Goal: Transaction & Acquisition: Purchase product/service

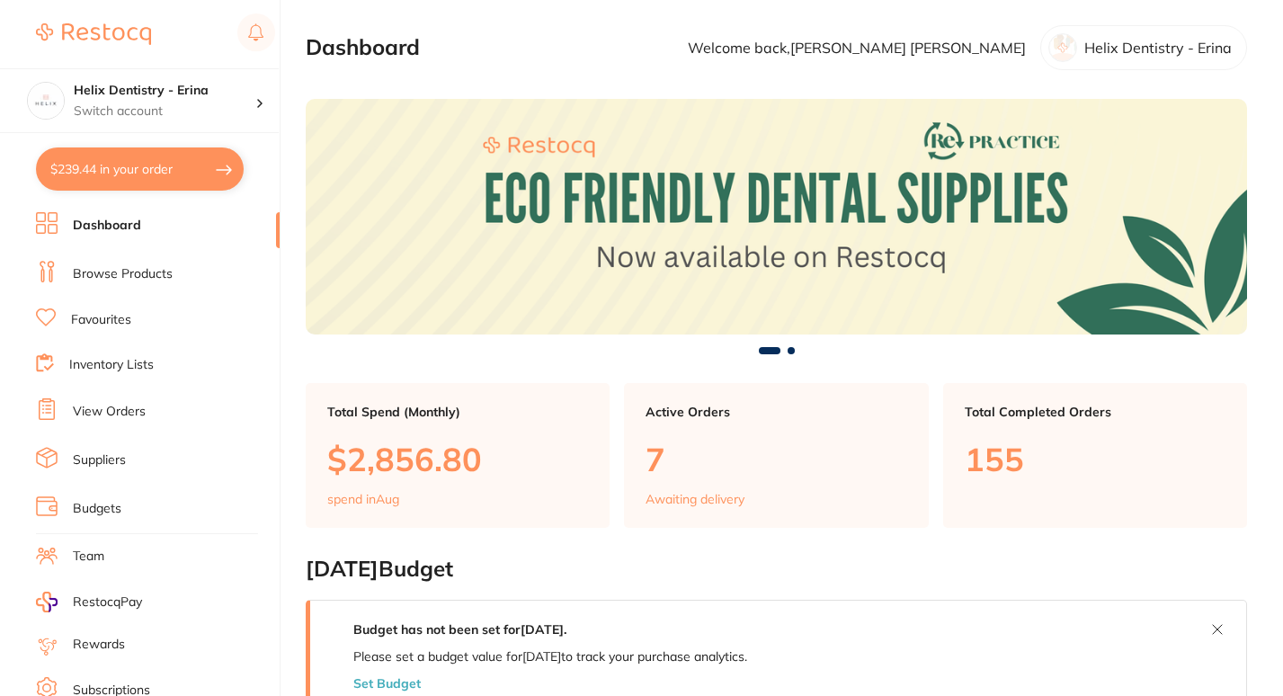
click at [185, 175] on button "$239.44 in your order" at bounding box center [140, 168] width 208 height 43
checkbox input "true"
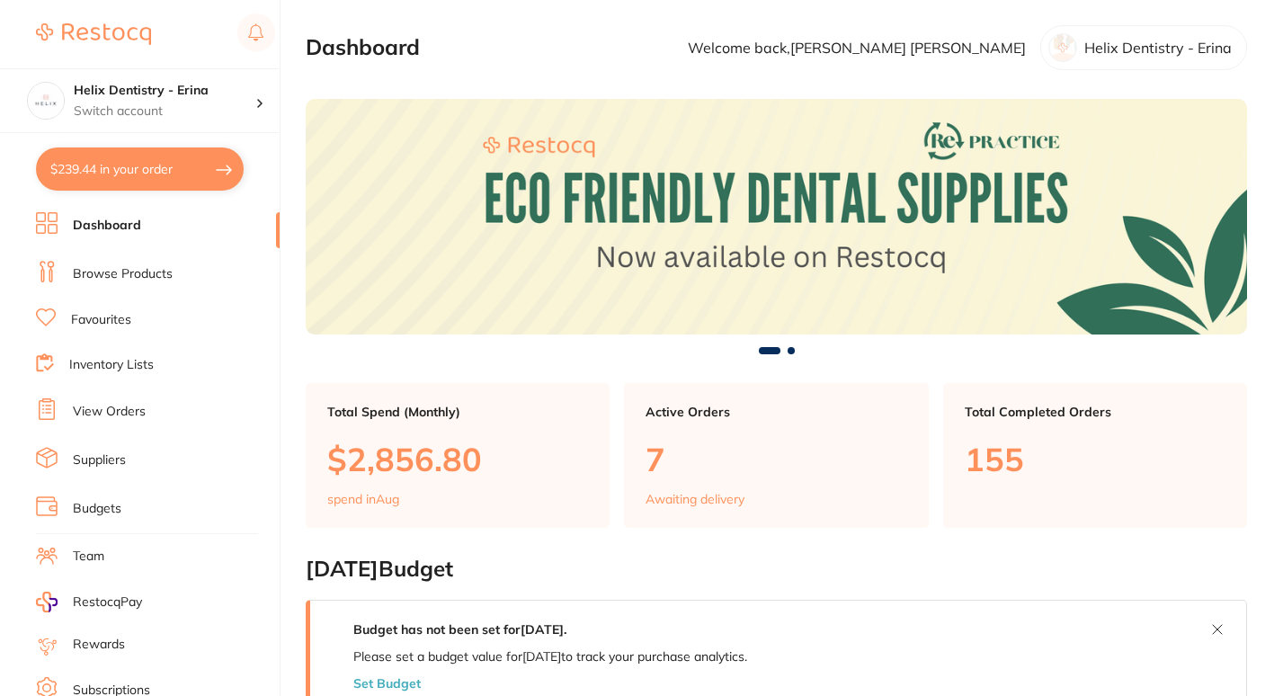
checkbox input "true"
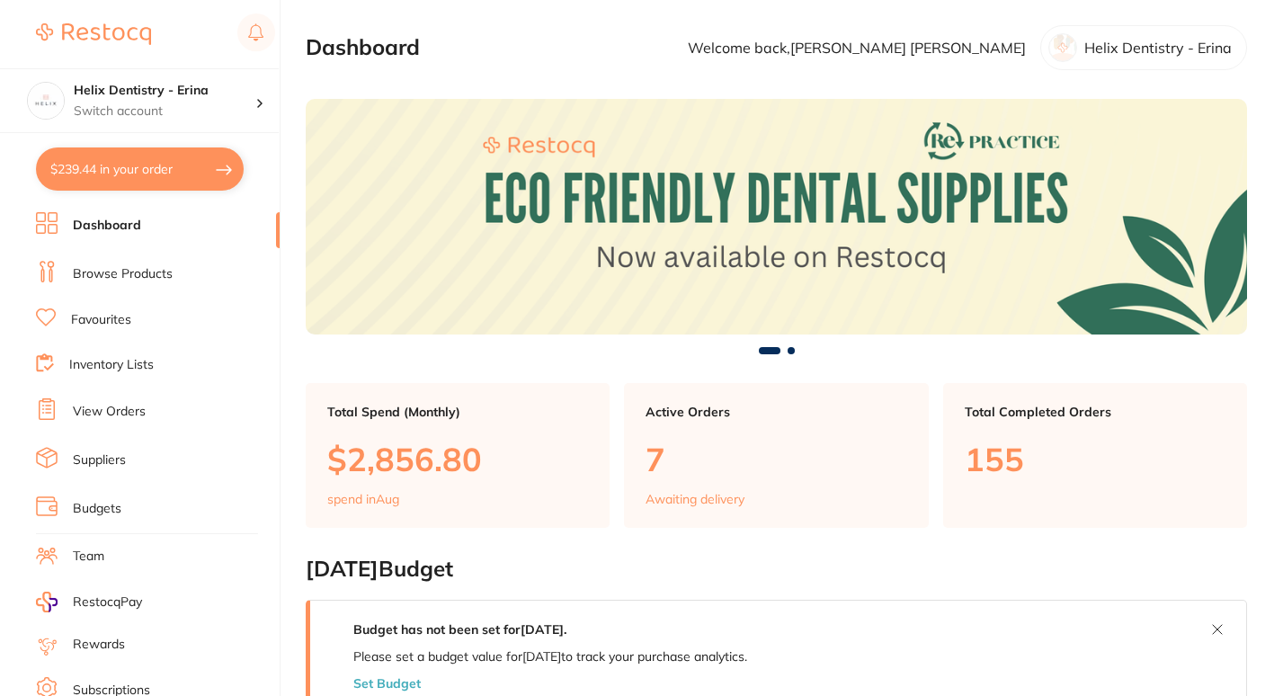
checkbox input "true"
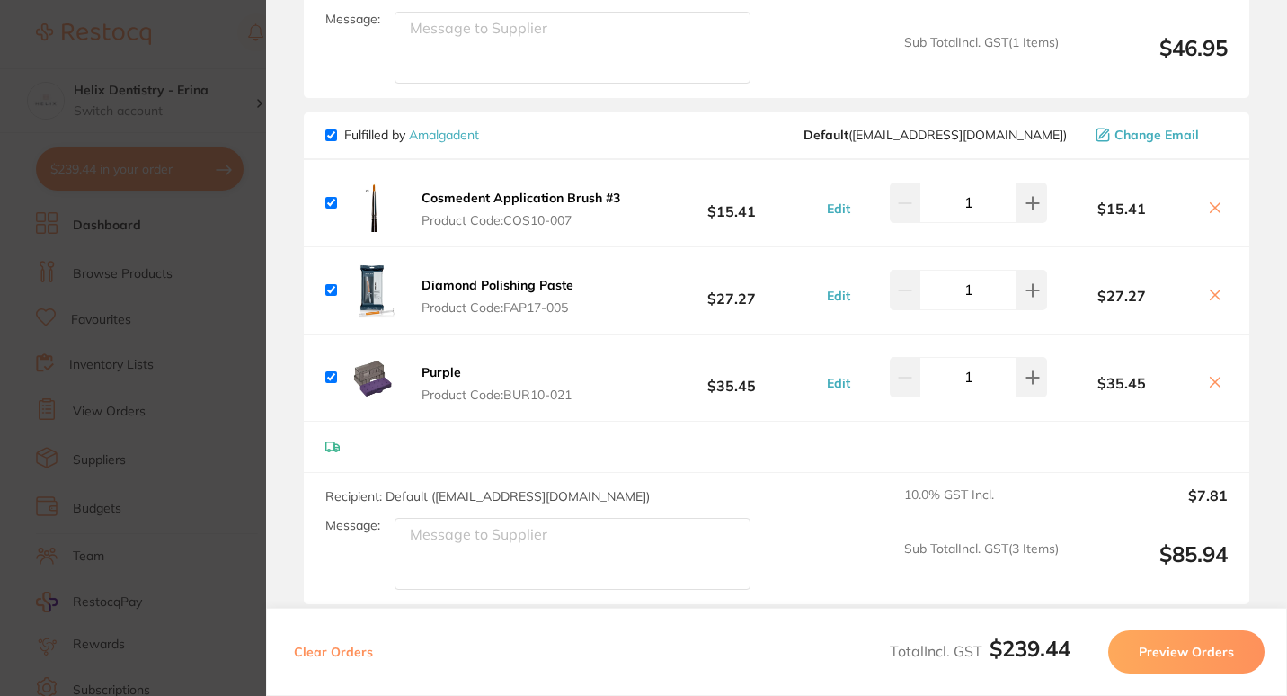
scroll to position [869, 0]
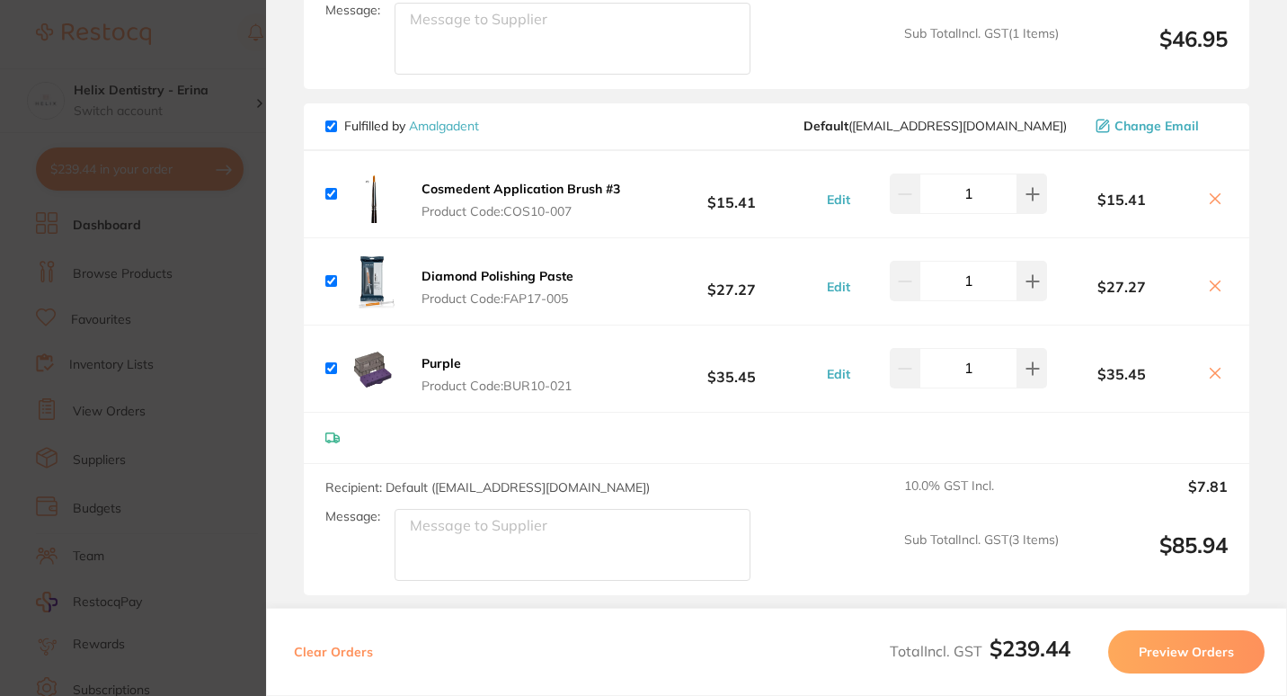
click at [1211, 198] on icon at bounding box center [1216, 199] width 10 height 10
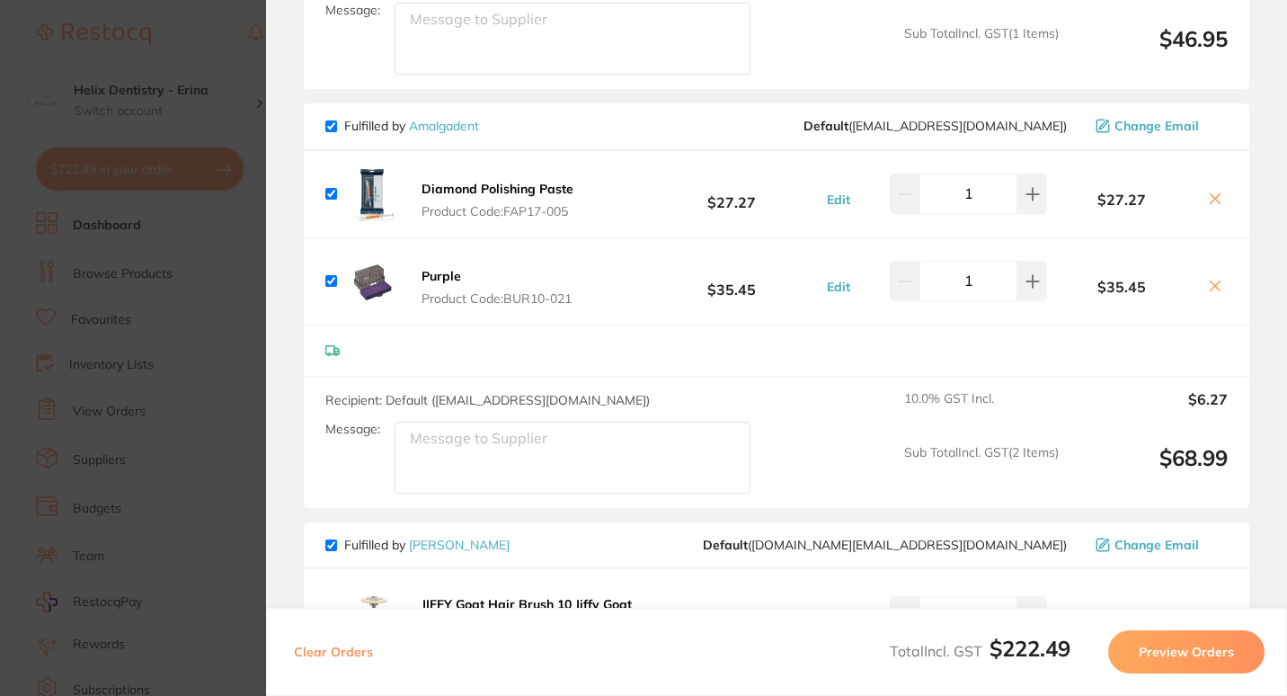
click at [1211, 198] on icon at bounding box center [1216, 199] width 10 height 10
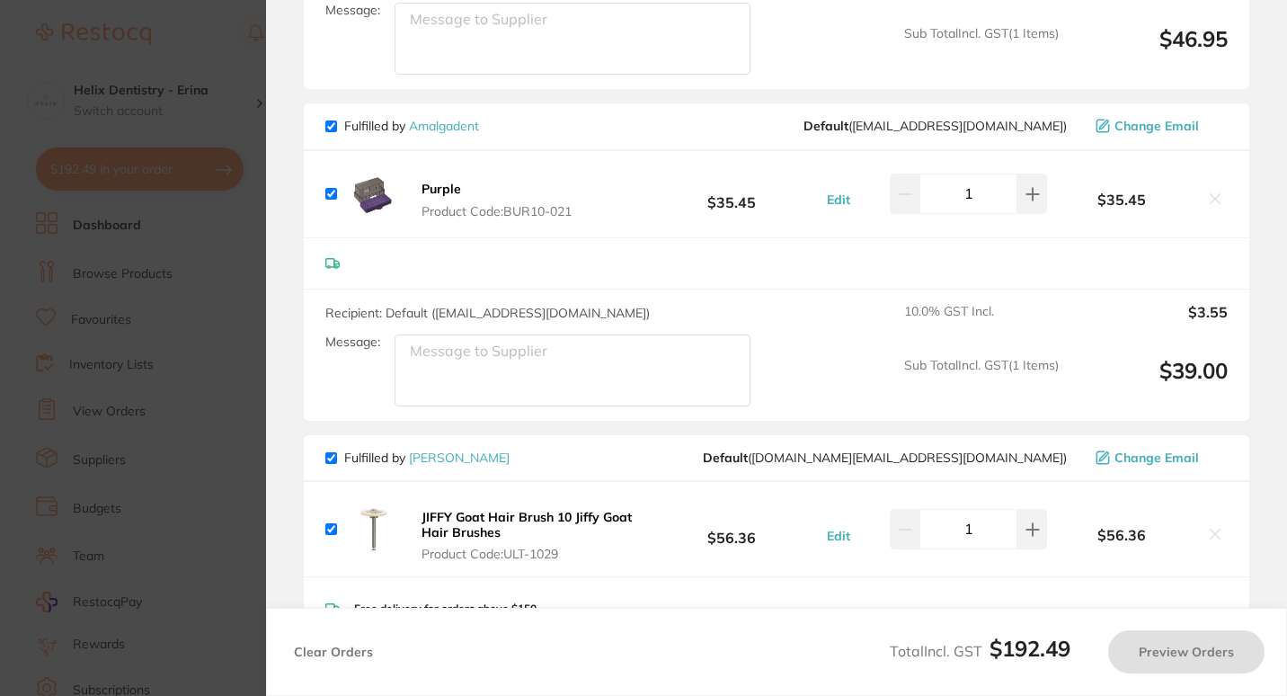
click at [1211, 198] on icon at bounding box center [1216, 199] width 10 height 10
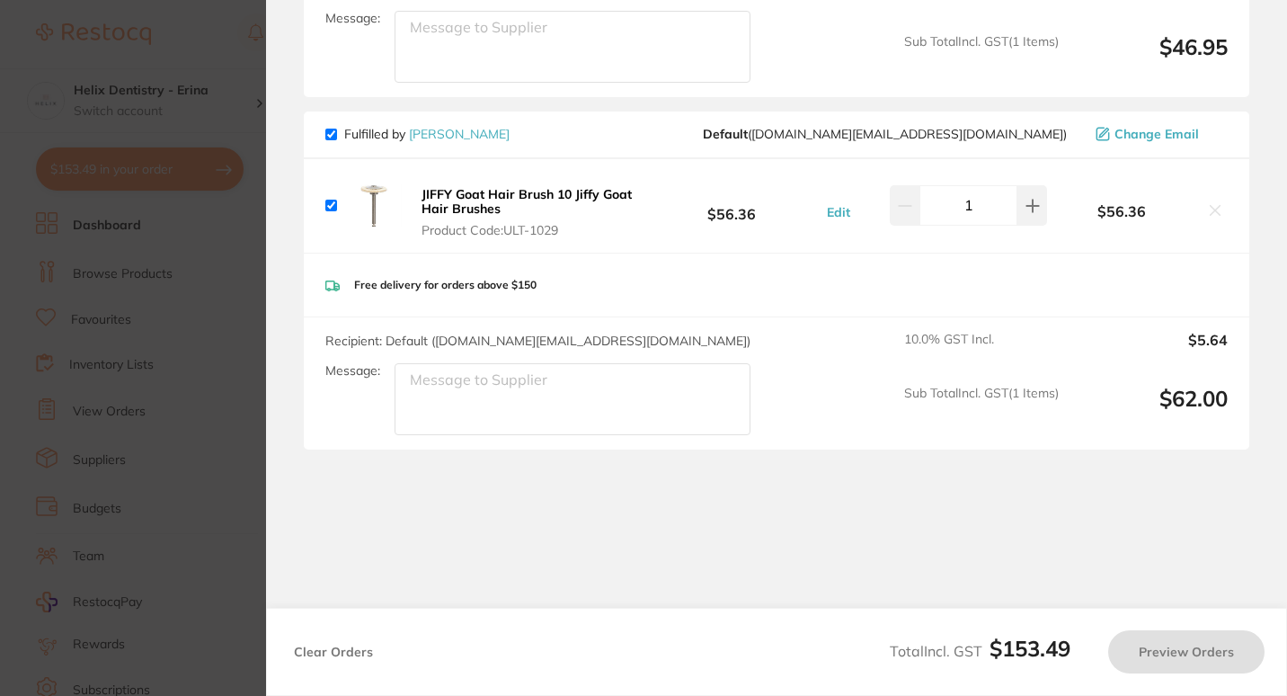
scroll to position [860, 0]
click at [1211, 198] on div "$56.36" at bounding box center [1137, 206] width 181 height 31
checkbox input "true"
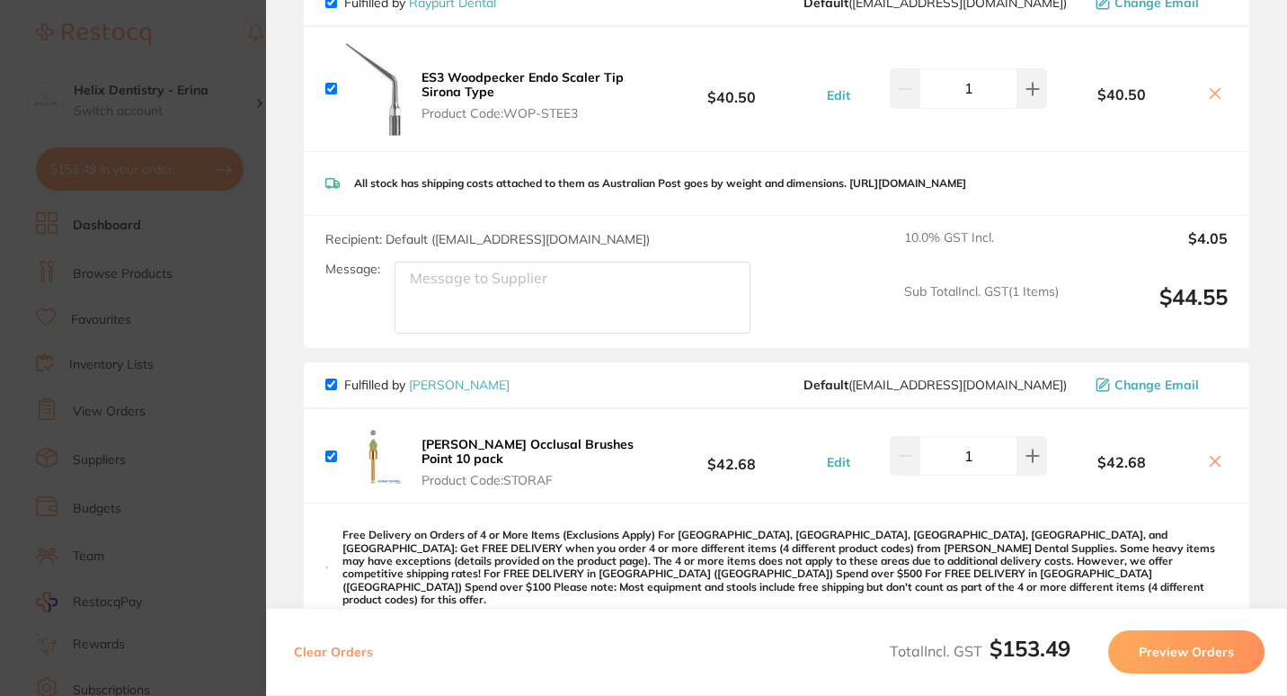
scroll to position [0, 0]
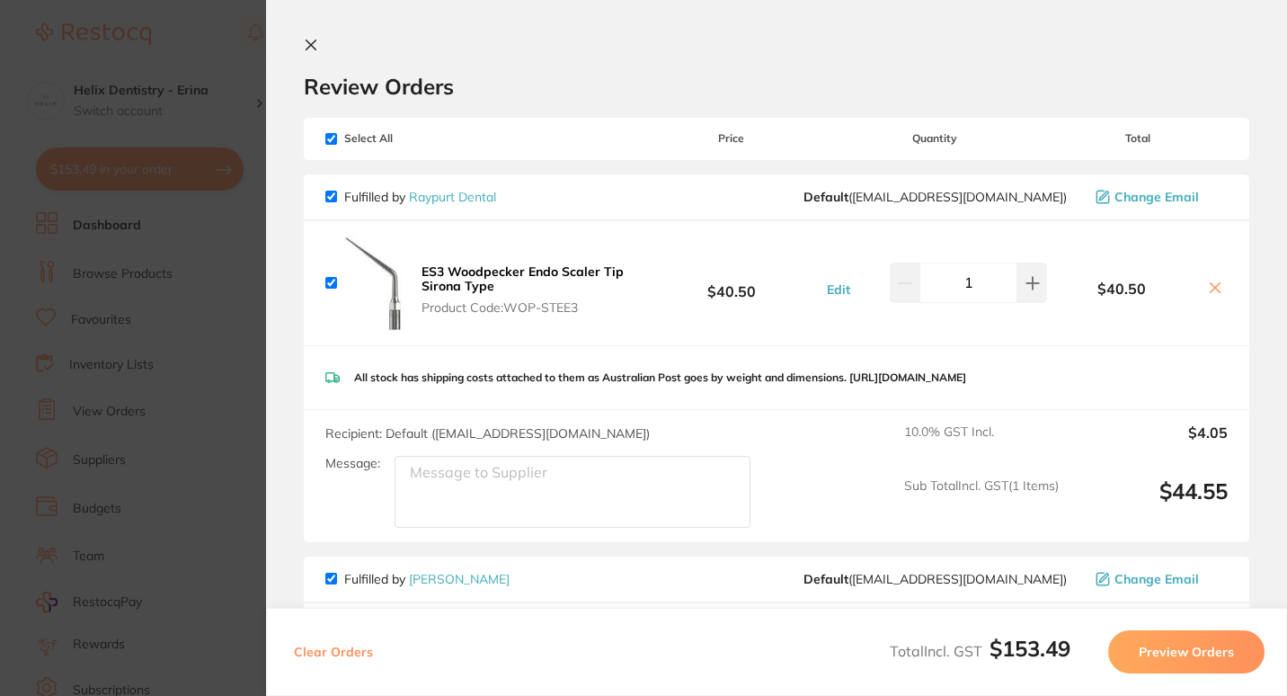
click at [213, 286] on section "Update RRP Set your pre negotiated price for this item. Item Agreed RRP (excl. …" at bounding box center [643, 348] width 1287 height 696
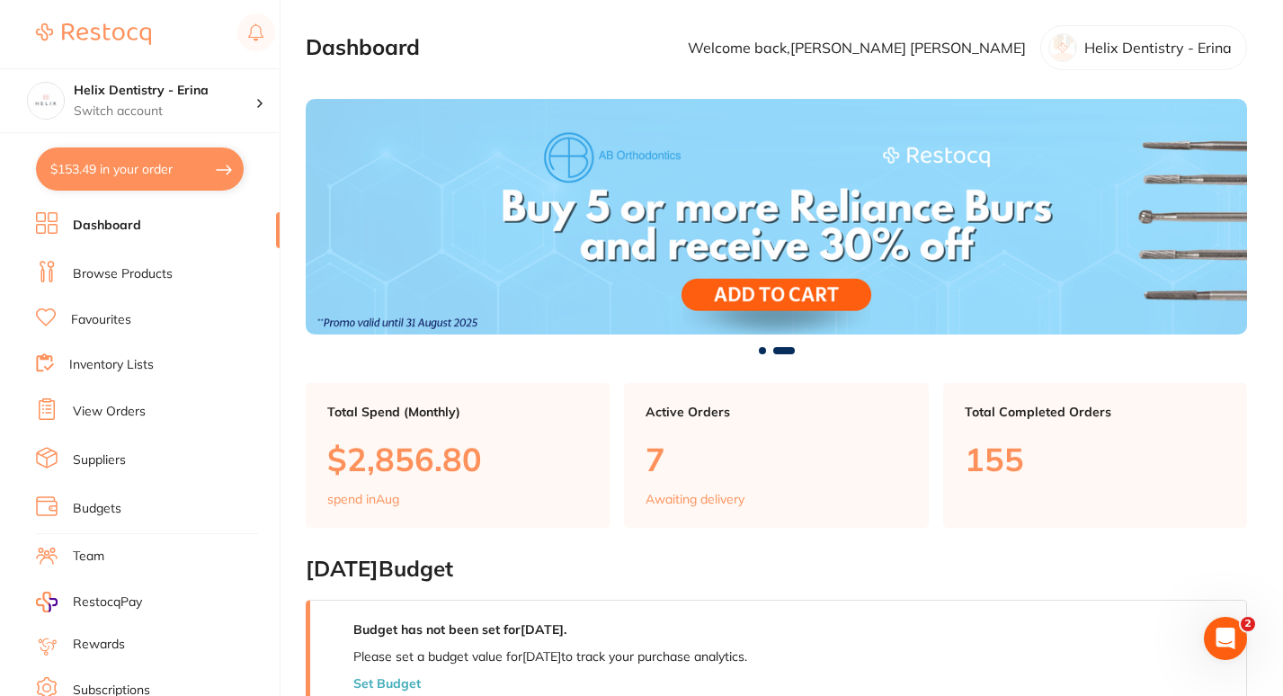
click at [119, 366] on link "Inventory Lists" at bounding box center [111, 365] width 84 height 18
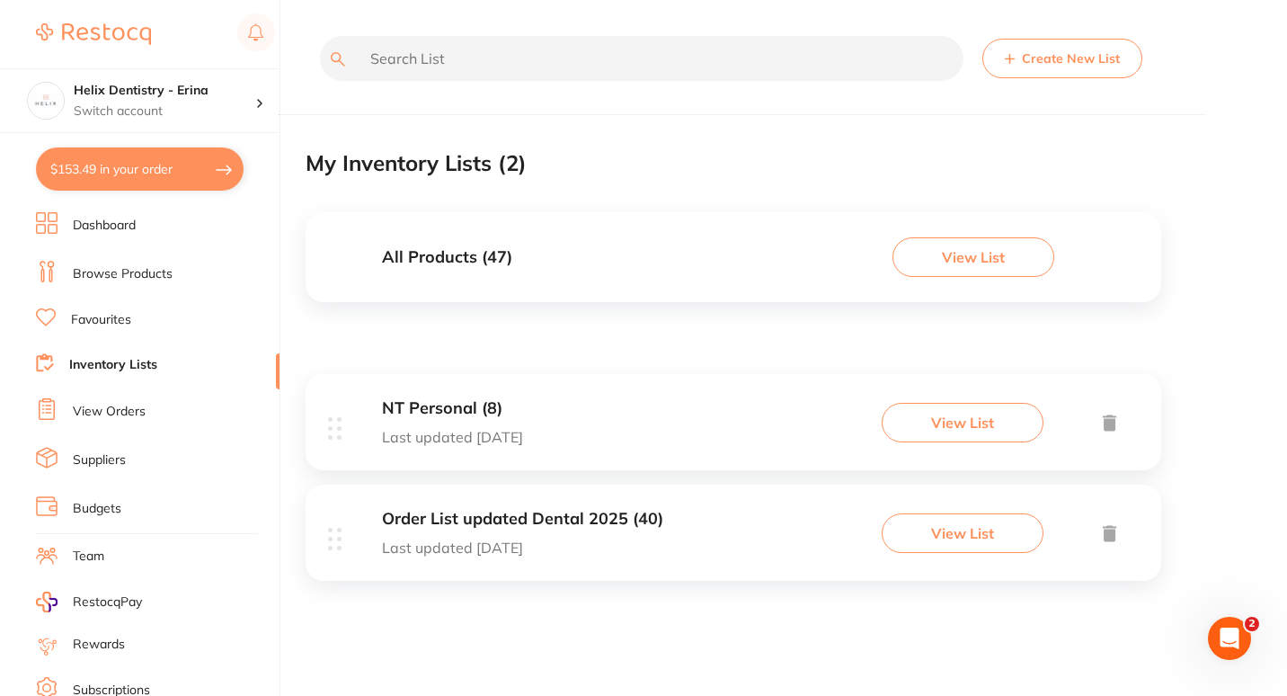
click at [951, 412] on button "View List" at bounding box center [963, 423] width 162 height 40
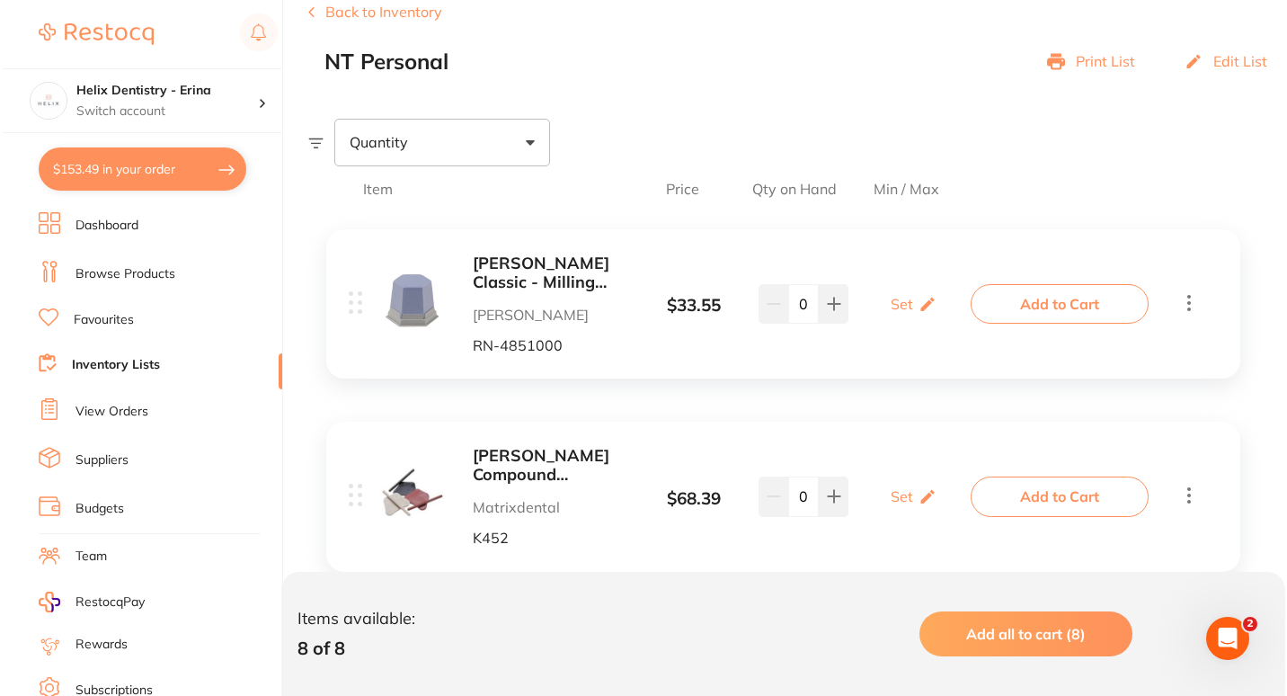
scroll to position [235, 0]
click at [1013, 295] on button "Add to Cart" at bounding box center [1057, 303] width 178 height 40
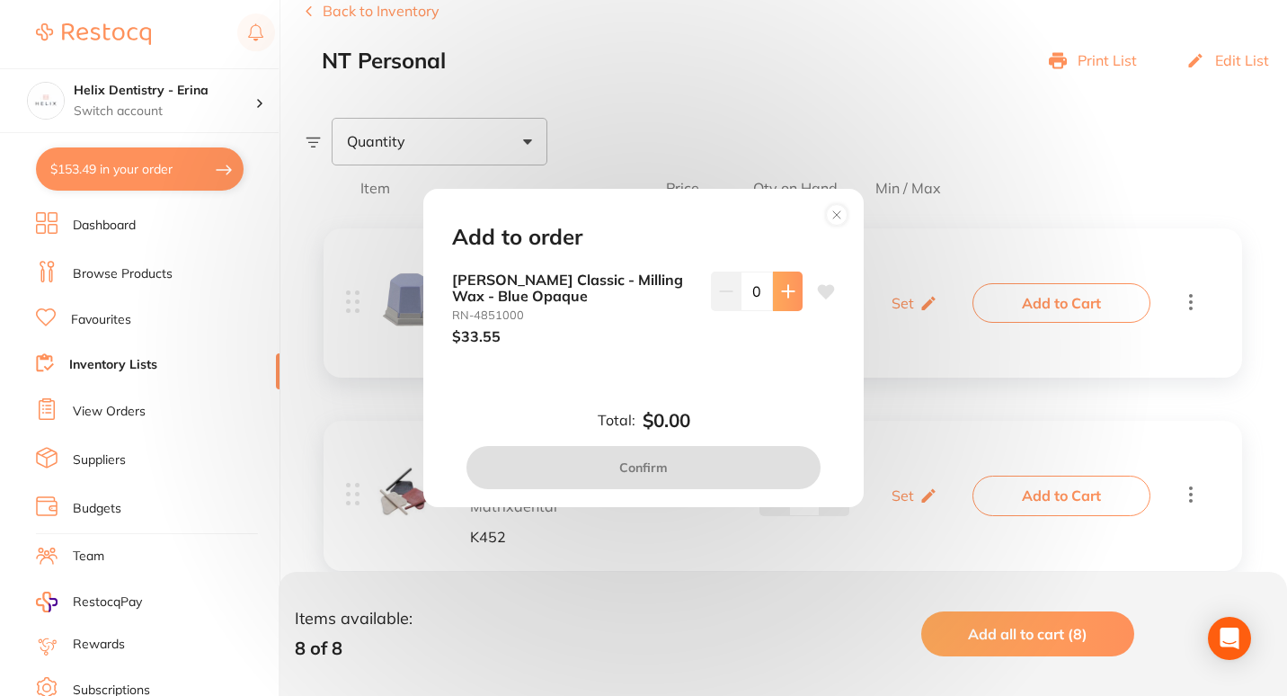
click at [774, 292] on button at bounding box center [788, 291] width 30 height 40
type input "1"
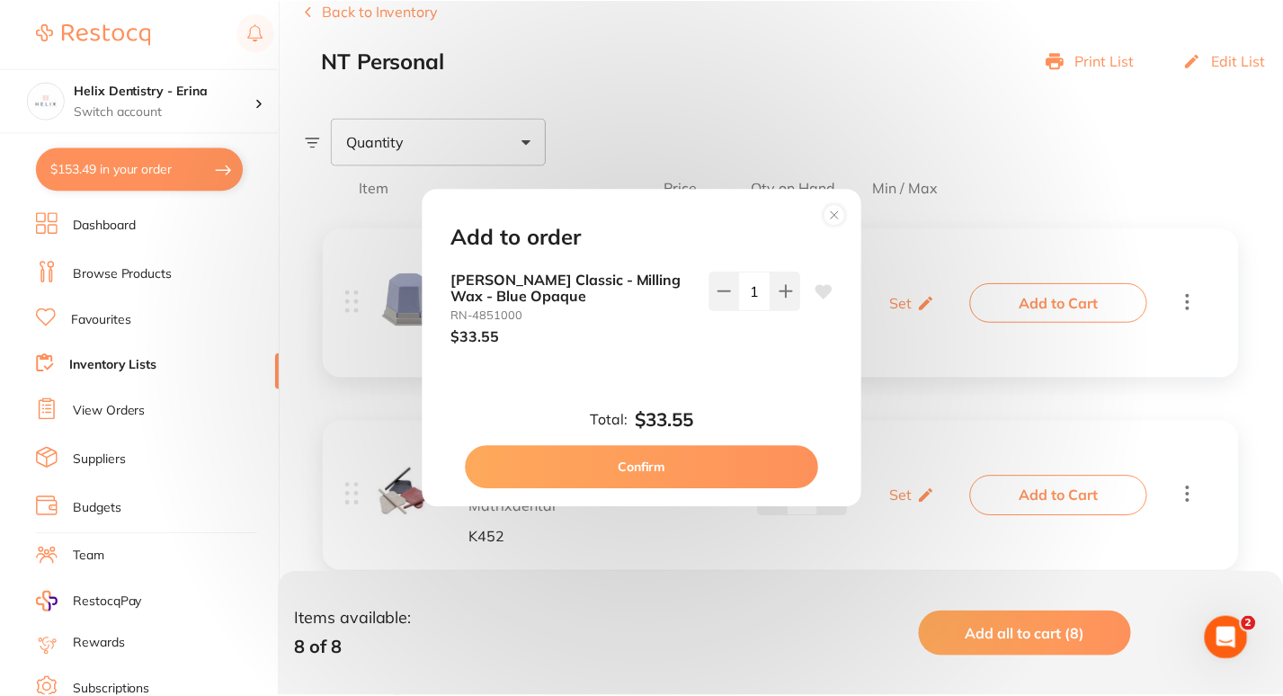
scroll to position [0, 0]
click at [664, 457] on button "Confirm" at bounding box center [643, 467] width 354 height 43
checkbox input "false"
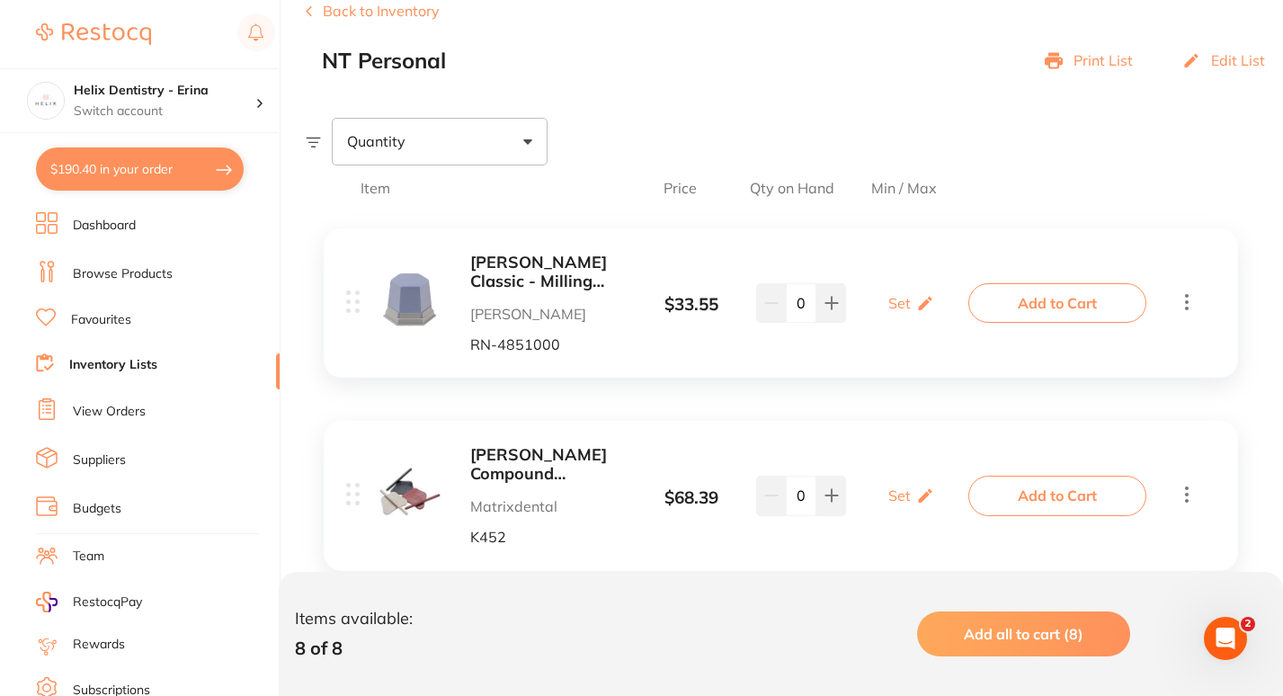
click at [110, 169] on button "$190.40 in your order" at bounding box center [140, 168] width 208 height 43
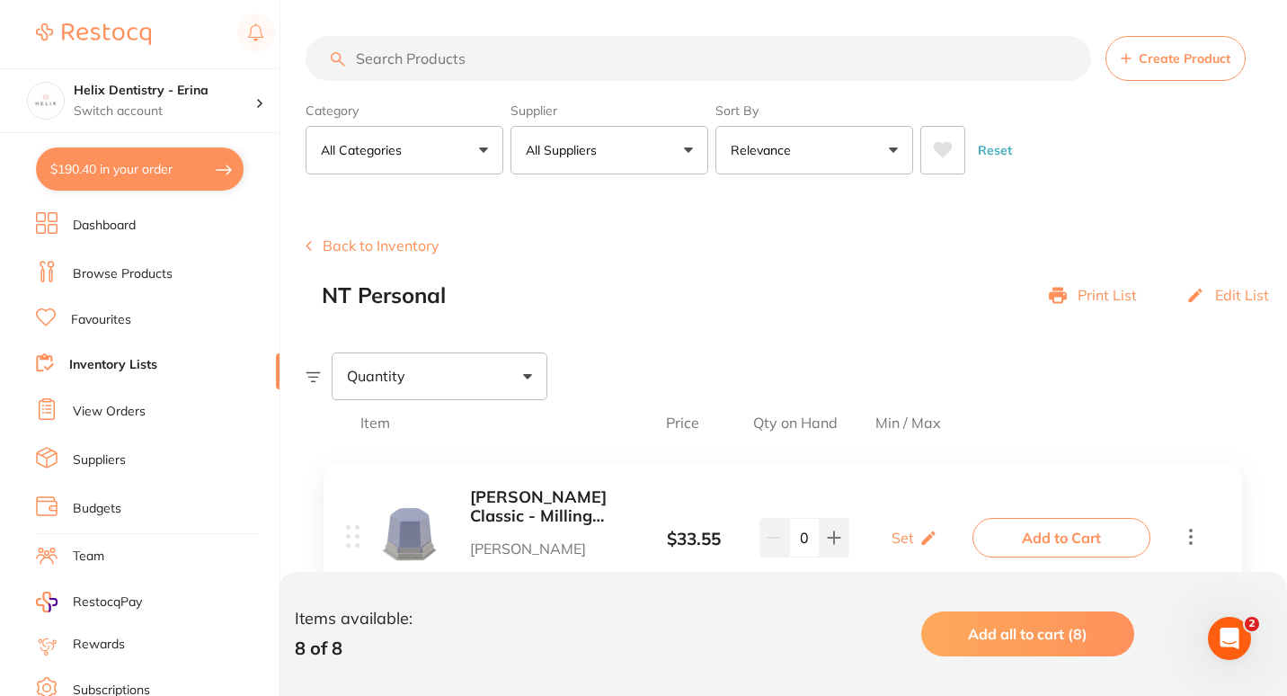
checkbox input "true"
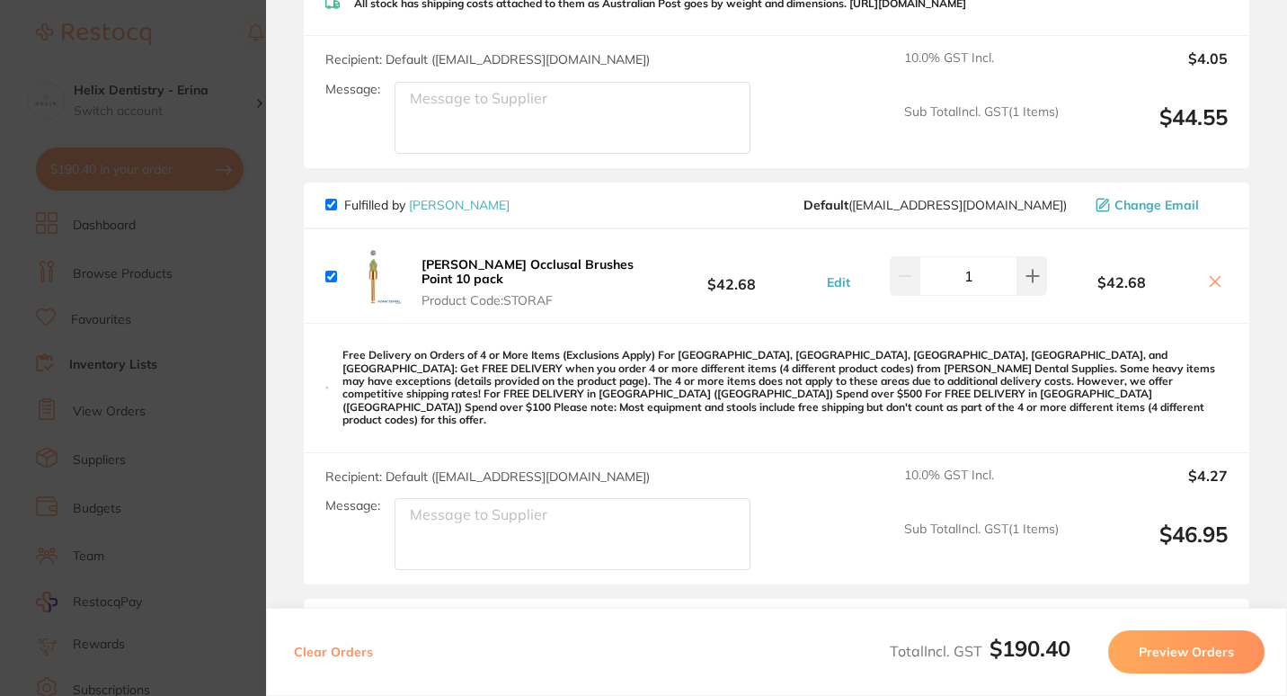
scroll to position [375, 0]
click at [236, 269] on section "Update RRP Set your pre negotiated price for this item. Item Agreed RRP (excl. …" at bounding box center [643, 348] width 1287 height 696
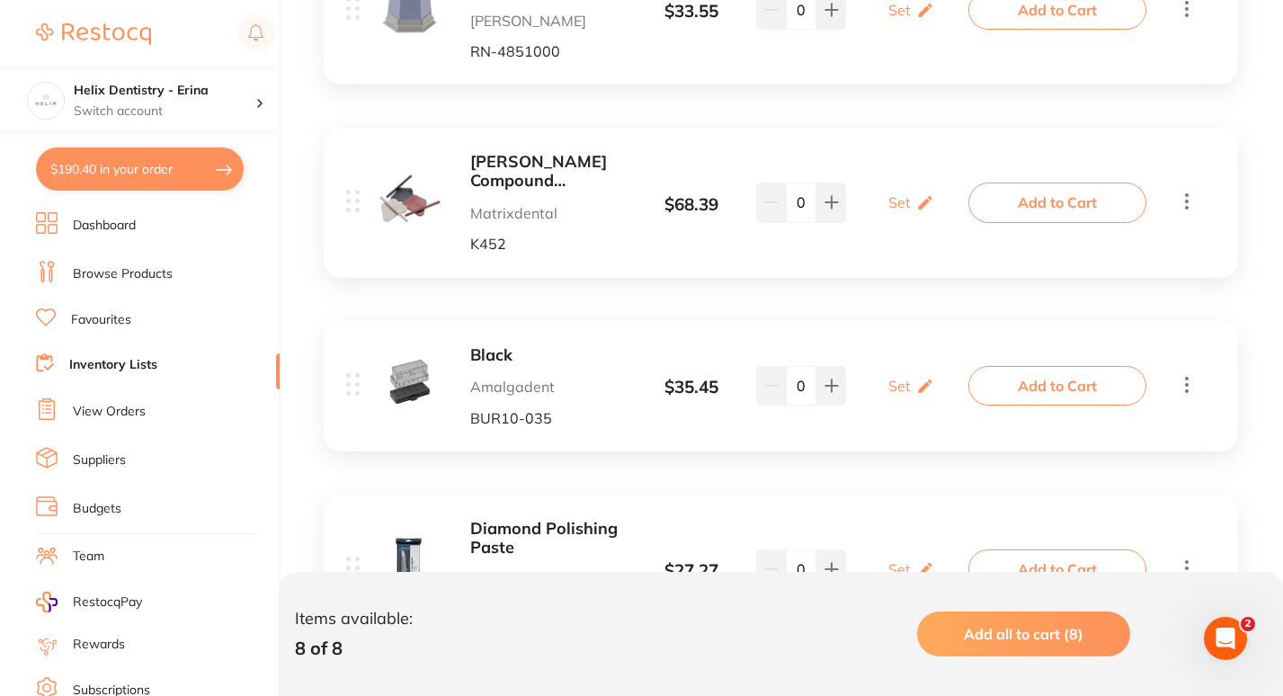
scroll to position [588, 0]
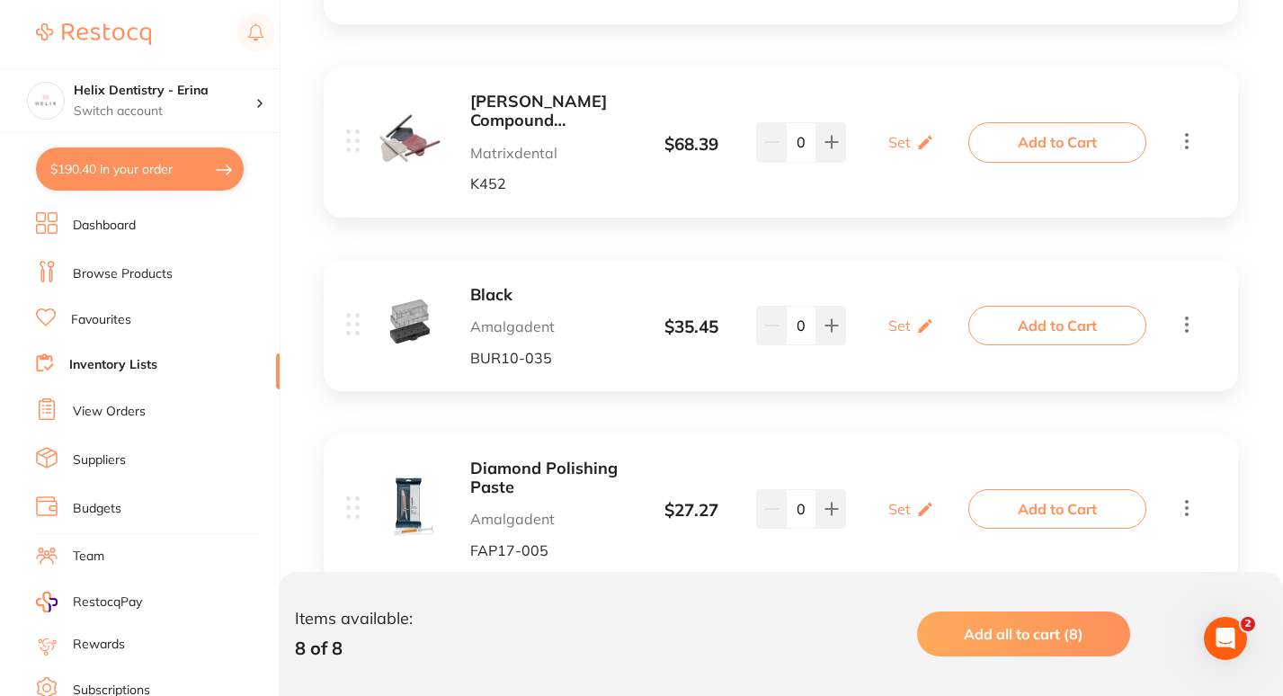
click at [1183, 325] on icon at bounding box center [1187, 324] width 22 height 22
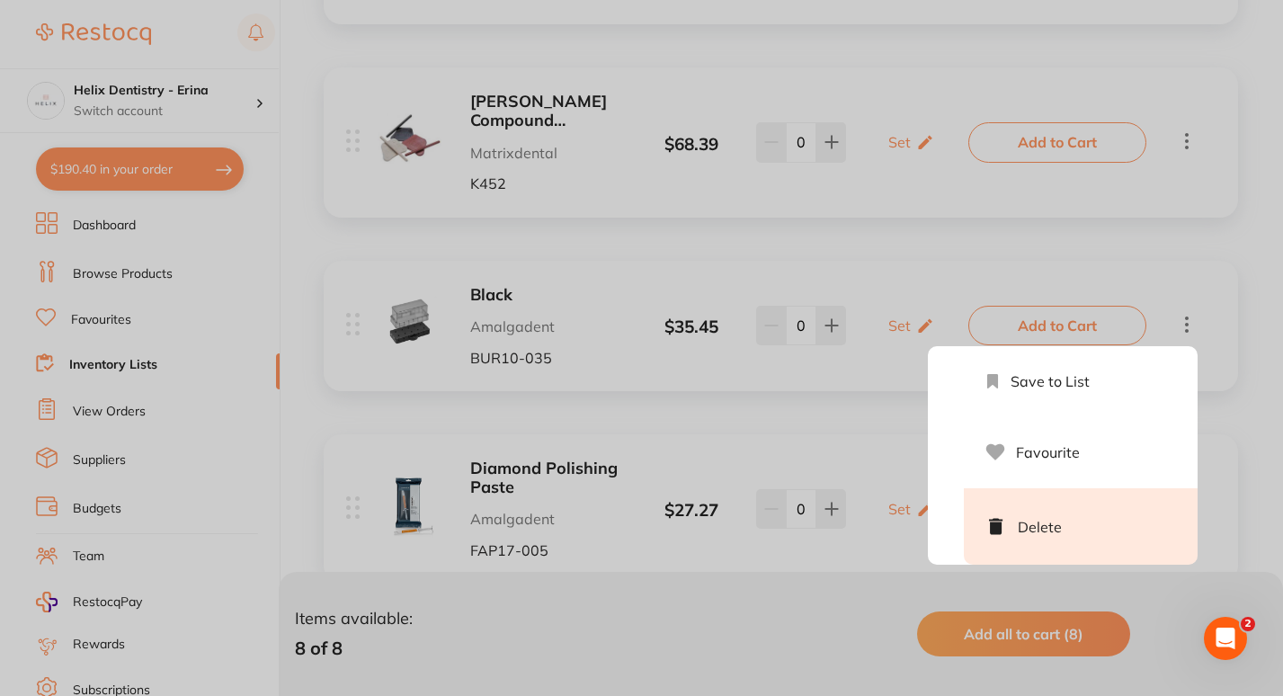
click at [1020, 525] on li "Delete" at bounding box center [1081, 526] width 234 height 76
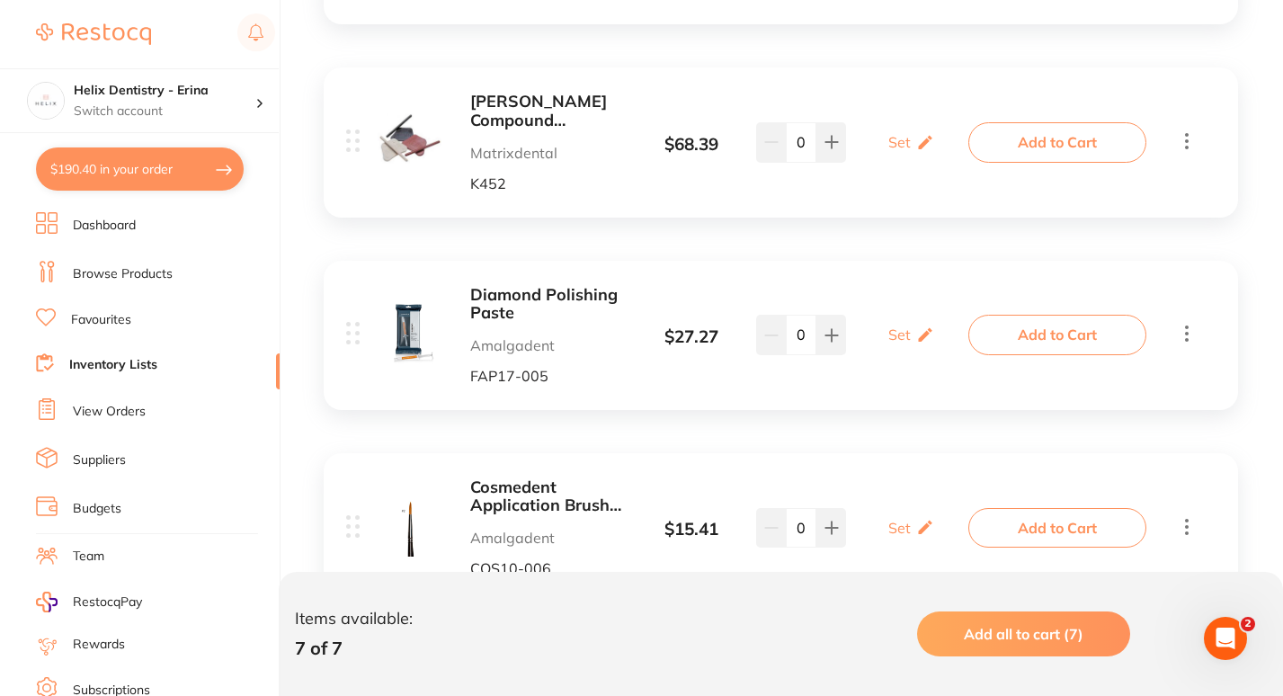
click at [1181, 528] on icon at bounding box center [1187, 526] width 22 height 22
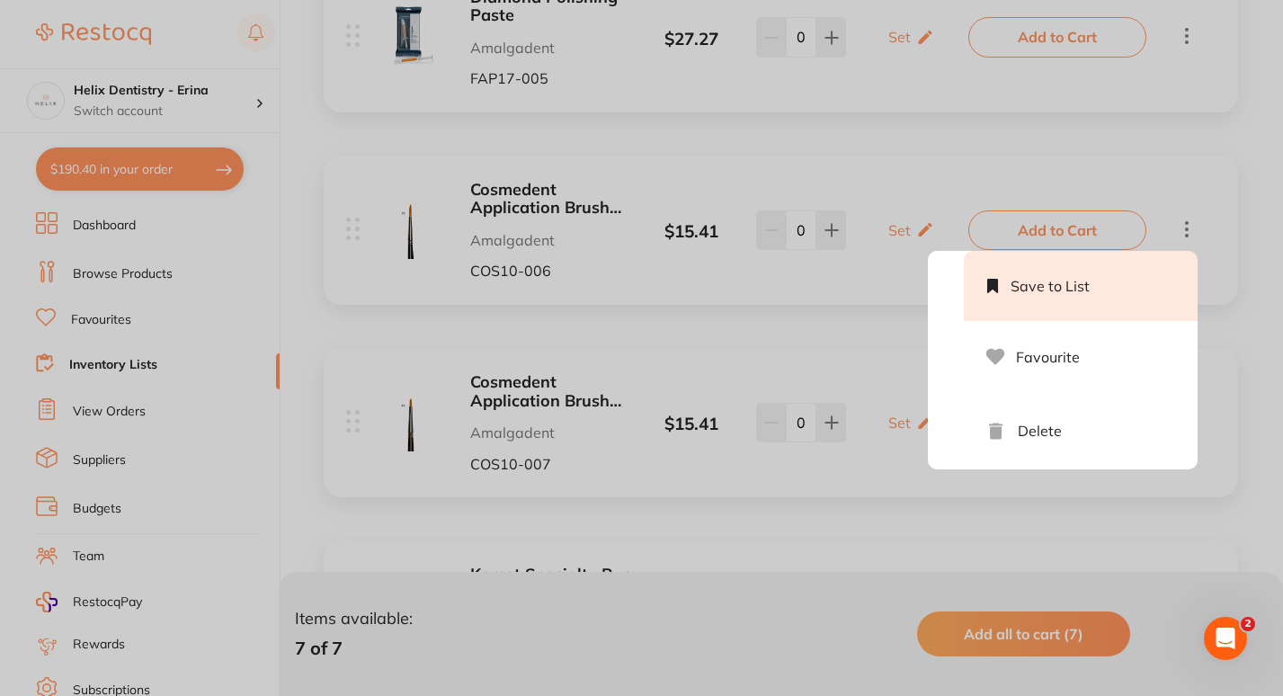
scroll to position [886, 0]
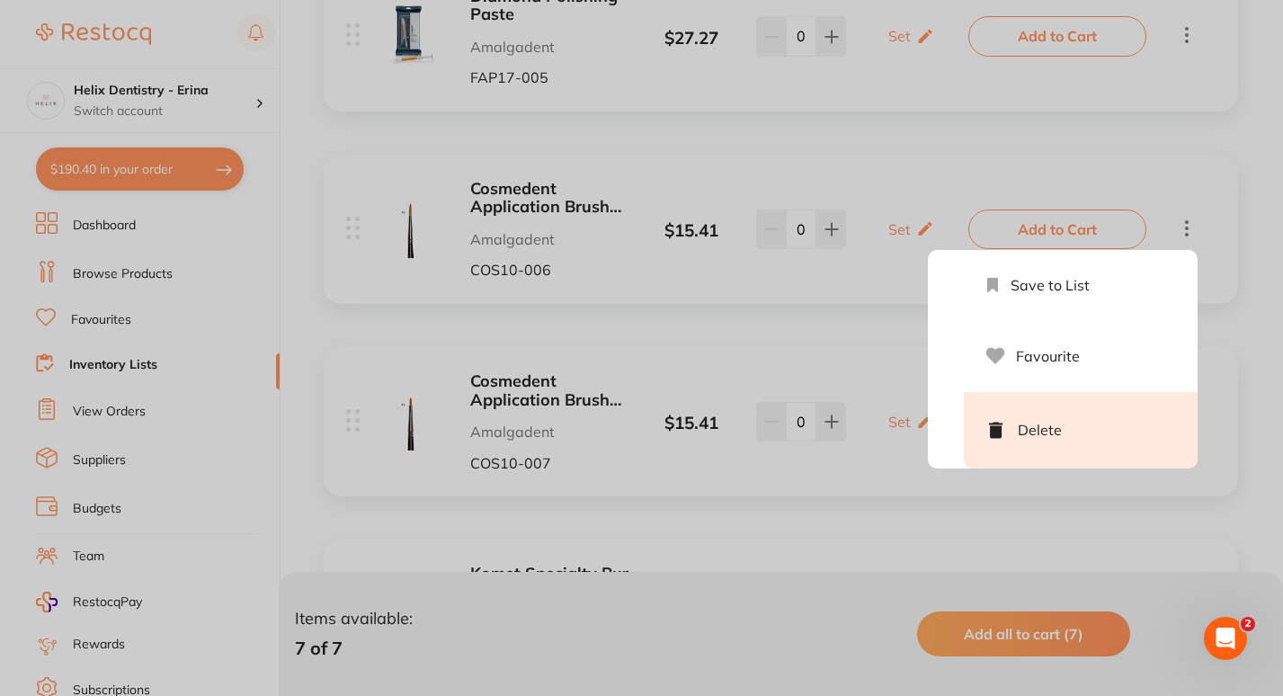
click at [1028, 424] on li "Delete" at bounding box center [1081, 430] width 234 height 76
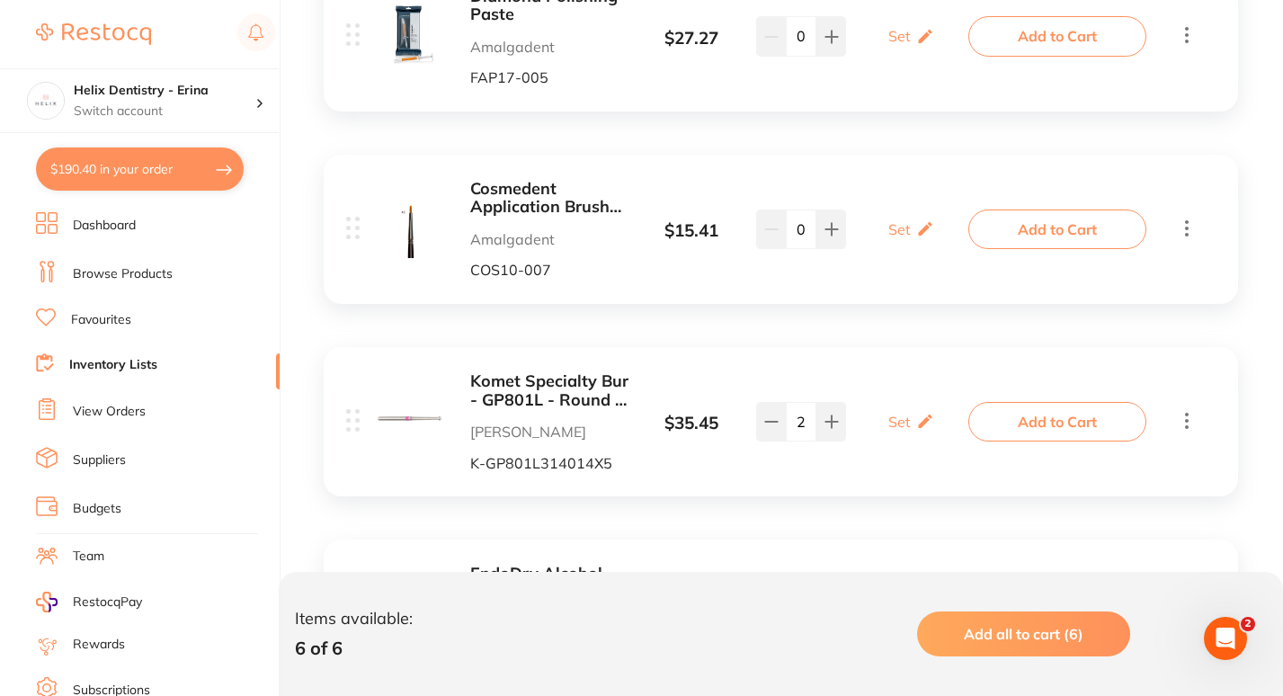
click at [1186, 417] on icon at bounding box center [1187, 420] width 22 height 22
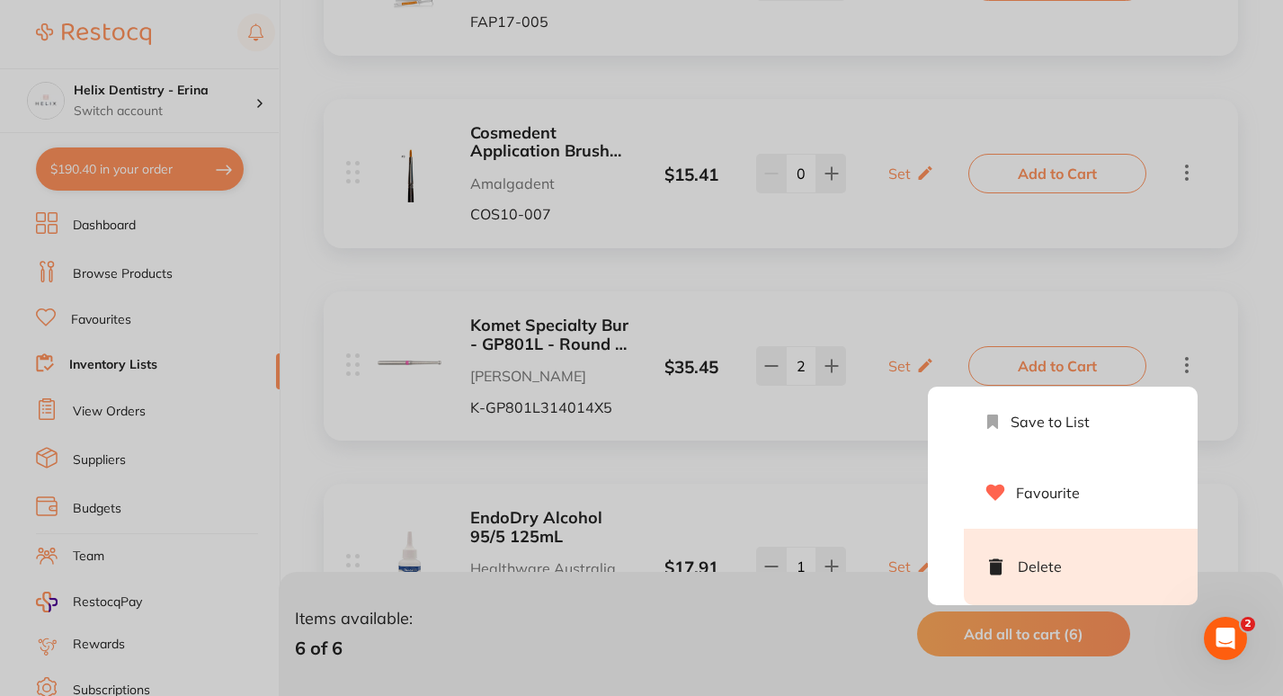
click at [1070, 572] on li "Delete" at bounding box center [1081, 566] width 234 height 76
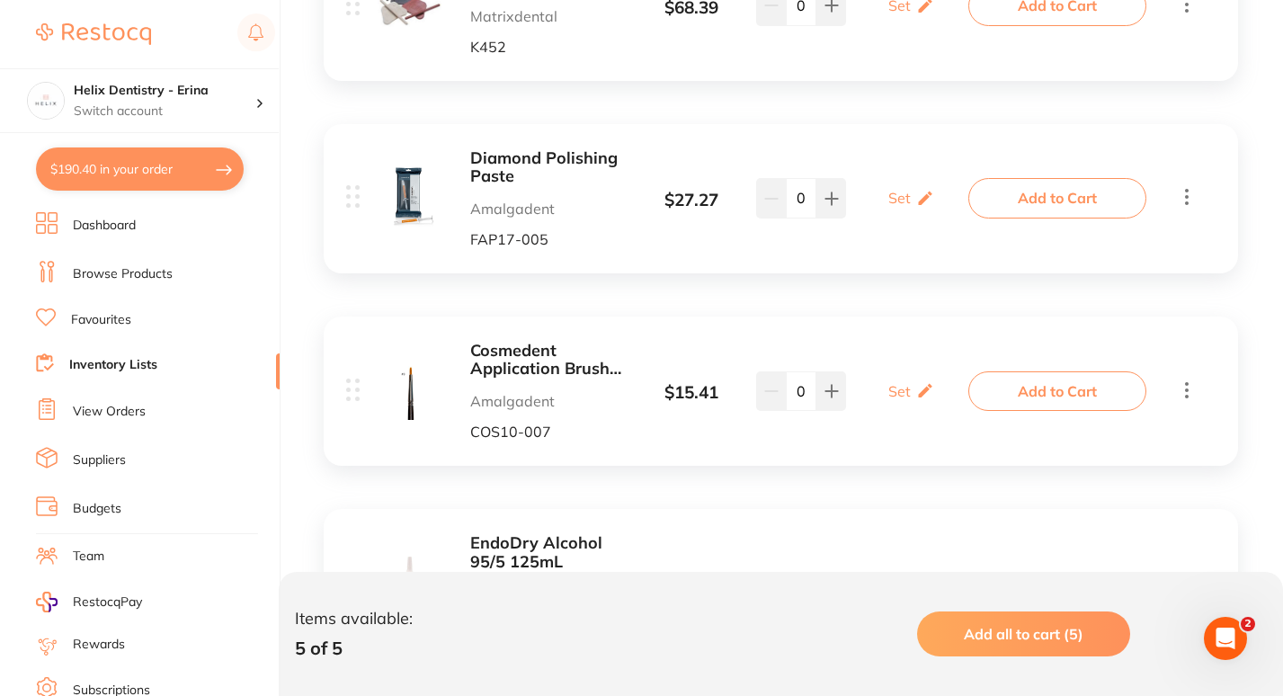
scroll to position [724, 0]
click at [1183, 381] on icon at bounding box center [1187, 390] width 22 height 22
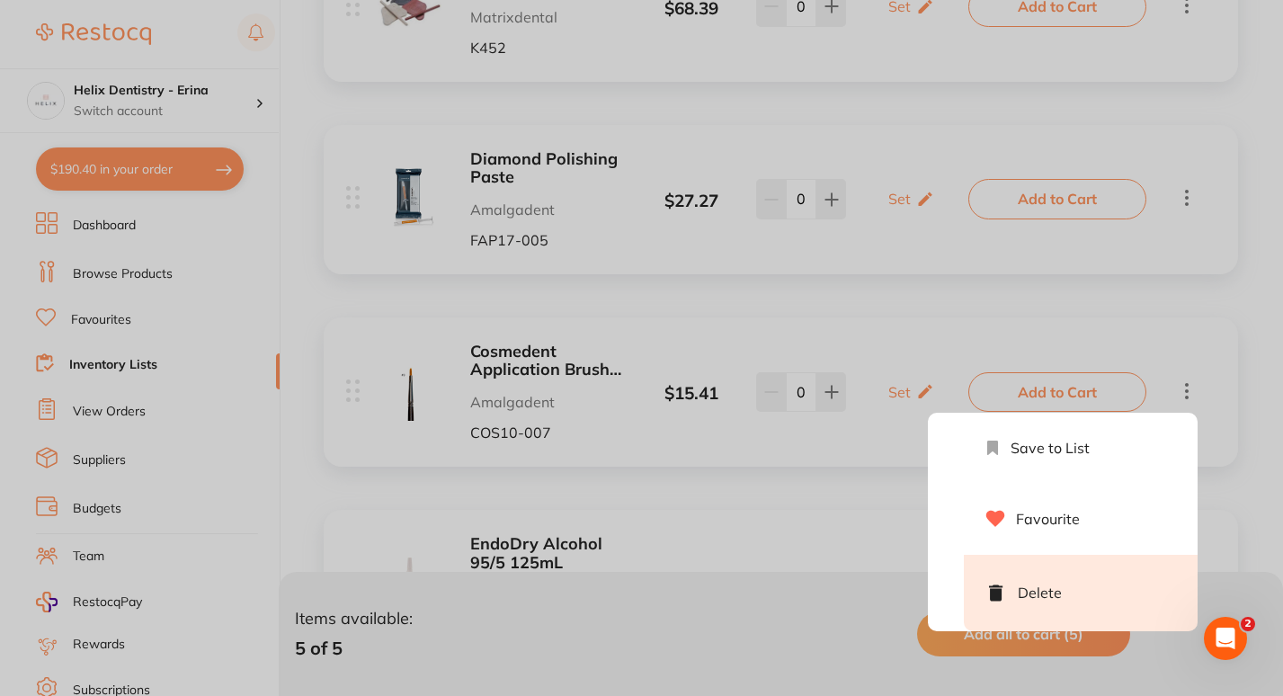
click at [1048, 578] on li "Delete" at bounding box center [1081, 593] width 234 height 76
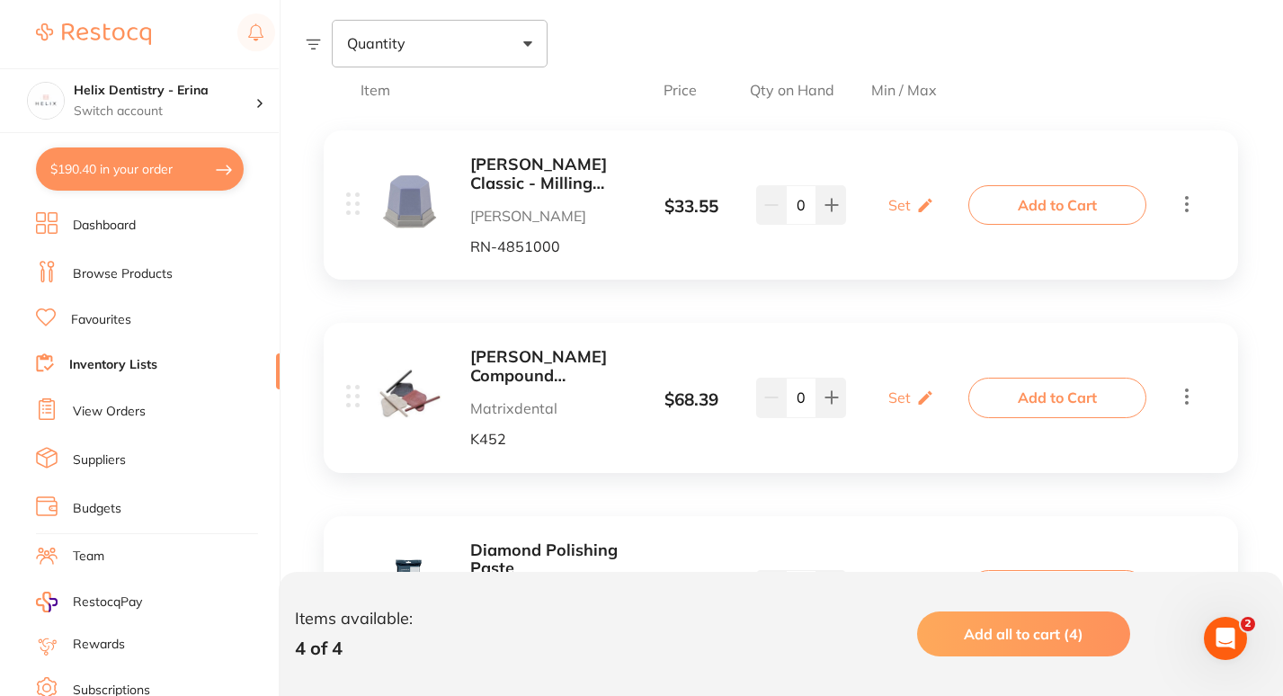
scroll to position [236, 0]
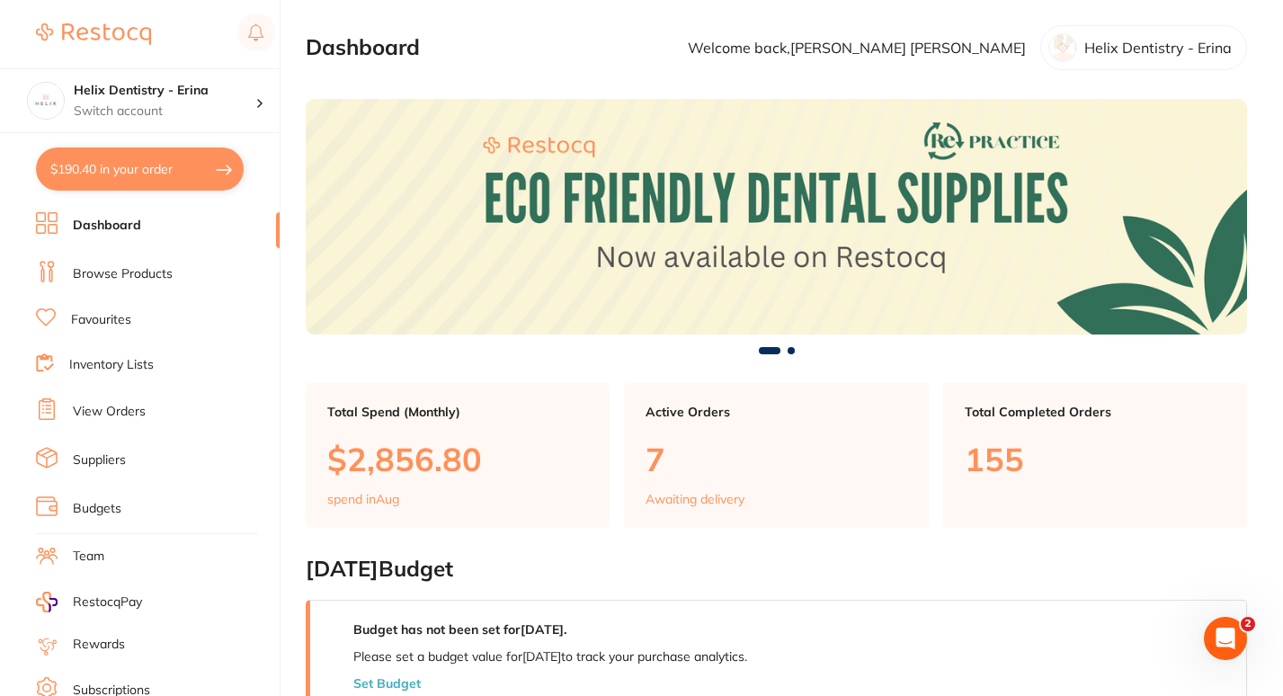
click at [110, 276] on link "Browse Products" at bounding box center [123, 274] width 100 height 18
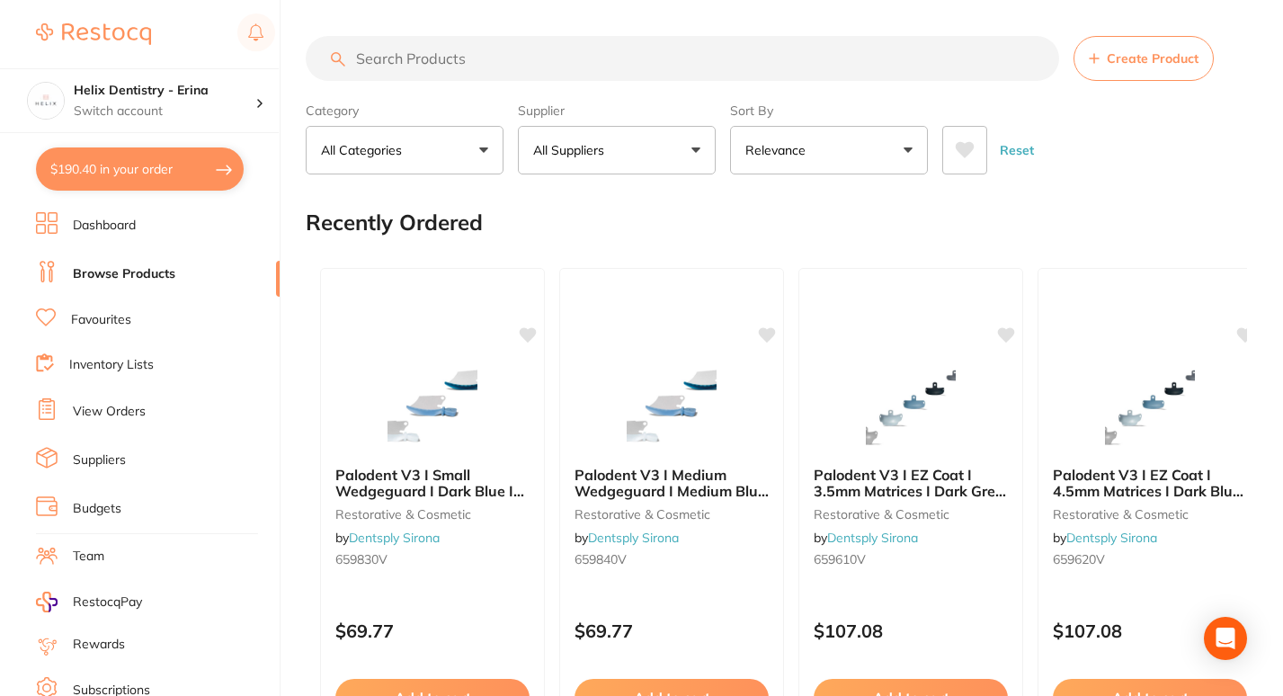
click at [431, 75] on input "search" at bounding box center [682, 58] width 753 height 45
type input "trunatomy"
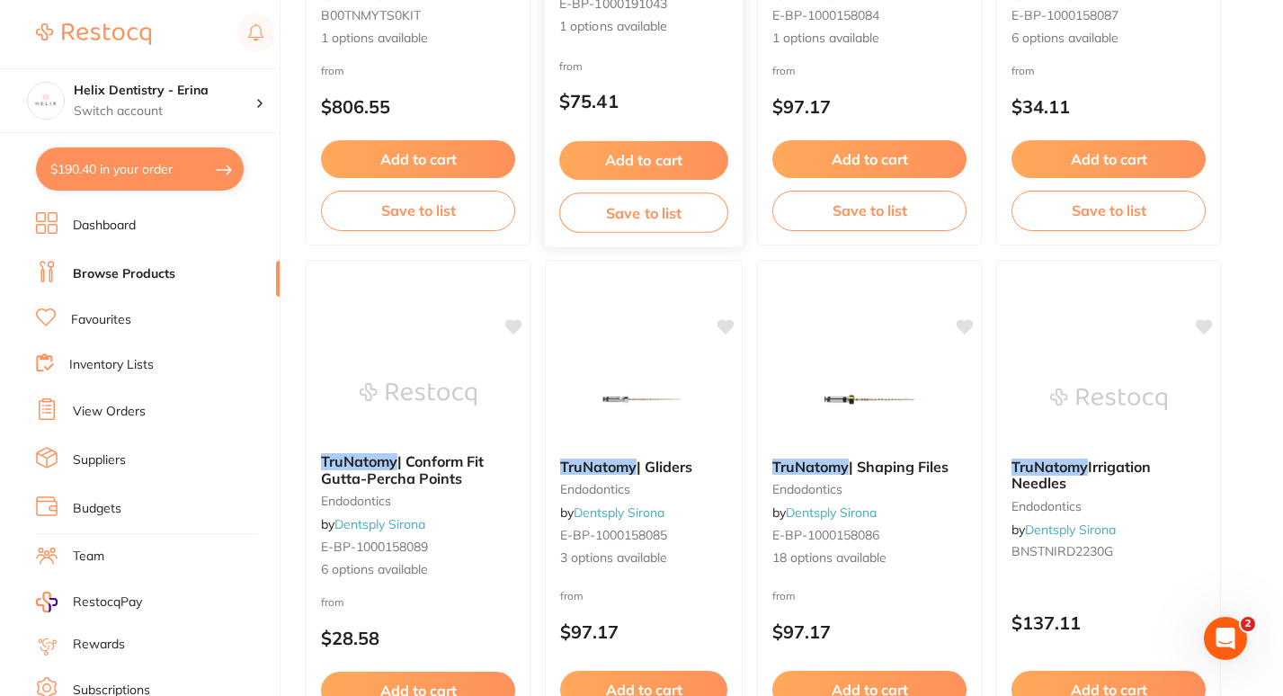
scroll to position [699, 0]
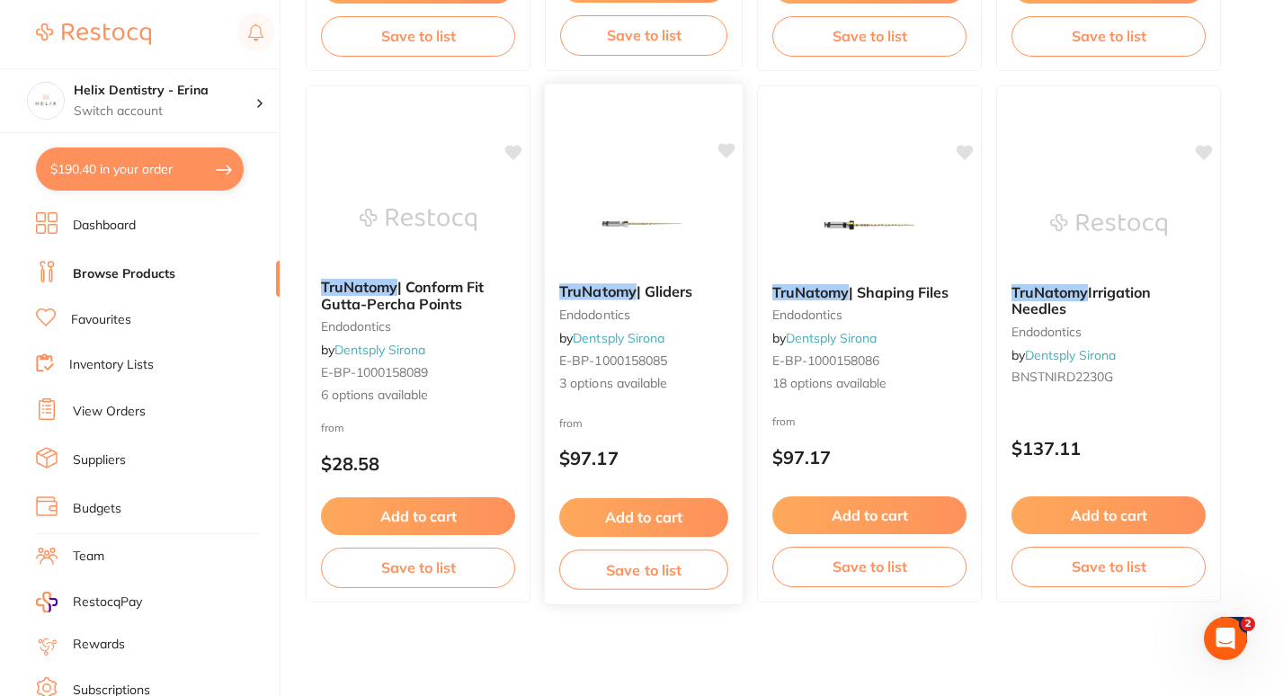
click at [688, 294] on span "| Gliders" at bounding box center [664, 291] width 57 height 18
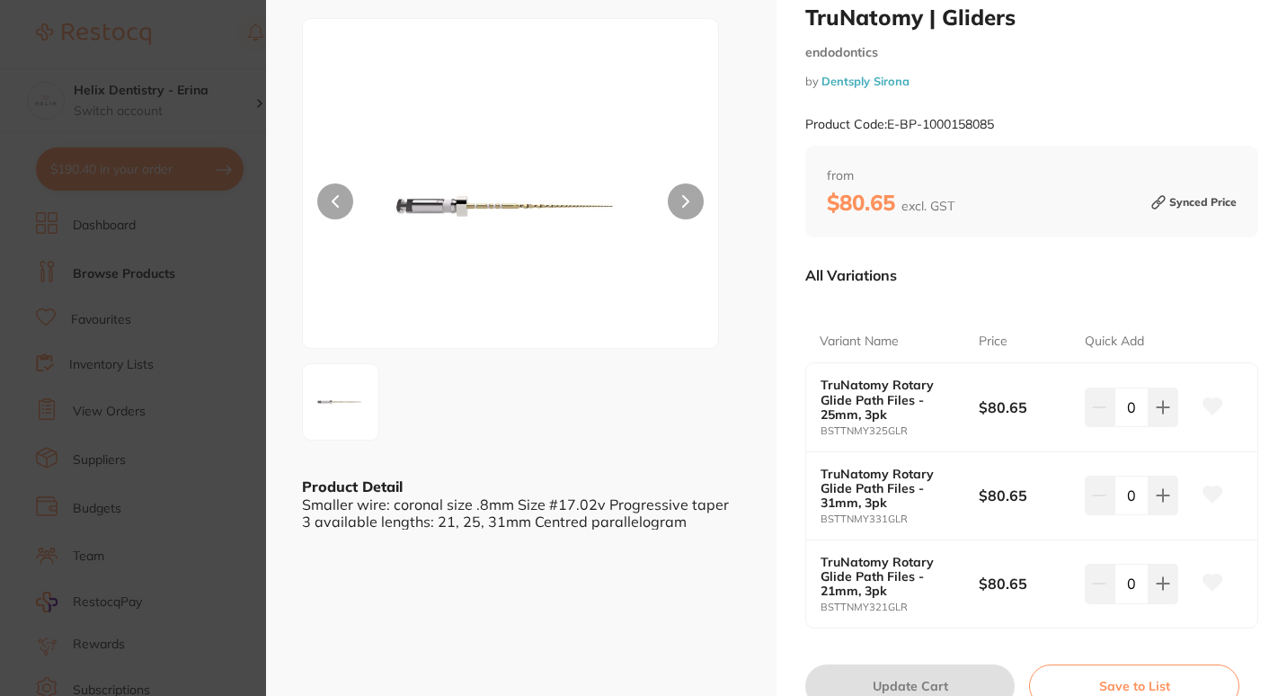
click at [241, 266] on section "TruNatomy | Gliders endodontics by Dentsply Sirona Product Code: E-BP-100015808…" at bounding box center [643, 348] width 1287 height 696
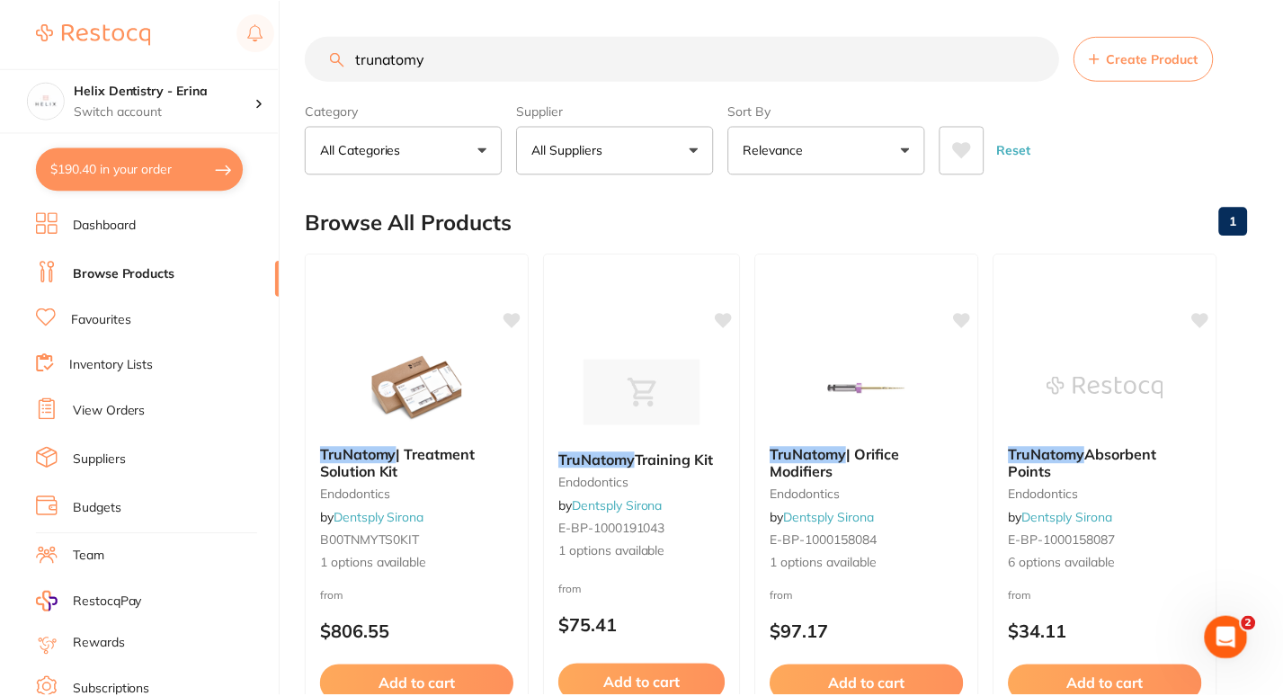
scroll to position [699, 0]
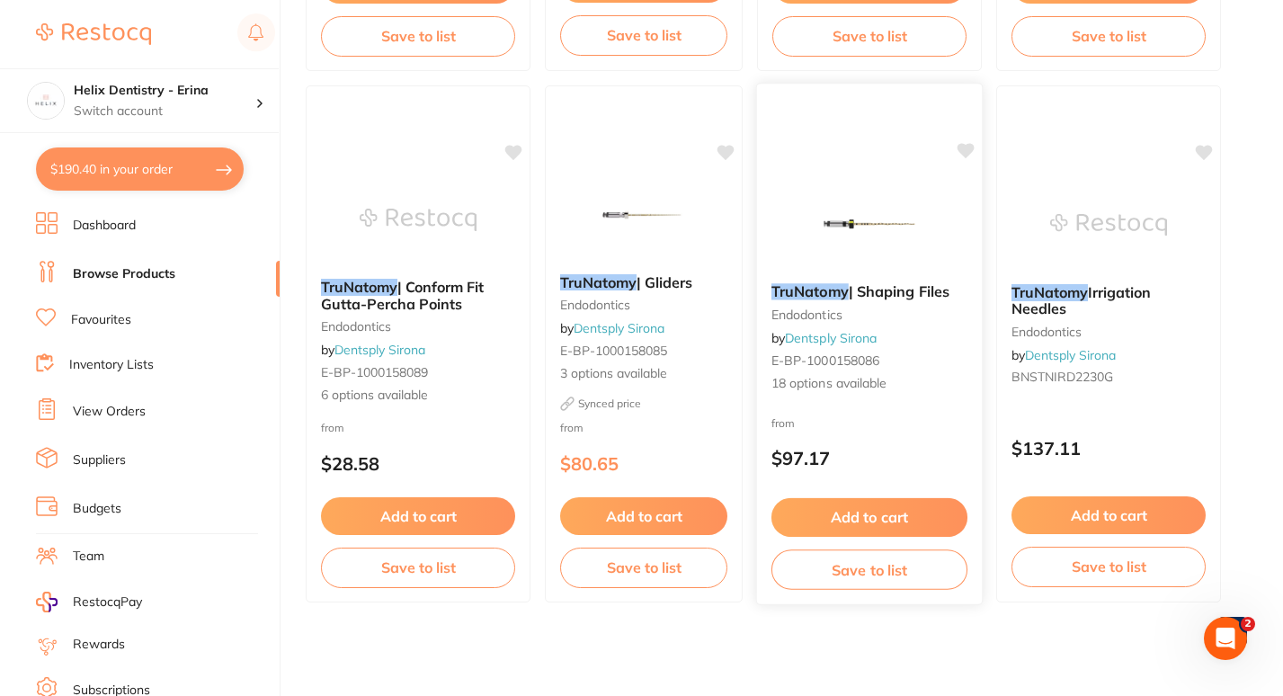
click at [845, 298] on em "TruNatomy" at bounding box center [809, 291] width 77 height 18
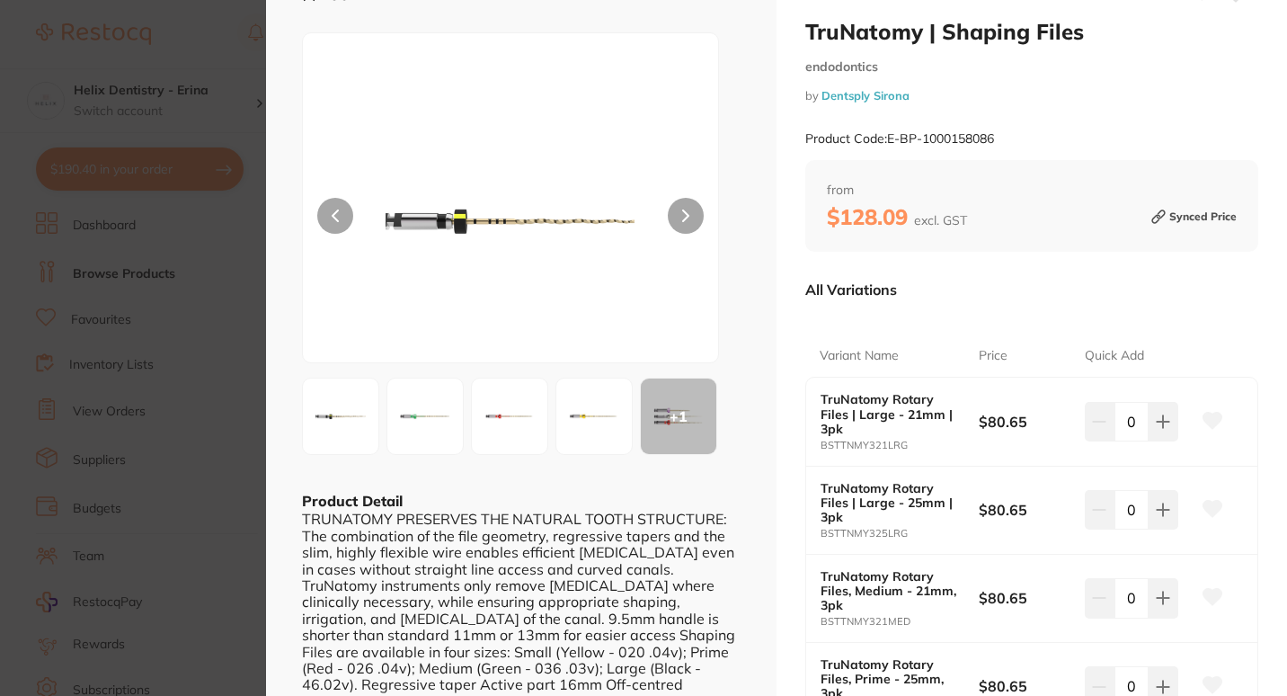
scroll to position [33, 0]
click at [664, 423] on div "+ 1" at bounding box center [678, 416] width 75 height 75
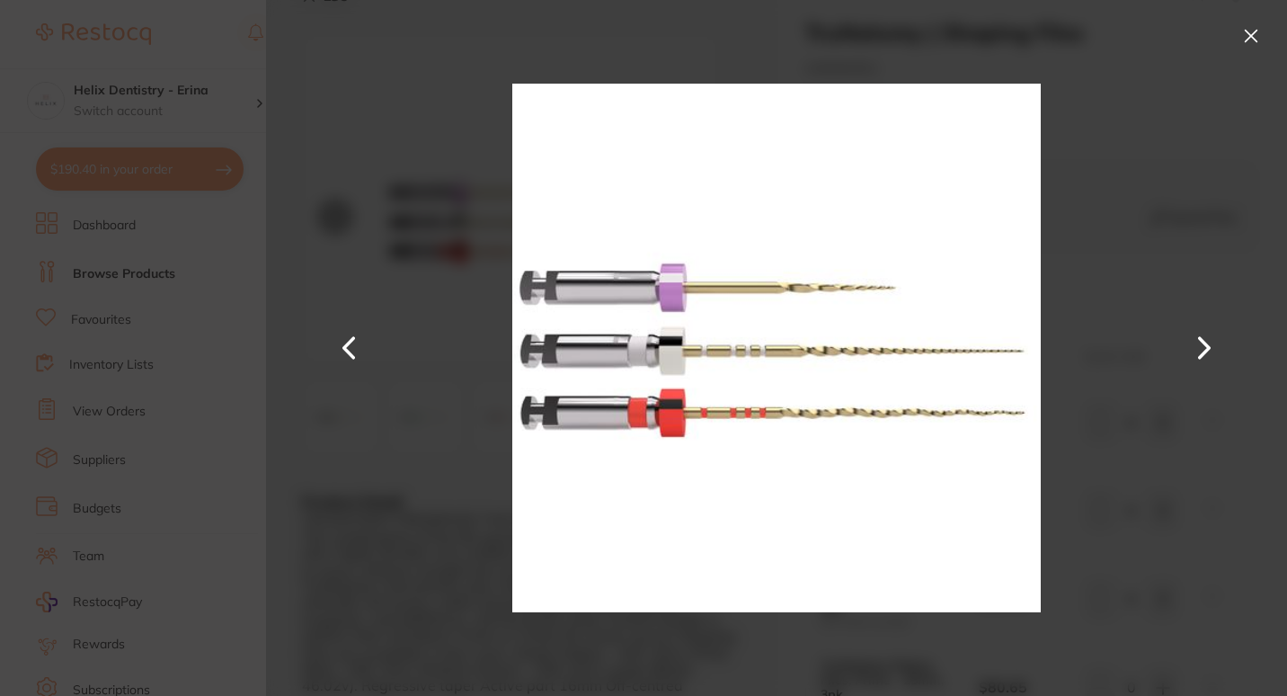
scroll to position [0, 0]
click at [191, 514] on section "TruNatomy | Shaping Files endodontics by Dentsply Sirona Product Code: E-BP-100…" at bounding box center [643, 348] width 1287 height 696
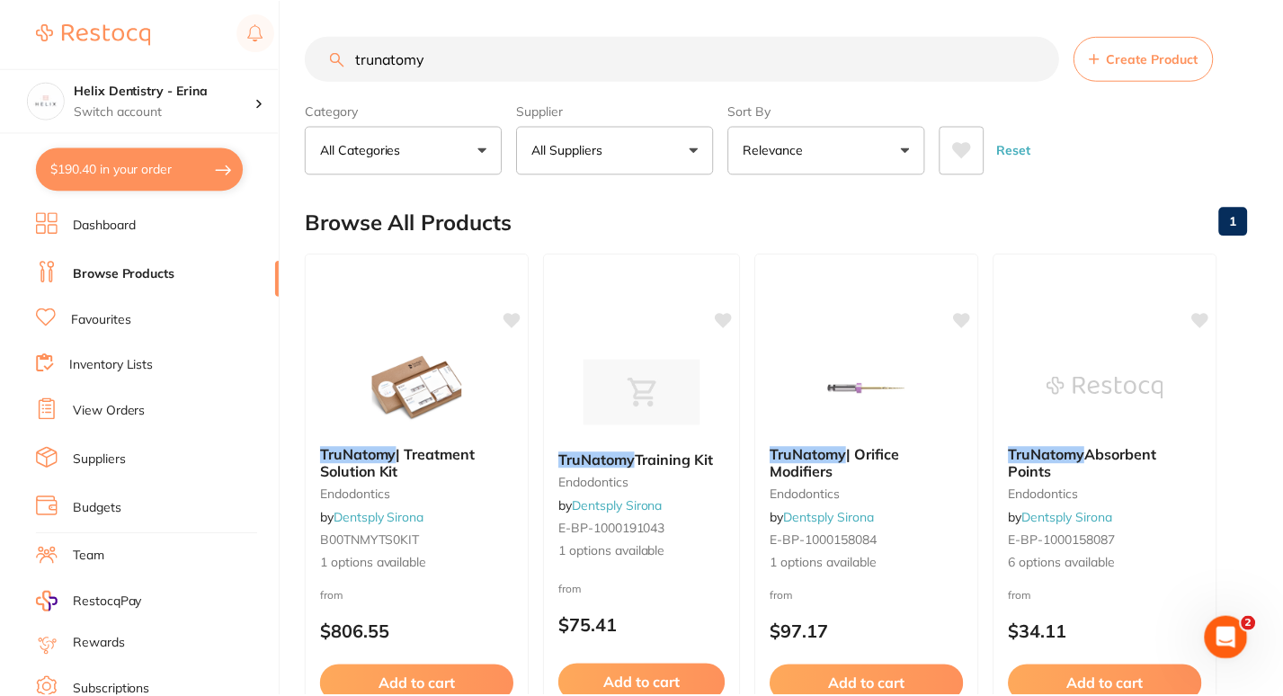
scroll to position [699, 0]
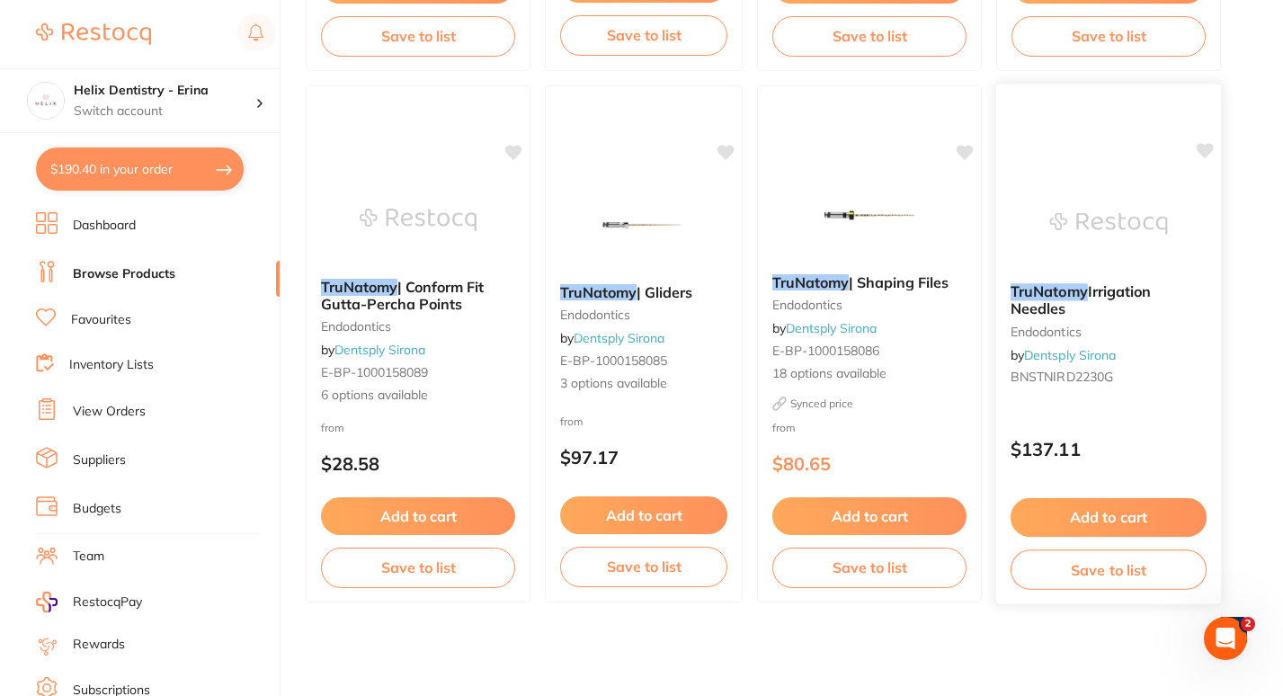
click at [1026, 306] on span "Irrigation Needles" at bounding box center [1080, 299] width 141 height 35
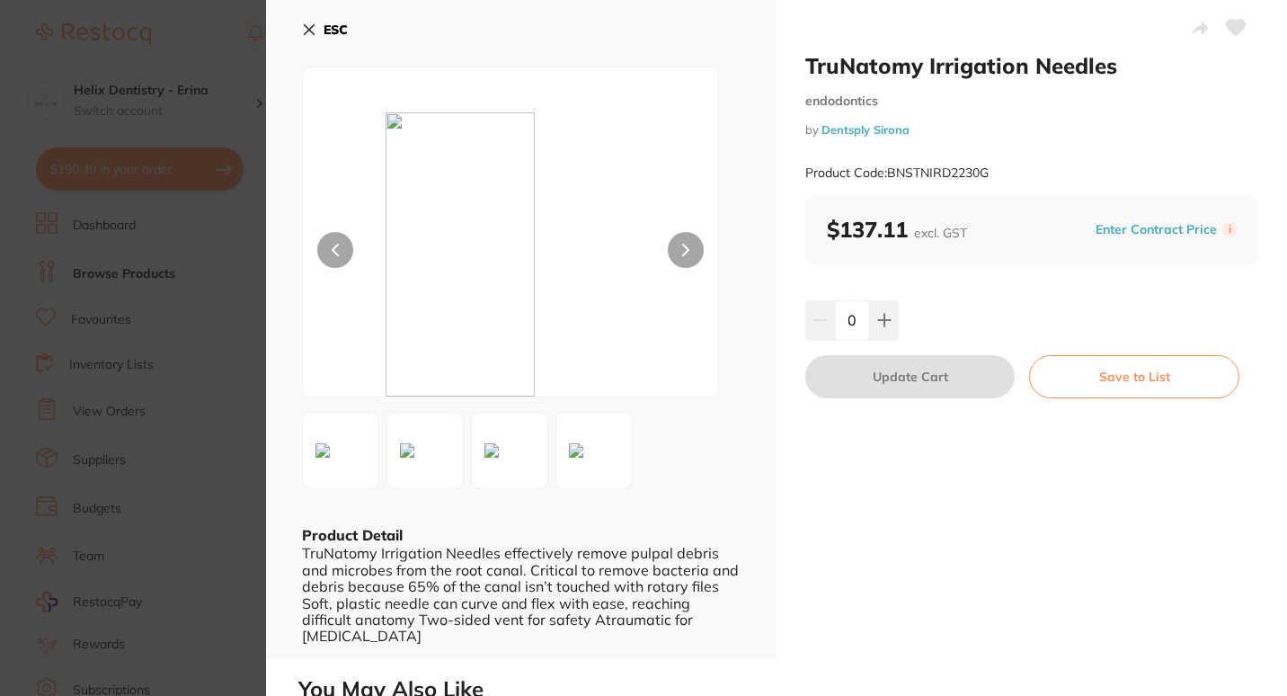
click at [683, 246] on icon at bounding box center [685, 249] width 5 height 11
click at [227, 355] on section "TruNatomy Irrigation Needles endodontics by Dentsply Sirona Product Code: BNSTN…" at bounding box center [643, 348] width 1287 height 696
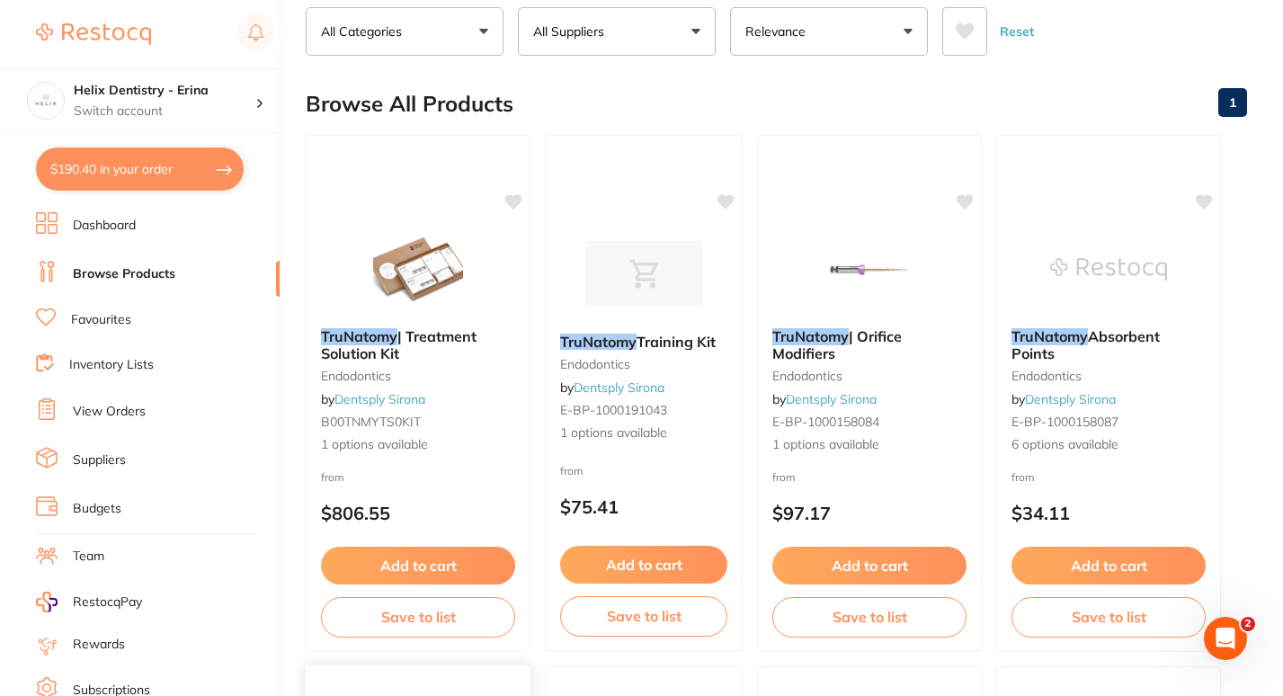
scroll to position [118, 0]
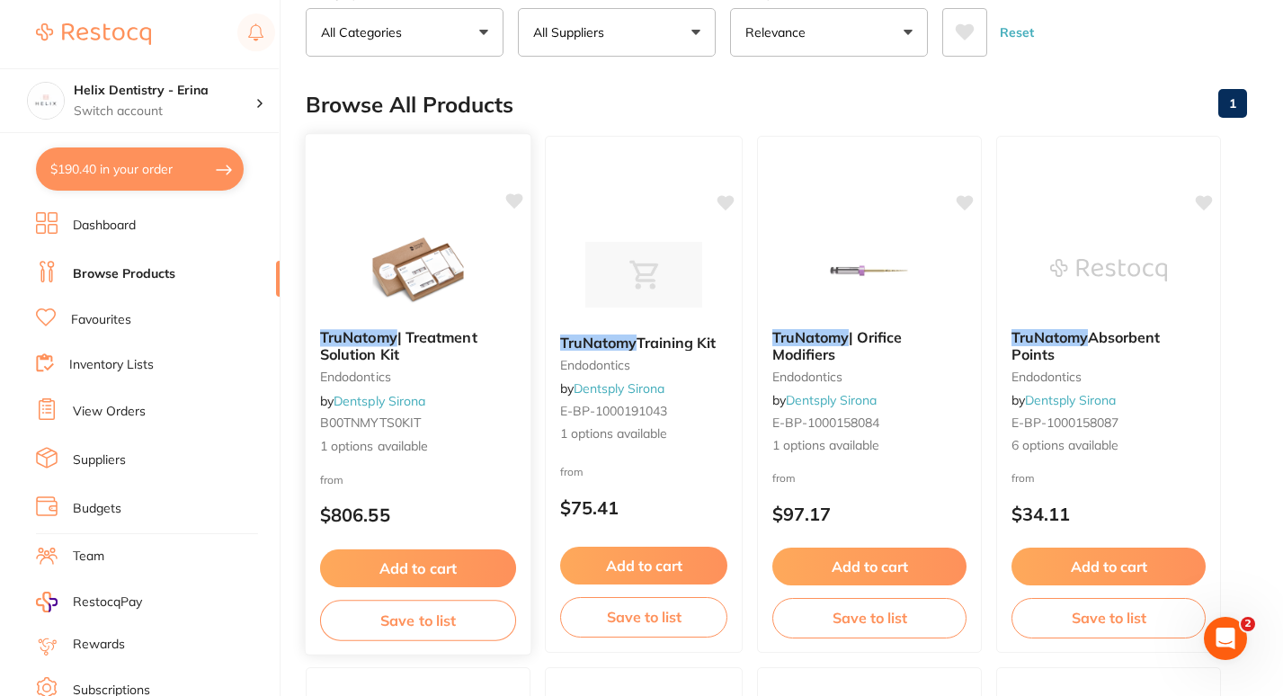
click at [441, 339] on span "| Treatment Solution Kit" at bounding box center [398, 345] width 157 height 35
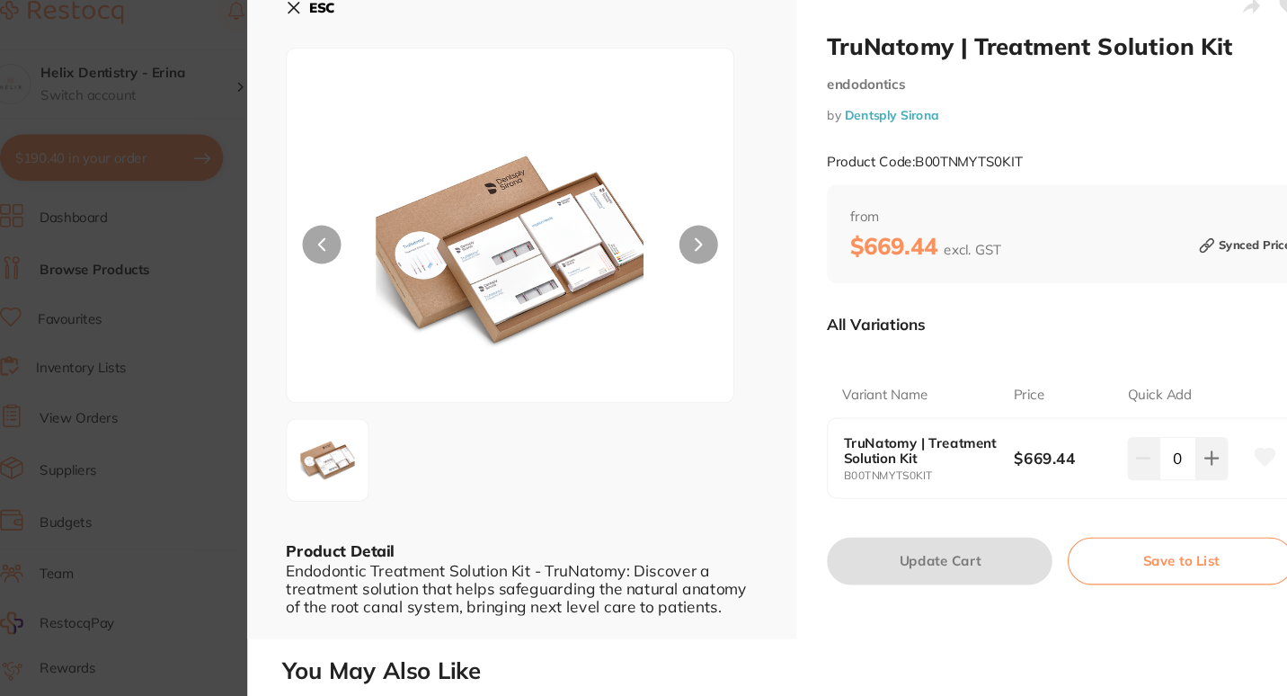
click at [241, 386] on section "TruNatomy | Treatment Solution Kit endodontics by Dentsply Sirona Product Code:…" at bounding box center [643, 348] width 1287 height 696
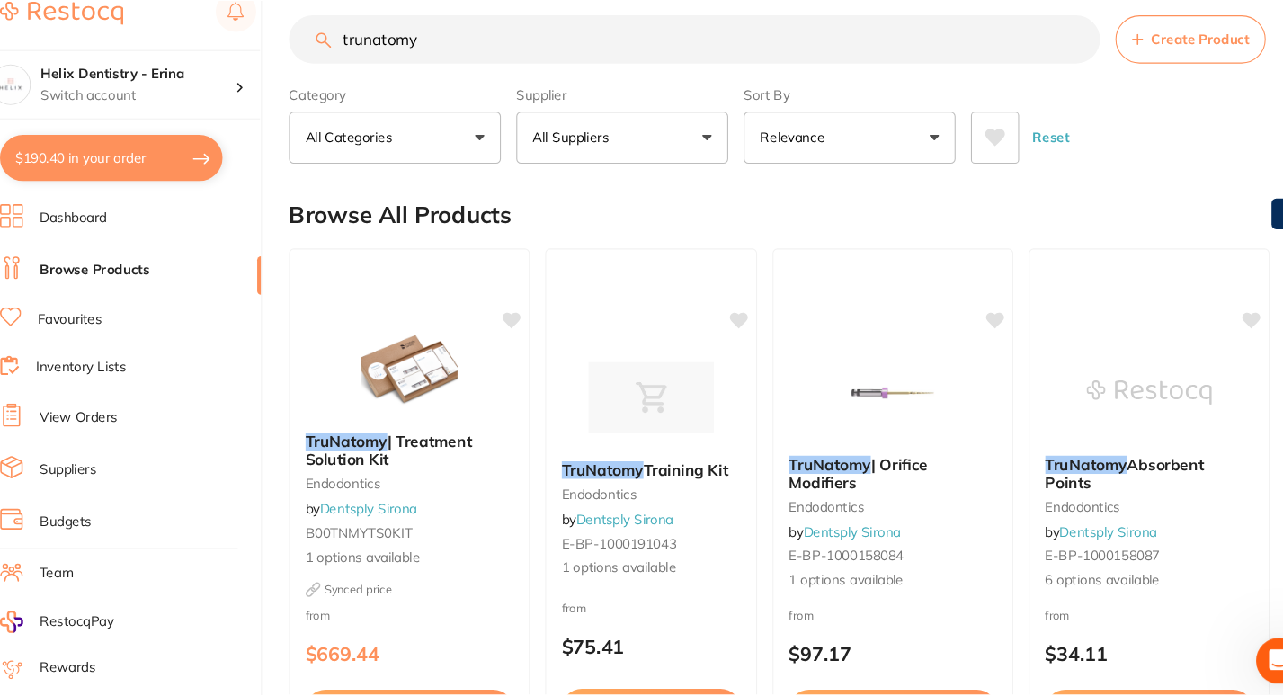
scroll to position [118, 0]
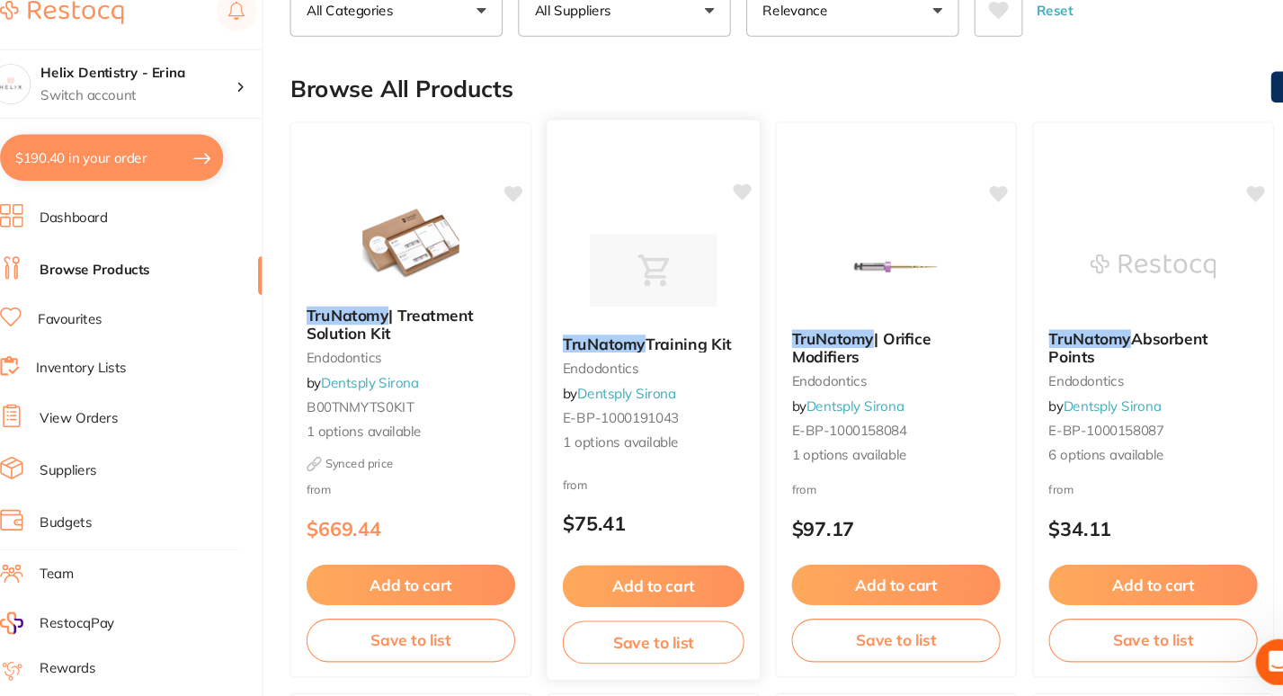
click at [646, 346] on span "Training Kit" at bounding box center [676, 342] width 80 height 18
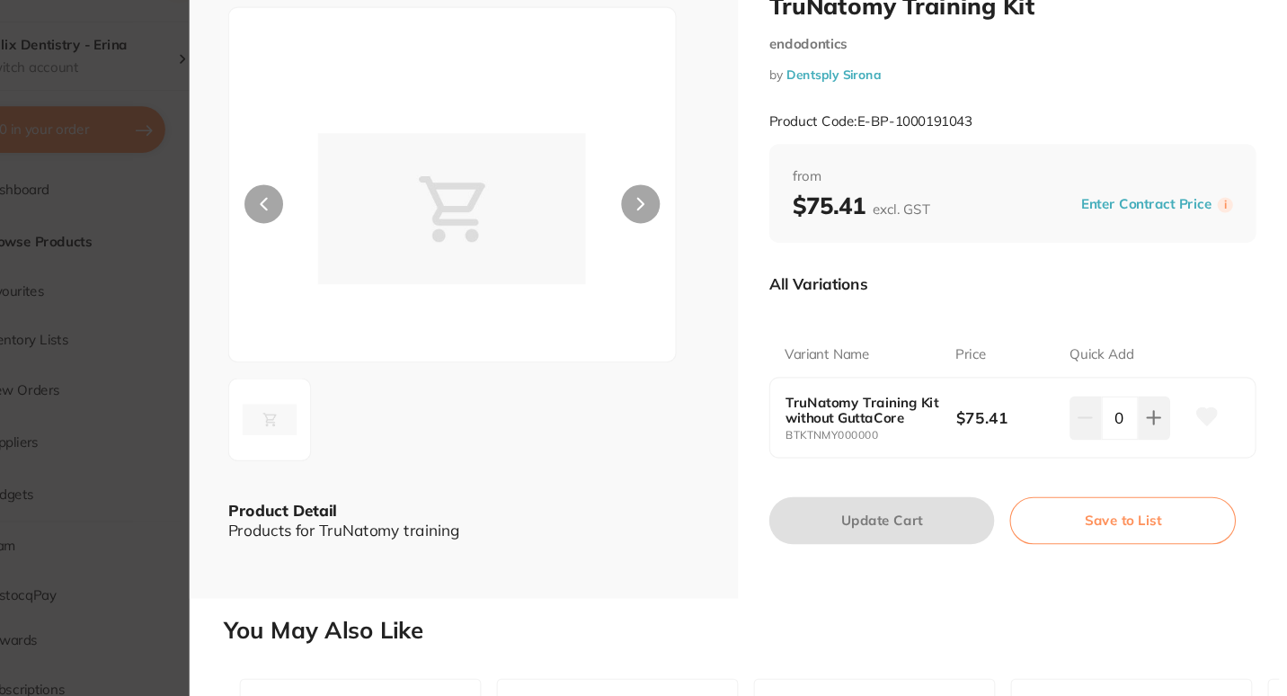
scroll to position [13, 0]
click at [211, 361] on section "TruNatomy Training Kit endodontics by Dentsply Sirona Product Code: E-BP-100019…" at bounding box center [643, 348] width 1287 height 696
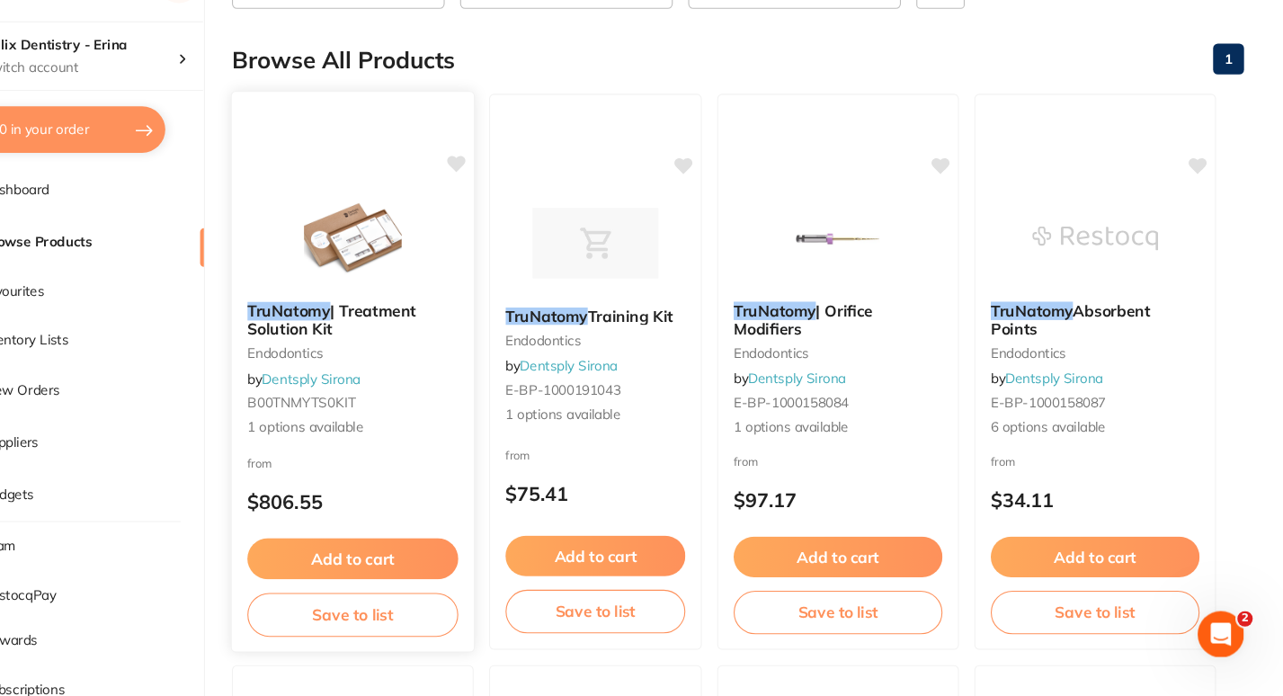
scroll to position [118, 0]
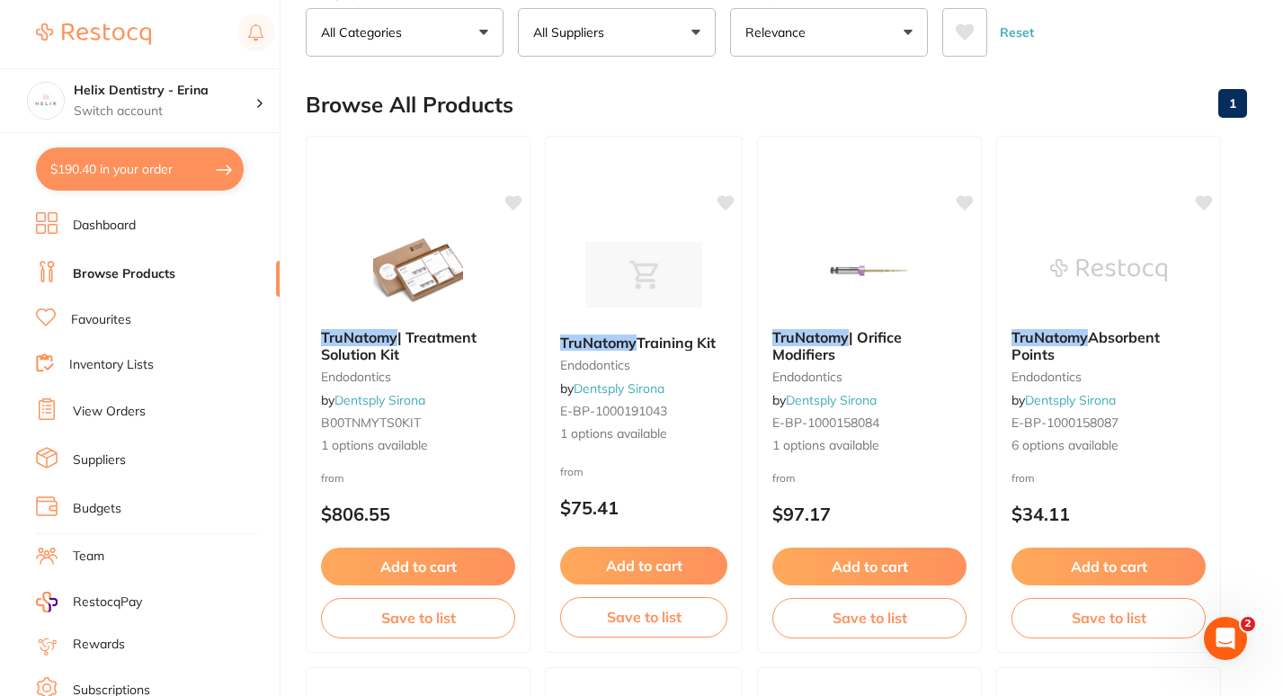
click at [201, 170] on button "$190.40 in your order" at bounding box center [140, 168] width 208 height 43
checkbox input "true"
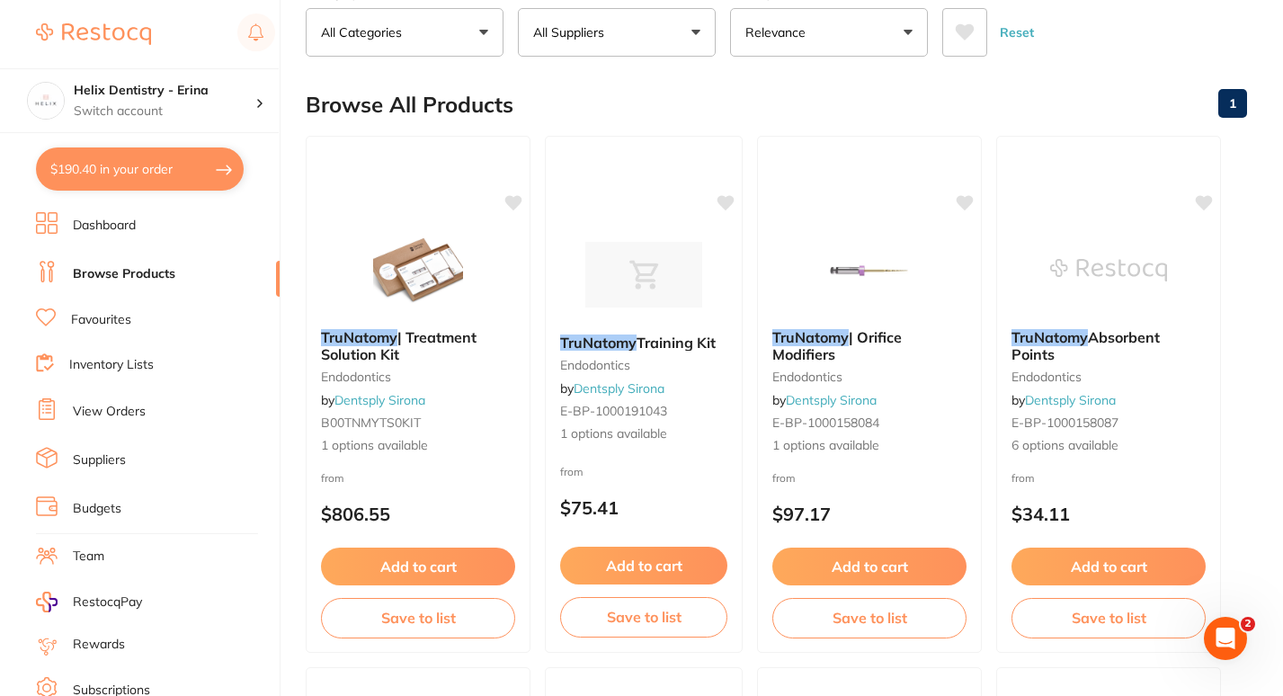
checkbox input "true"
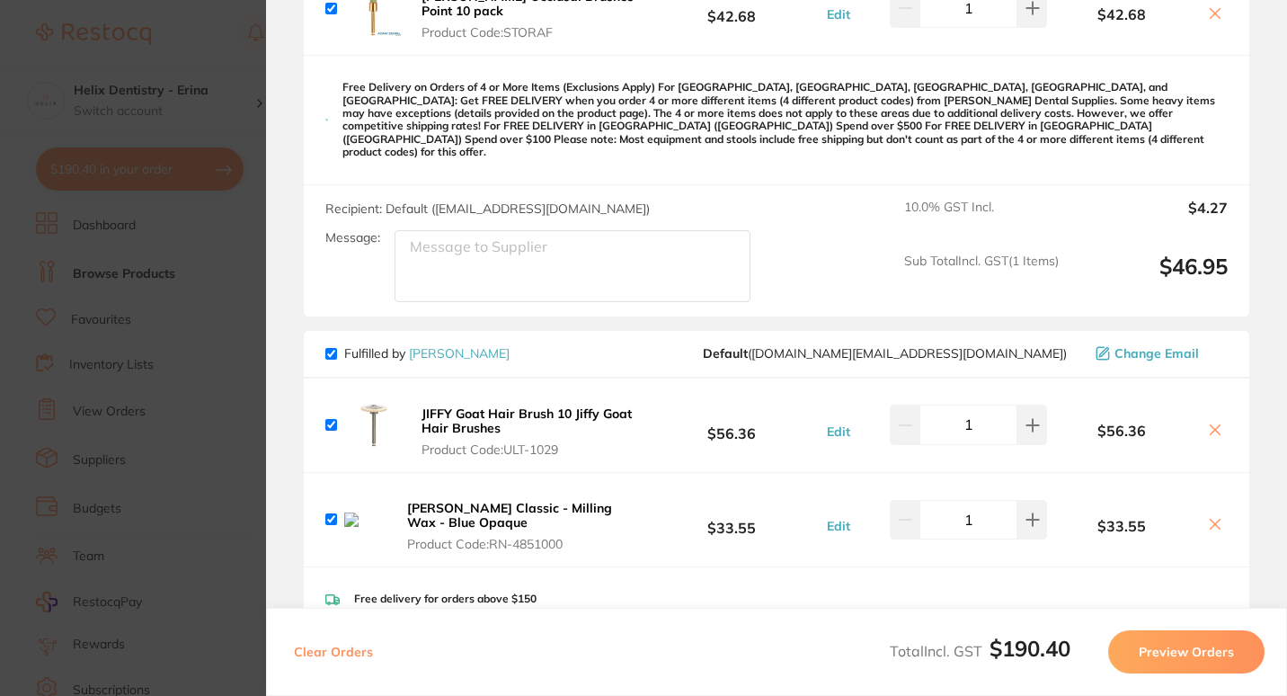
scroll to position [733, 0]
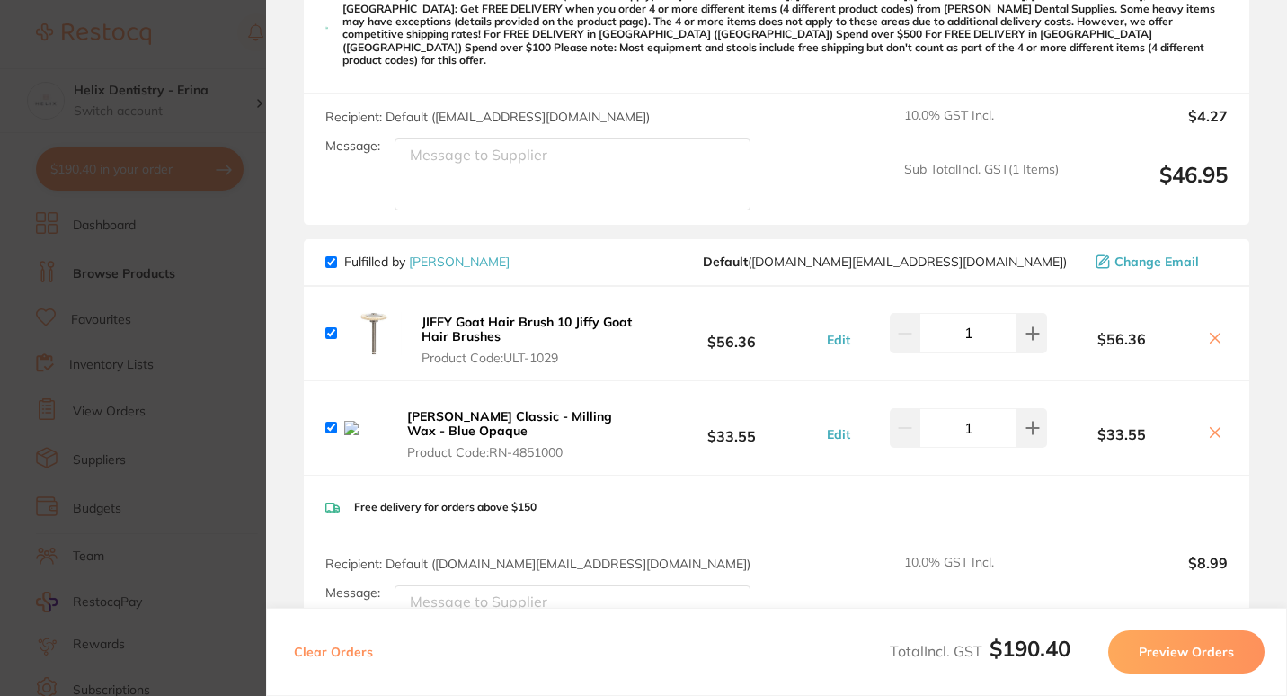
click at [525, 419] on b "Renfert GEO Classic - Milling Wax - Blue Opaque" at bounding box center [509, 423] width 205 height 31
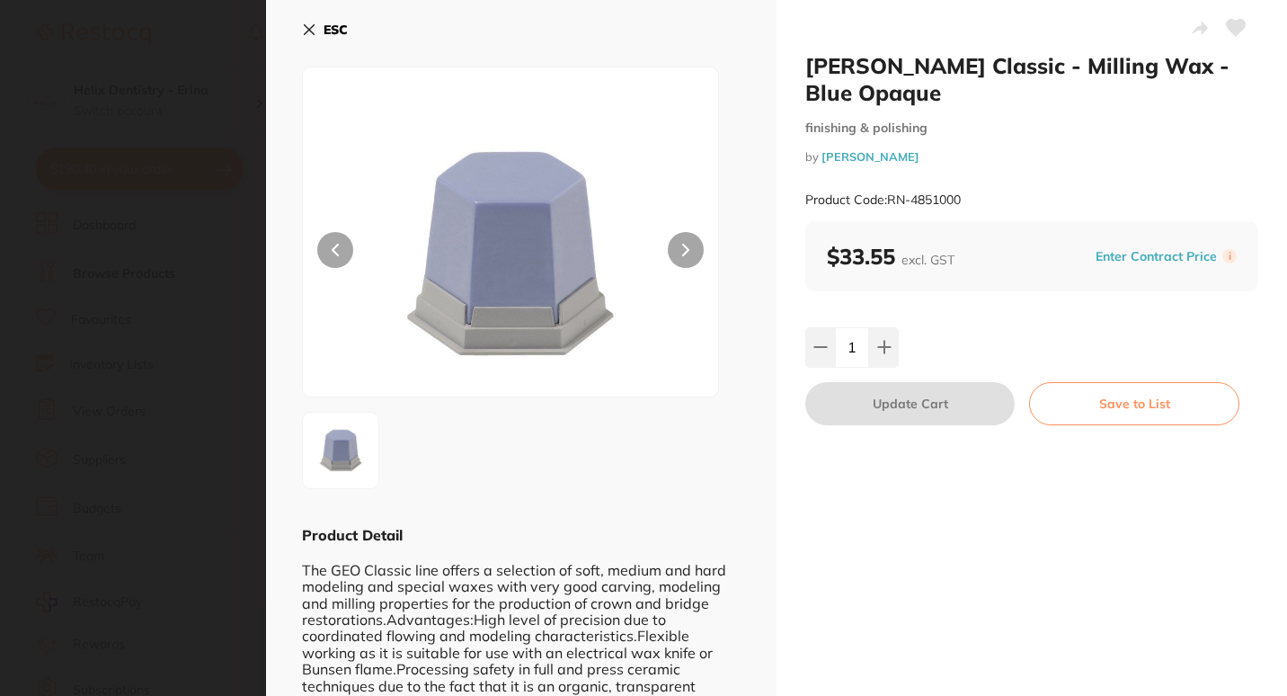
scroll to position [0, 0]
click at [180, 173] on section "Renfert GEO Classic - Milling Wax - Blue Opaque finishing & polishing by Henry …" at bounding box center [643, 348] width 1287 height 696
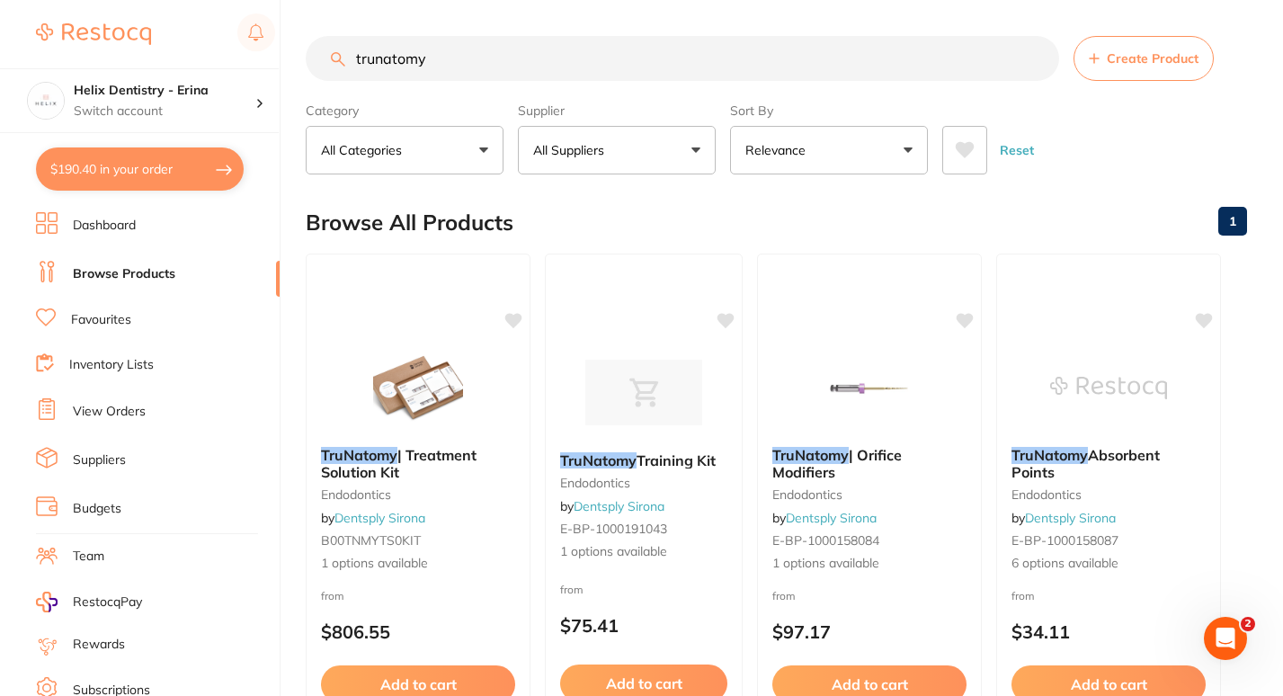
click at [461, 68] on input "trunatomy" at bounding box center [682, 58] width 753 height 45
drag, startPoint x: 461, startPoint y: 68, endPoint x: 459, endPoint y: 50, distance: 18.1
click at [459, 50] on input "Re" at bounding box center [682, 58] width 753 height 45
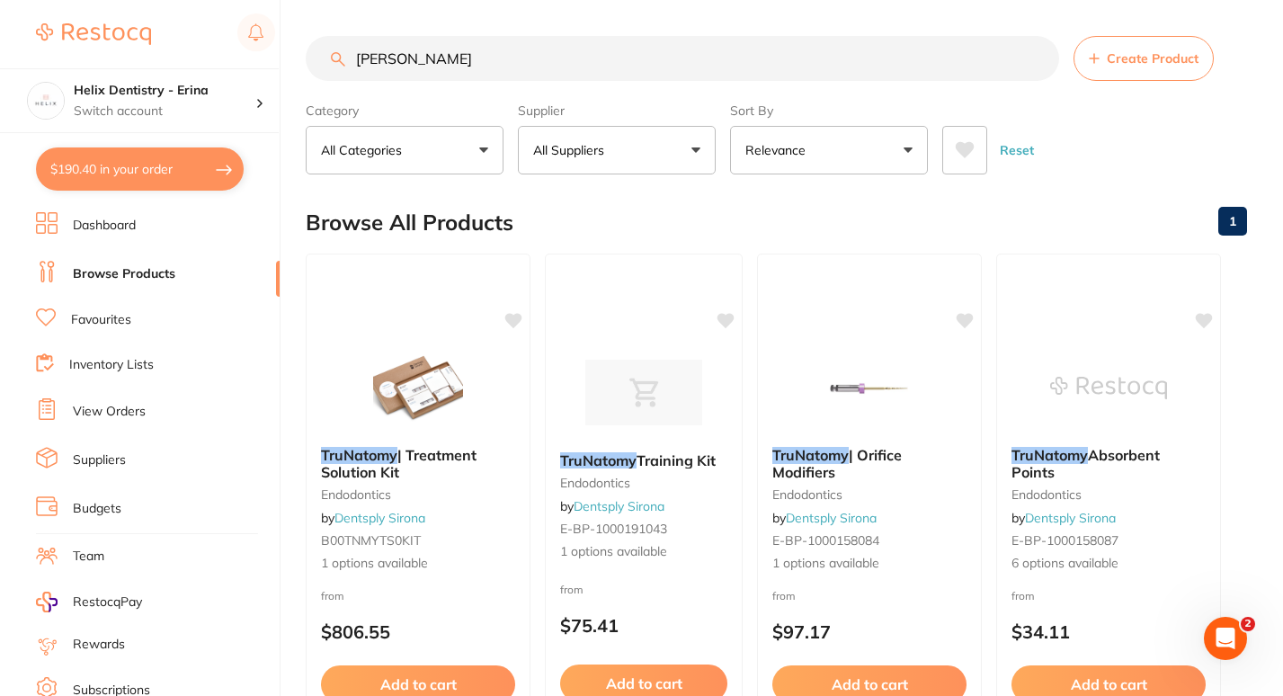
type input "Renfert geo"
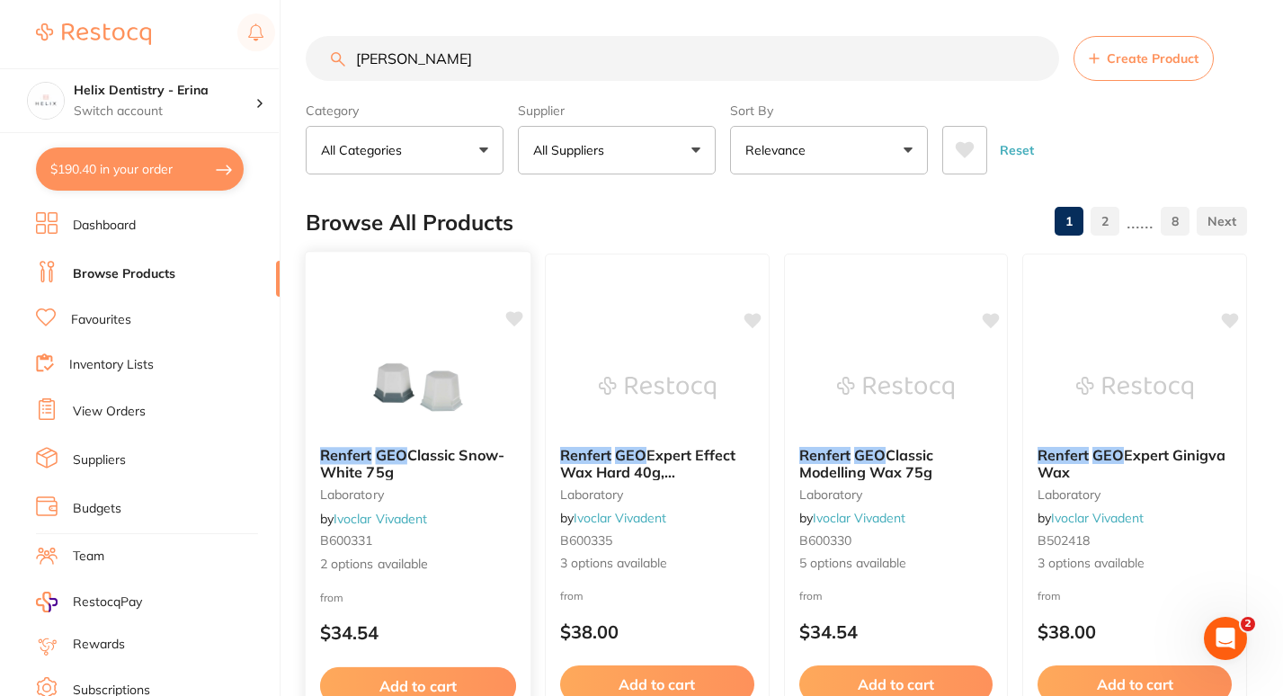
click at [441, 464] on b "Renfert GEO Classic Snow-White 75g" at bounding box center [418, 463] width 196 height 33
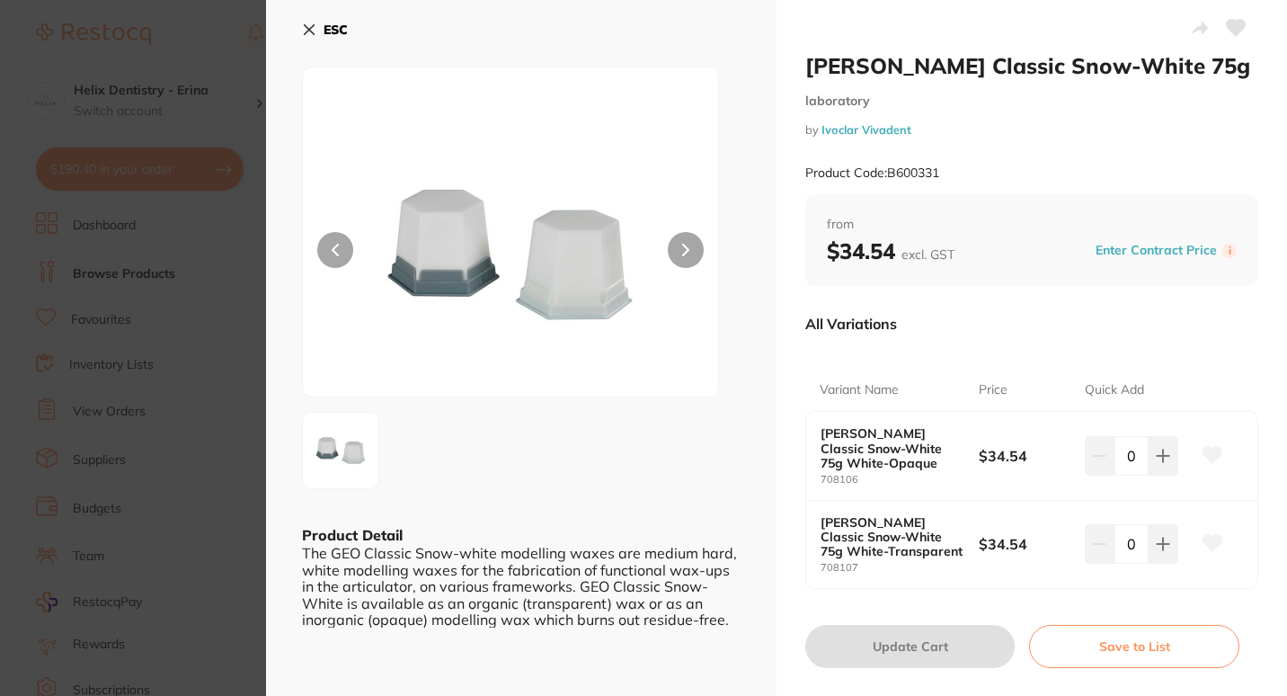
click at [202, 334] on section "Renfert GEO Classic Snow-White 75g laboratory by Ivoclar Vivadent Product Code:…" at bounding box center [643, 348] width 1287 height 696
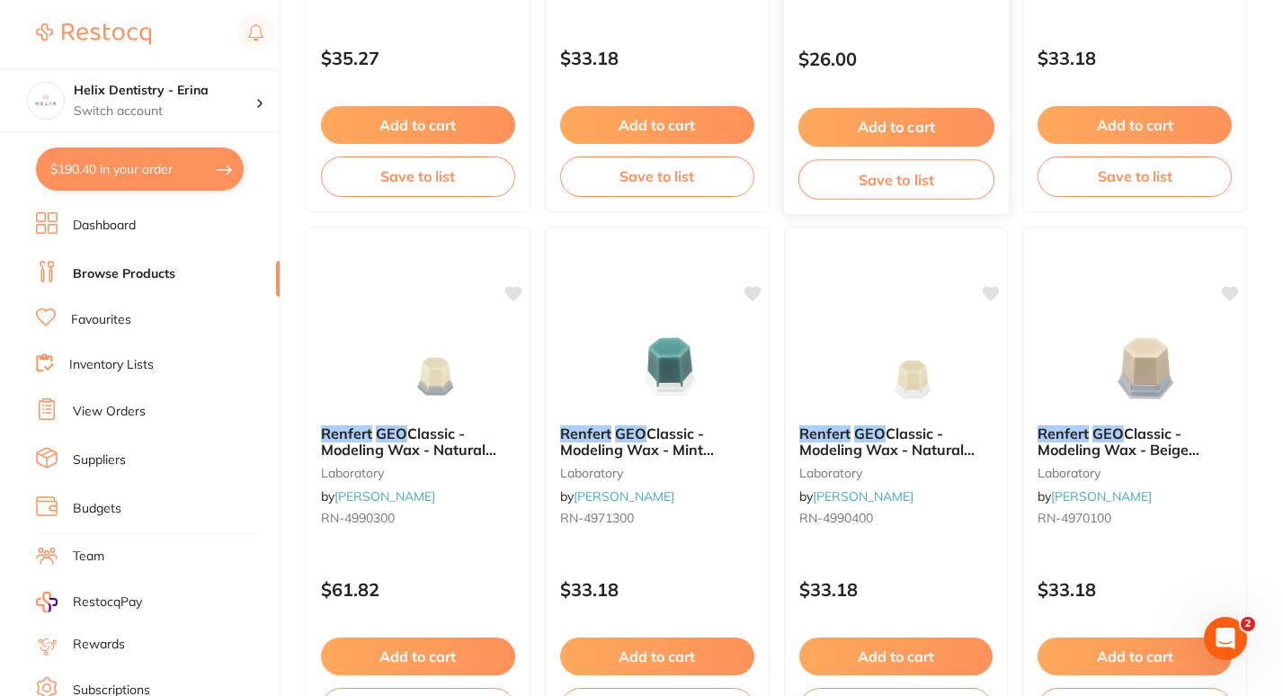
scroll to position [3746, 0]
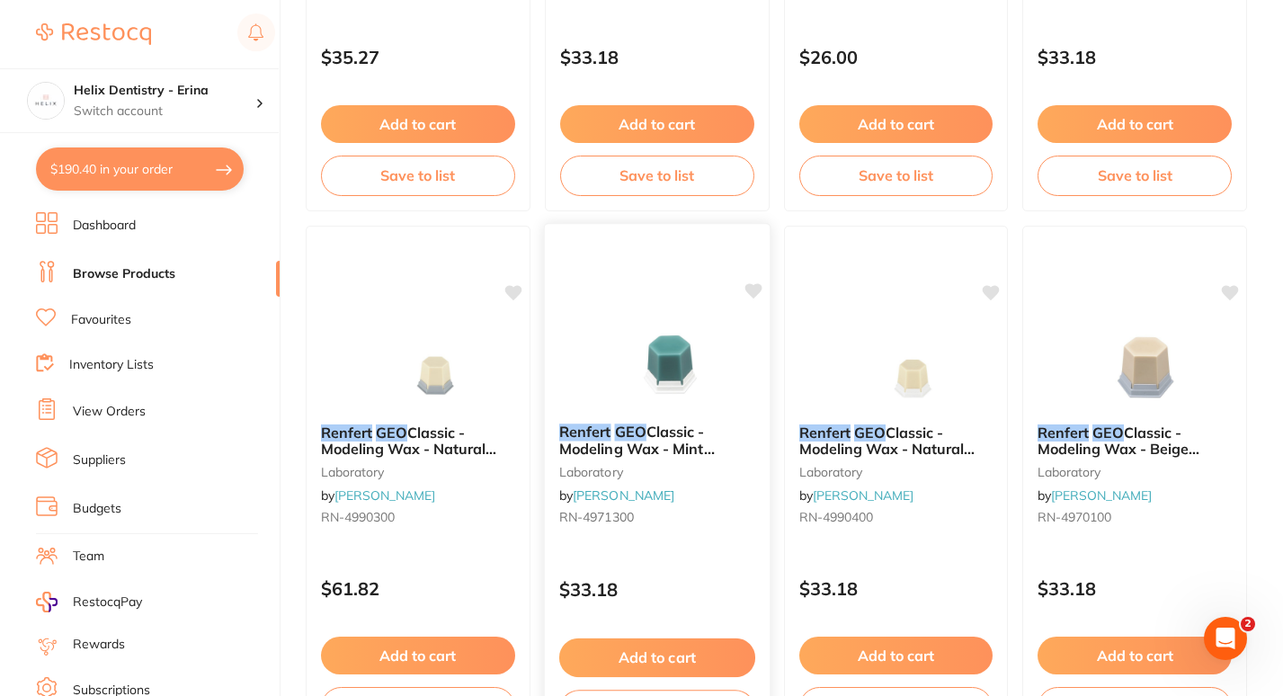
click at [642, 646] on button "Add to cart" at bounding box center [657, 657] width 196 height 39
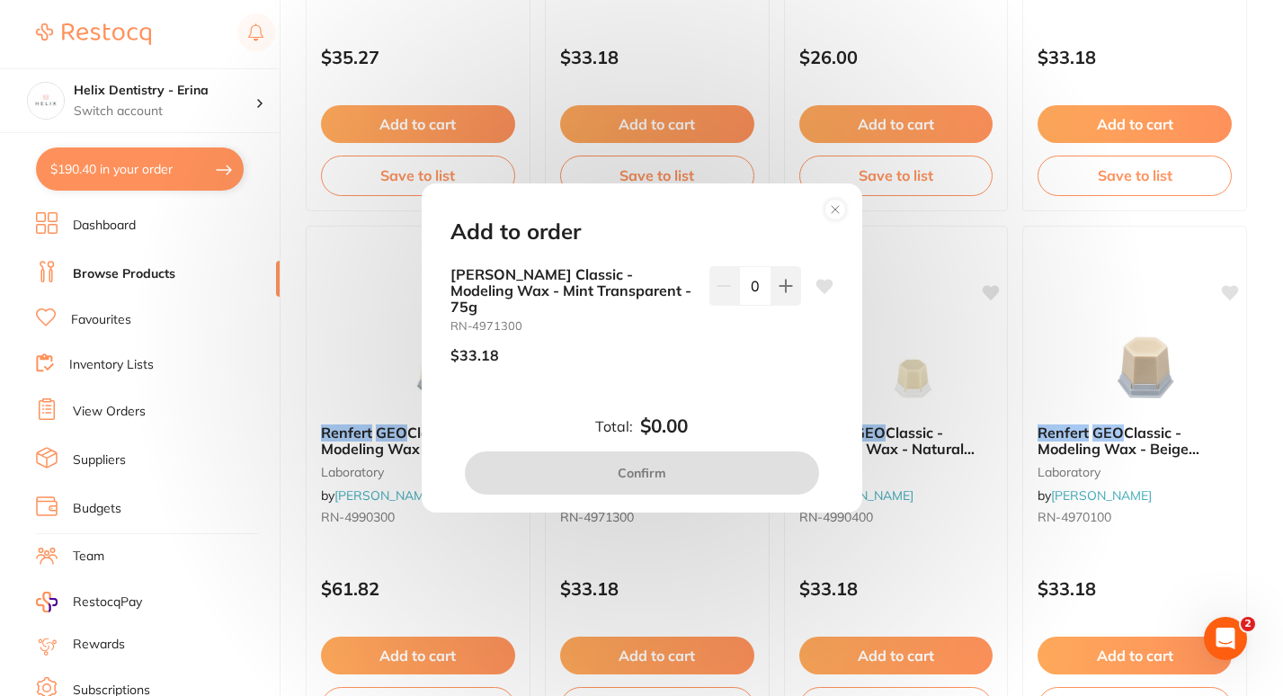
scroll to position [0, 0]
click at [779, 293] on icon at bounding box center [785, 286] width 14 height 14
type input "1"
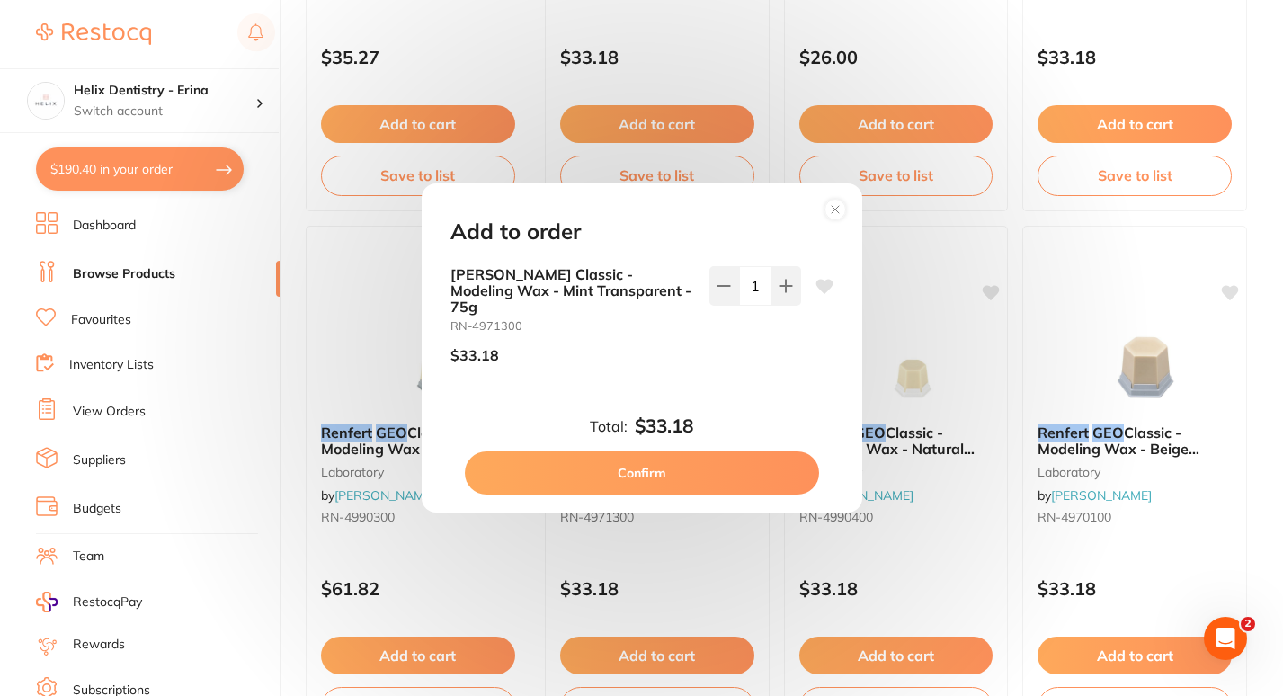
click at [696, 474] on button "Confirm" at bounding box center [642, 472] width 354 height 43
checkbox input "false"
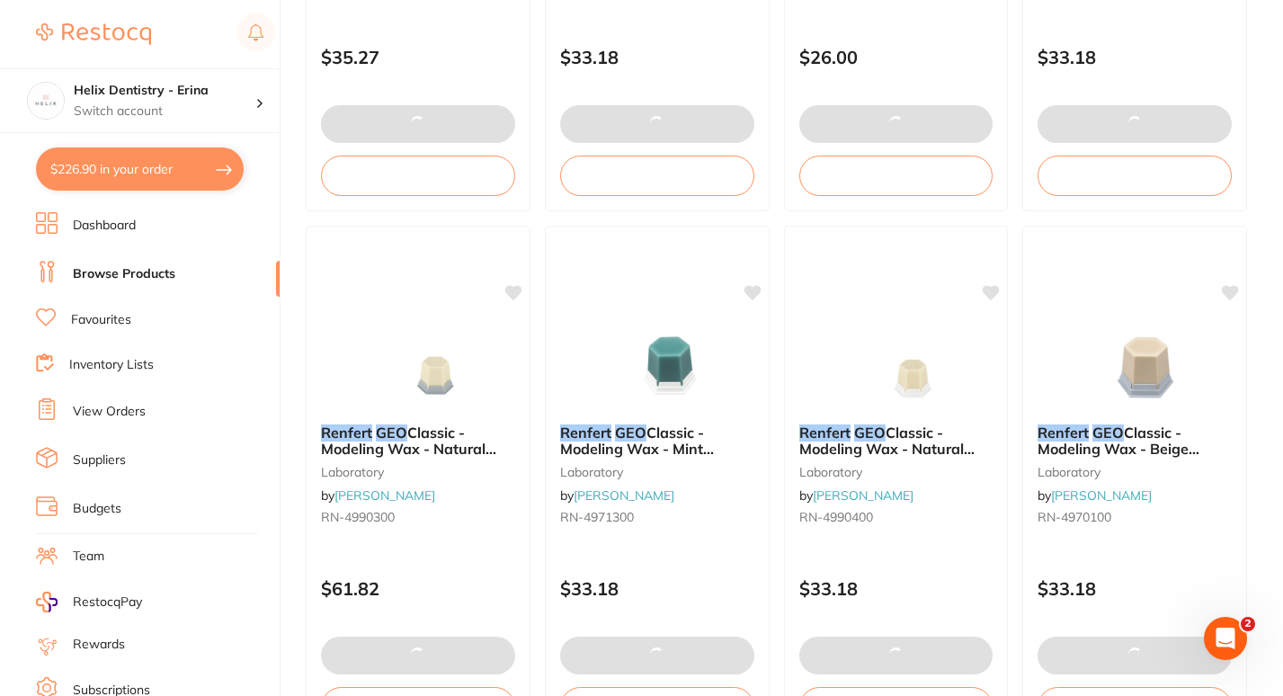
click at [214, 173] on button "$226.90 in your order" at bounding box center [140, 168] width 208 height 43
checkbox input "true"
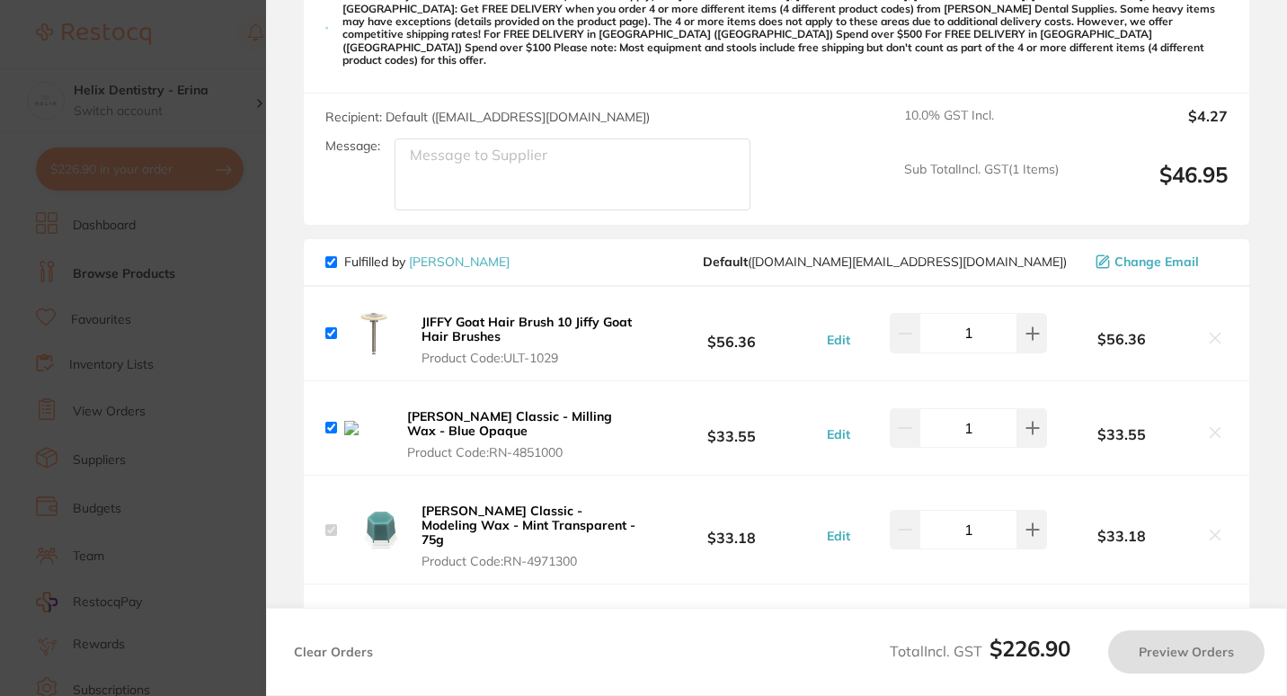
checkbox input "true"
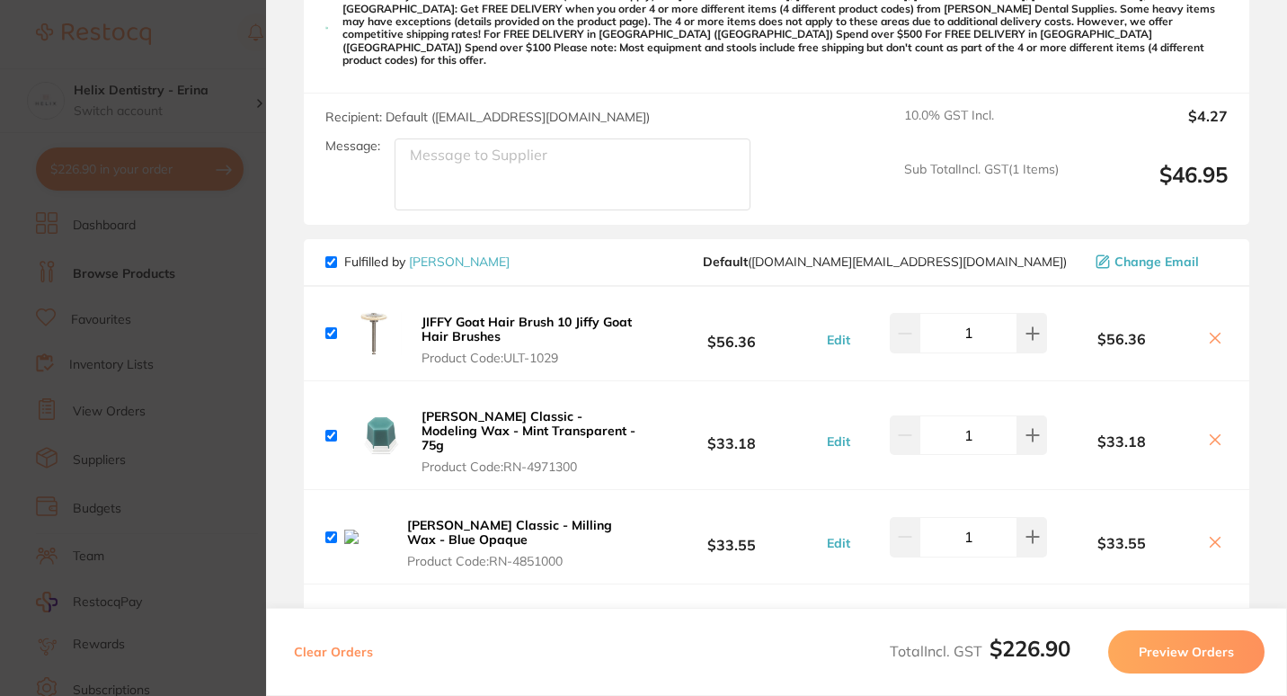
click at [1214, 537] on icon at bounding box center [1216, 542] width 10 height 10
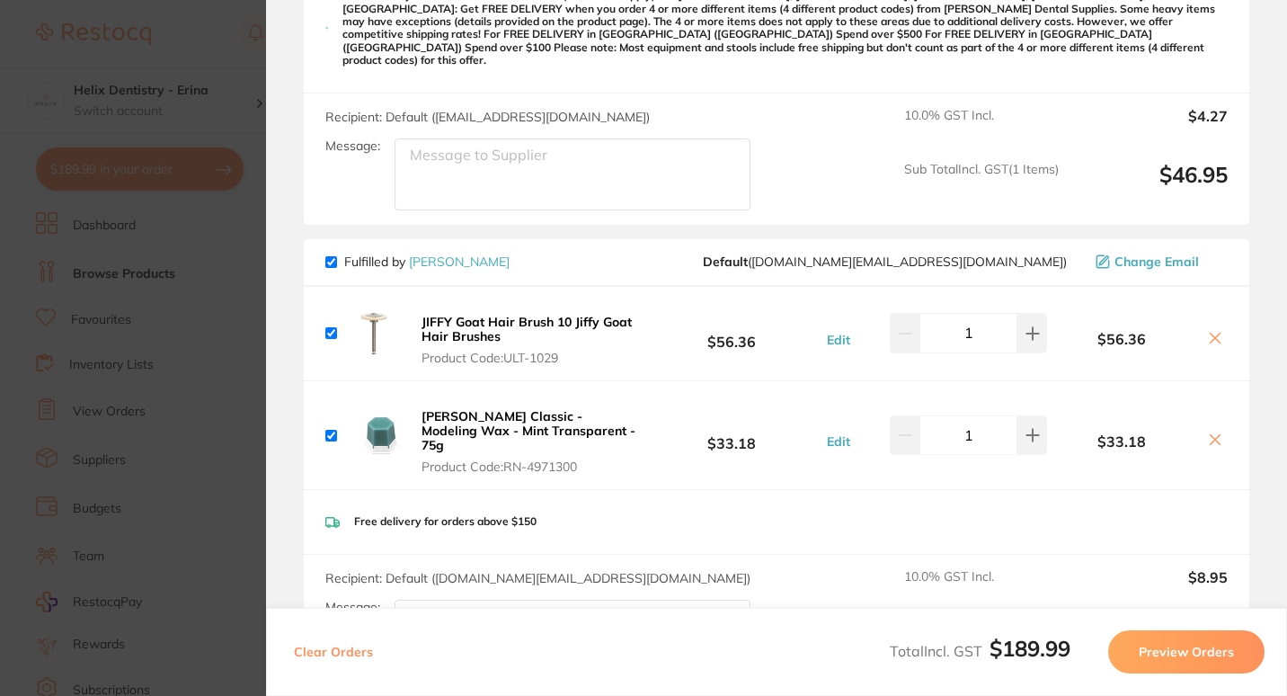
checkbox input "true"
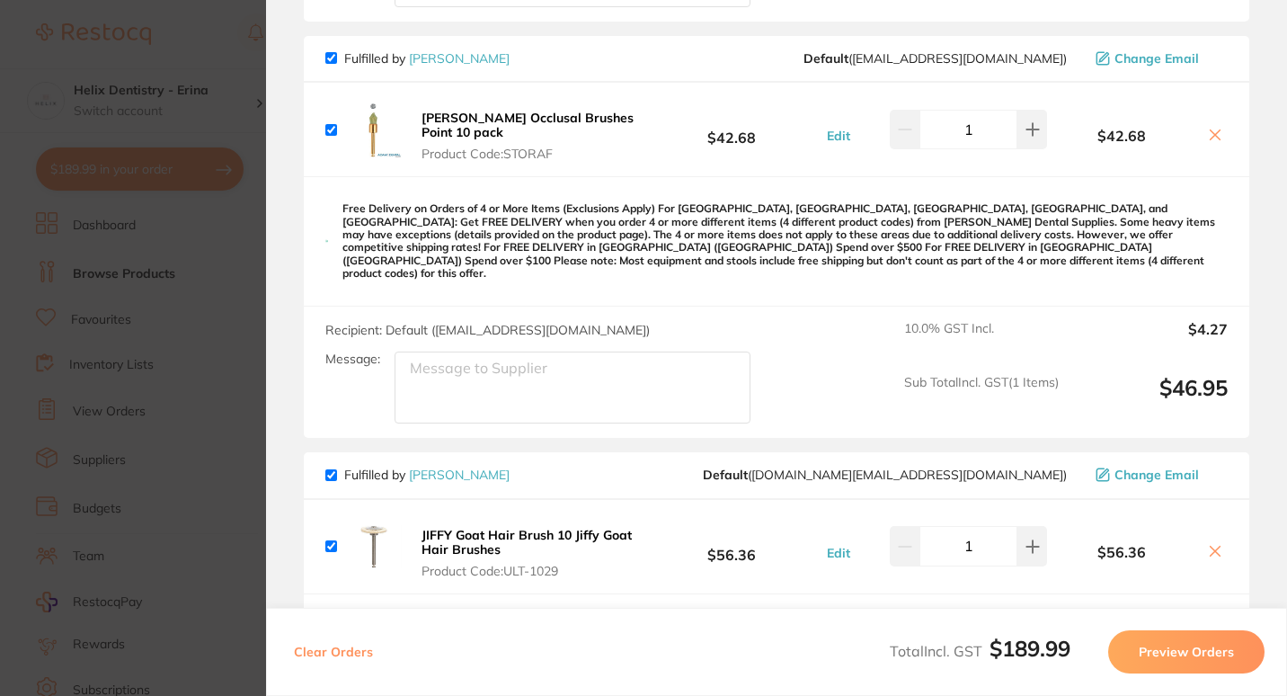
scroll to position [521, 0]
click at [456, 122] on b "Sica Occlusal Brushes Point 10 pack" at bounding box center [528, 124] width 212 height 31
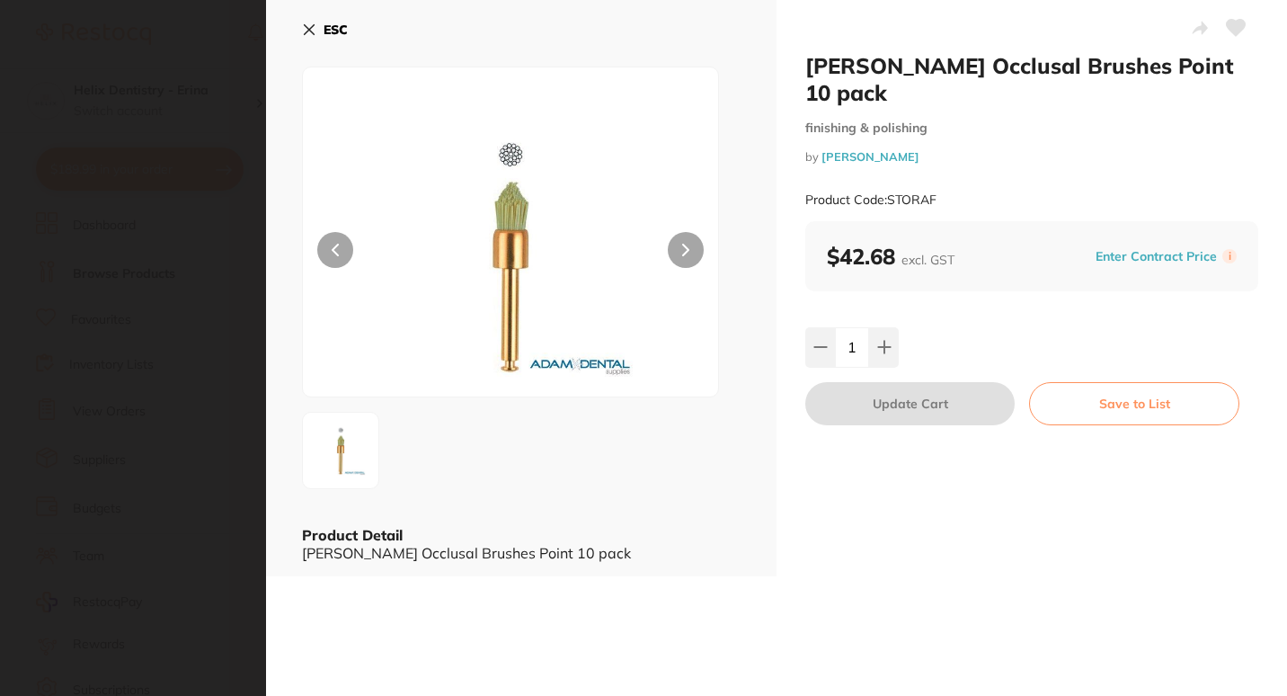
scroll to position [0, 0]
click at [217, 195] on section "Sica Occlusal Brushes Point 10 pack finishing & polishing by Adam Dental Produc…" at bounding box center [643, 348] width 1287 height 696
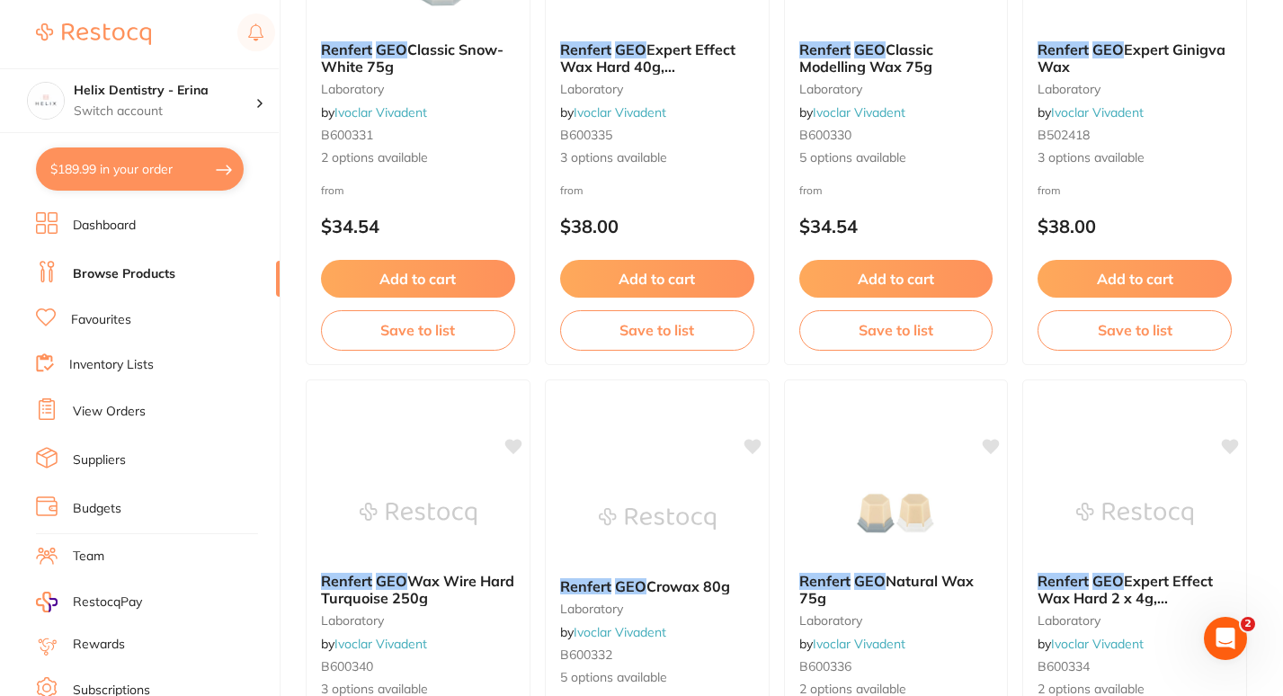
scroll to position [334, 0]
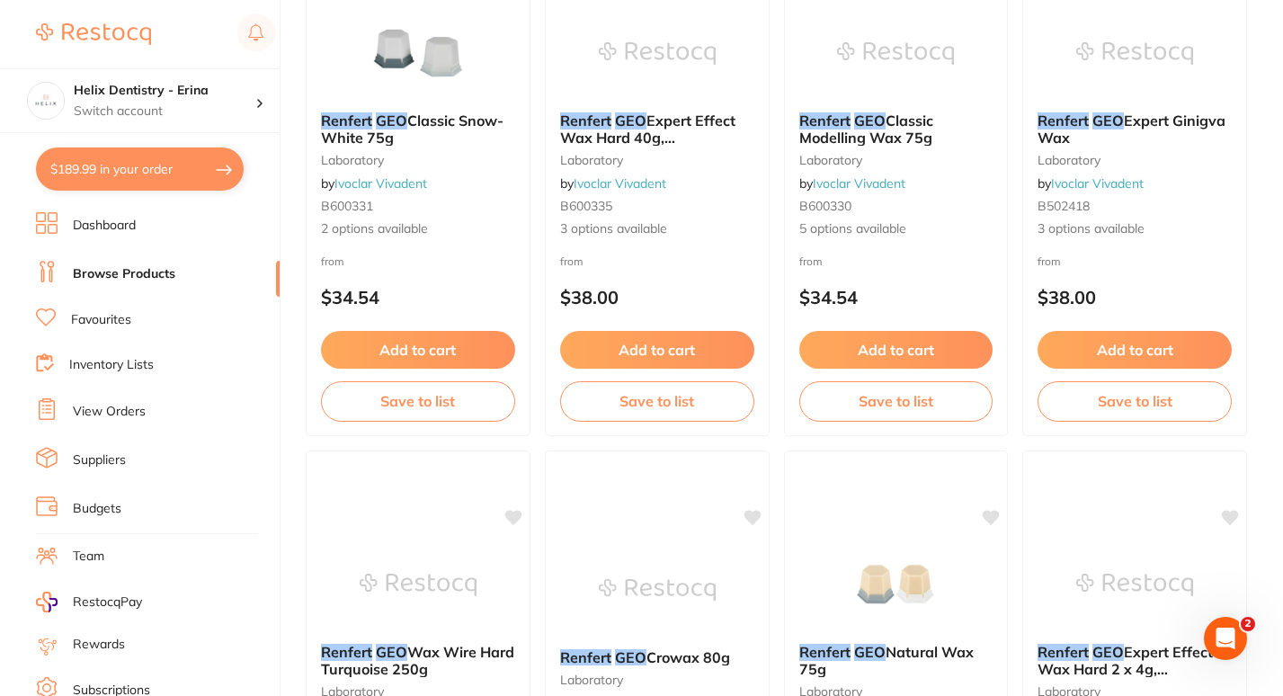
click at [127, 163] on button "$189.99 in your order" at bounding box center [140, 168] width 208 height 43
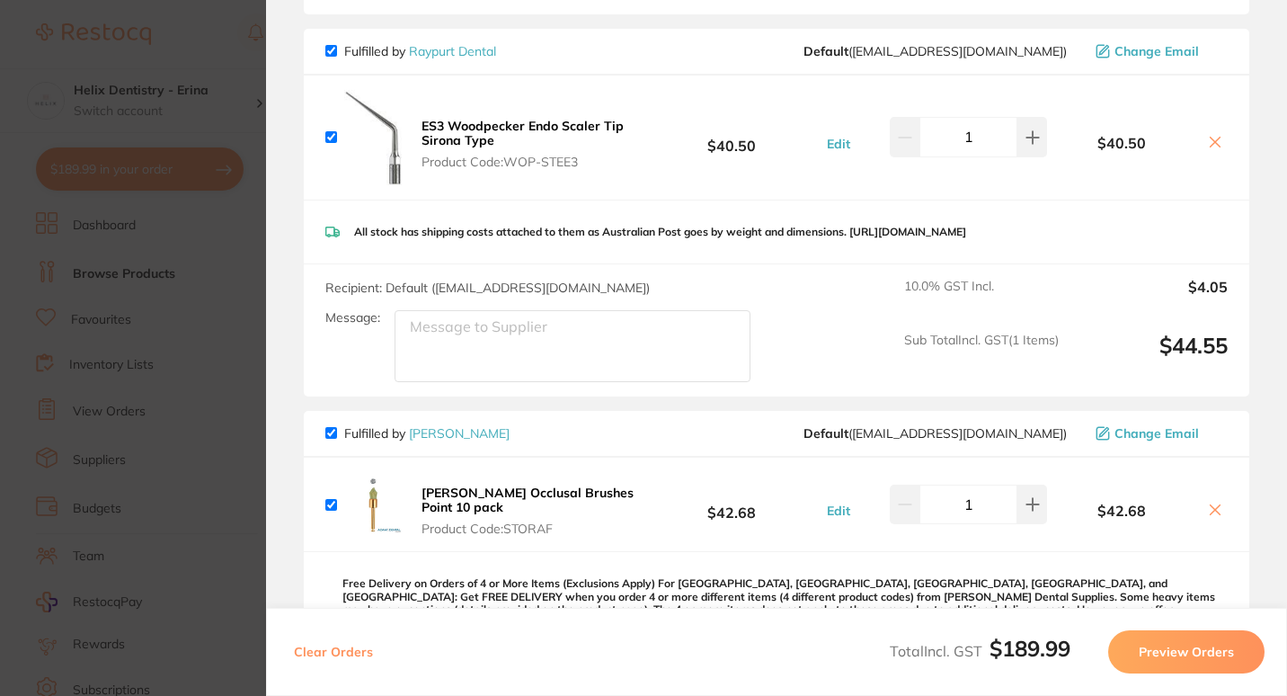
scroll to position [139, 0]
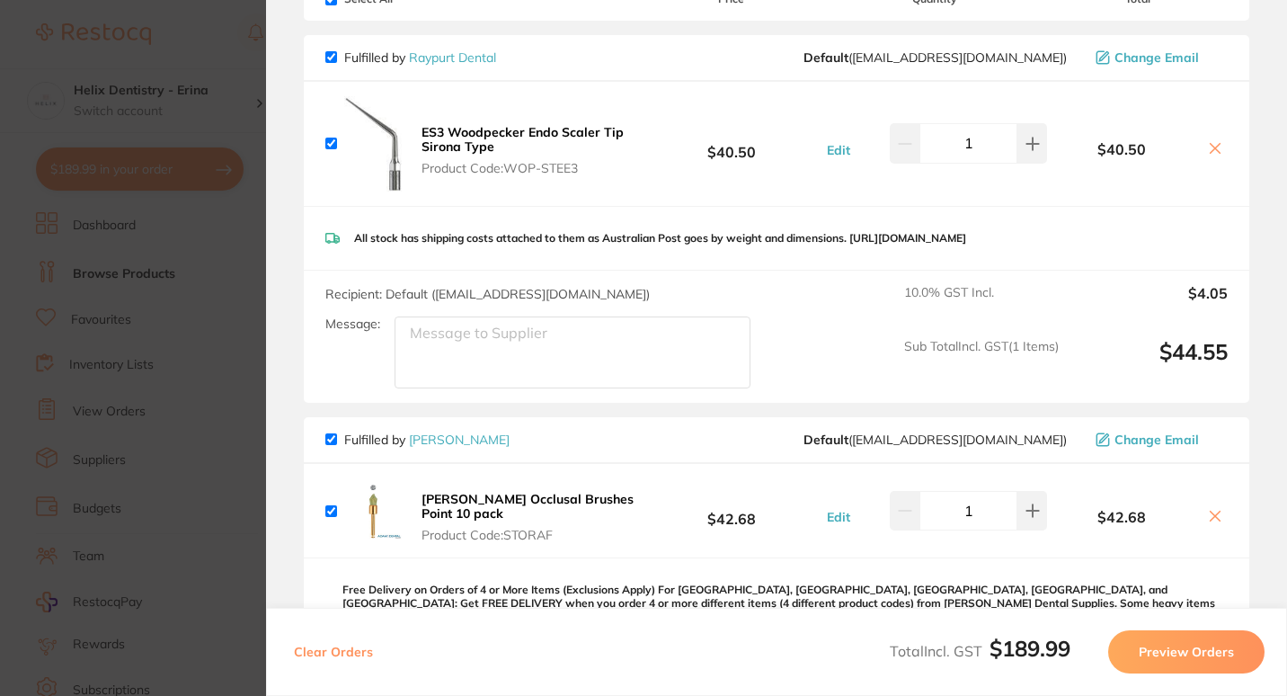
click at [223, 253] on section "Update RRP Set your pre negotiated price for this item. Item Agreed RRP (excl. …" at bounding box center [643, 348] width 1287 height 696
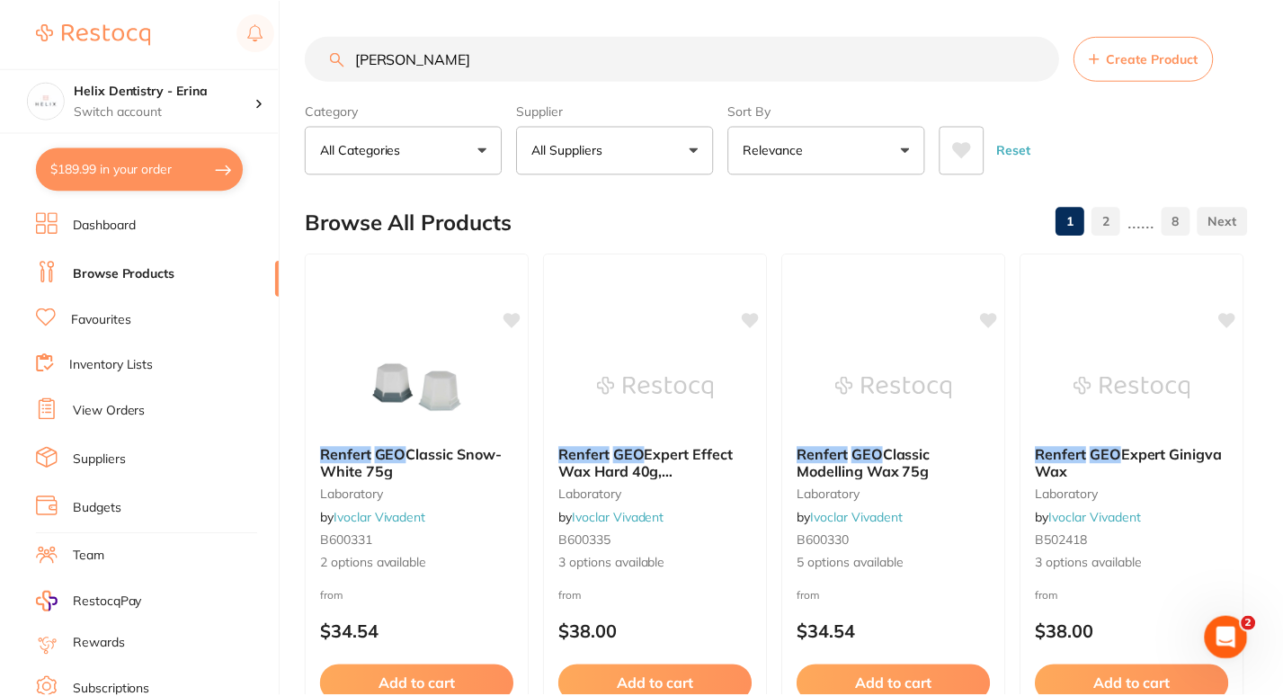
scroll to position [334, 0]
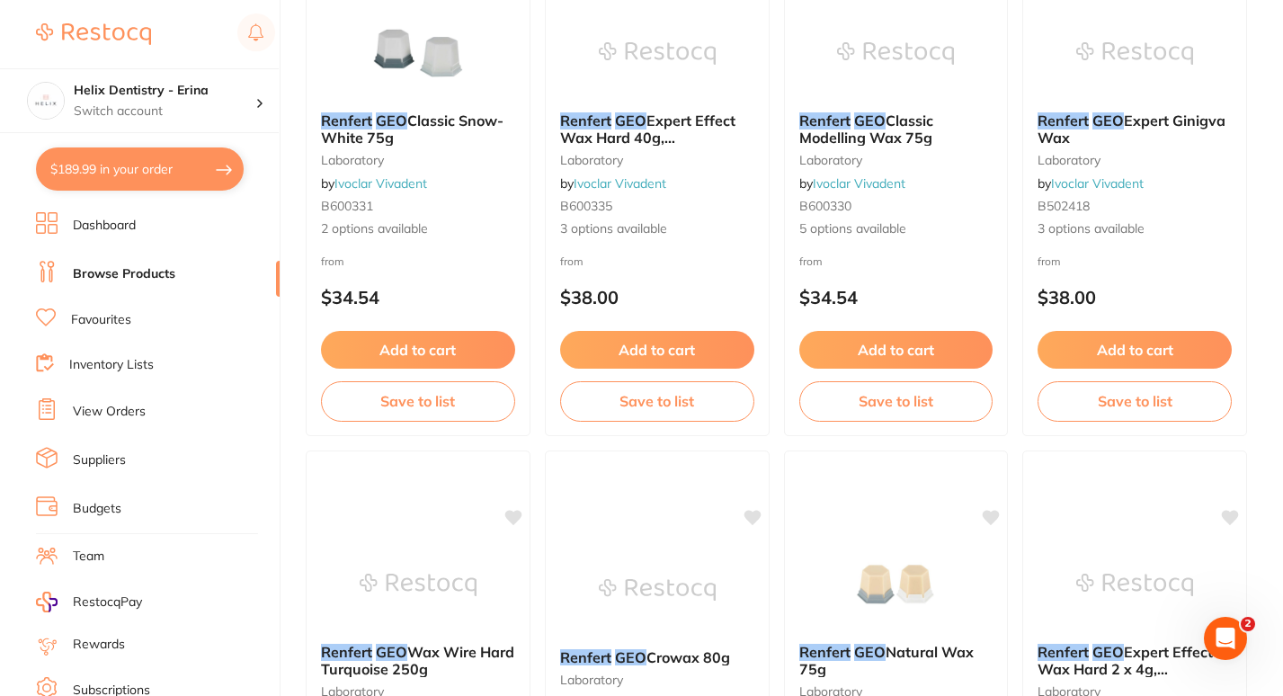
click at [107, 166] on button "$189.99 in your order" at bounding box center [140, 168] width 208 height 43
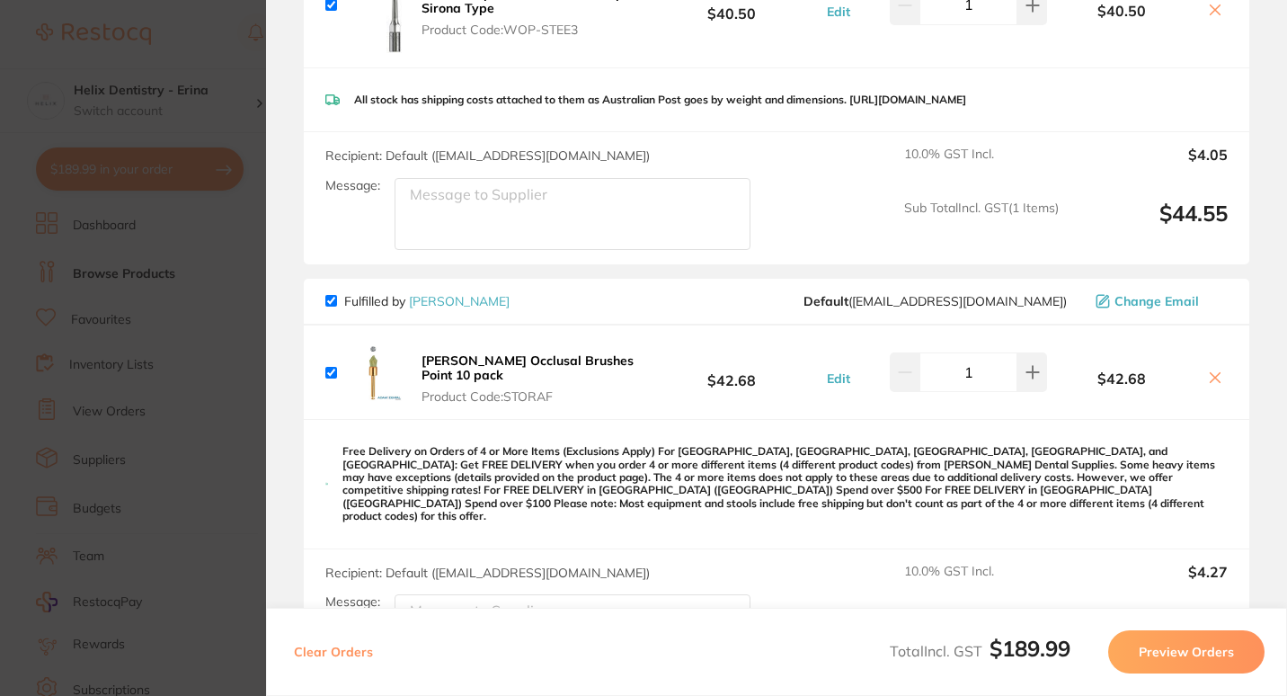
scroll to position [0, 0]
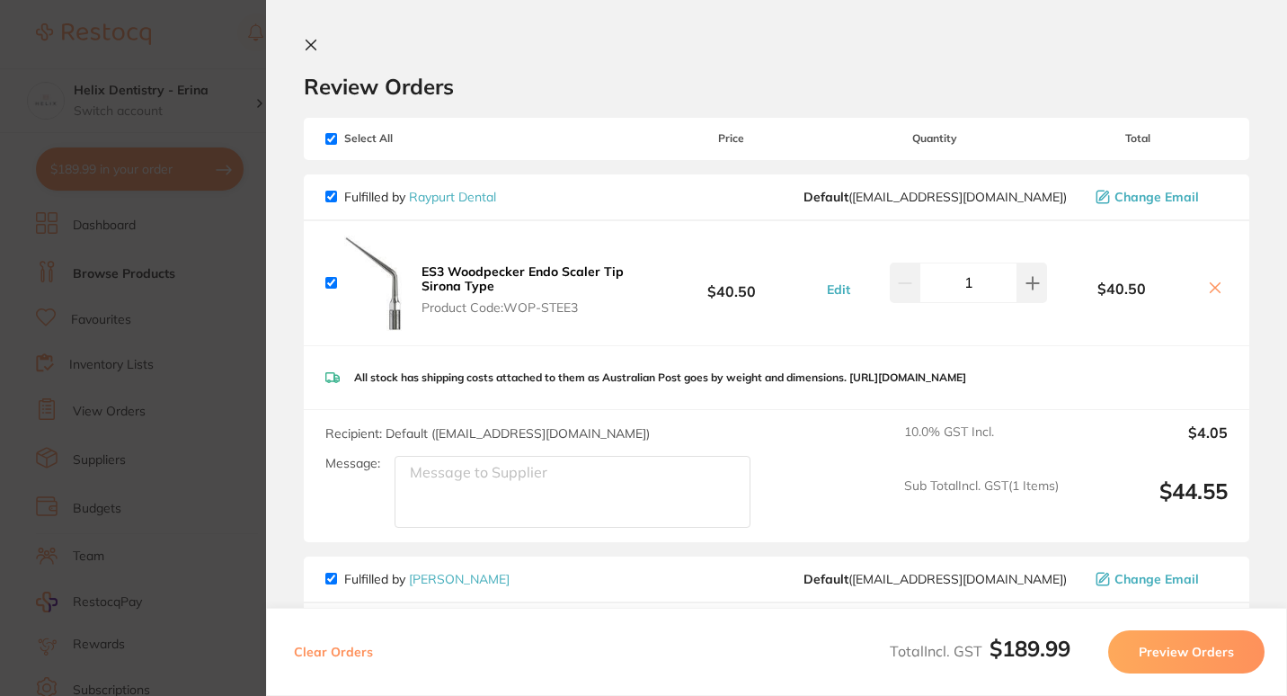
click at [235, 323] on section "Update RRP Set your pre negotiated price for this item. Item Agreed RRP (excl. …" at bounding box center [643, 348] width 1287 height 696
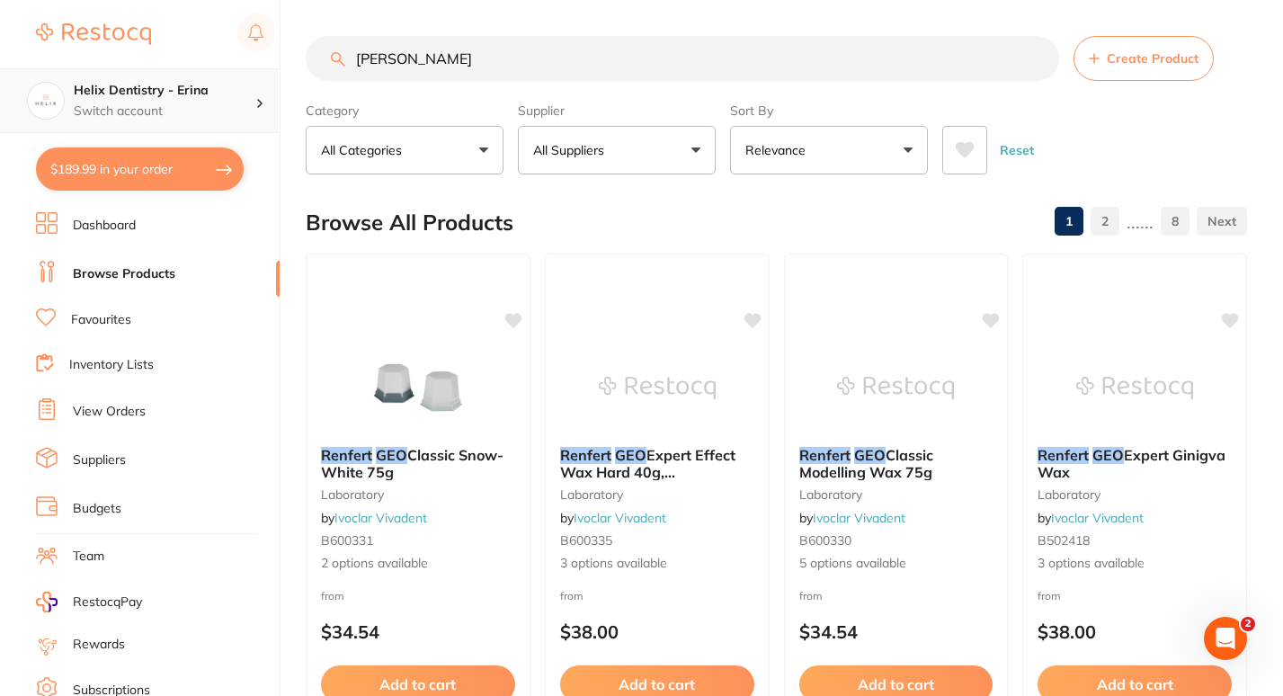
click at [176, 111] on p "Switch account" at bounding box center [165, 111] width 182 height 18
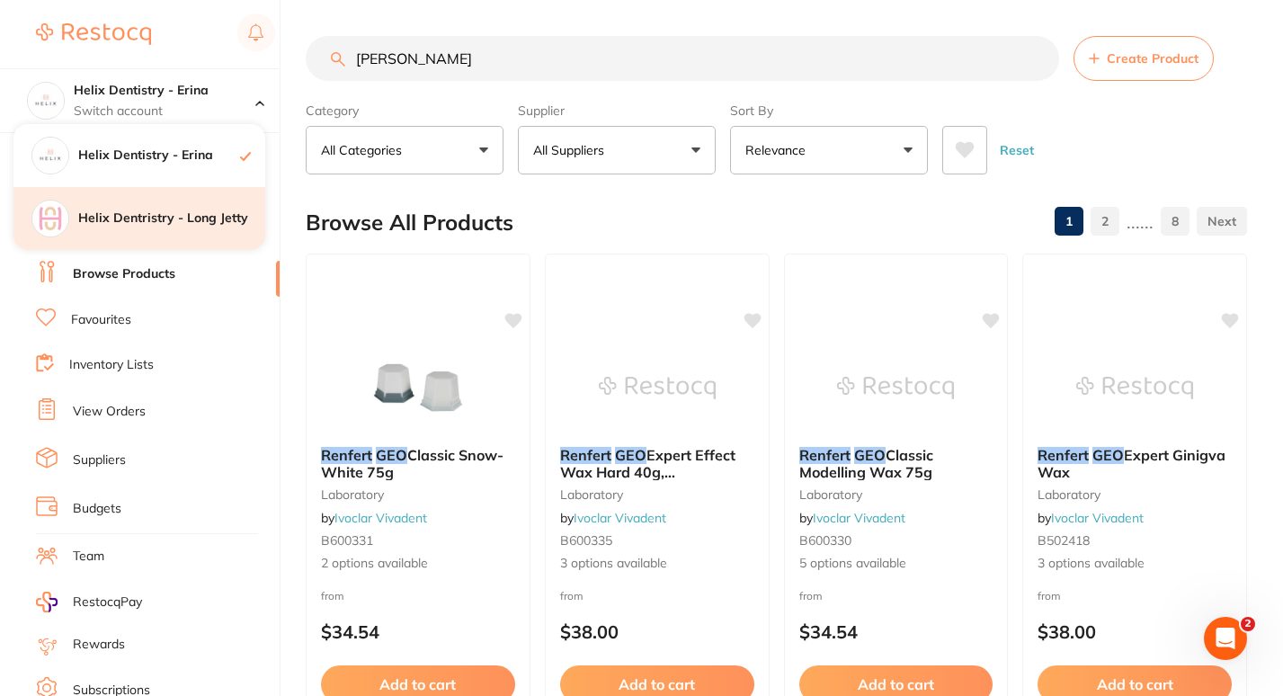
click at [161, 222] on h4 "Helix Dentristry - Long Jetty" at bounding box center [171, 218] width 187 height 18
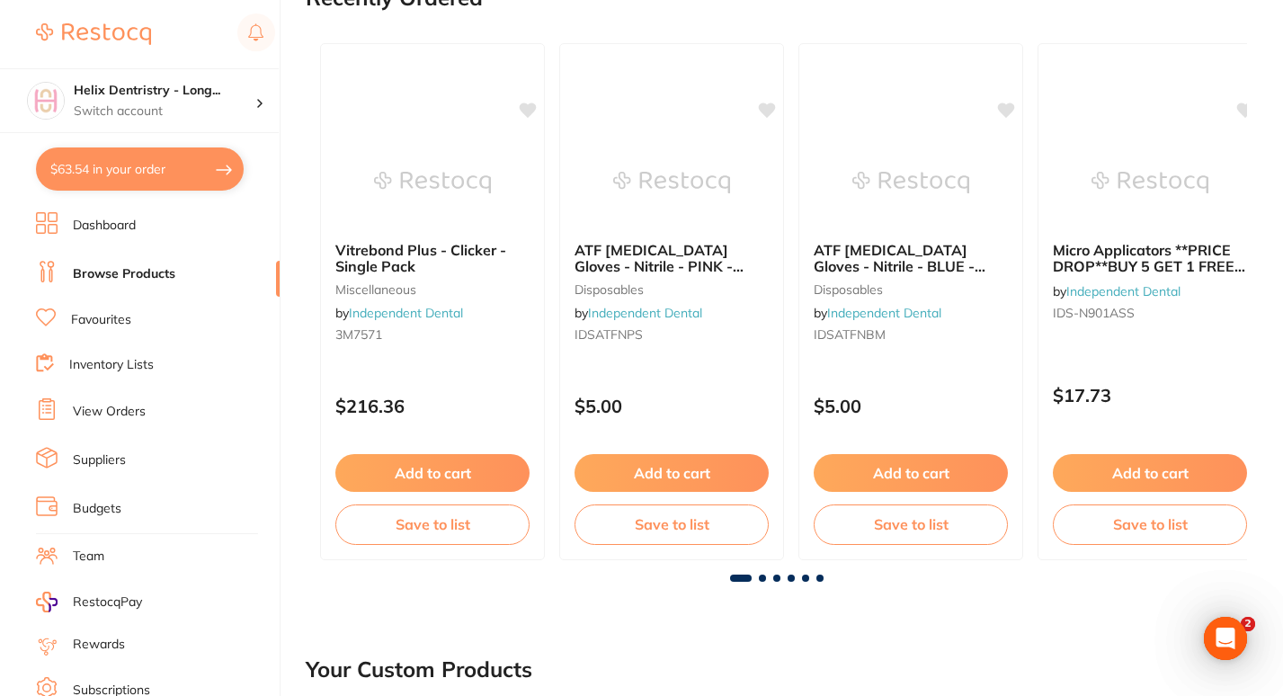
click at [120, 404] on link "View Orders" at bounding box center [109, 412] width 73 height 18
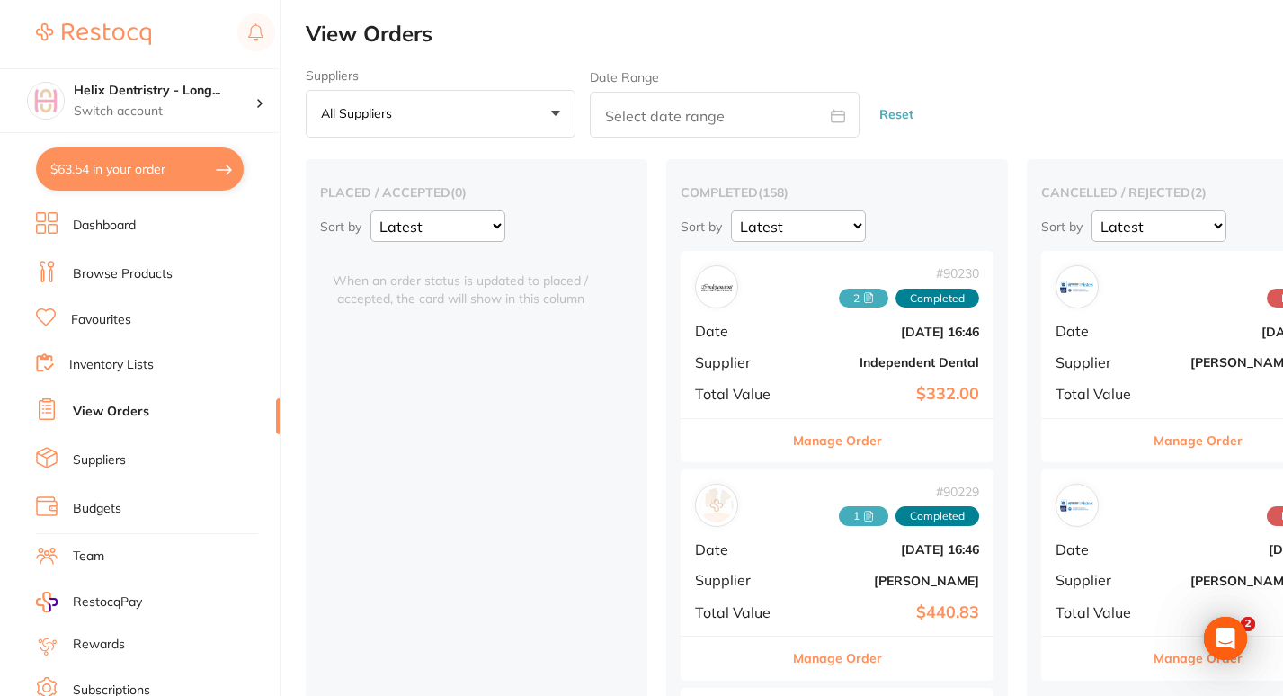
scroll to position [0, 104]
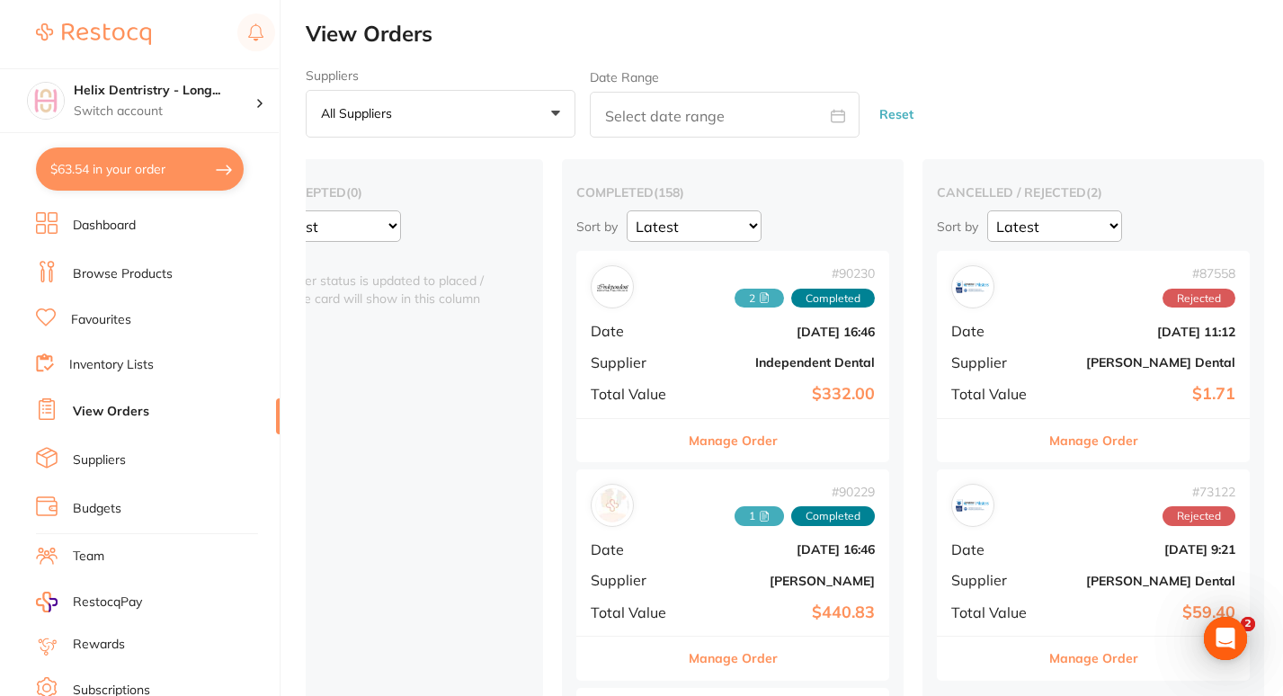
click at [709, 443] on button "Manage Order" at bounding box center [732, 440] width 89 height 43
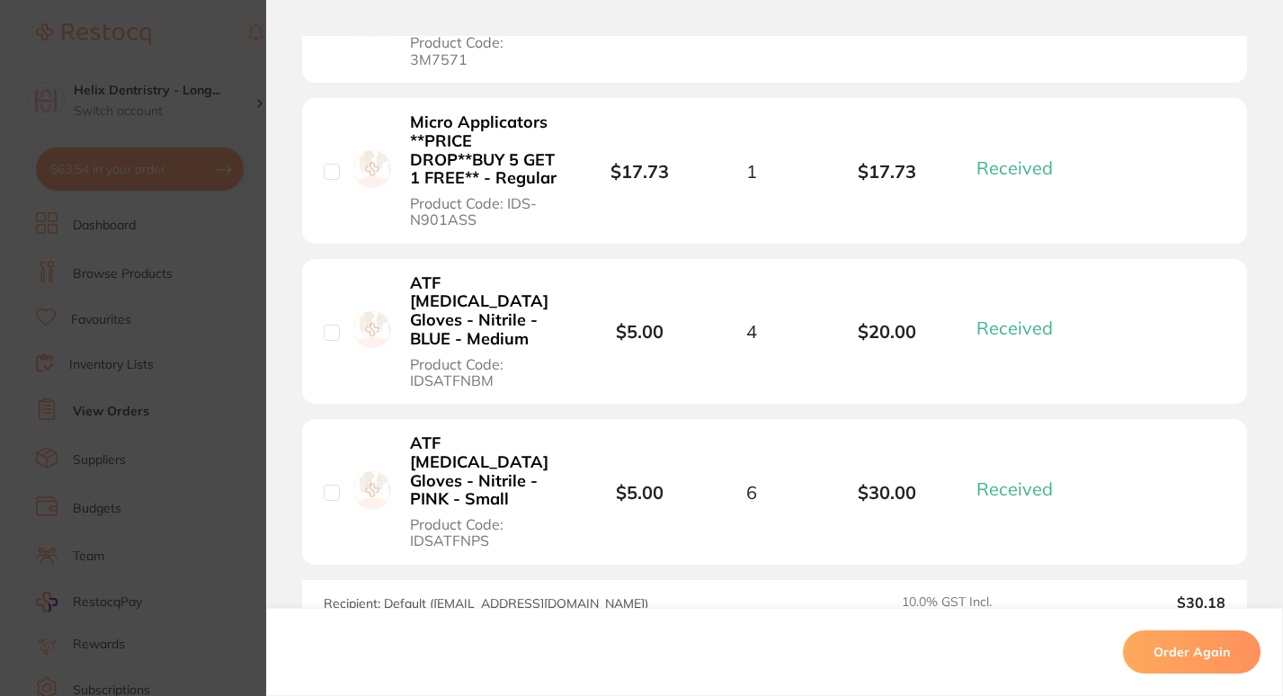
scroll to position [1015, 0]
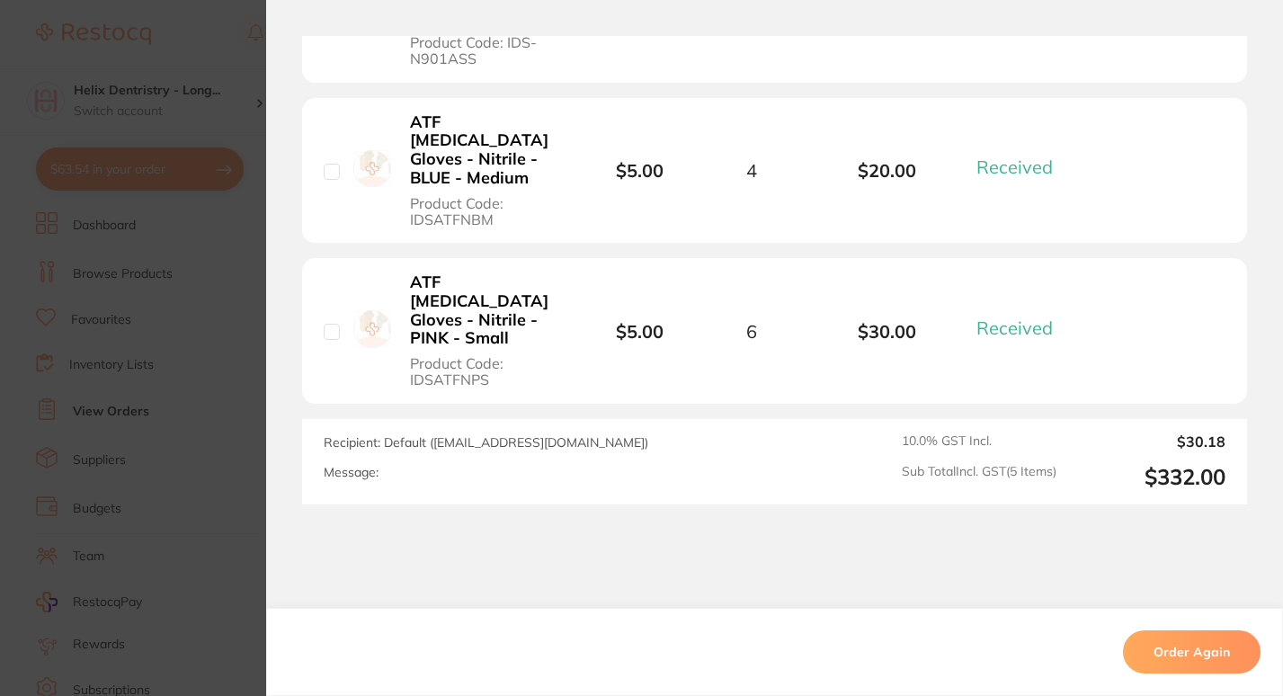
click at [228, 373] on section "Order ID: Restocq- 90230 Order Information 5 Received Completed Order Order Dat…" at bounding box center [641, 348] width 1283 height 696
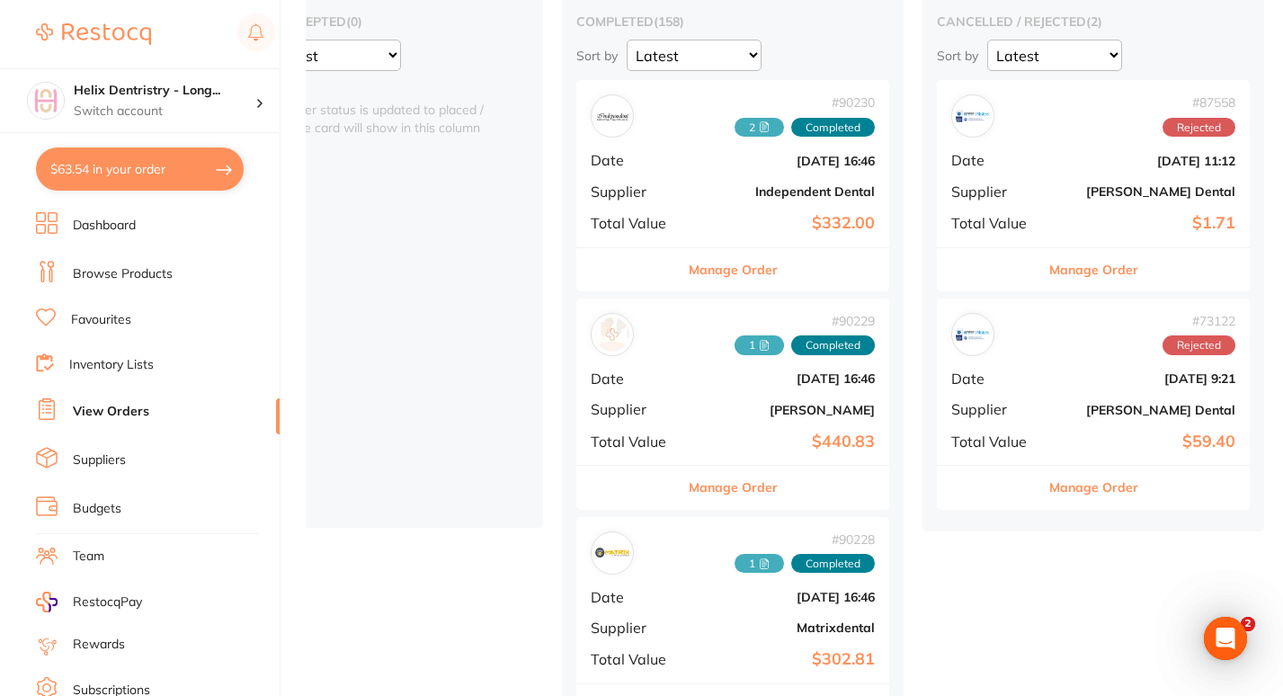
scroll to position [173, 0]
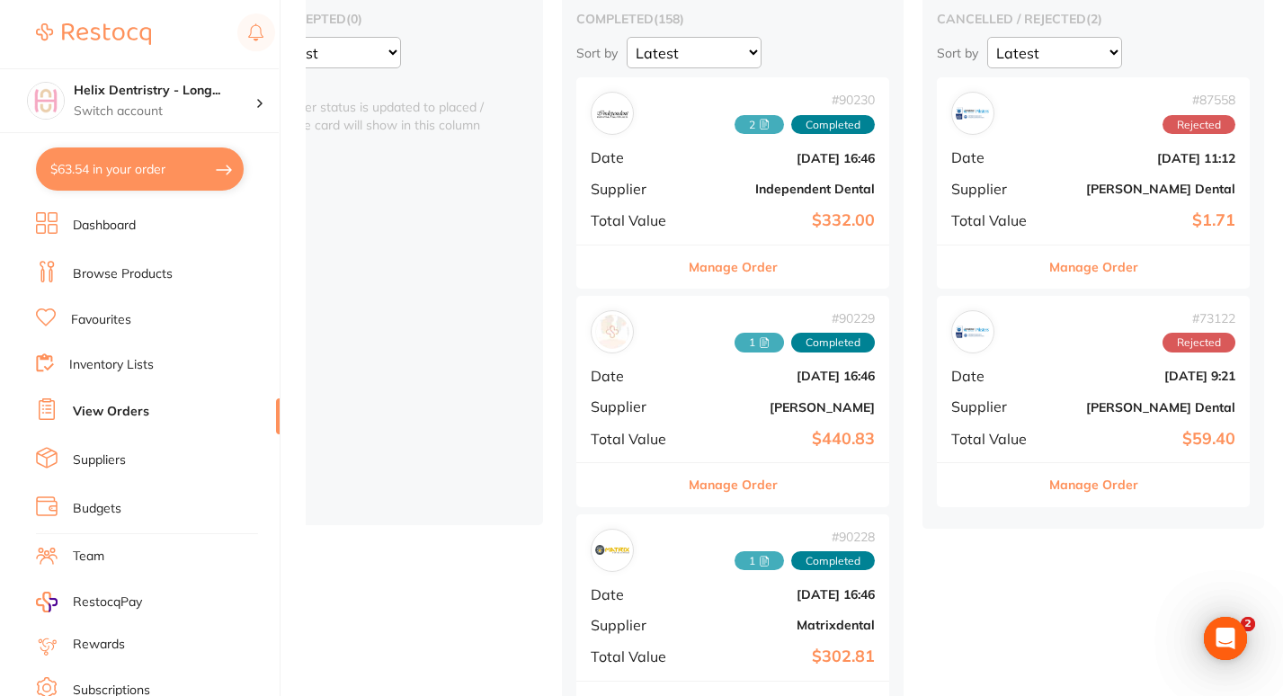
click at [715, 488] on button "Manage Order" at bounding box center [732, 484] width 89 height 43
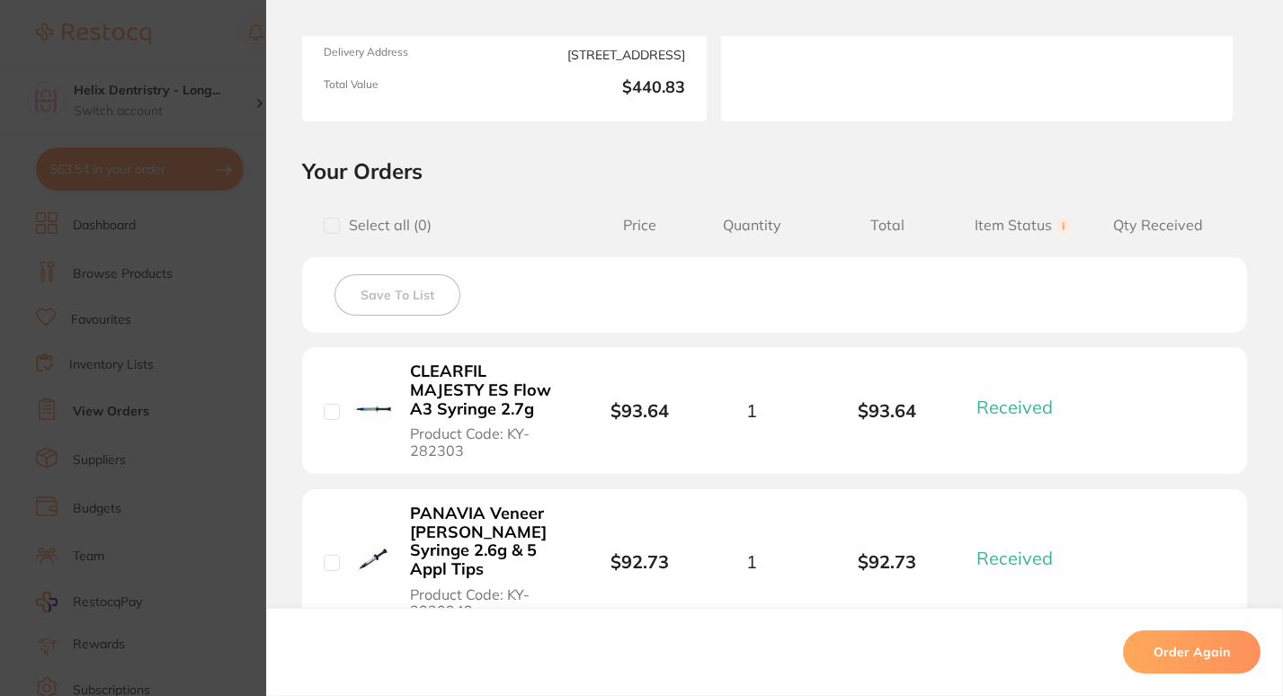
scroll to position [283, 0]
click at [209, 386] on section "Order ID: Restocq- 90229 Order Information 5 Received Completed Order Order Dat…" at bounding box center [641, 348] width 1283 height 696
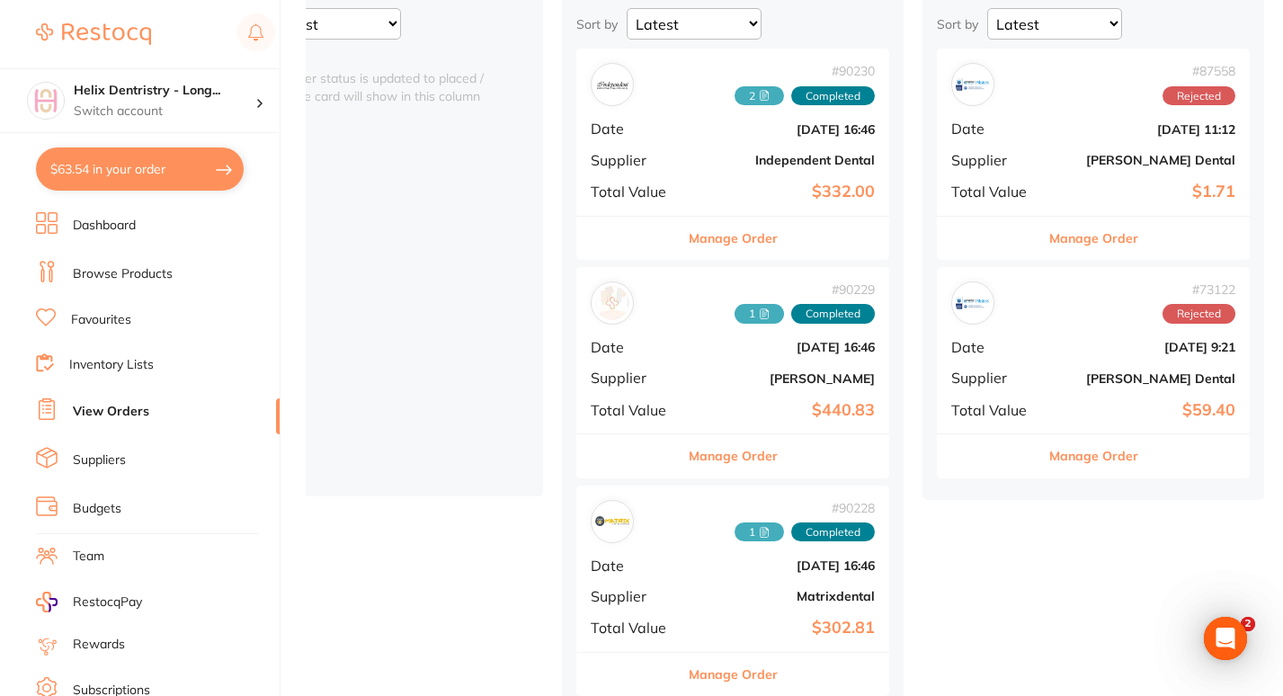
scroll to position [210, 0]
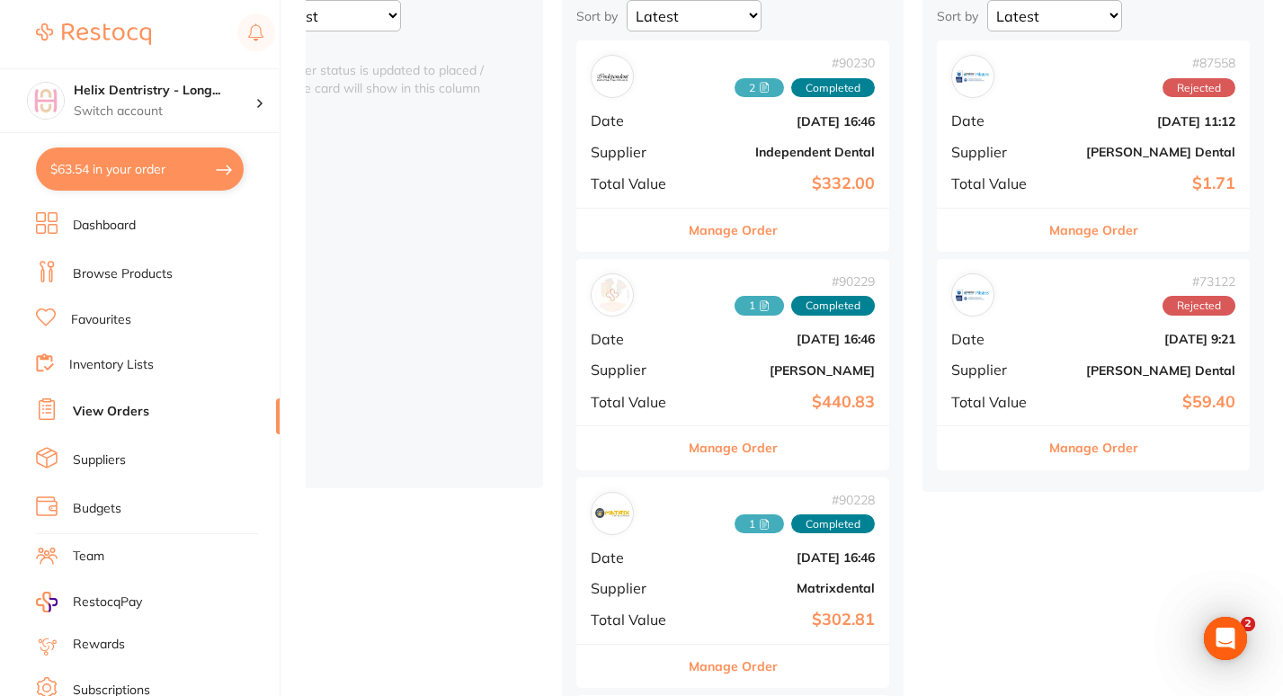
click at [1079, 450] on button "Manage Order" at bounding box center [1093, 447] width 89 height 43
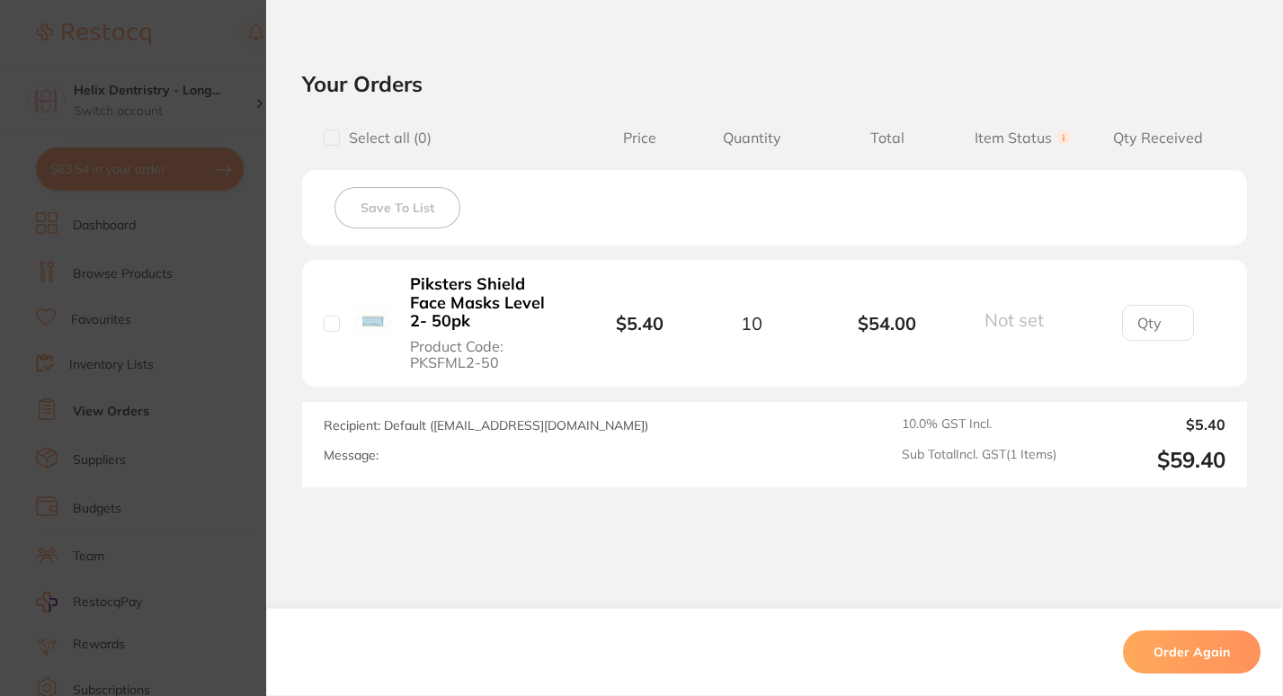
scroll to position [606, 0]
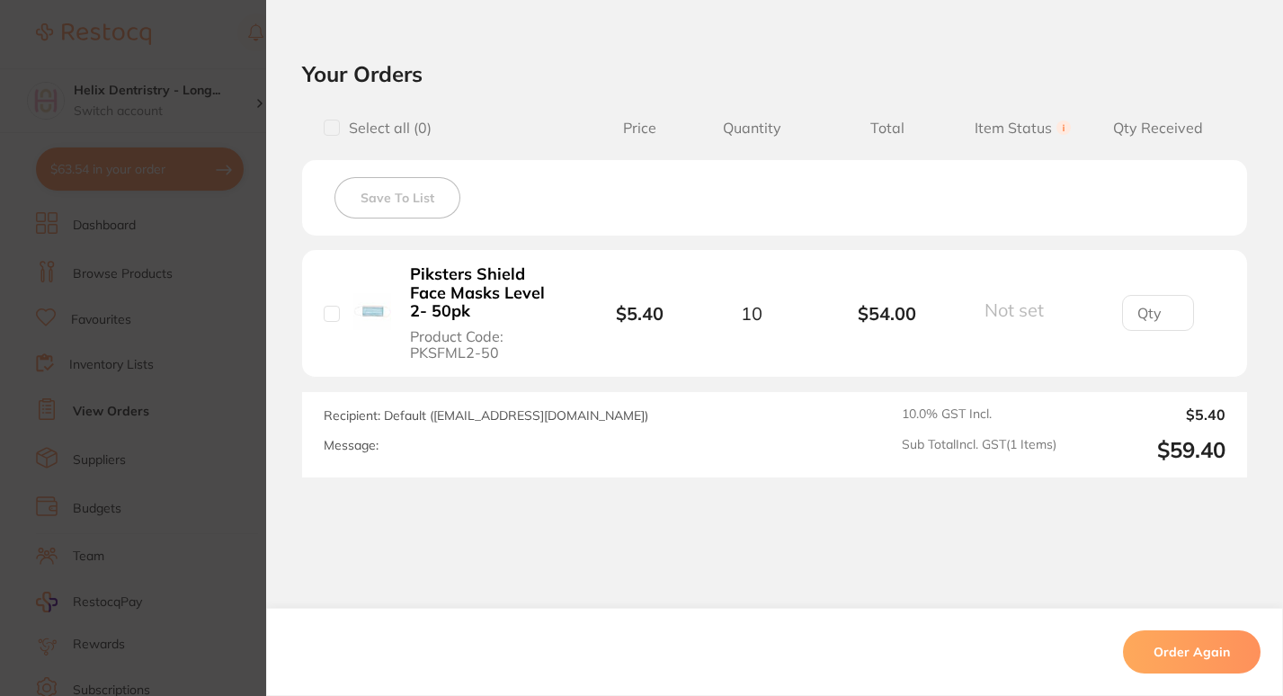
click at [169, 368] on section "Order ID: Restocq- 73122 Order Information Rejected Order Order Date Mar 11 202…" at bounding box center [641, 348] width 1283 height 696
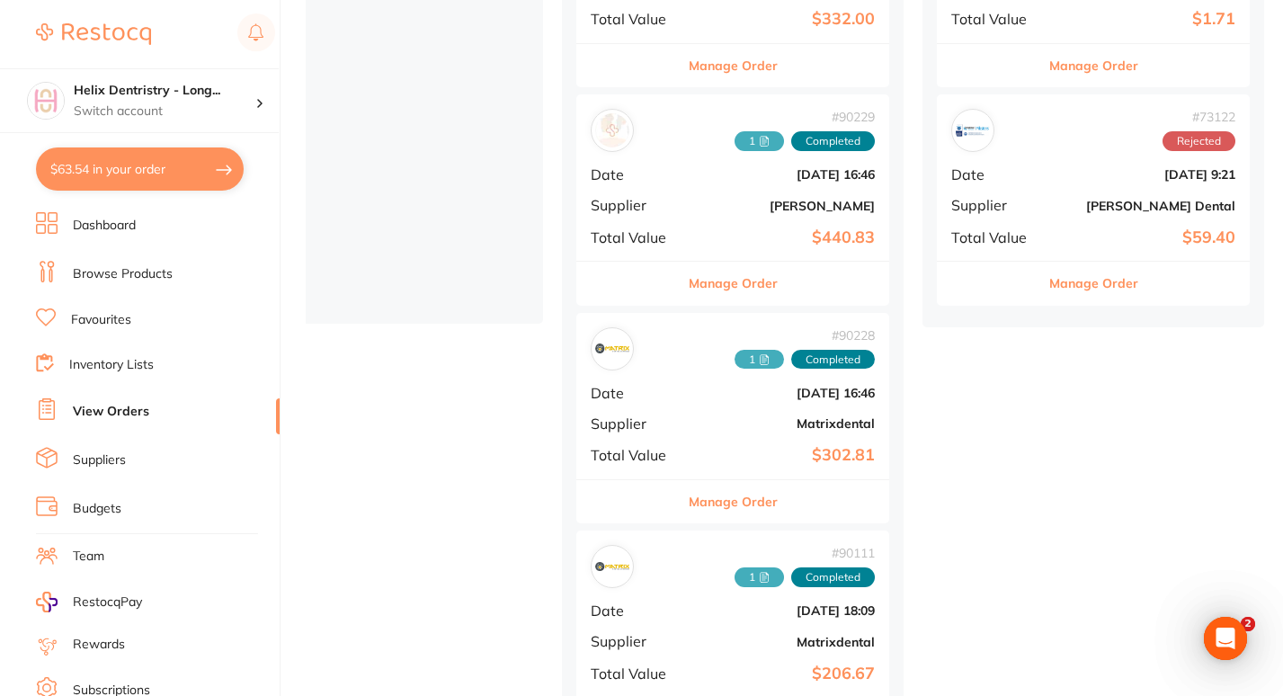
scroll to position [376, 0]
click at [713, 505] on button "Manage Order" at bounding box center [732, 500] width 89 height 43
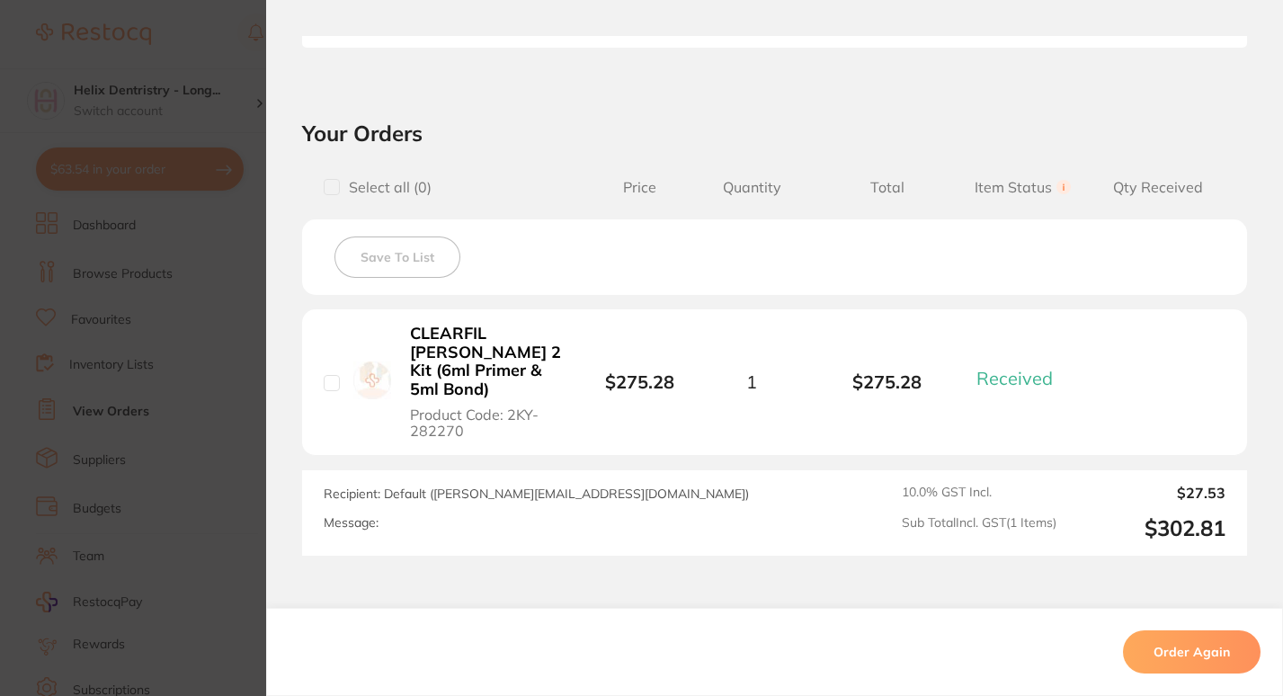
scroll to position [655, 0]
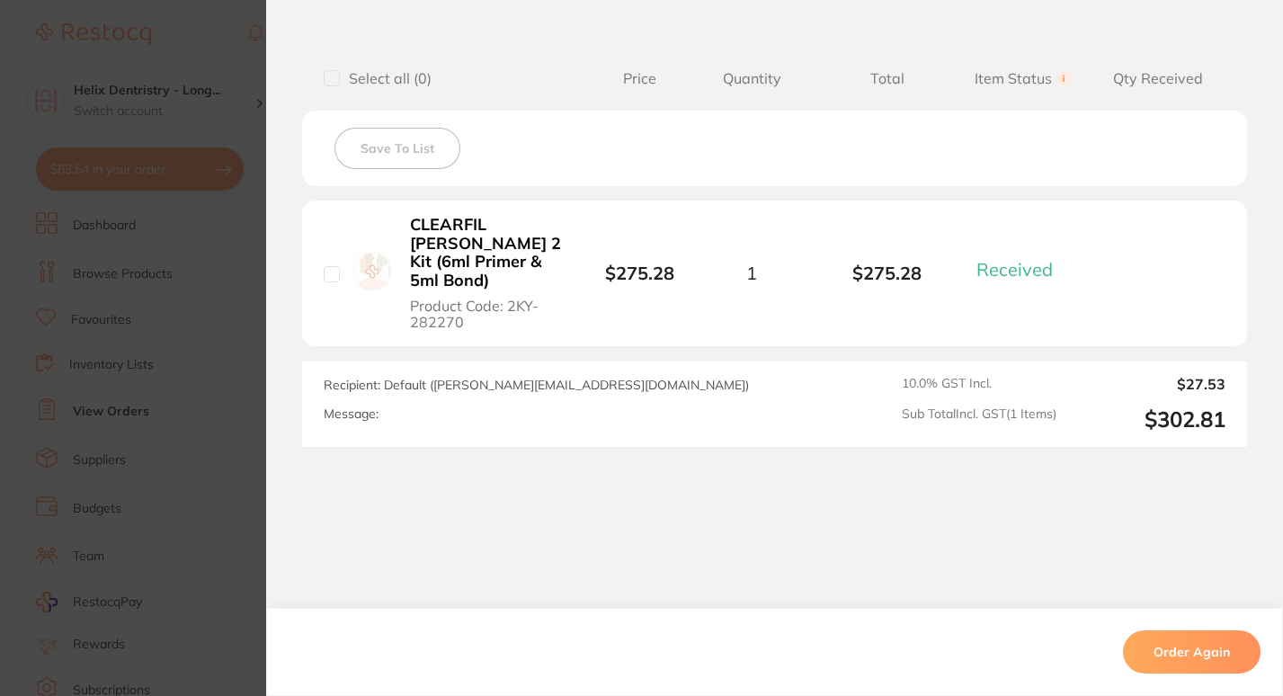
click at [126, 297] on section "Order ID: Restocq- 90228 Order Information 1 Received Completed Order Order Dat…" at bounding box center [641, 348] width 1283 height 696
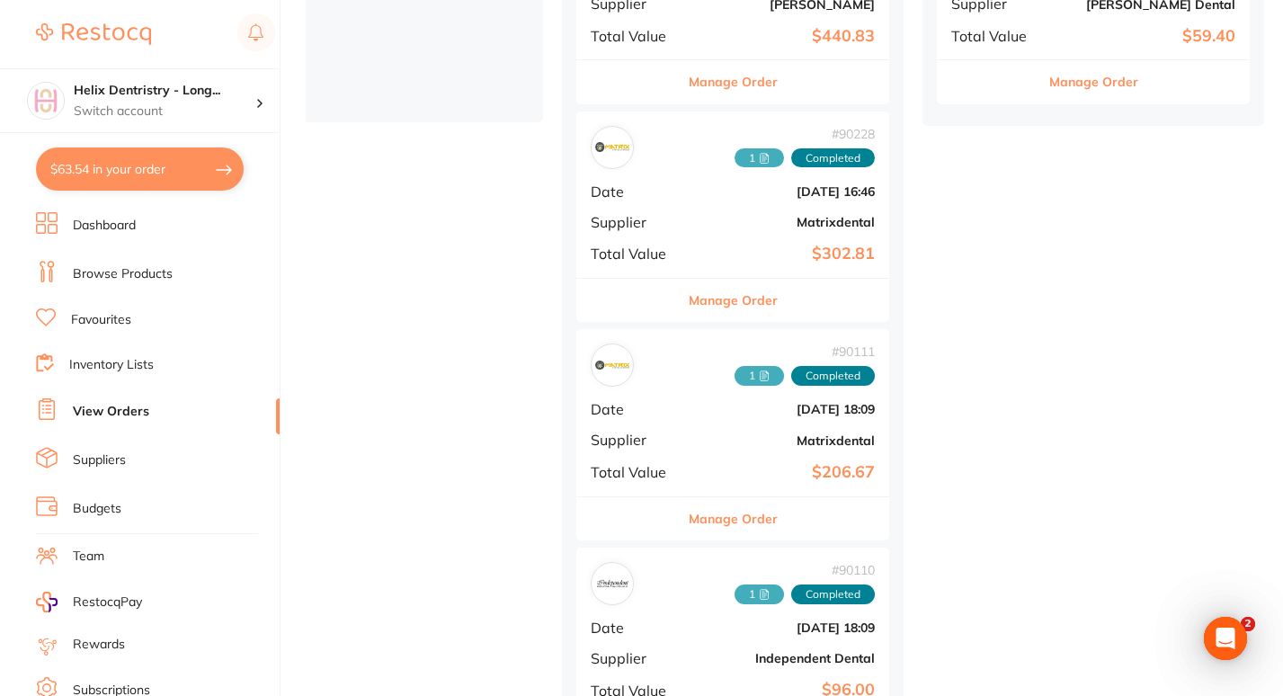
scroll to position [589, 0]
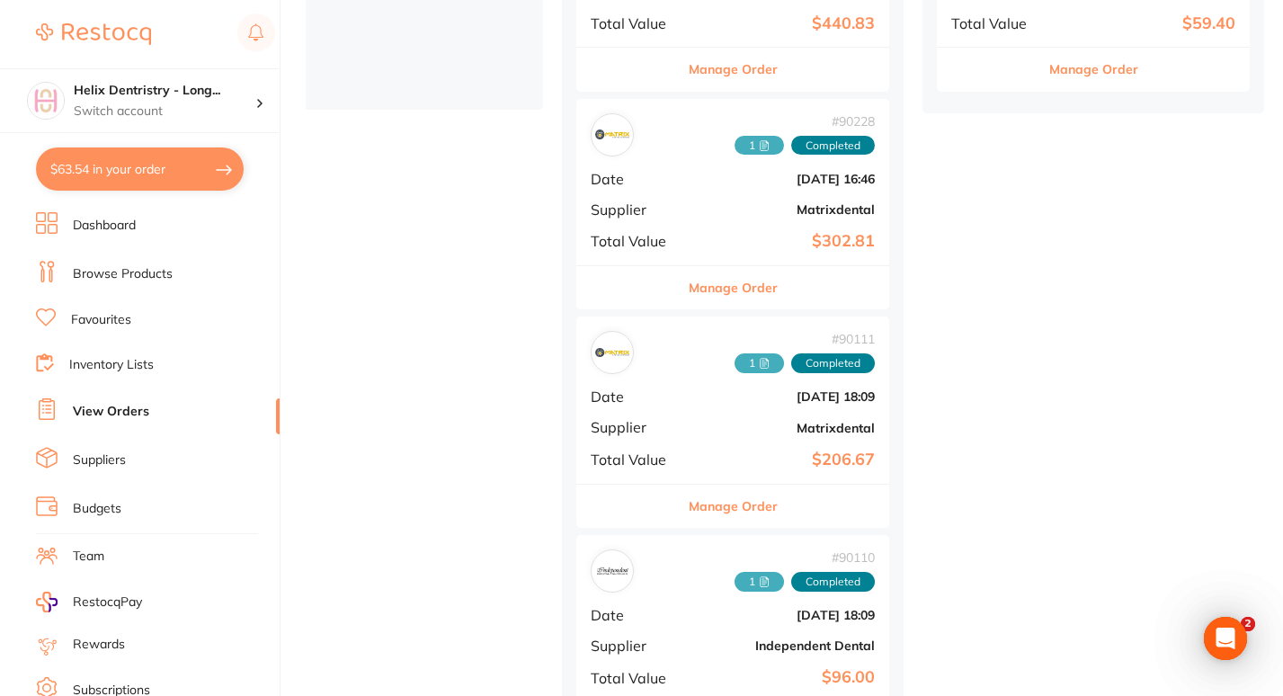
click at [715, 506] on button "Manage Order" at bounding box center [732, 505] width 89 height 43
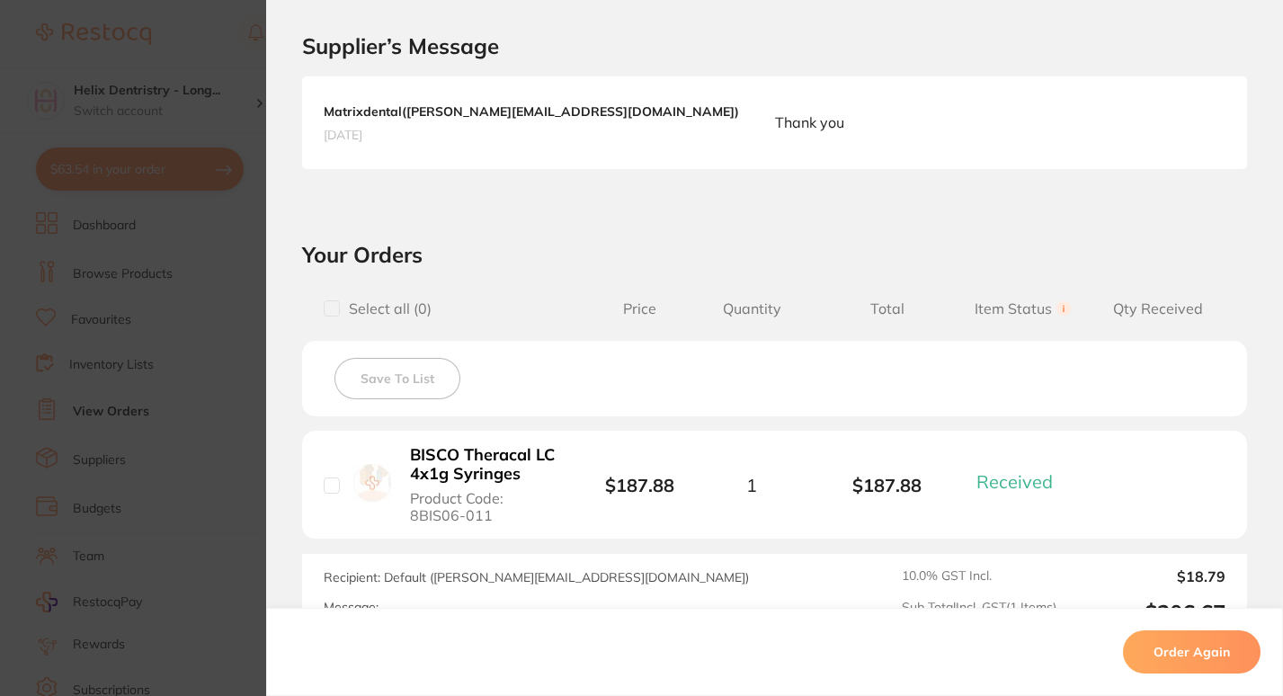
scroll to position [636, 0]
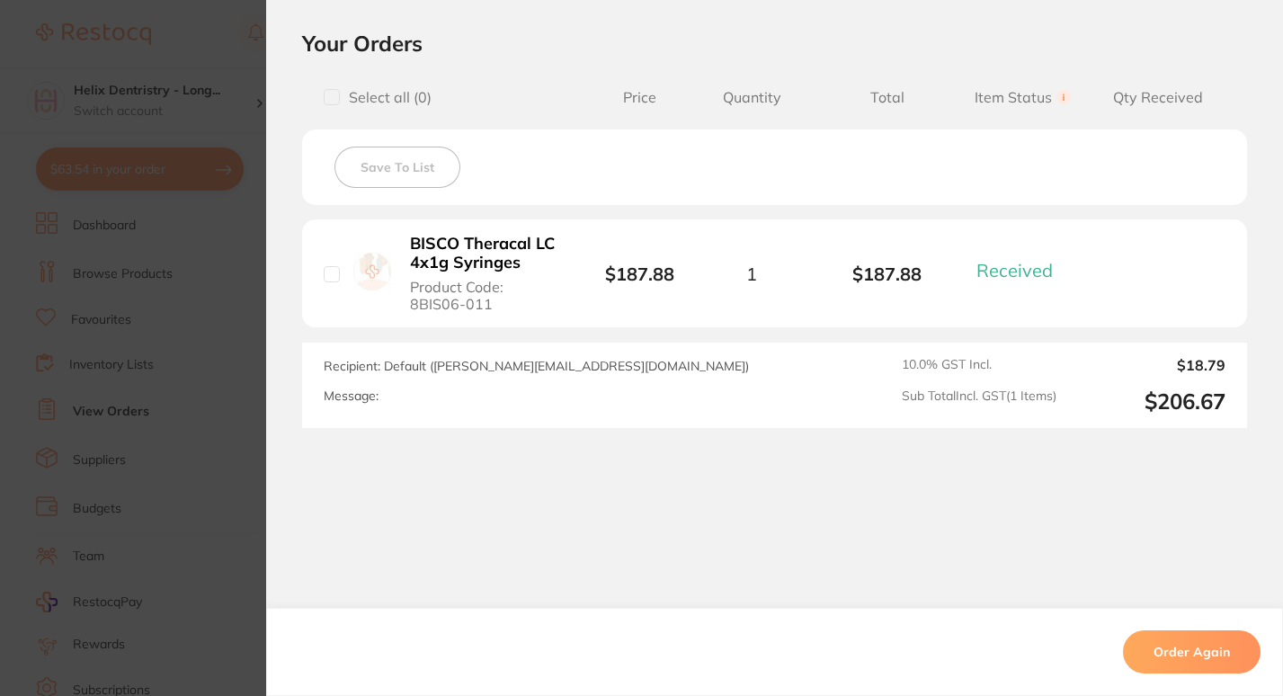
click at [178, 334] on section "Order ID: Restocq- 90111 Order Information 1 Received Completed Order Order Dat…" at bounding box center [641, 348] width 1283 height 696
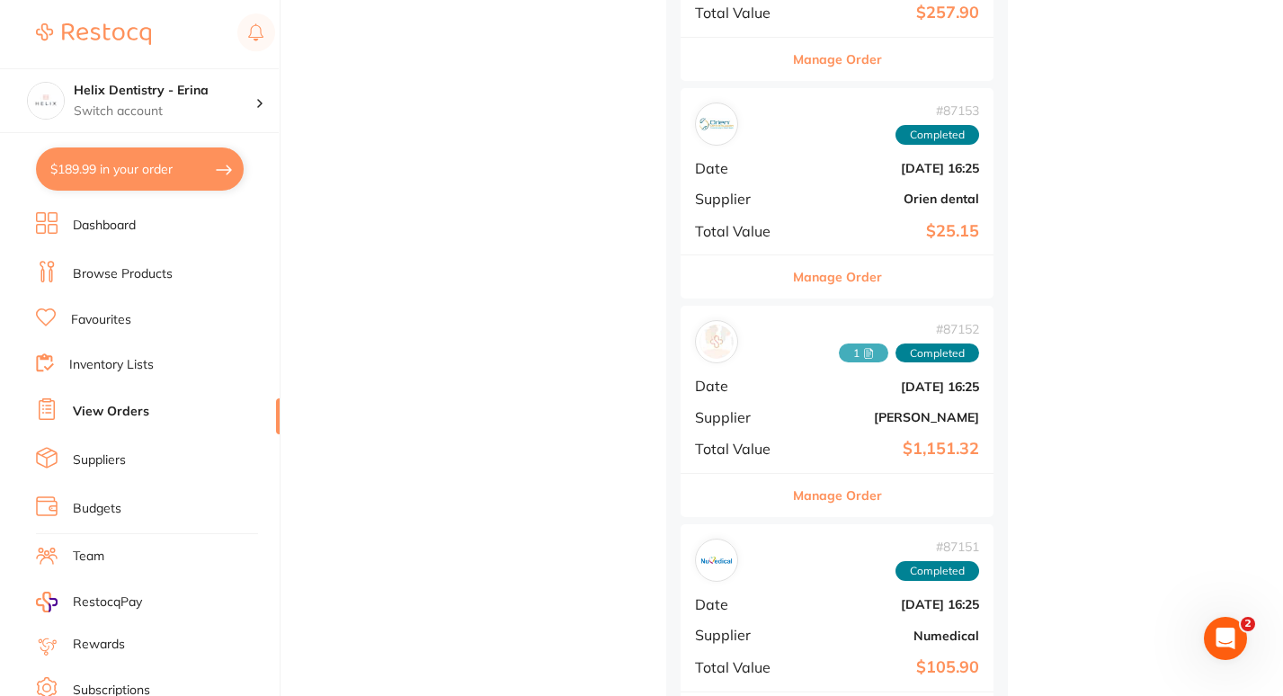
scroll to position [1906, 0]
click at [803, 503] on button "Manage Order" at bounding box center [837, 496] width 89 height 43
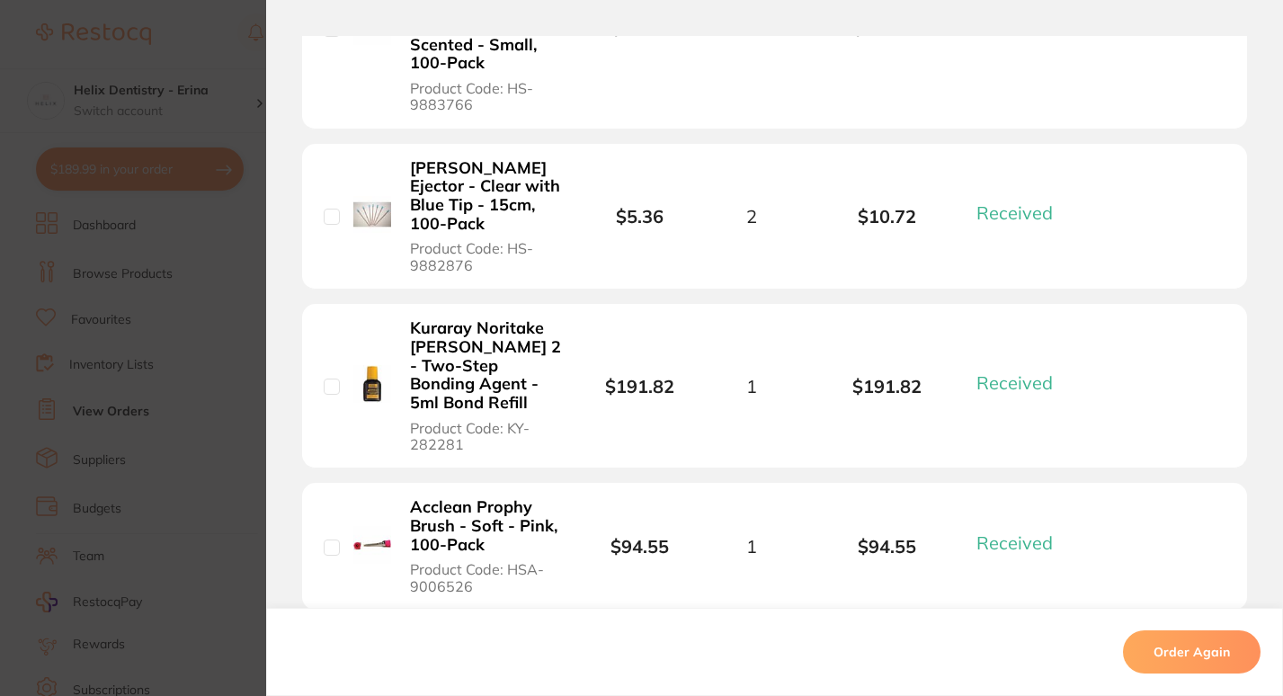
scroll to position [1421, 0]
click at [226, 355] on section "Order ID: Restocq- 87152 Order Information 11 Received Completed Order Order Da…" at bounding box center [641, 348] width 1283 height 696
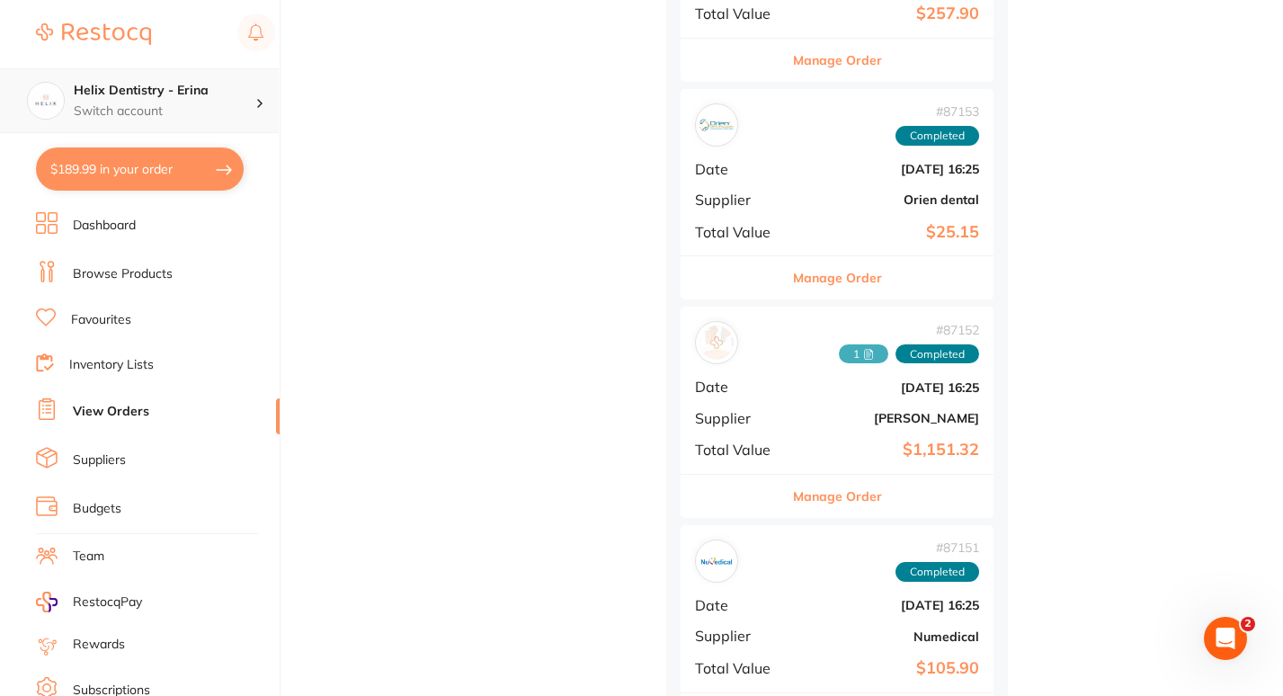
click at [207, 114] on p "Switch account" at bounding box center [165, 111] width 182 height 18
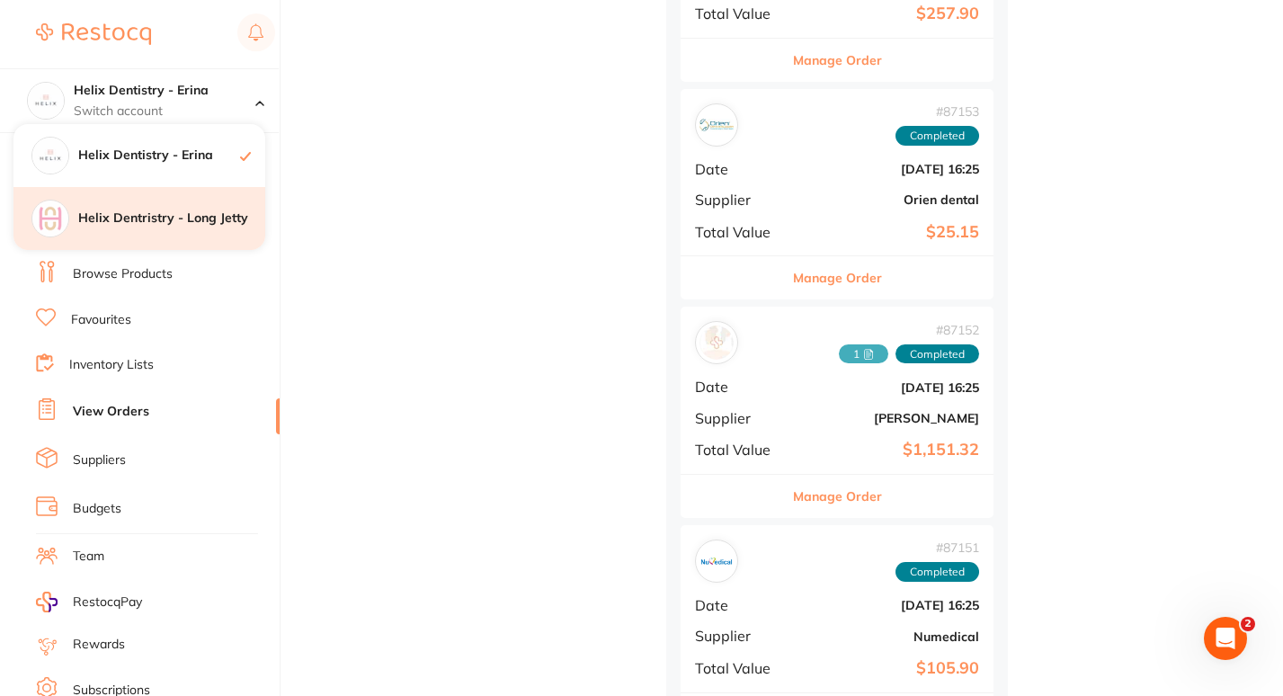
click at [191, 226] on h4 "Helix Dentristry - Long Jetty" at bounding box center [171, 218] width 187 height 18
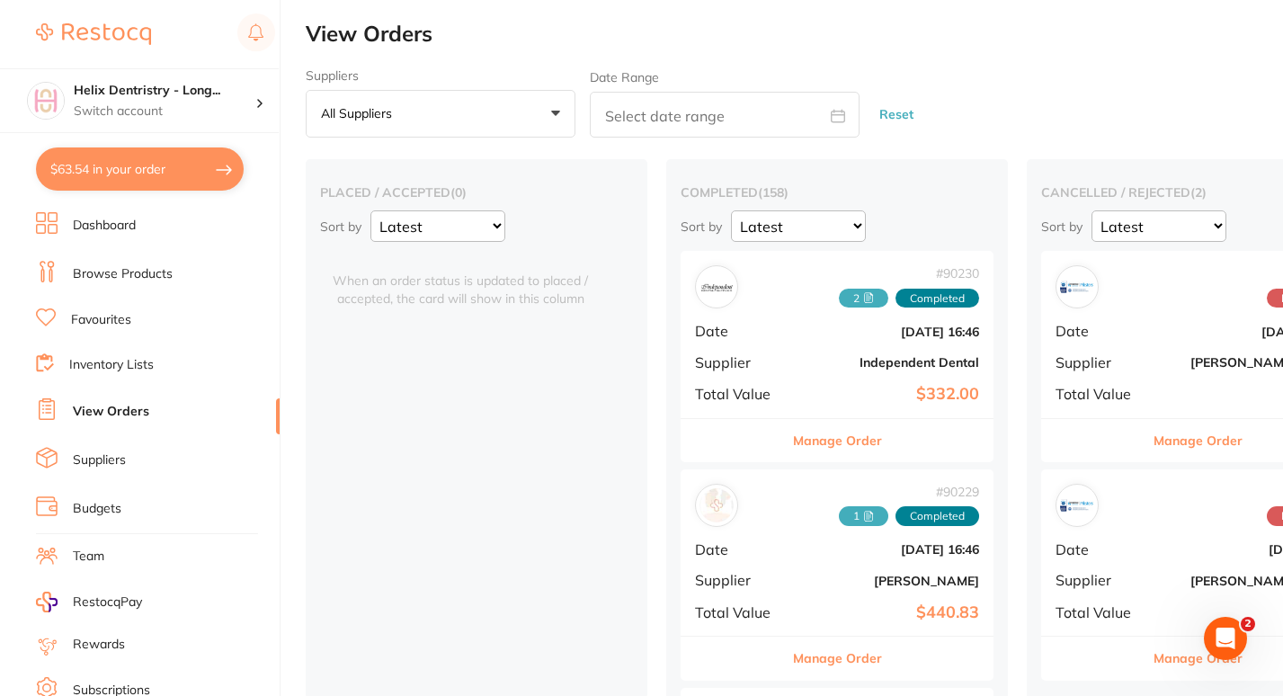
click at [115, 269] on link "Browse Products" at bounding box center [123, 274] width 100 height 18
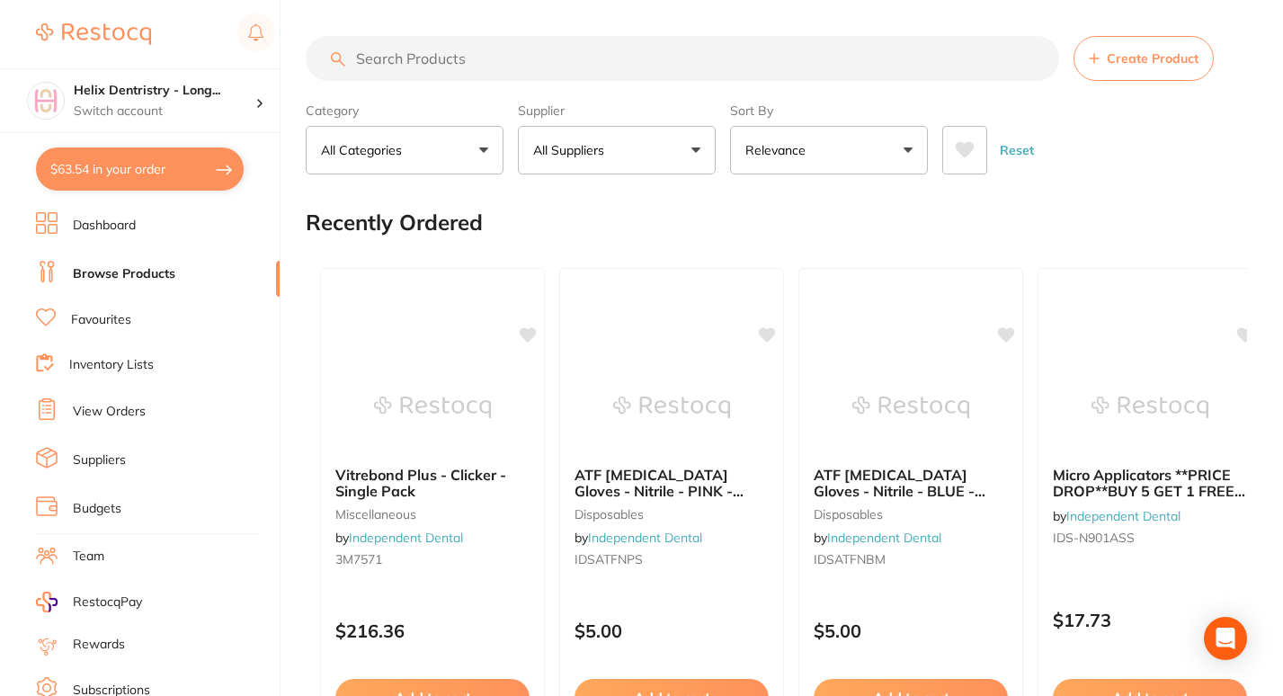
click at [436, 60] on input "search" at bounding box center [682, 58] width 753 height 45
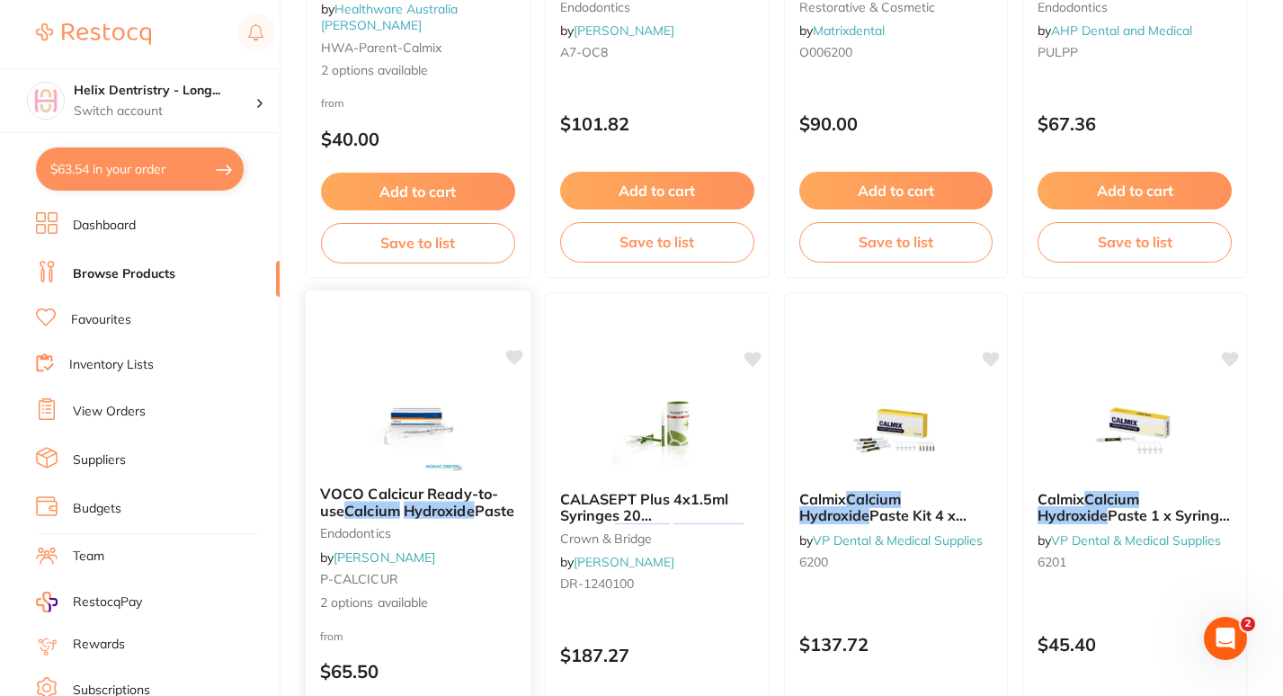
scroll to position [141, 0]
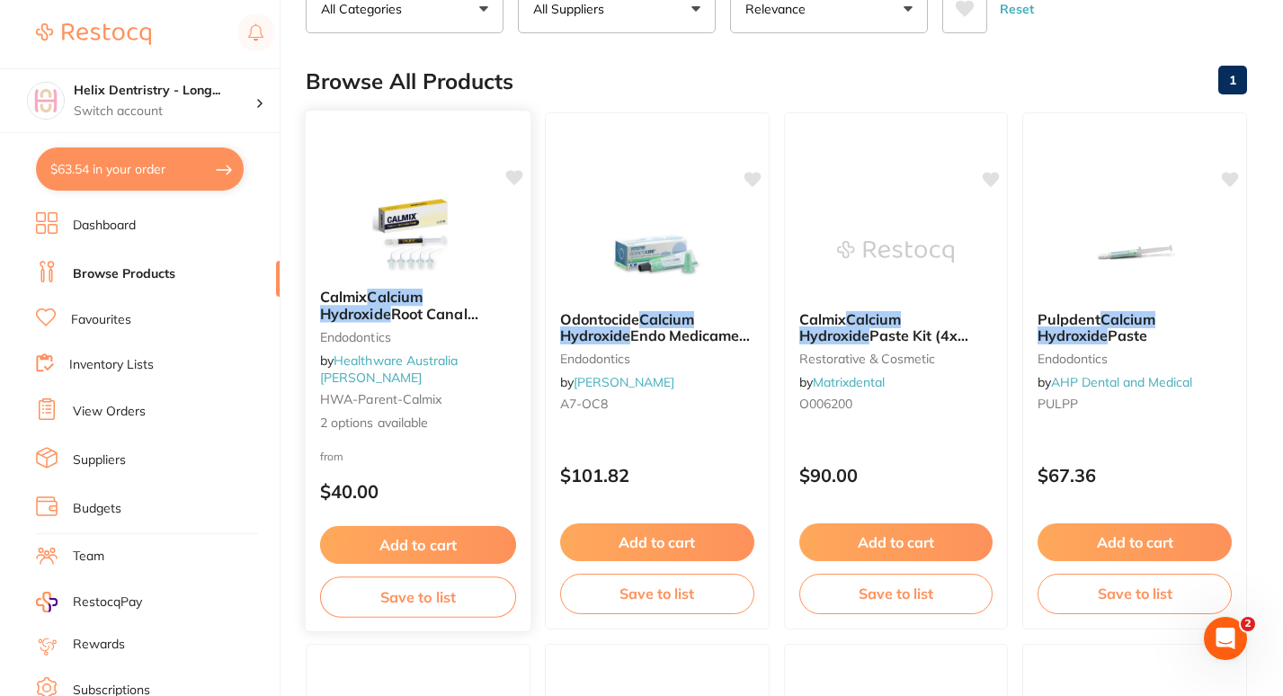
type input "Calcium hydroxide"
click at [431, 253] on img at bounding box center [418, 228] width 118 height 91
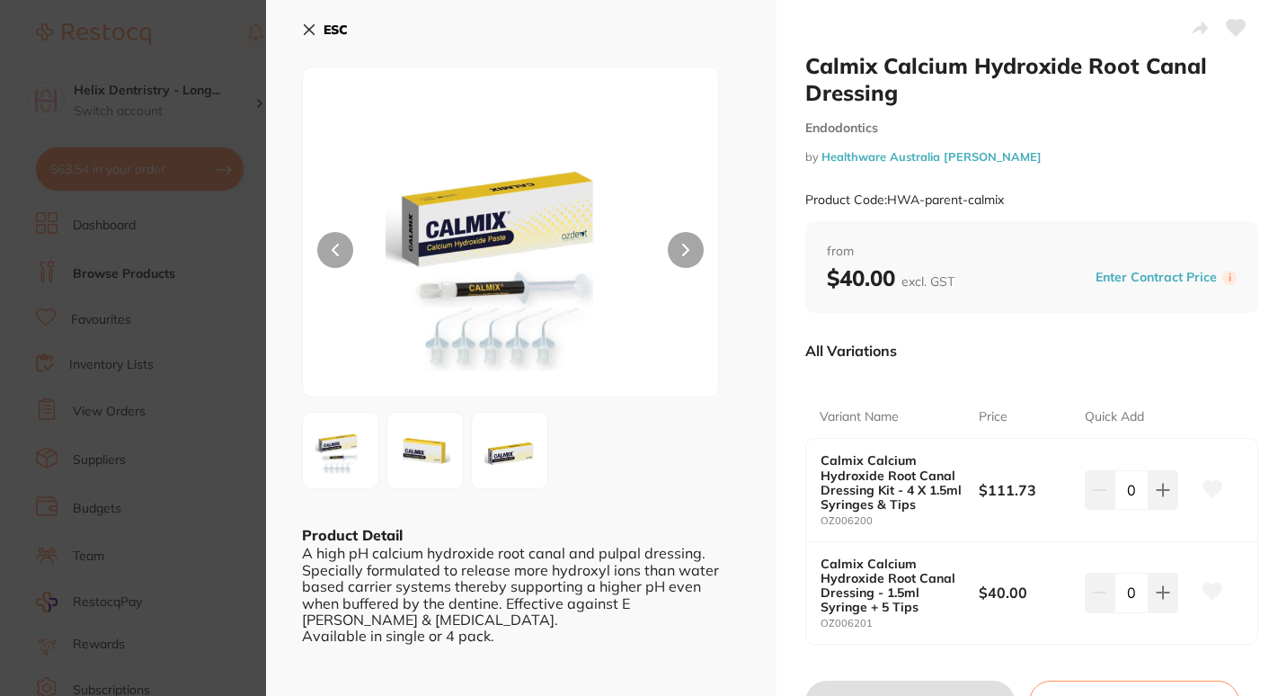
click at [692, 241] on button at bounding box center [686, 250] width 36 height 36
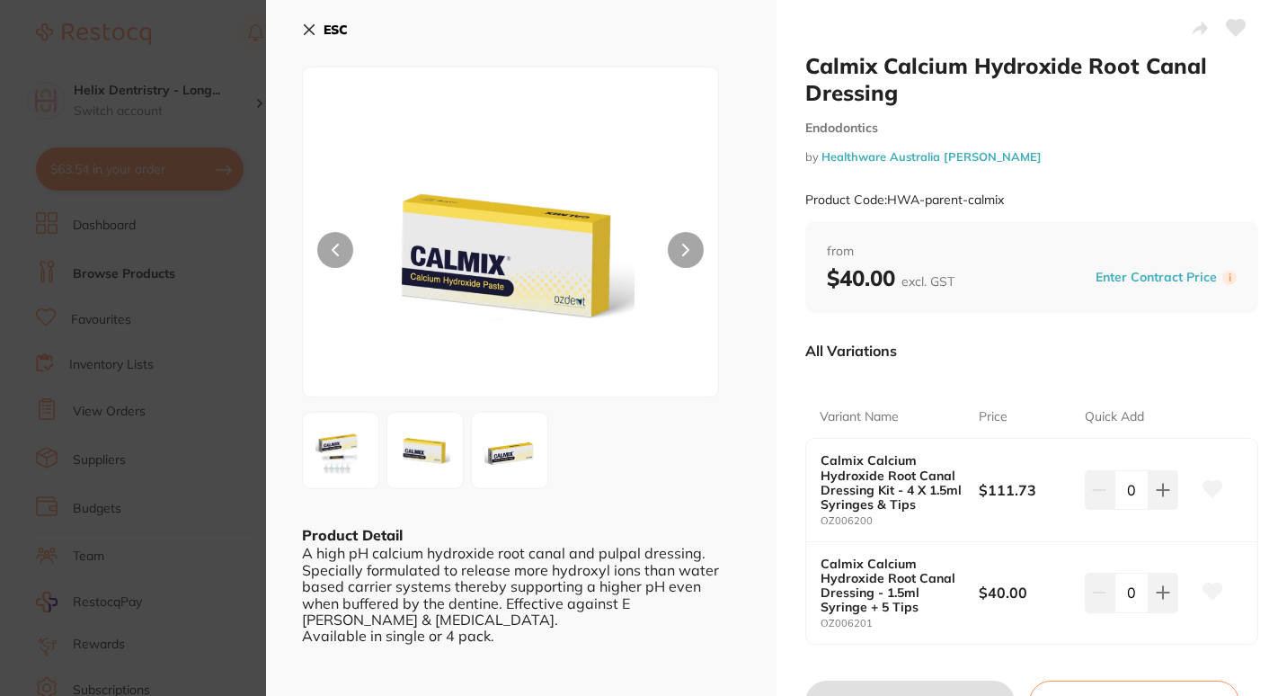
click at [692, 241] on button at bounding box center [686, 250] width 36 height 36
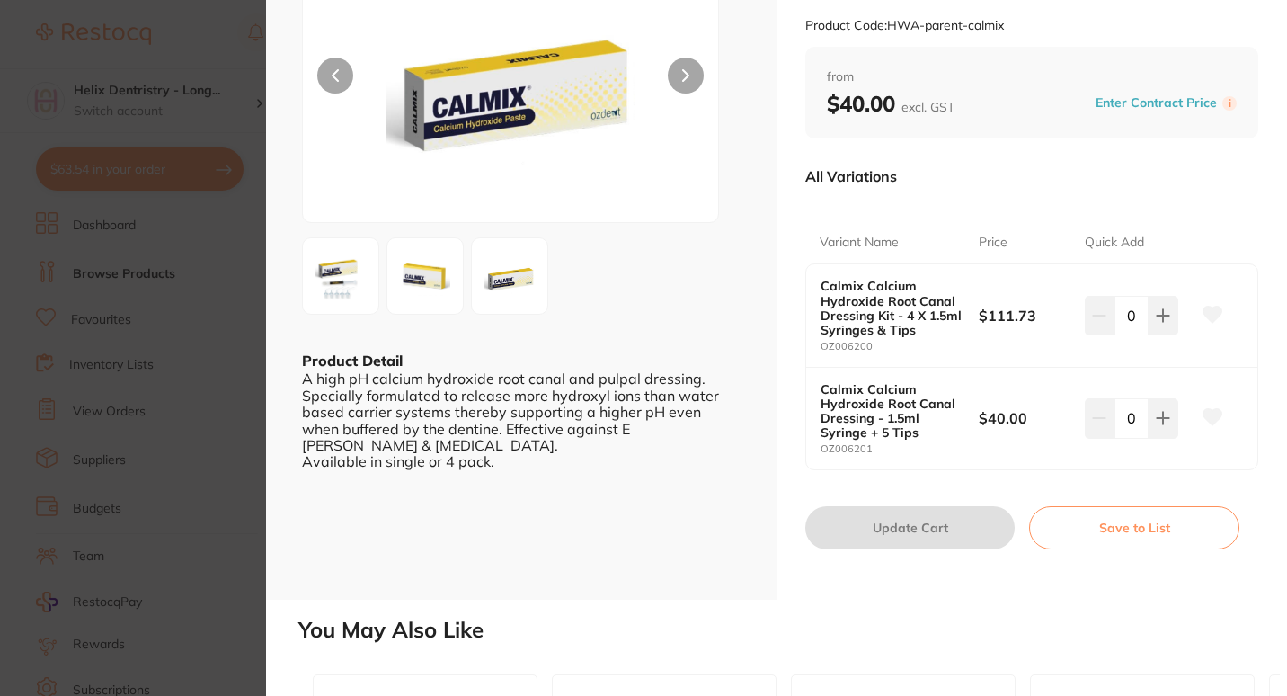
scroll to position [176, 0]
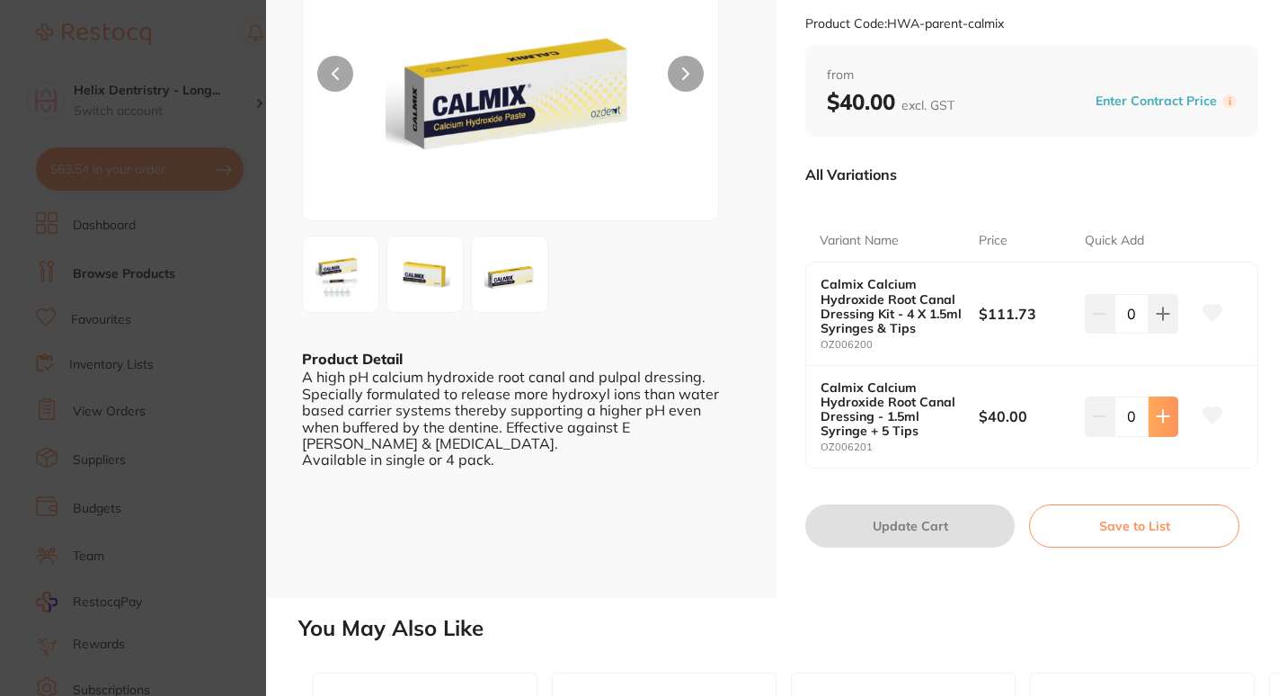
click at [1163, 410] on icon at bounding box center [1163, 416] width 14 height 14
type input "1"
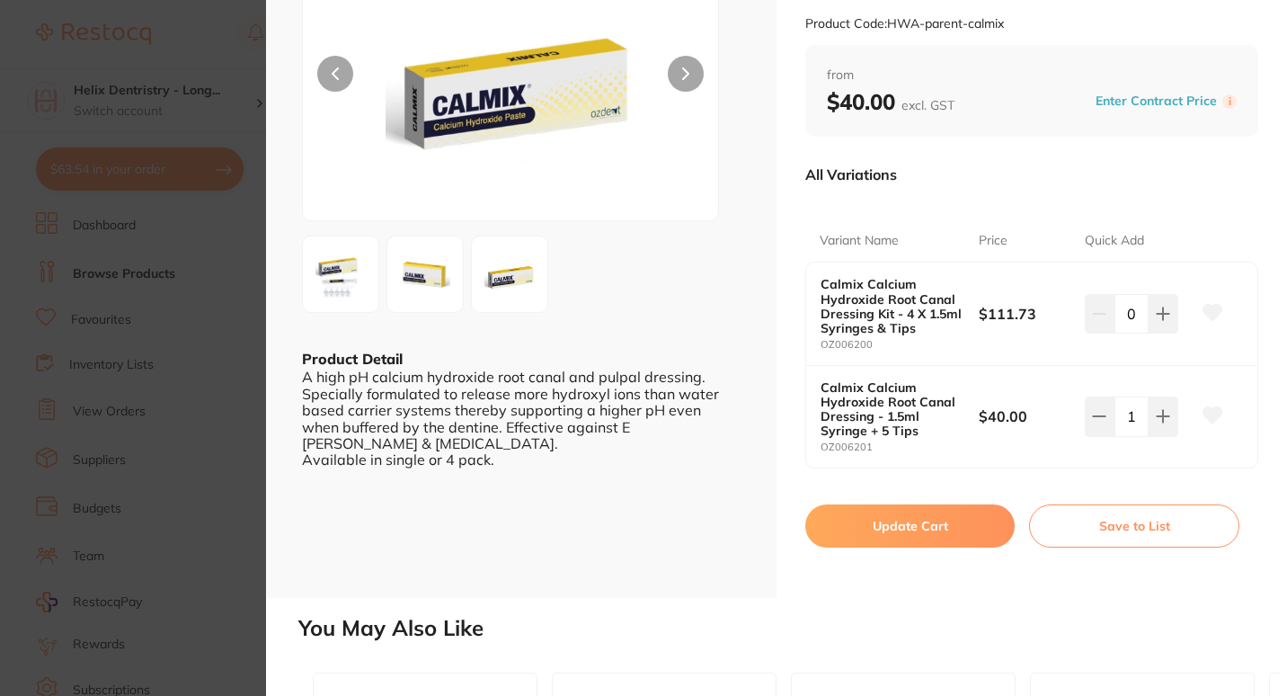
click at [974, 527] on button "Update Cart" at bounding box center [909, 525] width 209 height 43
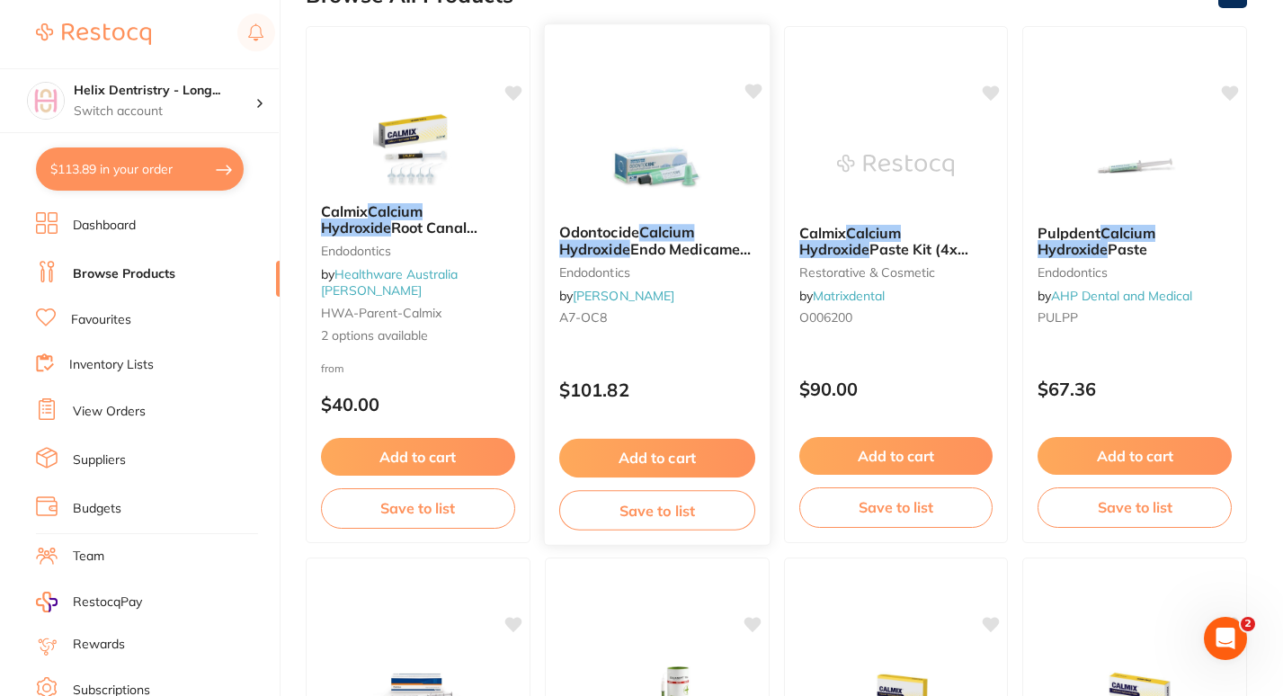
scroll to position [224, 0]
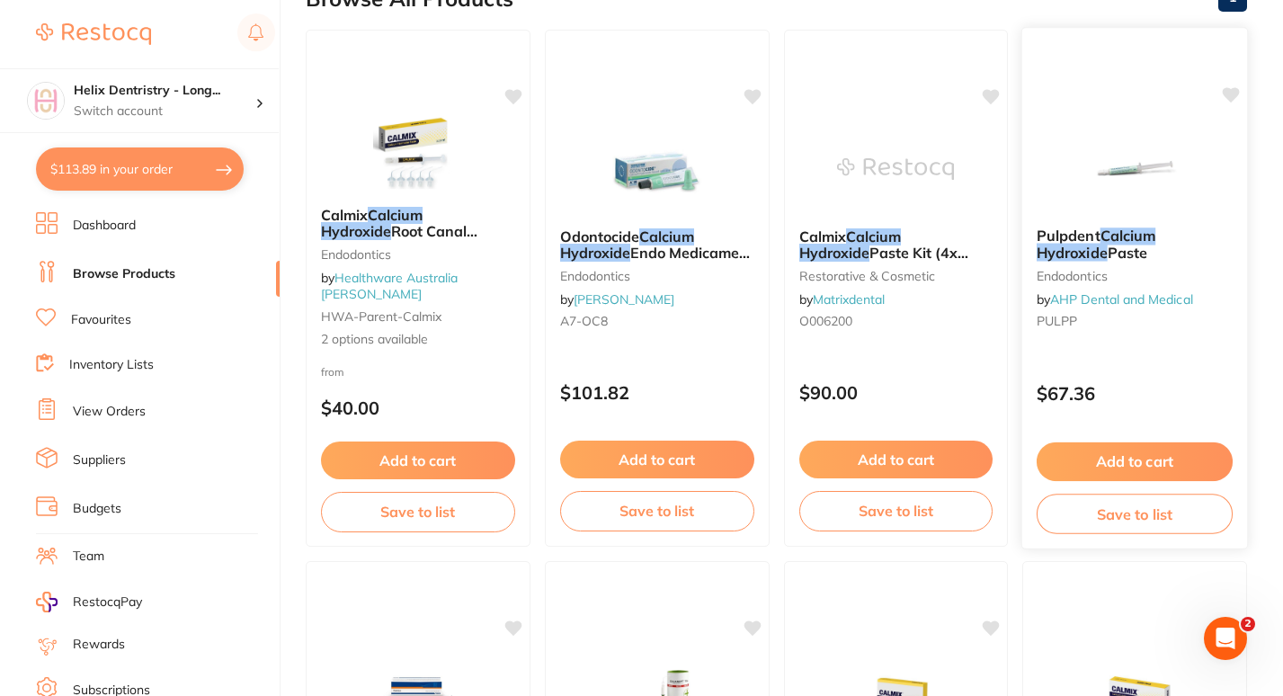
click at [1122, 232] on em "Calcium" at bounding box center [1128, 235] width 56 height 18
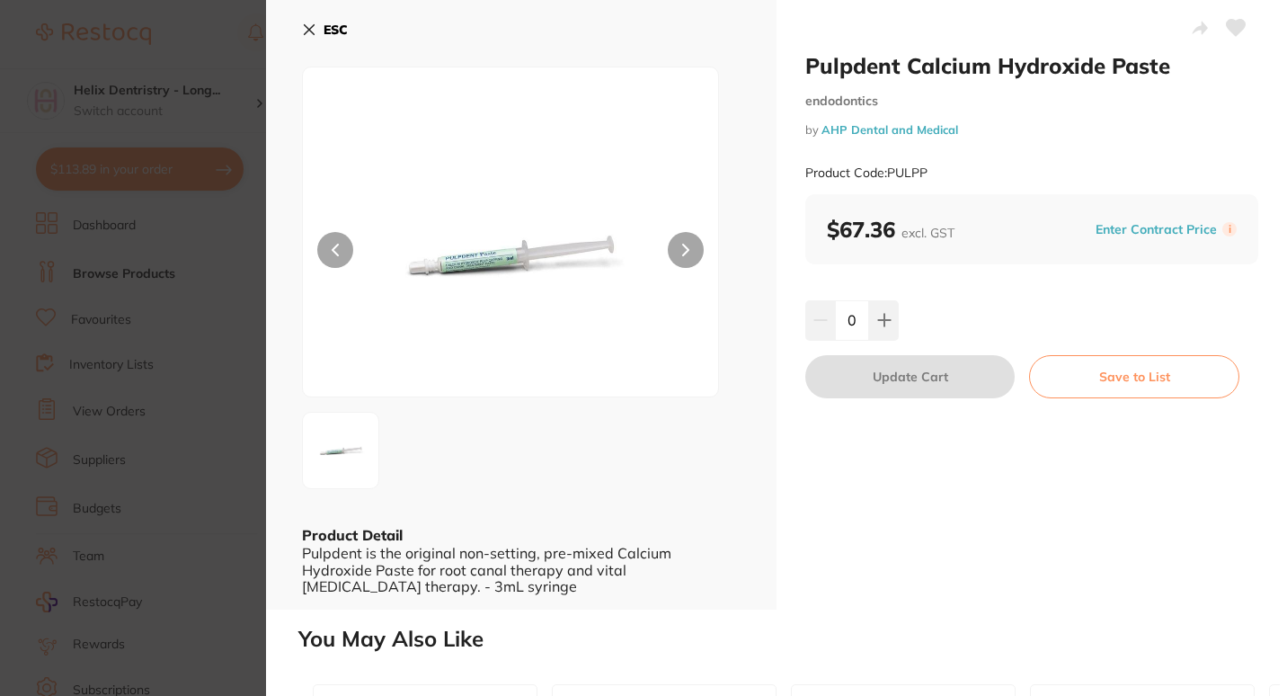
click at [244, 373] on section "Pulpdent Calcium Hydroxide Paste endodontics by AHP Dental and Medical Product …" at bounding box center [643, 348] width 1287 height 696
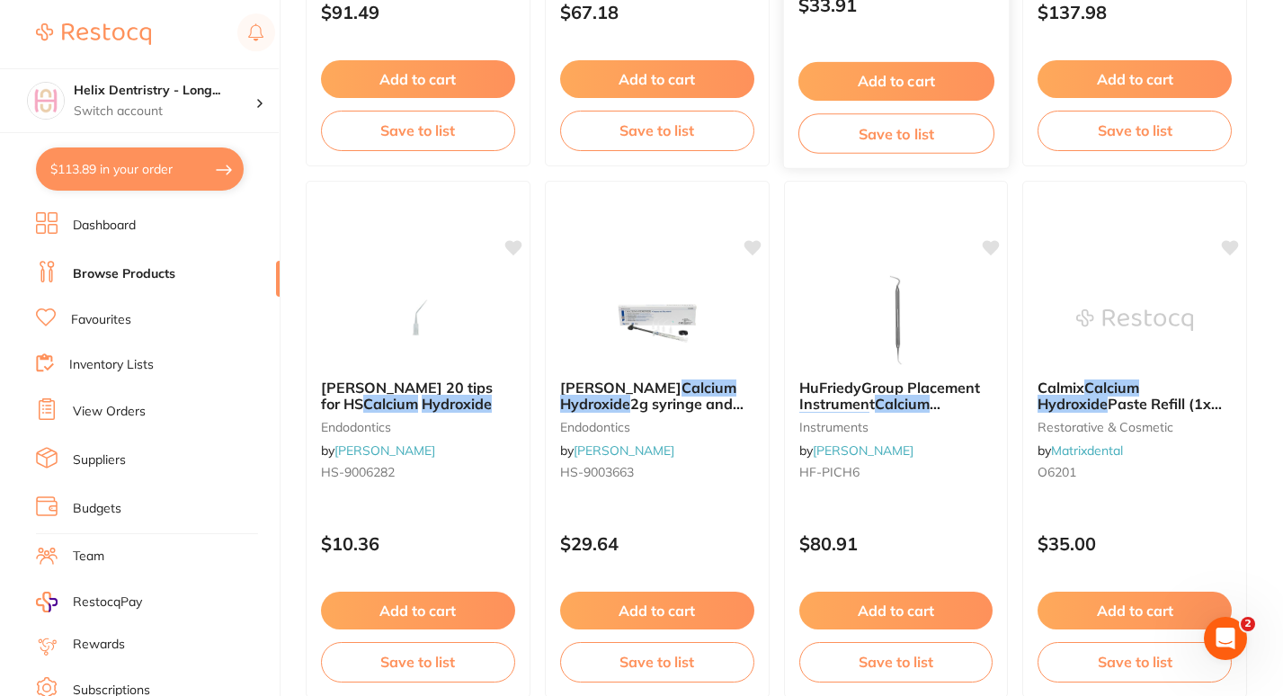
scroll to position [1675, 0]
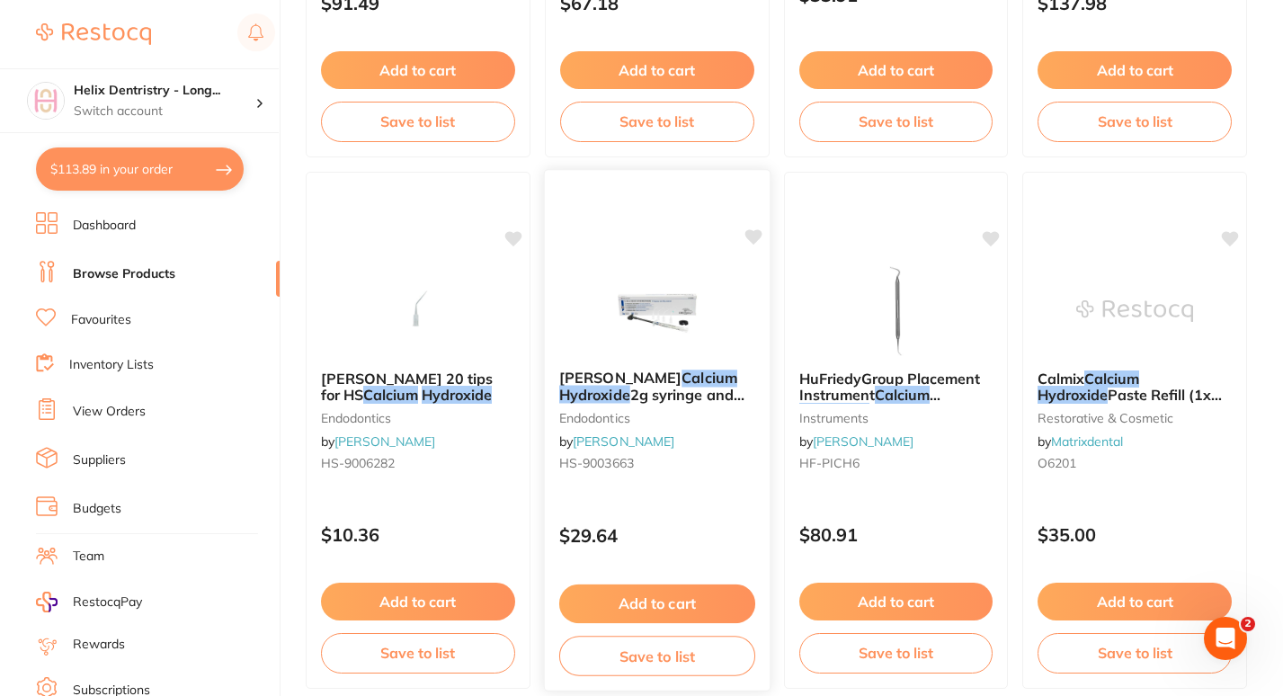
click at [635, 311] on img at bounding box center [657, 309] width 118 height 91
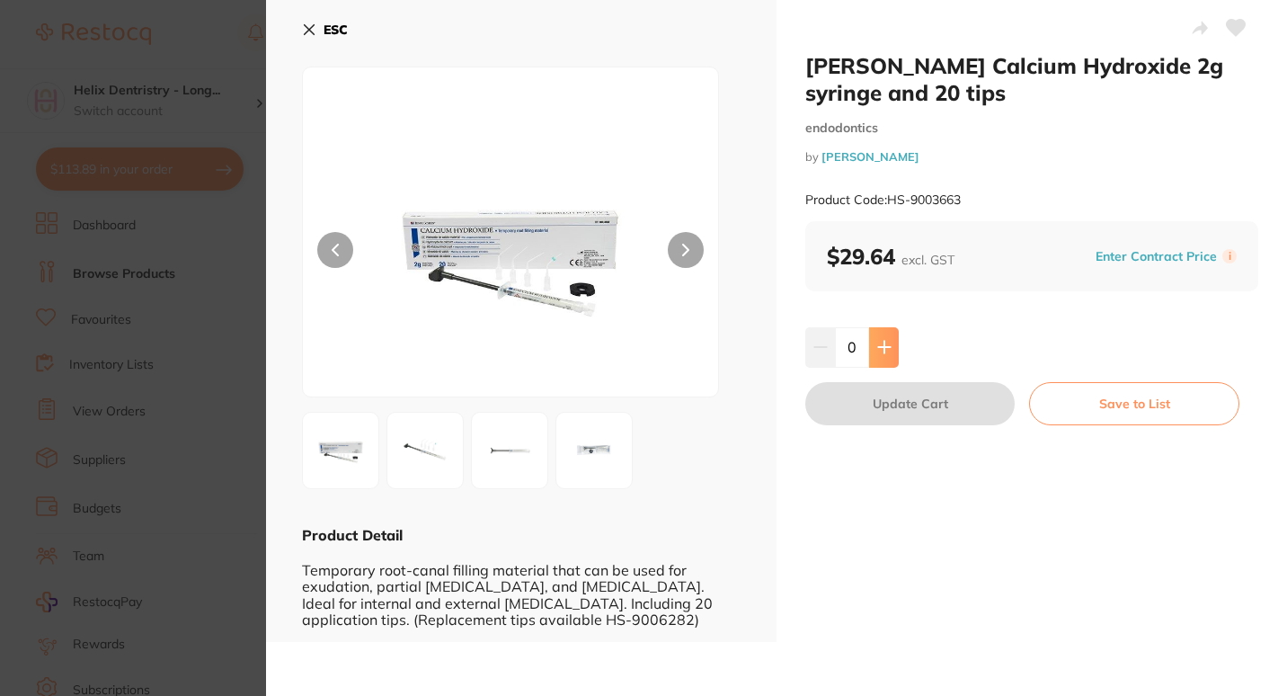
click at [883, 341] on icon at bounding box center [884, 347] width 14 height 14
type input "1"
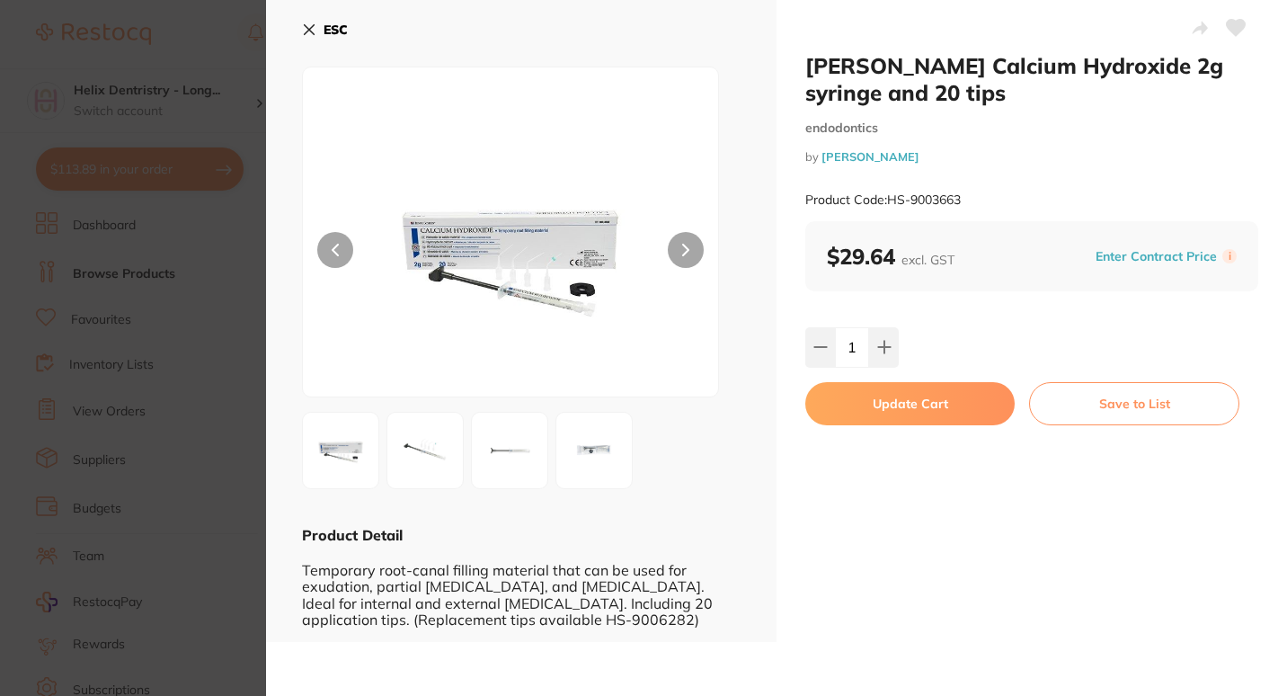
click at [926, 407] on button "Update Cart" at bounding box center [909, 403] width 209 height 43
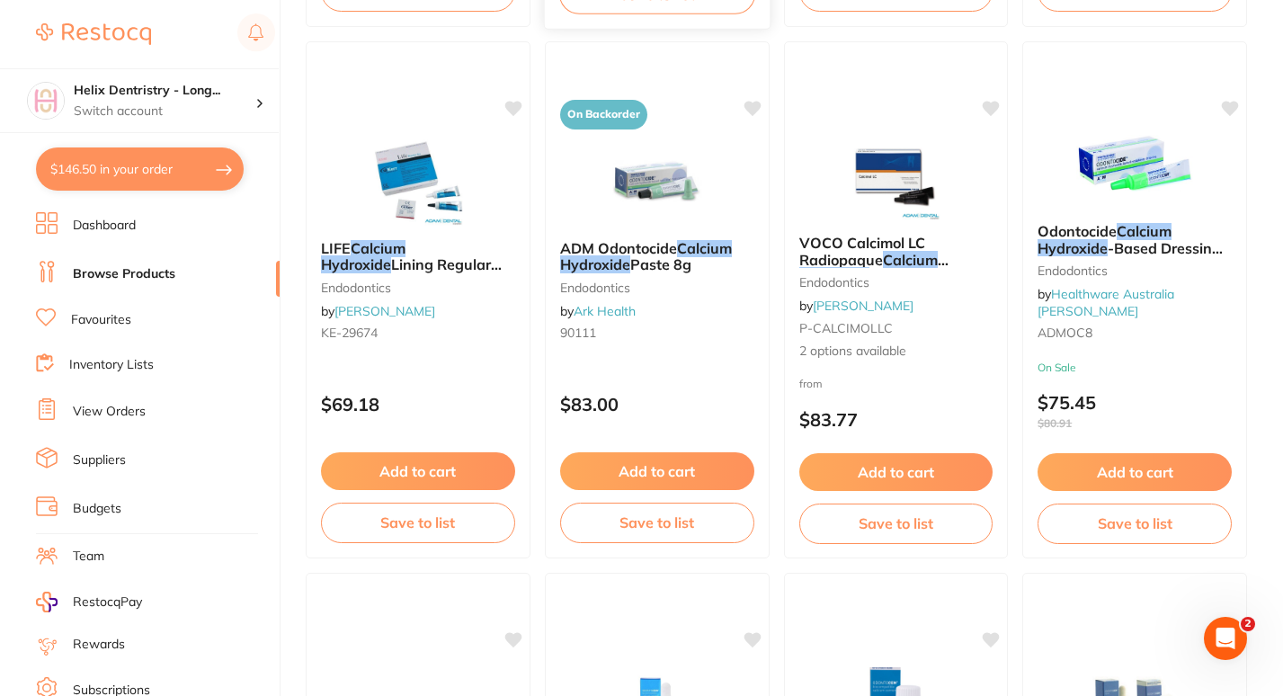
scroll to position [2869, 0]
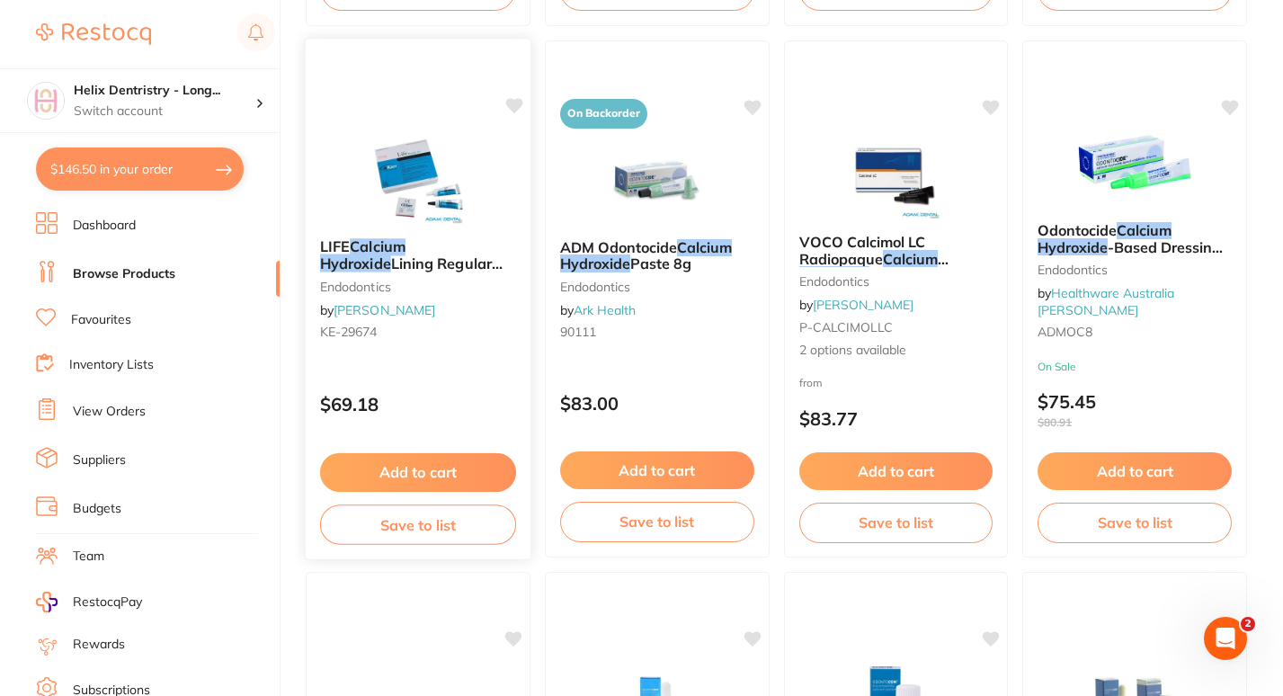
click at [429, 469] on button "Add to cart" at bounding box center [418, 472] width 196 height 39
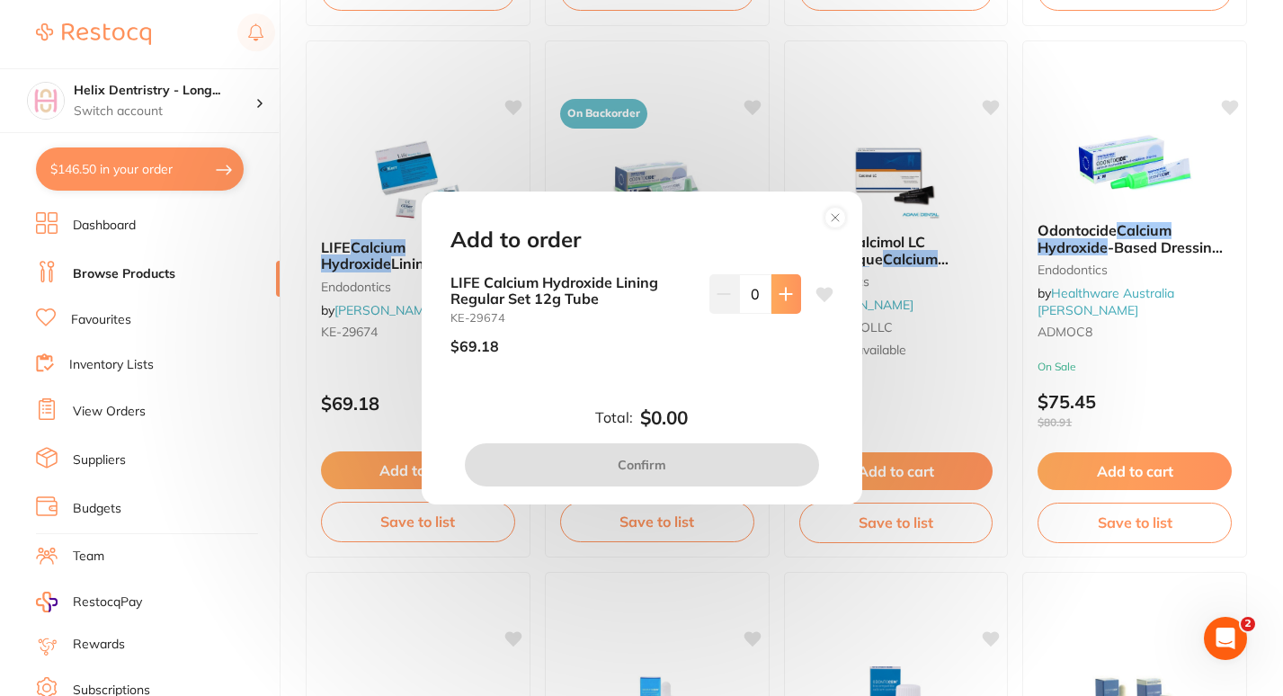
scroll to position [0, 0]
click at [781, 306] on button at bounding box center [786, 294] width 30 height 40
type input "1"
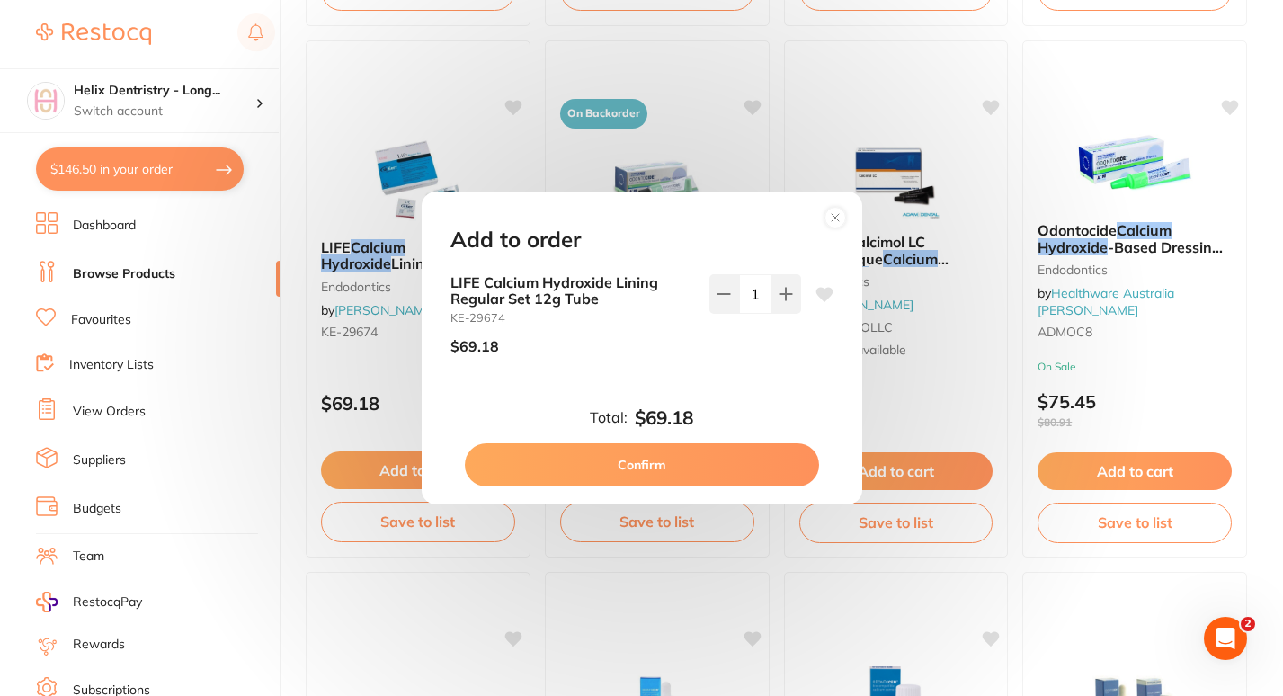
click at [645, 477] on button "Confirm" at bounding box center [642, 464] width 354 height 43
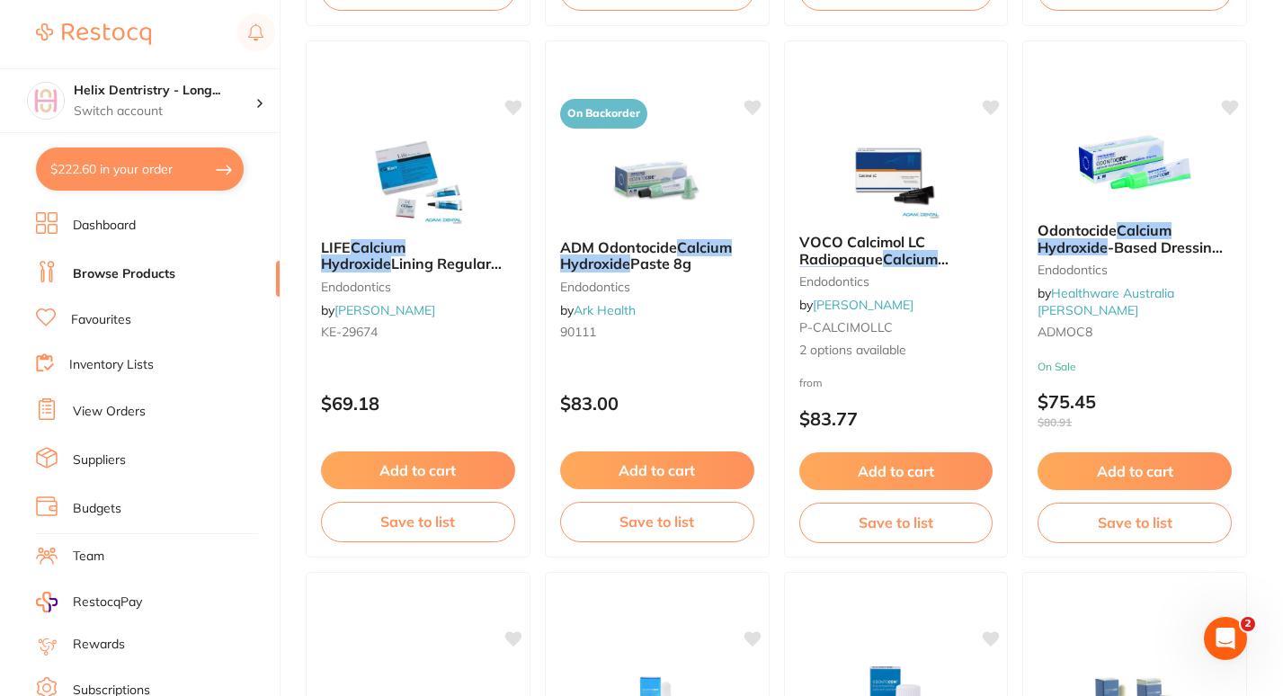
click at [187, 172] on button "$222.60 in your order" at bounding box center [140, 168] width 208 height 43
checkbox input "true"
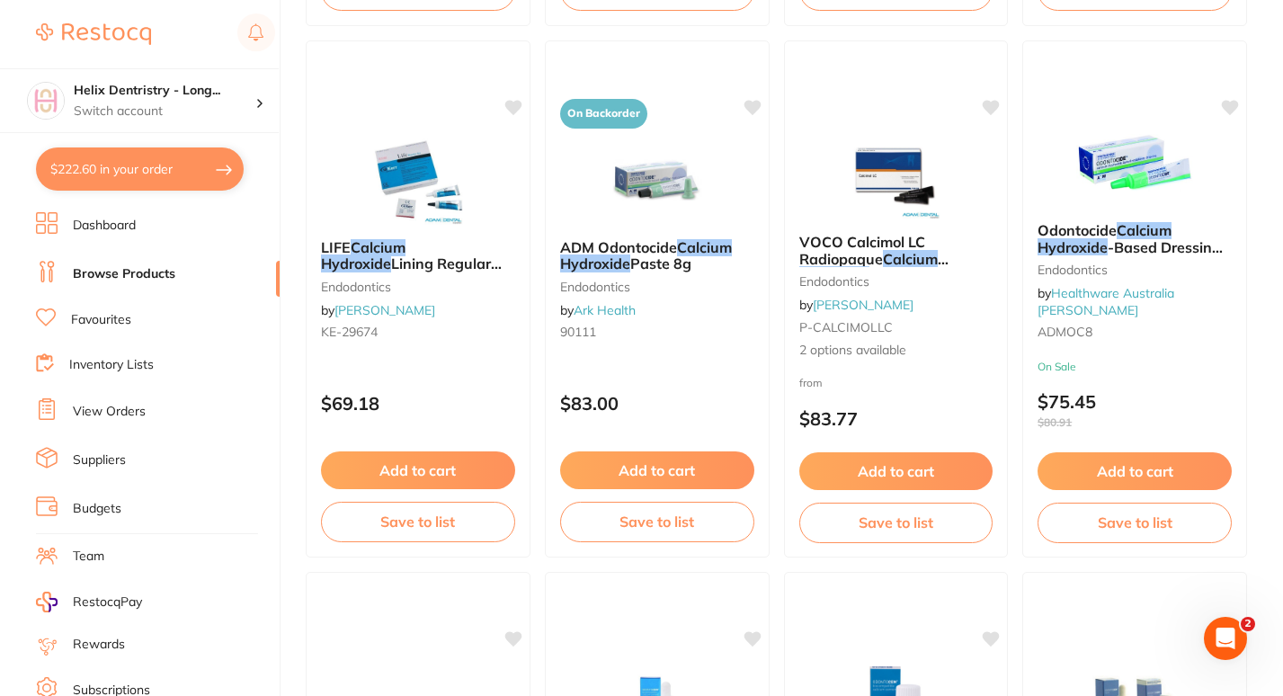
checkbox input "true"
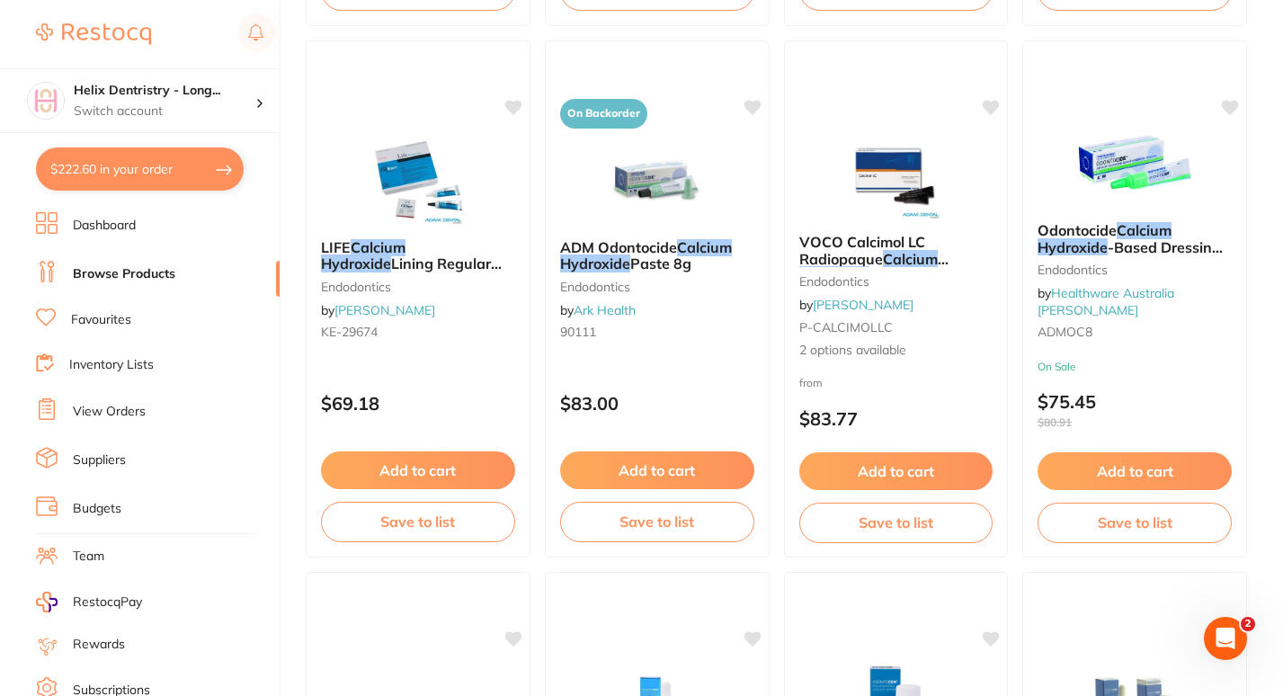
checkbox input "true"
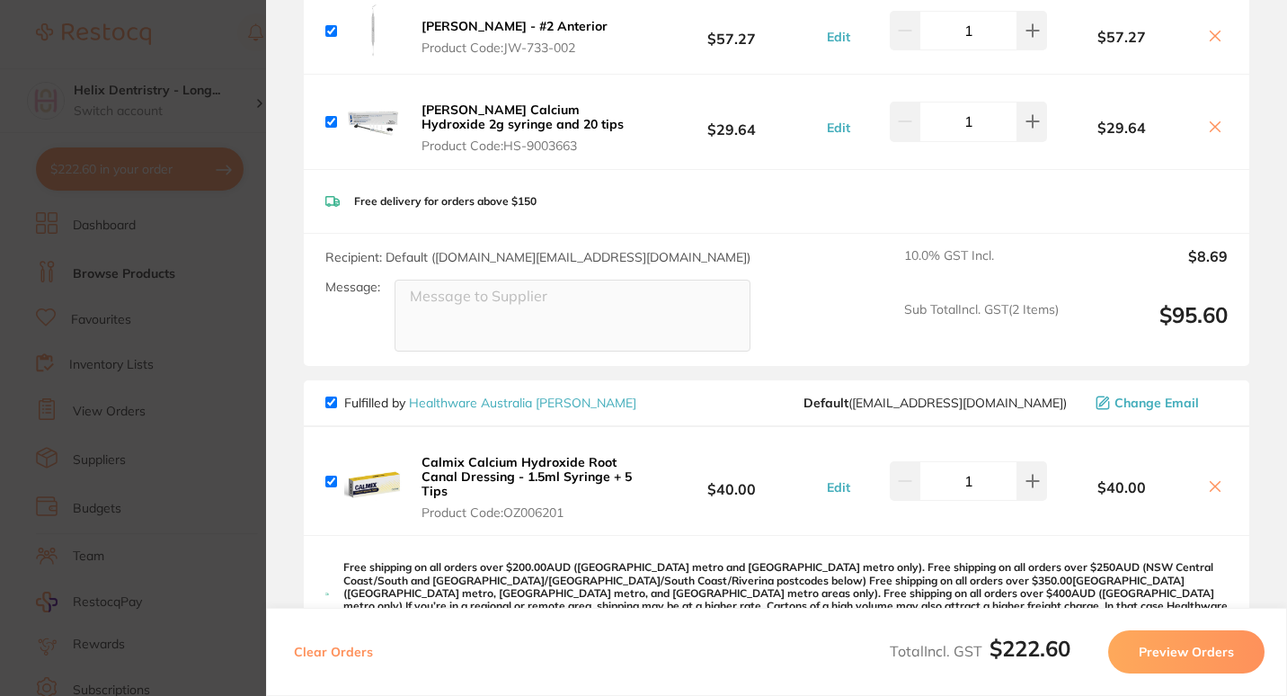
scroll to position [584, 0]
click at [1017, 134] on button at bounding box center [1032, 122] width 30 height 40
type input "2"
click at [1211, 491] on icon at bounding box center [1215, 487] width 14 height 14
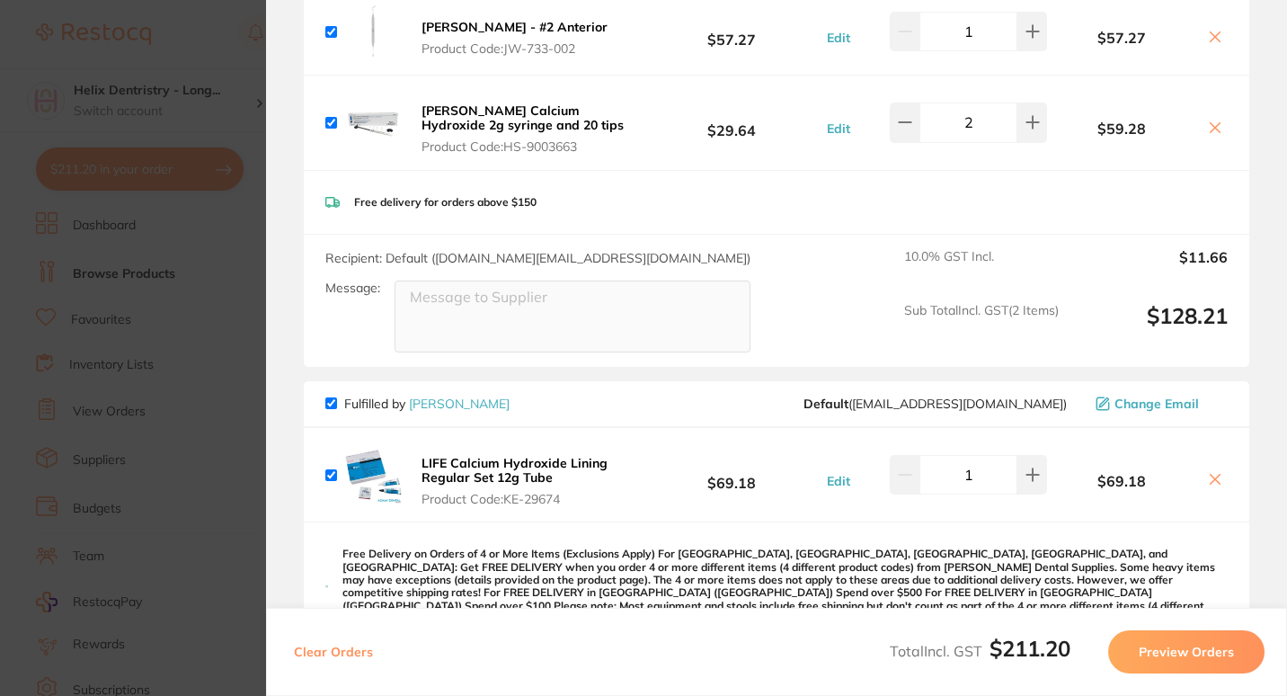
checkbox input "true"
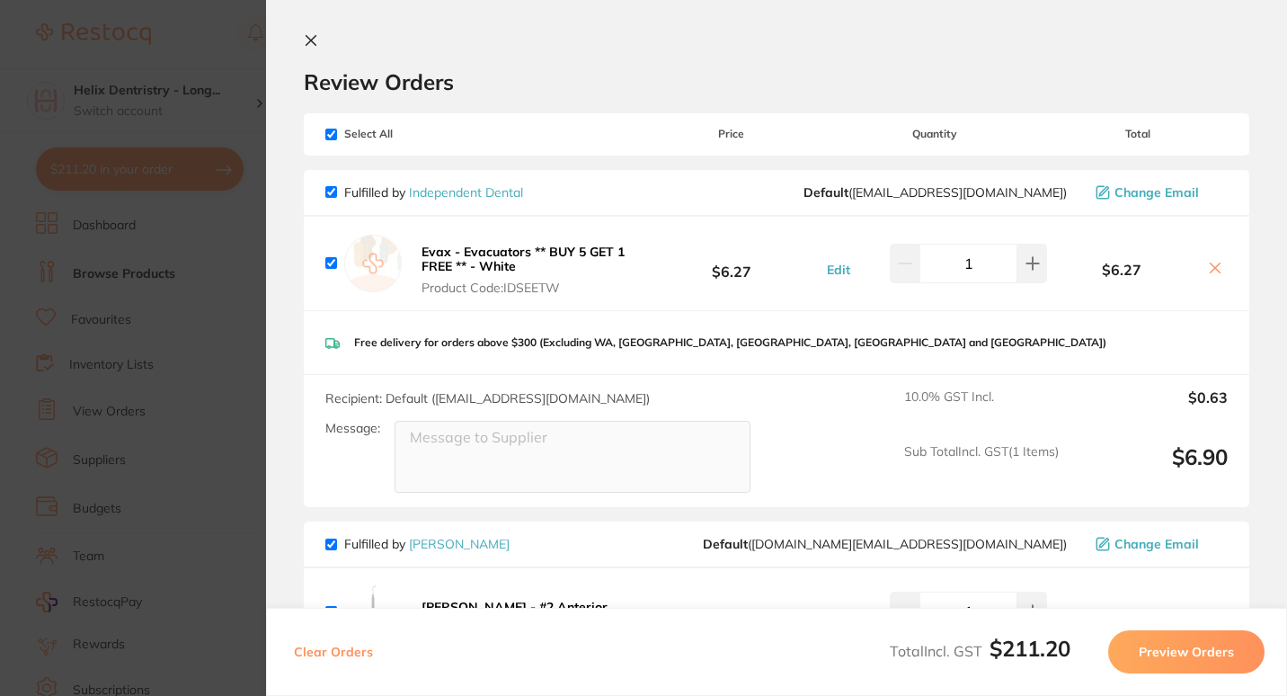
scroll to position [0, 0]
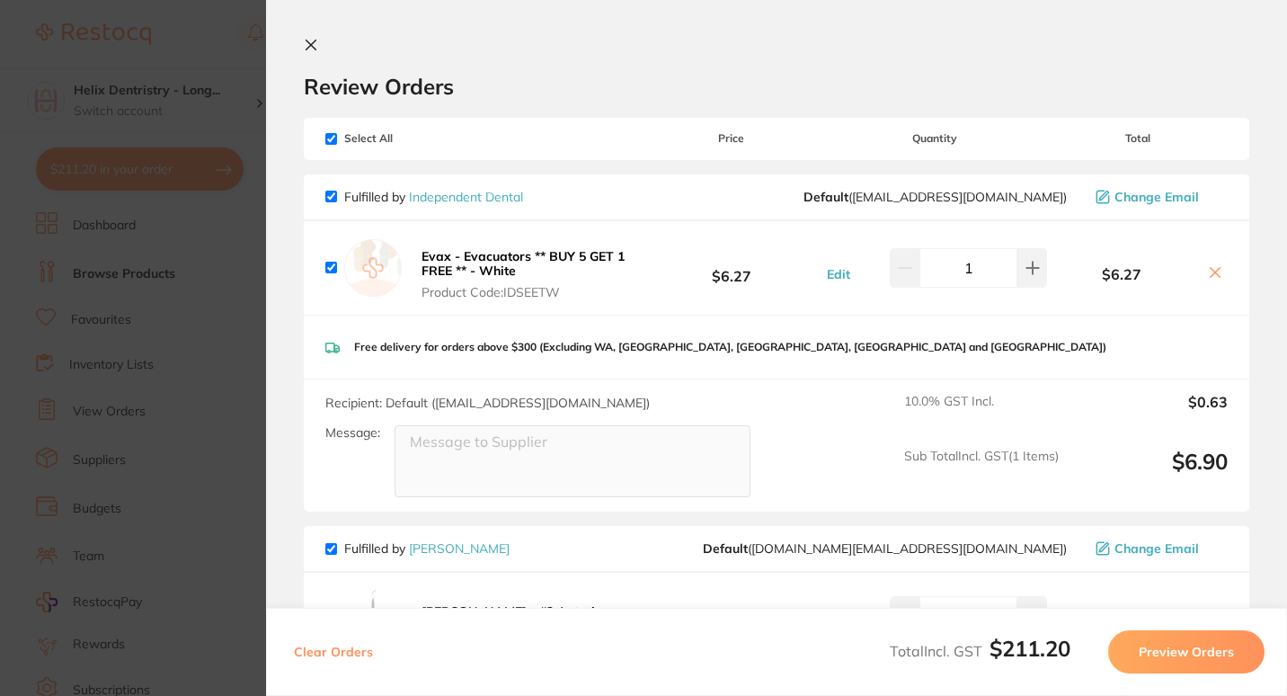
click at [226, 315] on section "Update RRP Set your pre negotiated price for this item. Item Agreed RRP (excl. …" at bounding box center [643, 348] width 1287 height 696
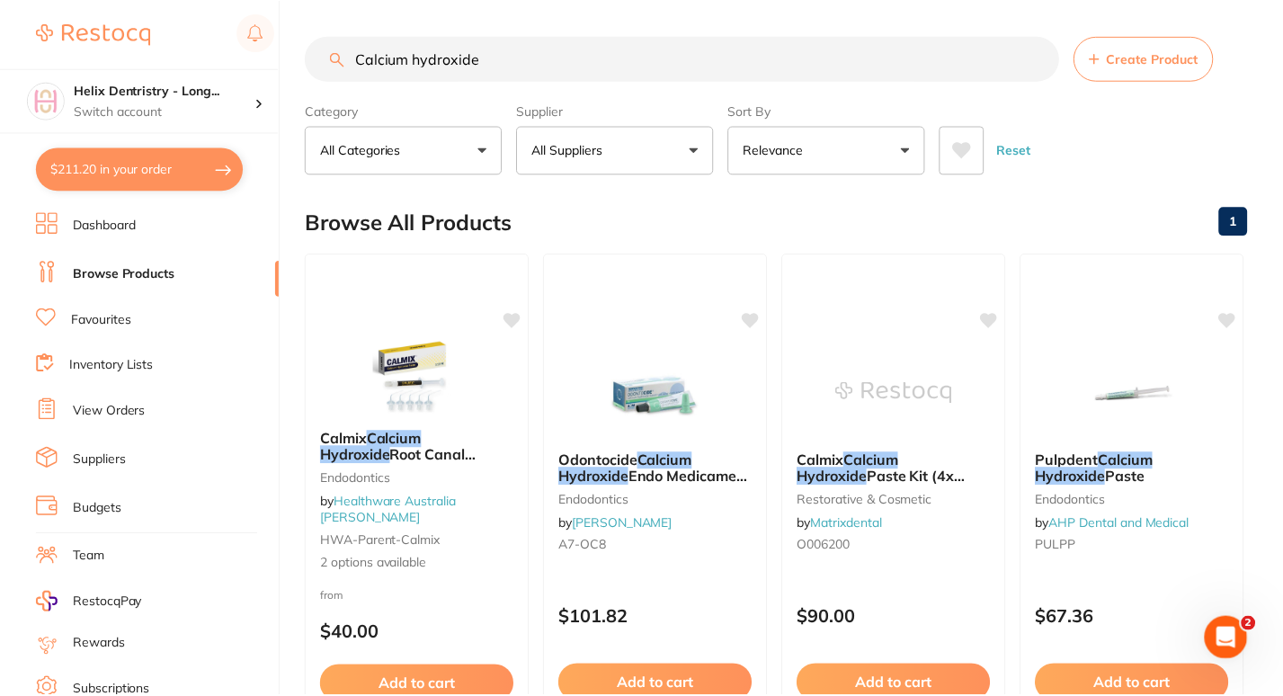
scroll to position [2869, 0]
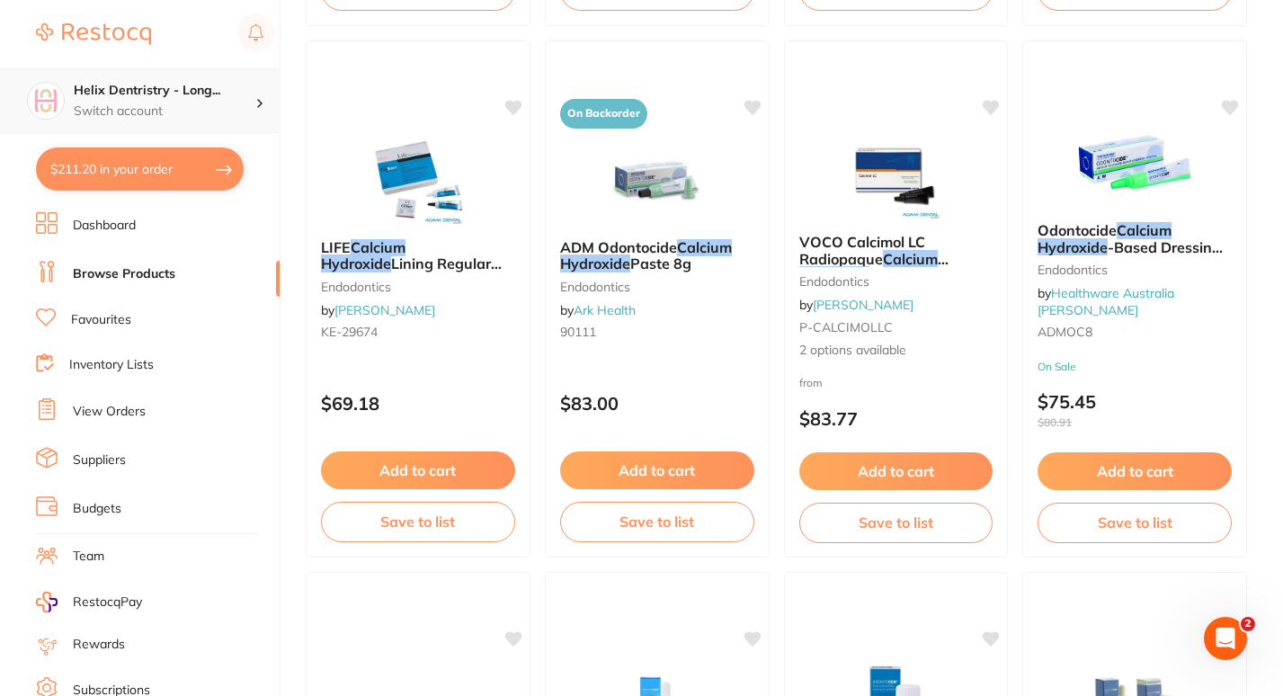
click at [199, 97] on h4 "Helix Dentristry - Long..." at bounding box center [165, 91] width 182 height 18
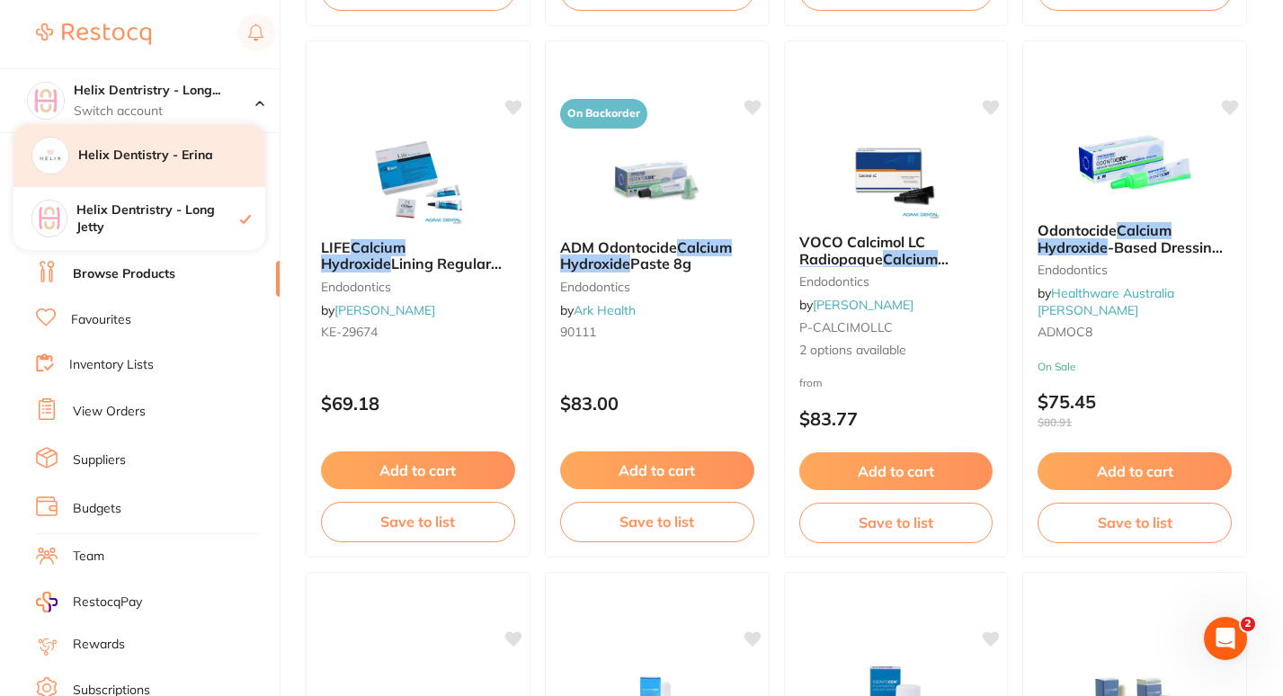
click at [176, 172] on div "Helix Dentistry - Erina" at bounding box center [139, 155] width 252 height 63
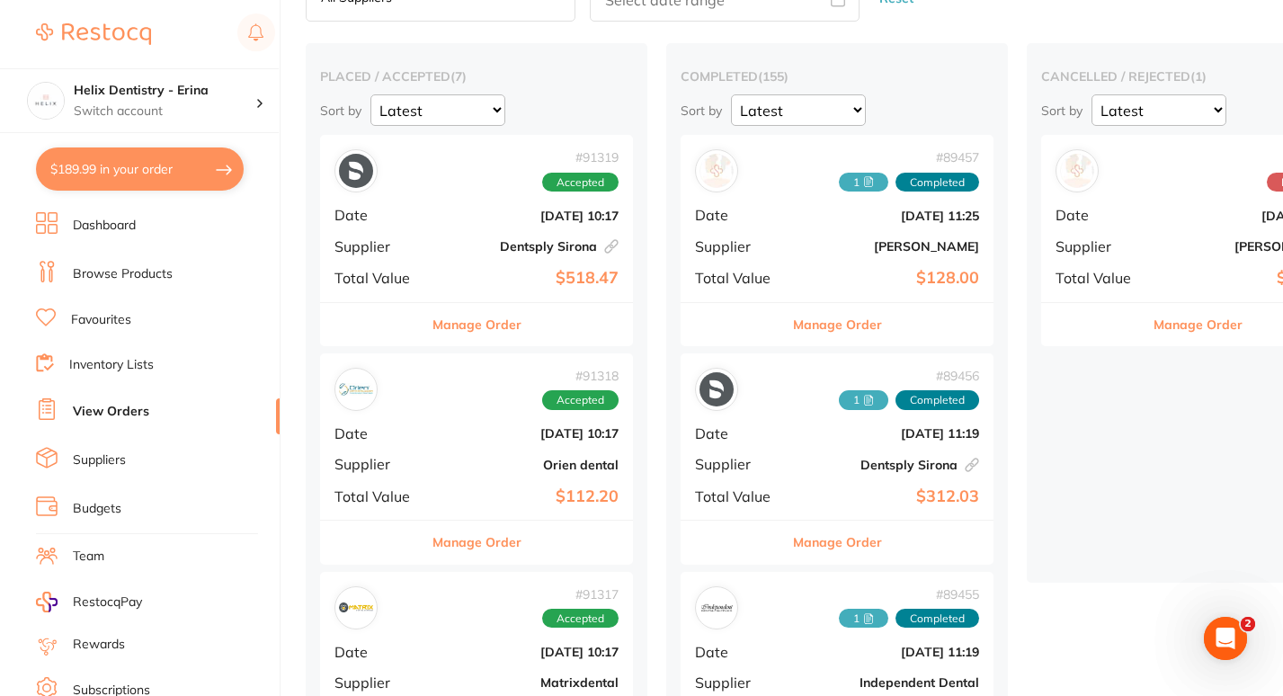
scroll to position [137, 0]
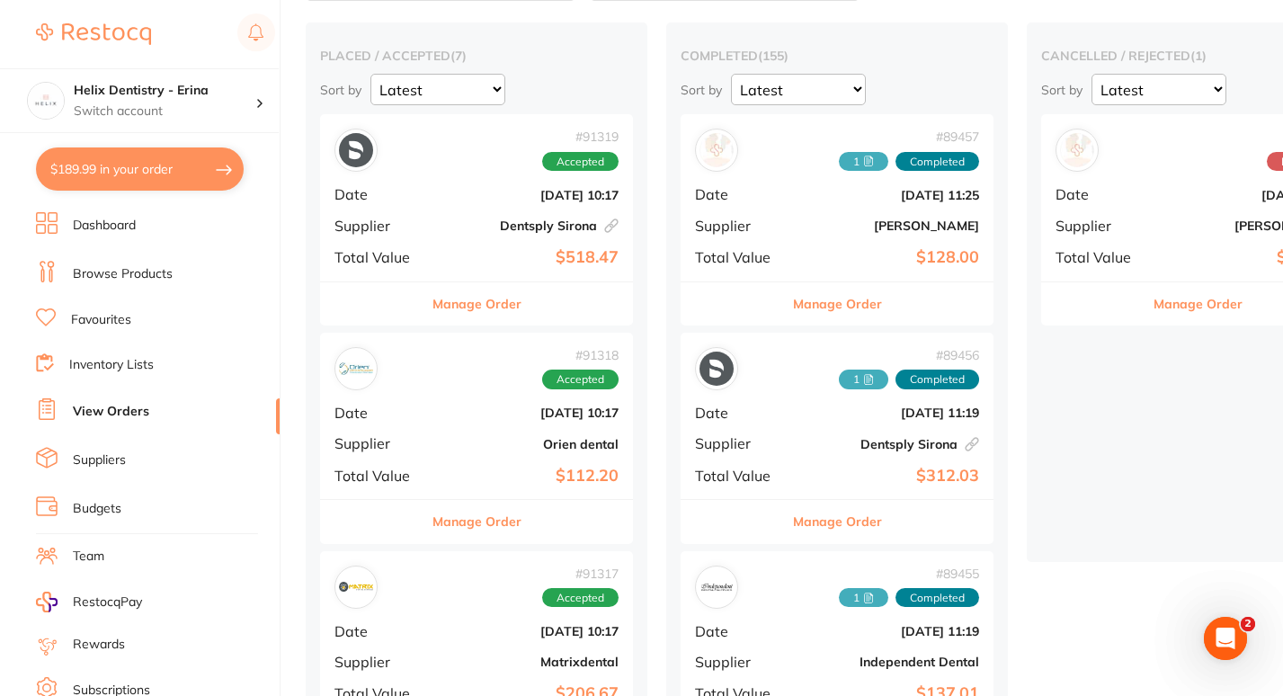
click at [813, 298] on button "Manage Order" at bounding box center [837, 303] width 89 height 43
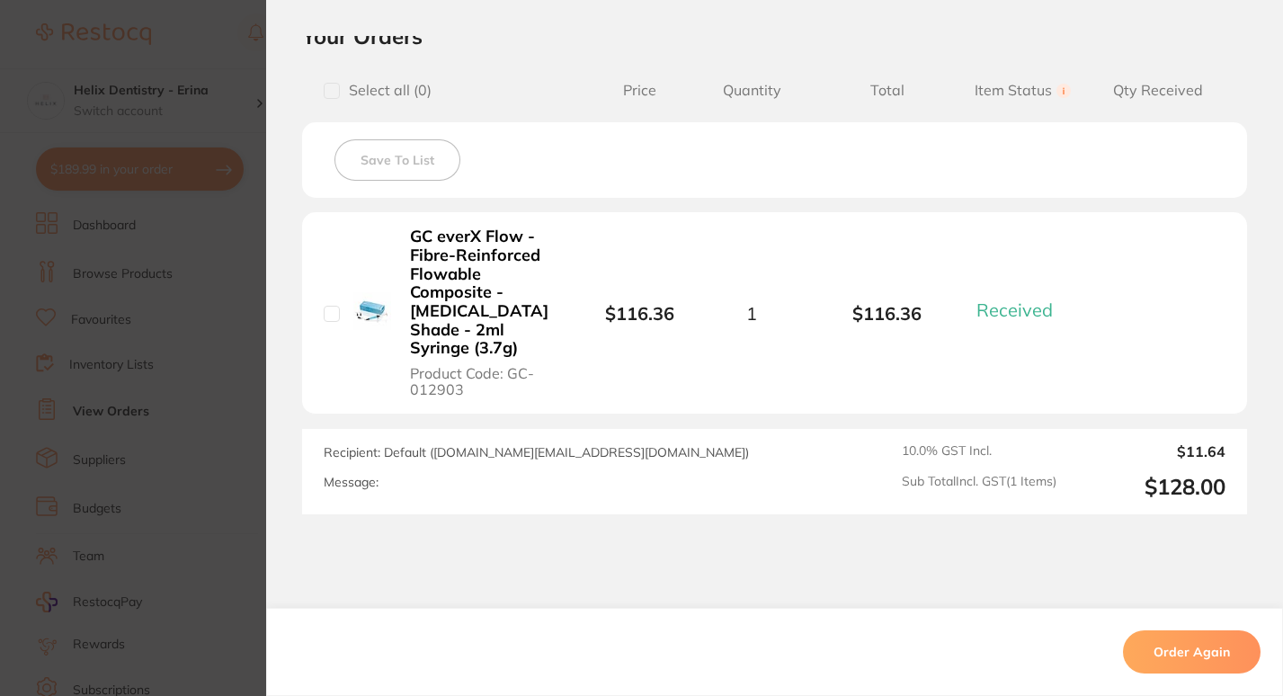
click at [210, 477] on section "Order ID: Restocq- 89457 Order Information 1 Received Completed Order Order Dat…" at bounding box center [641, 348] width 1283 height 696
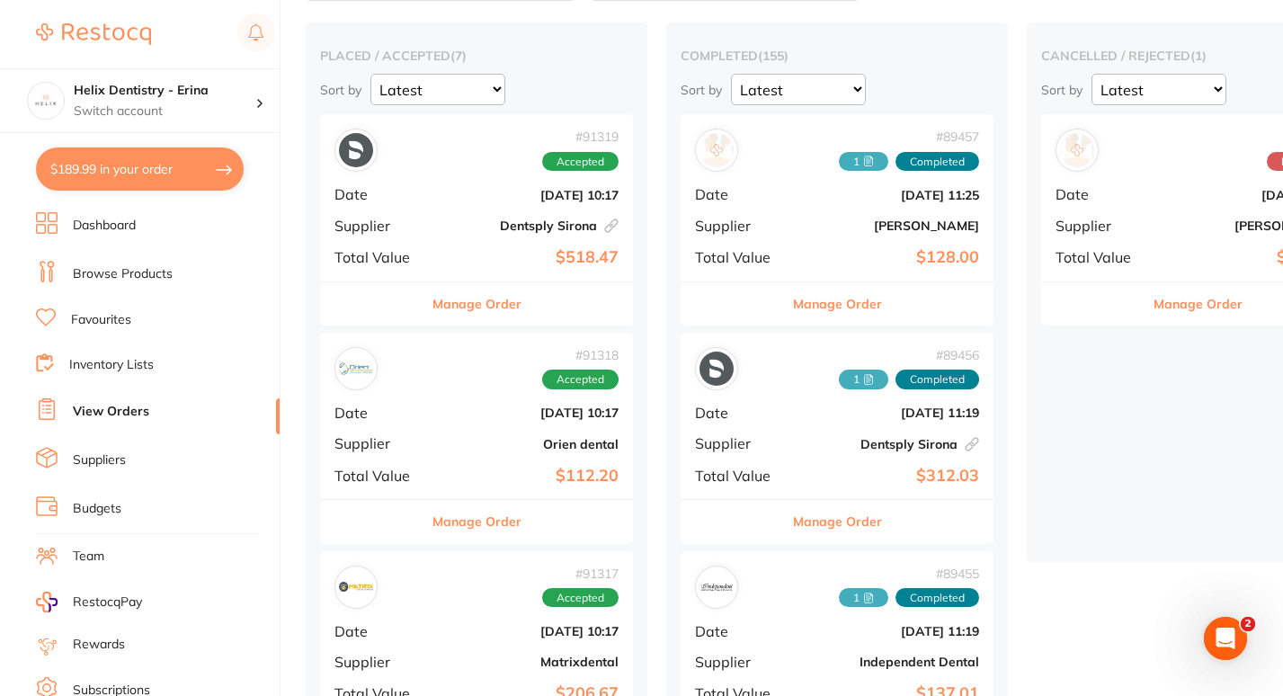
click at [480, 521] on button "Manage Order" at bounding box center [476, 521] width 89 height 43
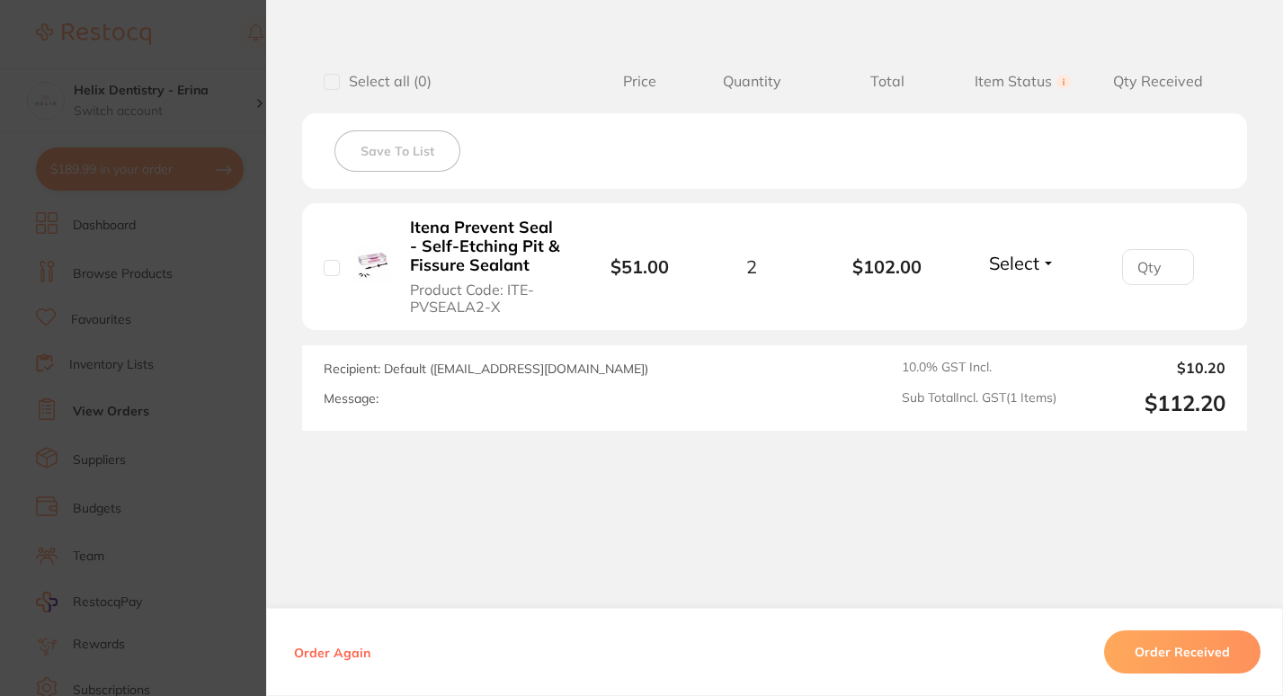
scroll to position [431, 0]
click at [200, 444] on section "Order ID: Restocq- 91318 Order Information Accepted Order Order Date Aug 26 202…" at bounding box center [641, 348] width 1283 height 696
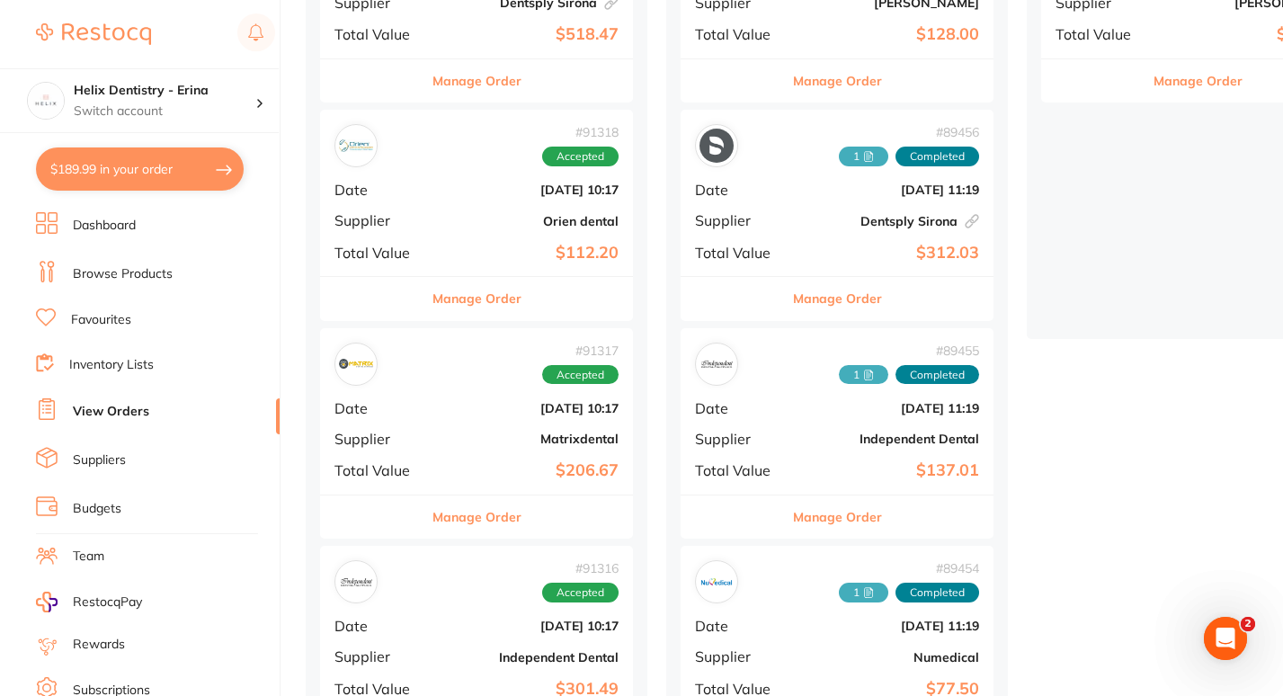
scroll to position [364, 0]
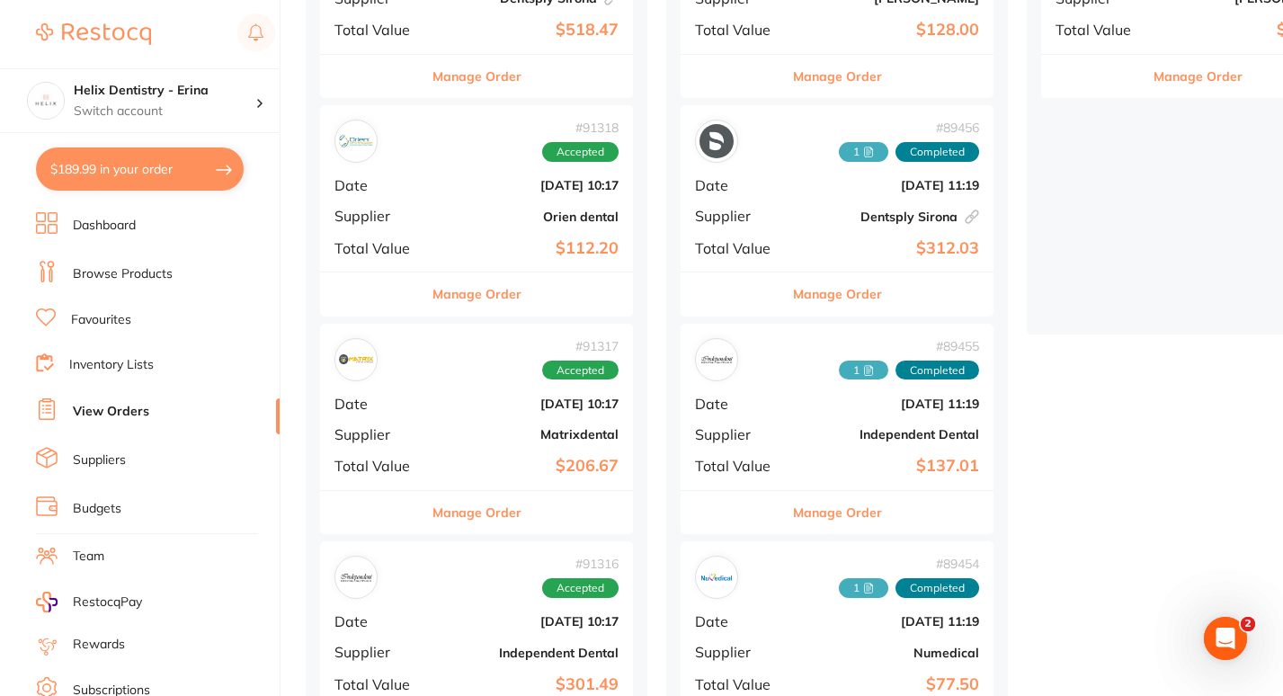
click at [495, 521] on button "Manage Order" at bounding box center [476, 512] width 89 height 43
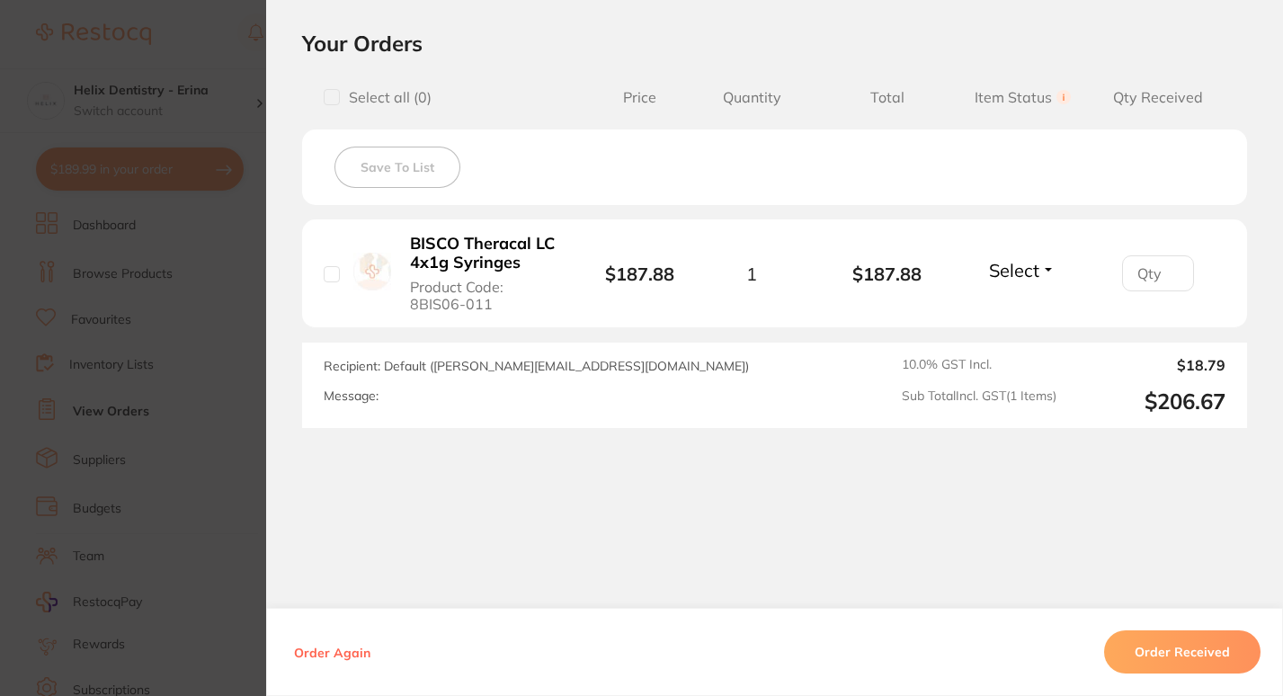
scroll to position [633, 0]
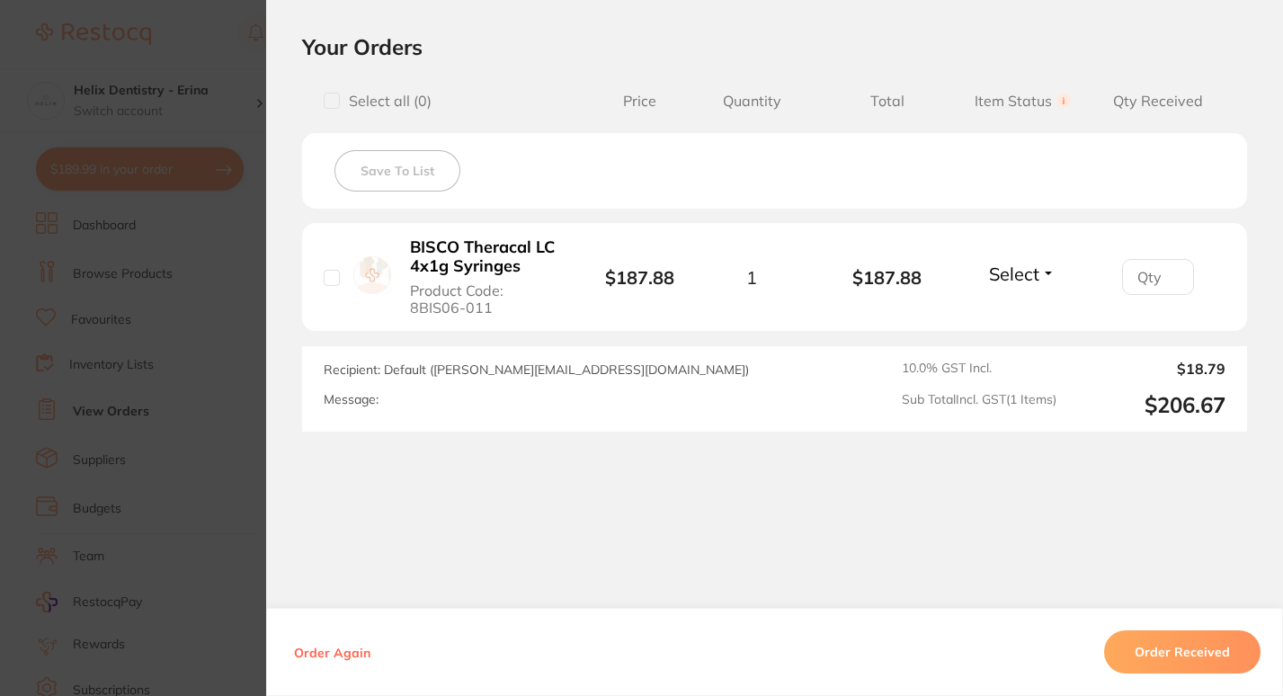
click at [218, 380] on section "Order ID: Restocq- 91317 Order Information Accepted Order Order Date Aug 26 202…" at bounding box center [641, 348] width 1283 height 696
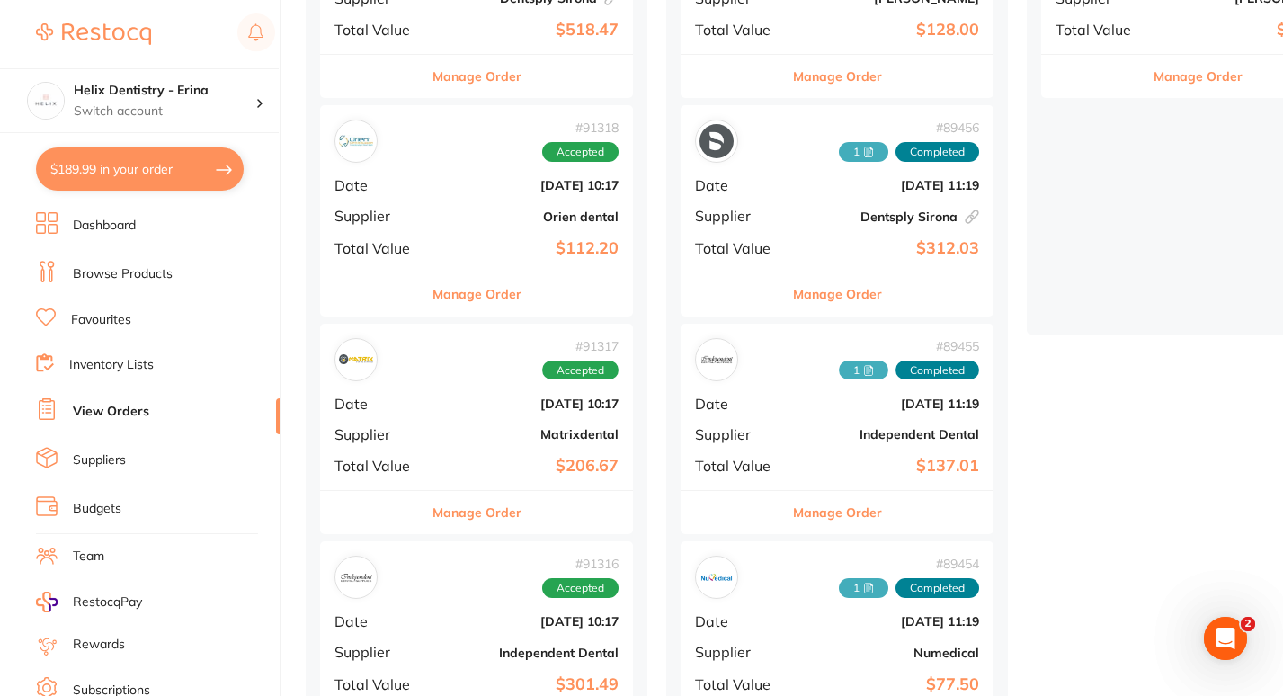
scroll to position [572, 0]
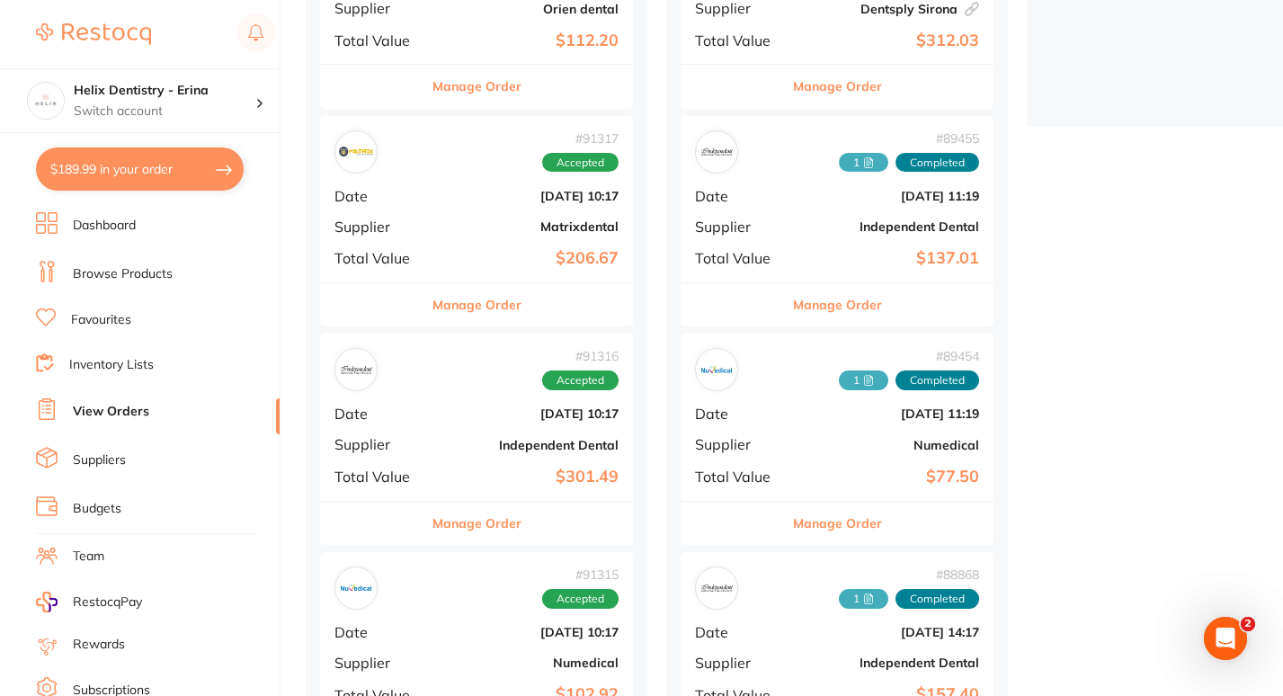
click at [499, 528] on button "Manage Order" at bounding box center [476, 523] width 89 height 43
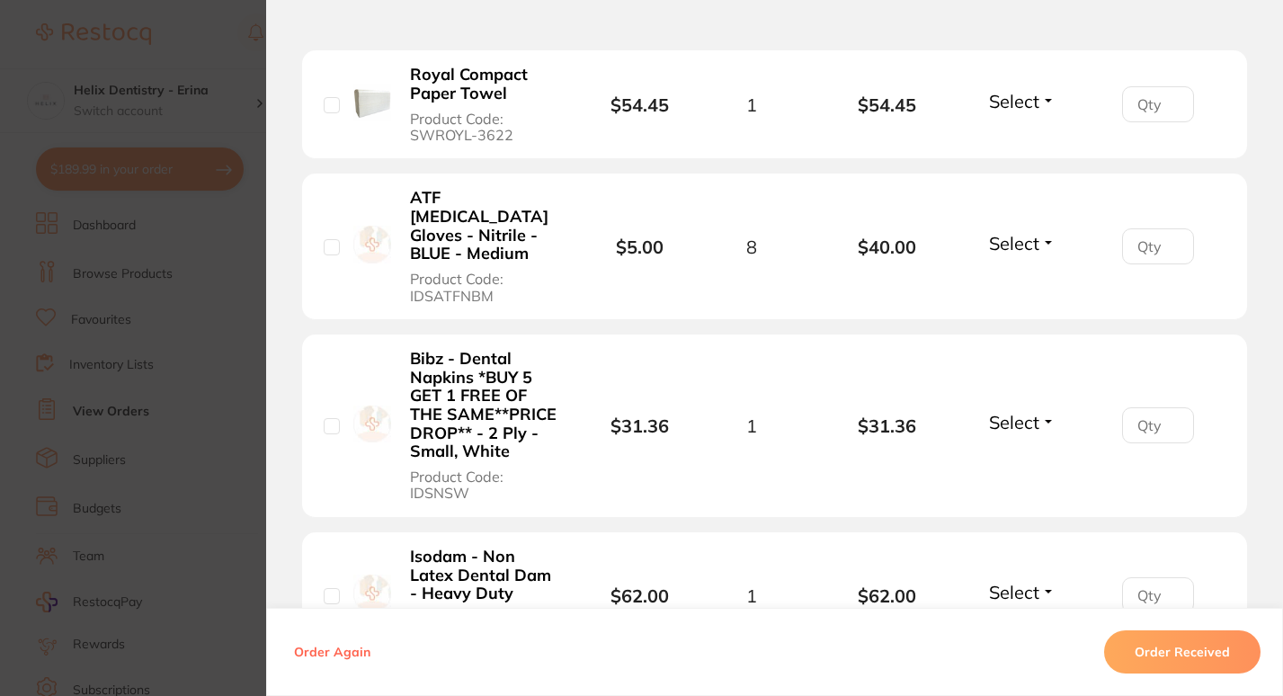
scroll to position [1187, 0]
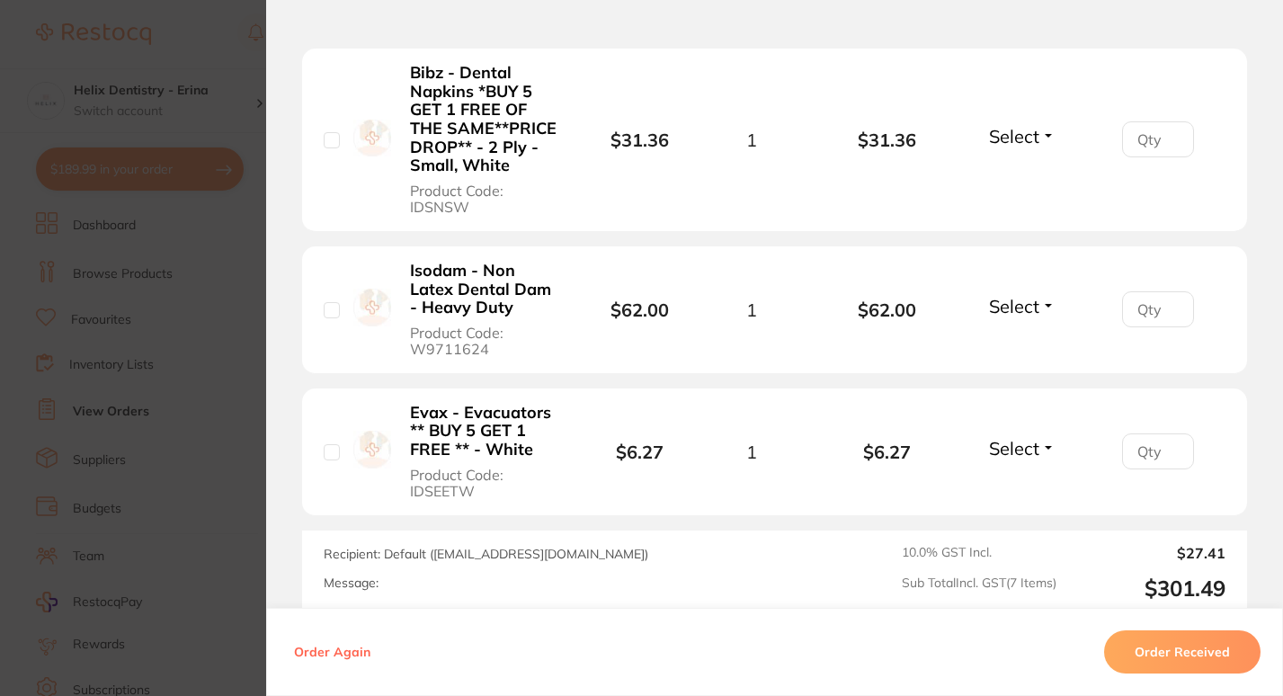
click at [238, 337] on section "Order ID: Restocq- 91316 Order Information Accepted Order Order Date Aug 26 202…" at bounding box center [641, 348] width 1283 height 696
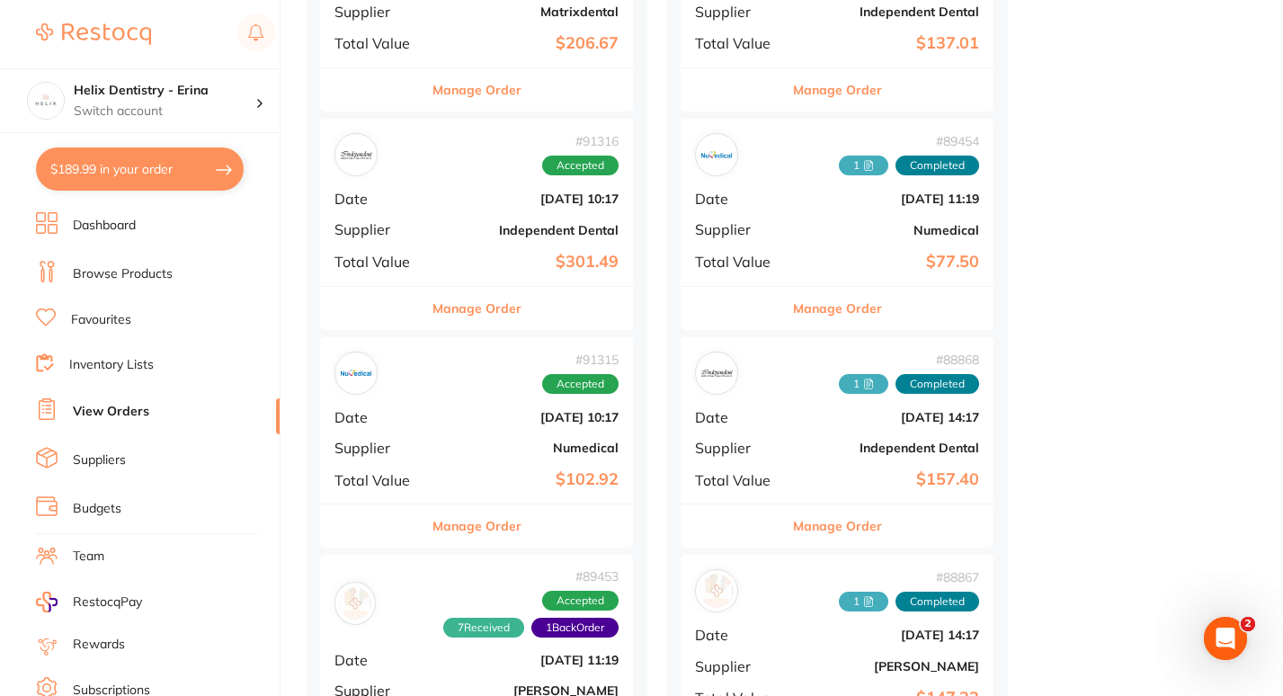
scroll to position [798, 0]
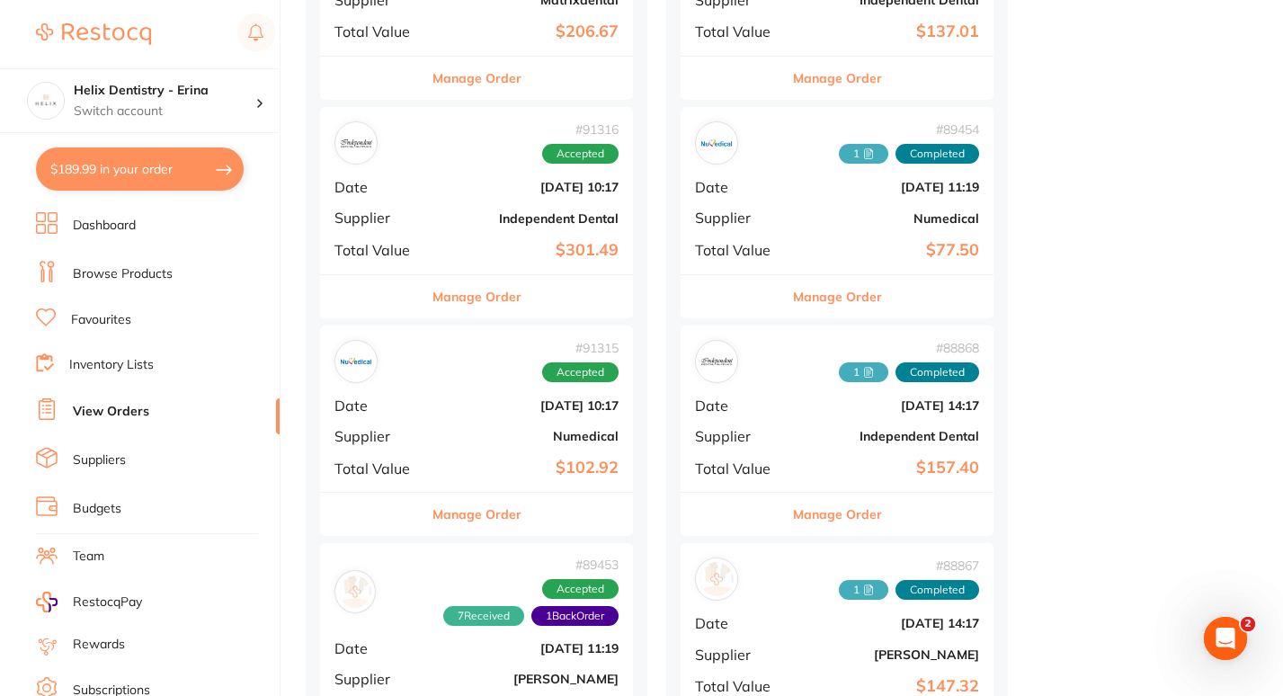
click at [476, 513] on button "Manage Order" at bounding box center [476, 514] width 89 height 43
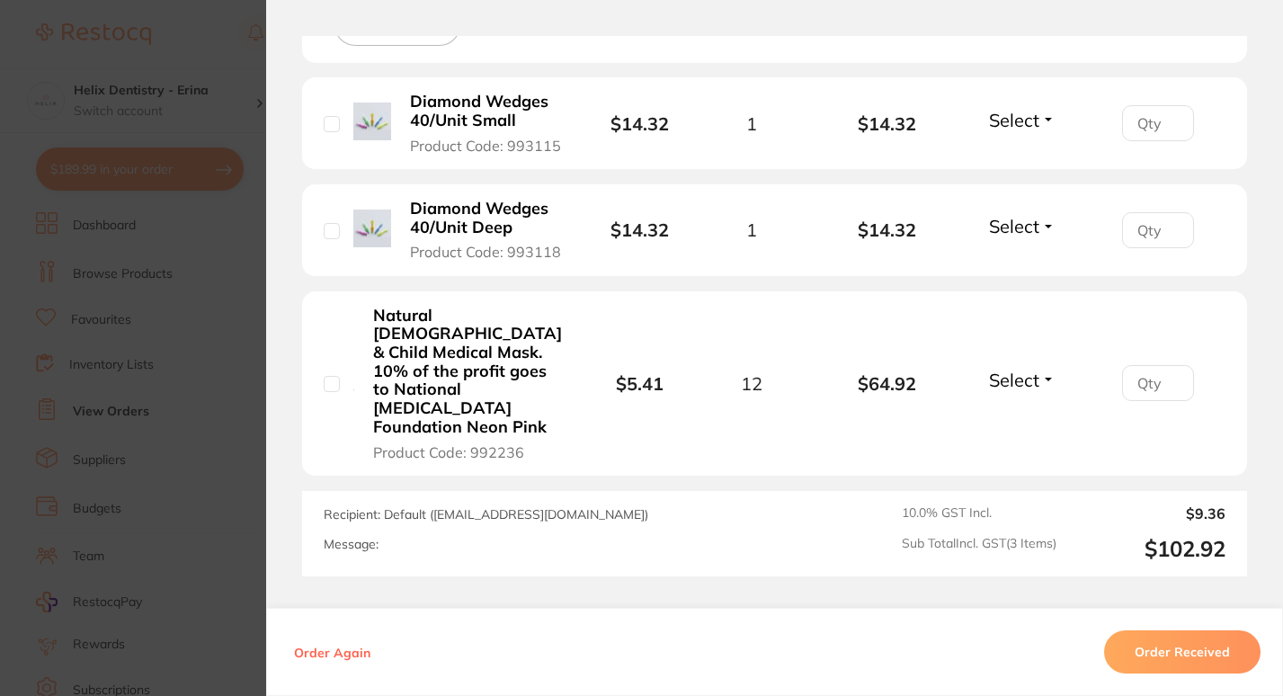
scroll to position [555, 0]
click at [213, 418] on section "Order ID: Restocq- 91315 Order Information Accepted Order Order Date Aug 26 202…" at bounding box center [641, 348] width 1283 height 696
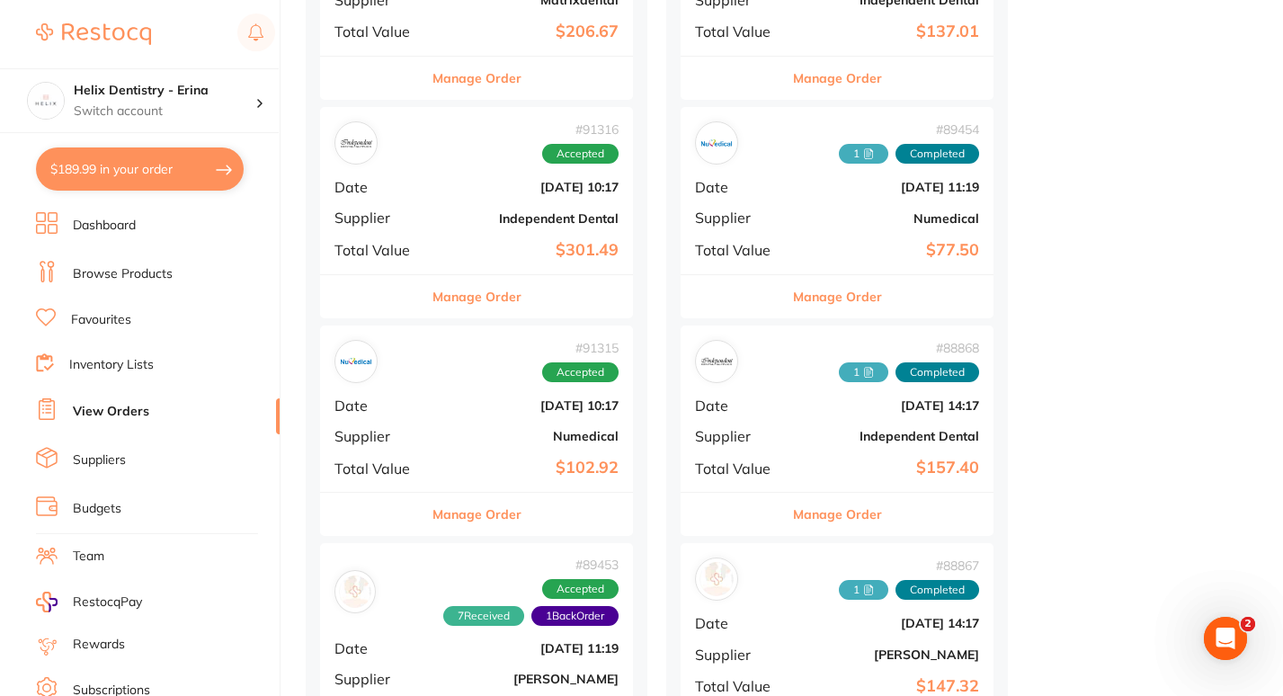
scroll to position [1101, 0]
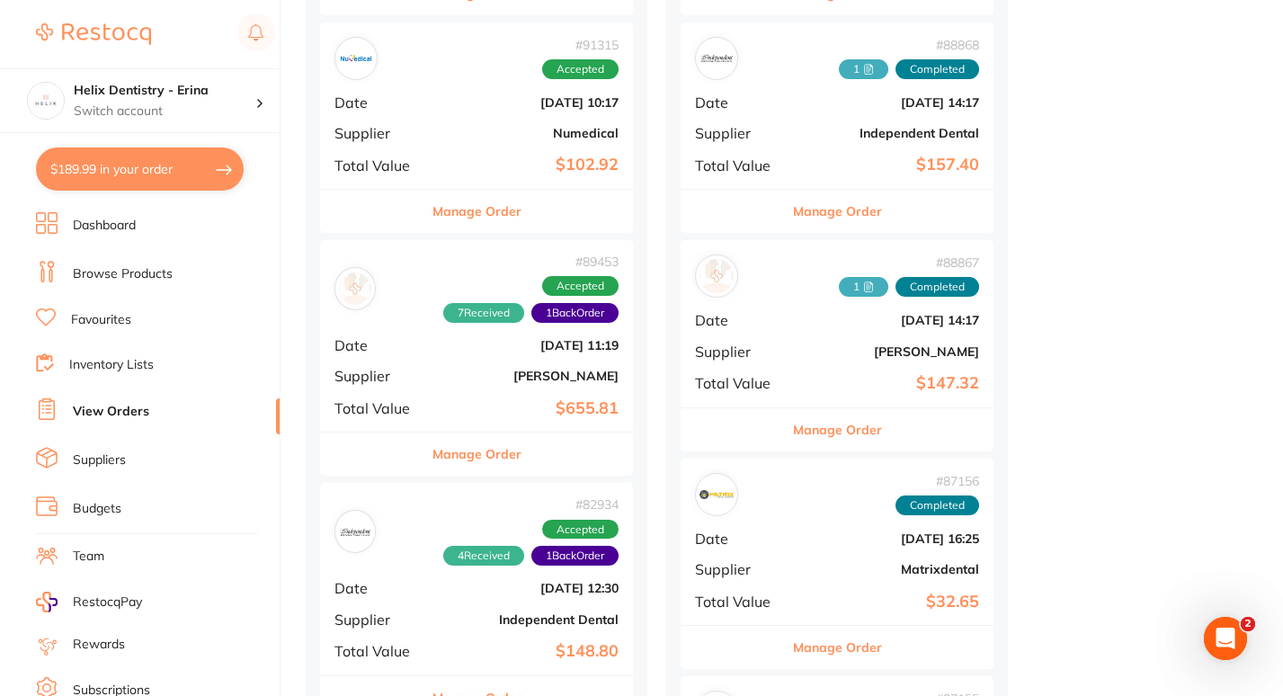
click at [476, 467] on button "Manage Order" at bounding box center [476, 453] width 89 height 43
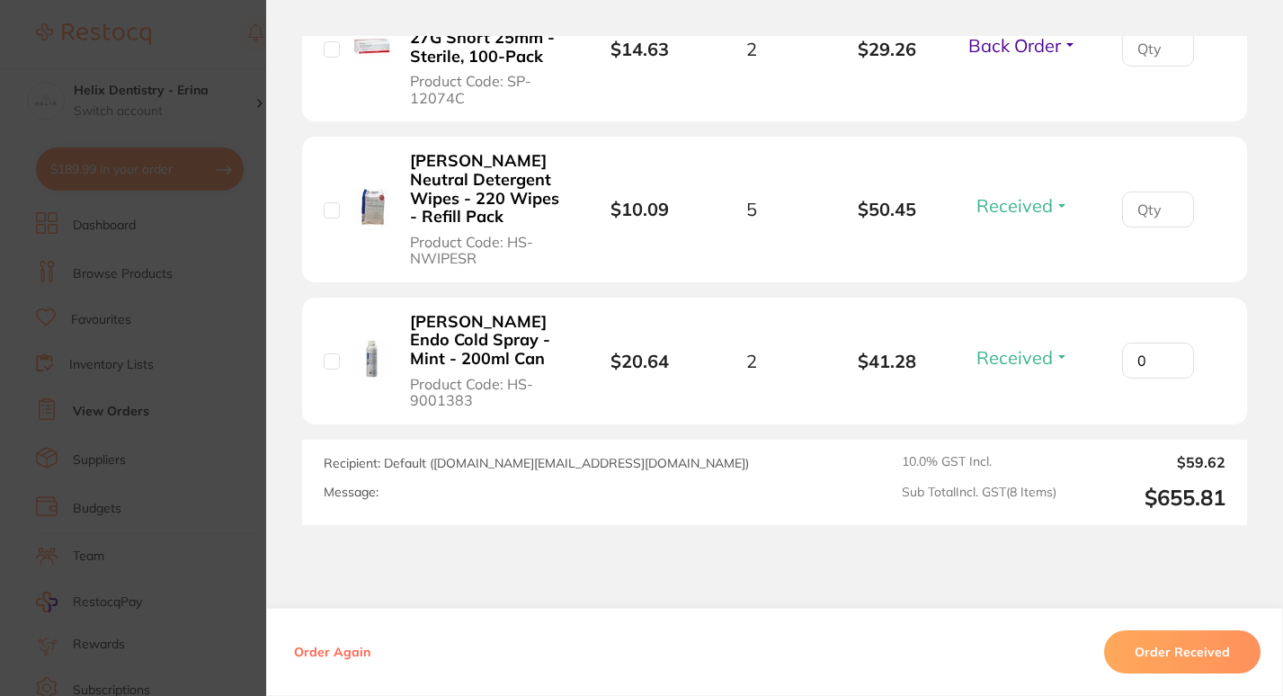
scroll to position [1610, 0]
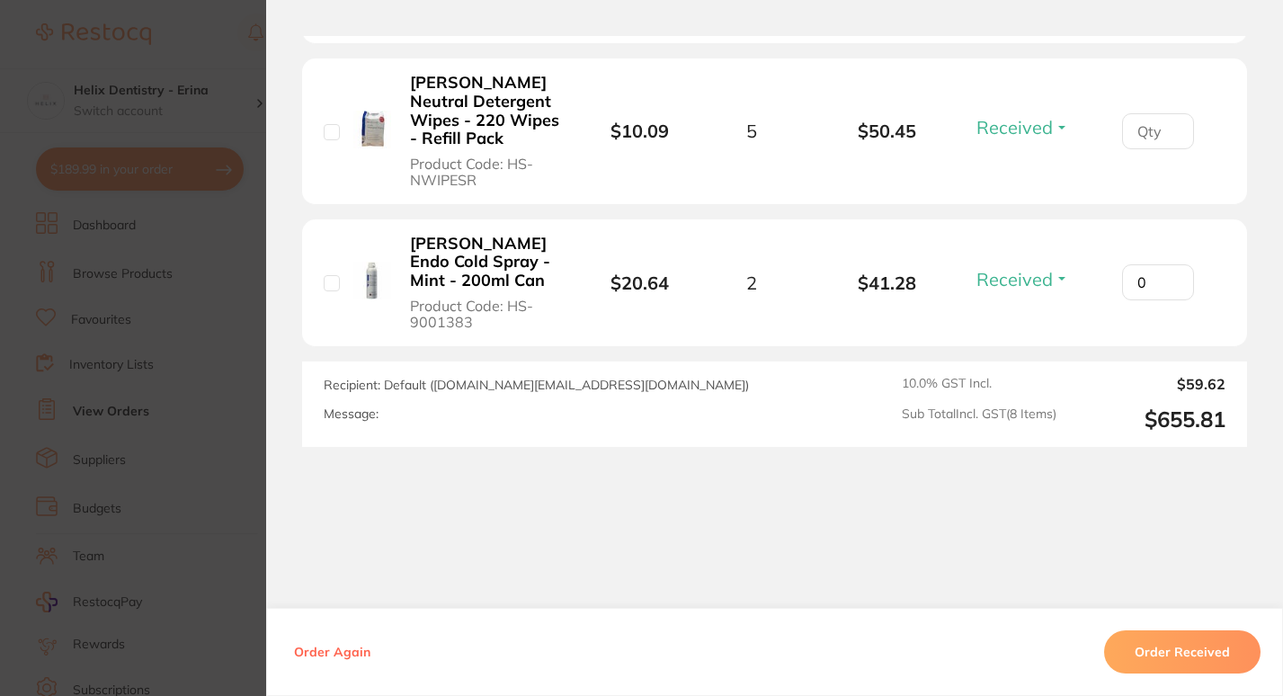
click at [208, 360] on section "Order ID: Restocq- 89453 Order Information 7 Received 1 Back Order Accepted Ord…" at bounding box center [641, 348] width 1283 height 696
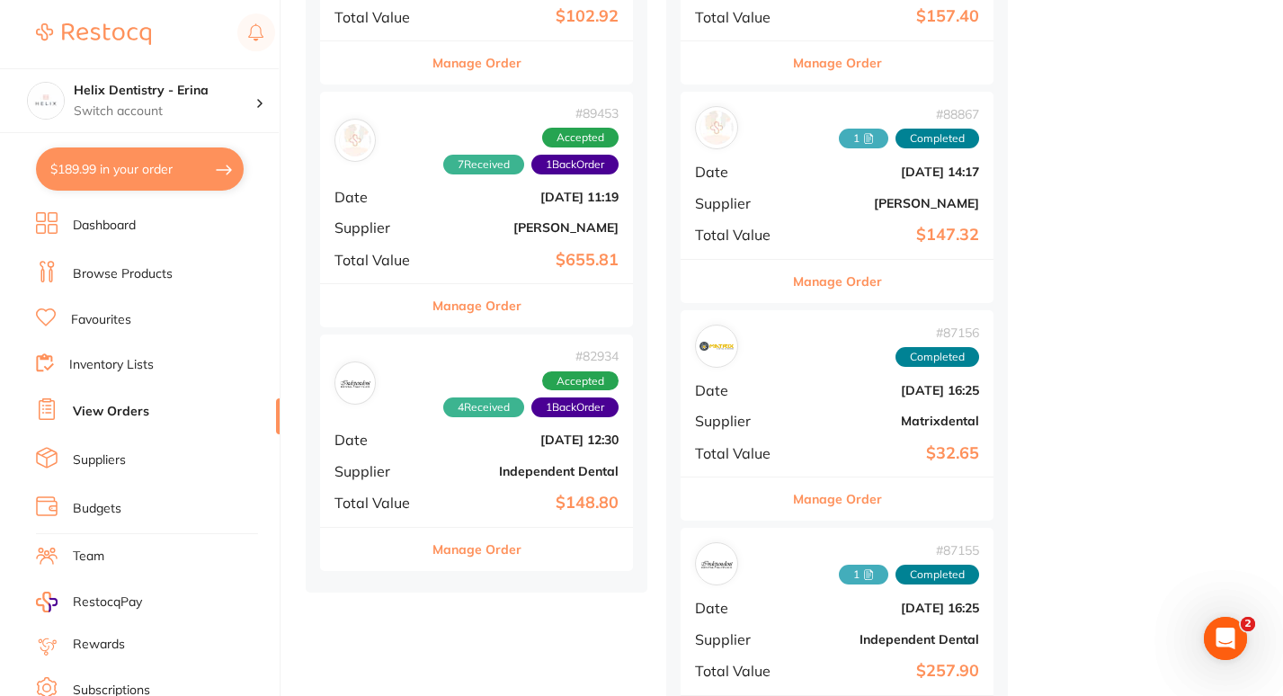
scroll to position [1332, 0]
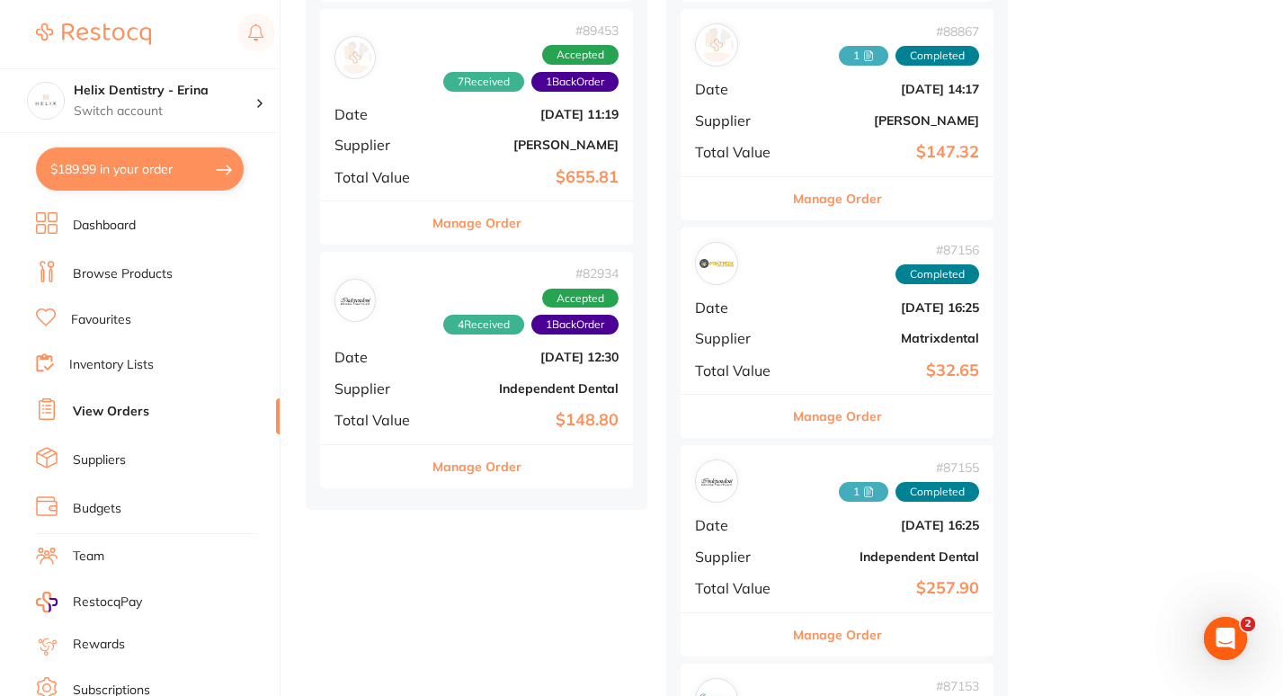
click at [473, 464] on button "Manage Order" at bounding box center [476, 466] width 89 height 43
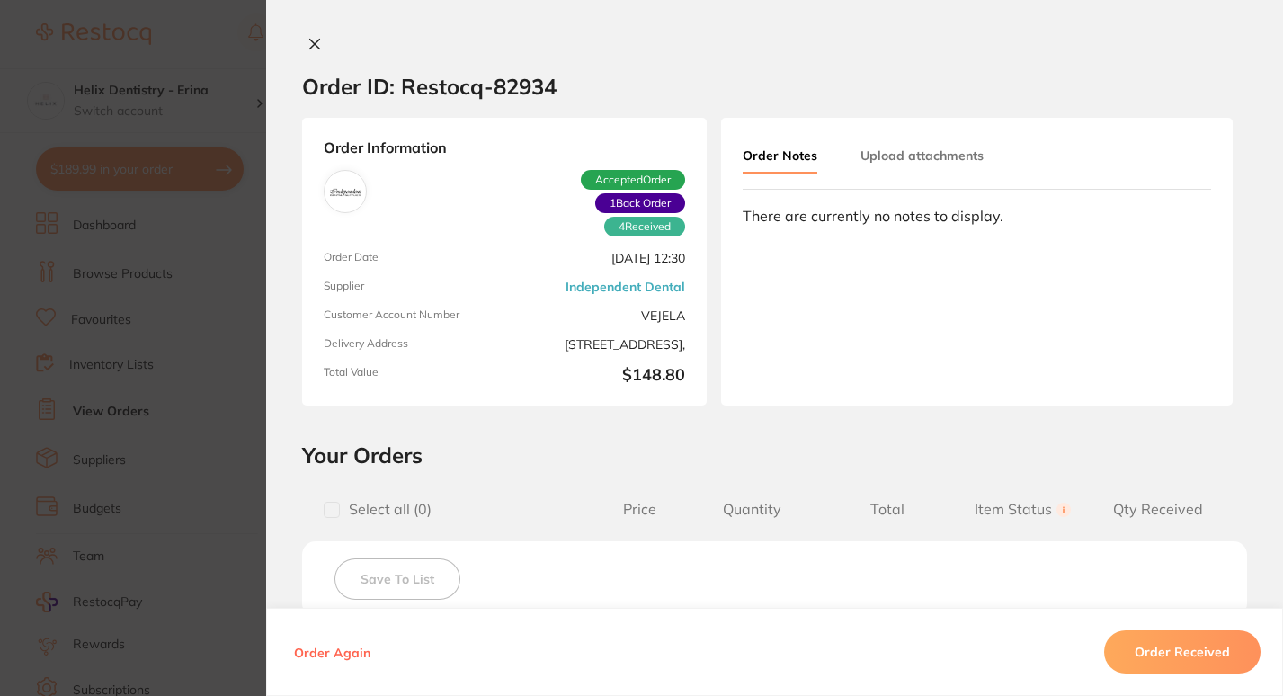
click at [177, 330] on section "Order ID: Restocq- 82934 Order Information 4 Received 1 Back Order Accepted Ord…" at bounding box center [641, 348] width 1283 height 696
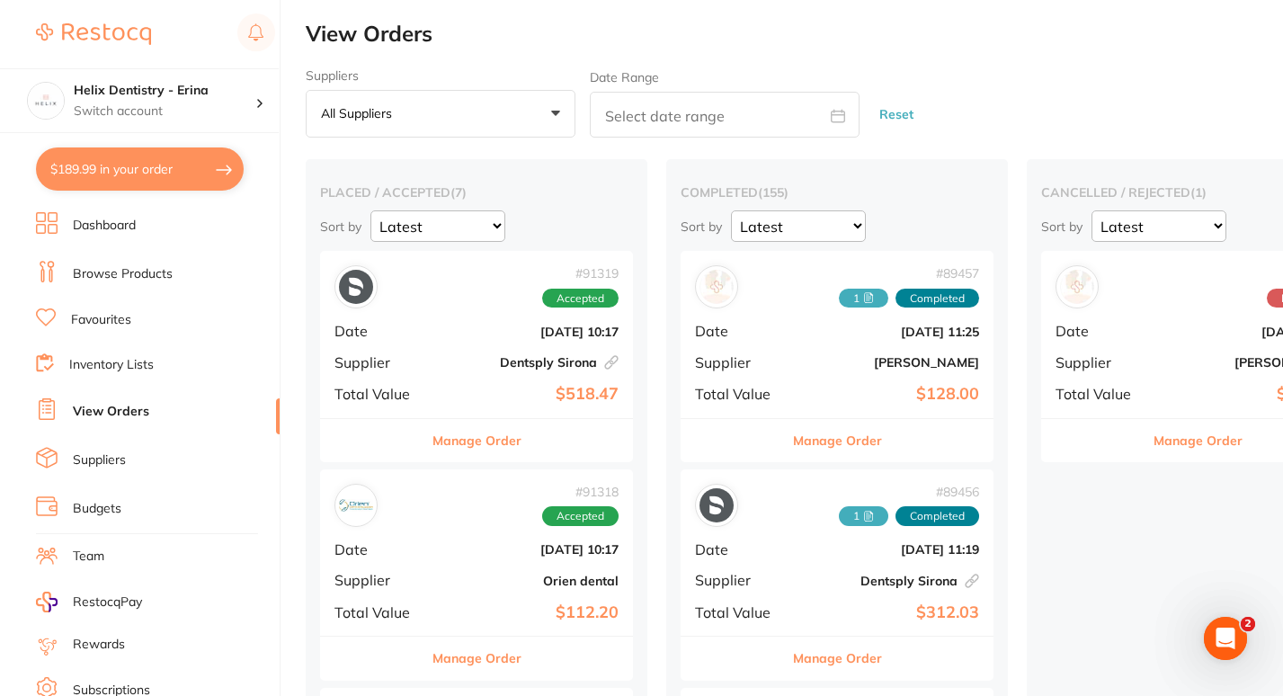
click at [106, 276] on link "Browse Products" at bounding box center [123, 274] width 100 height 18
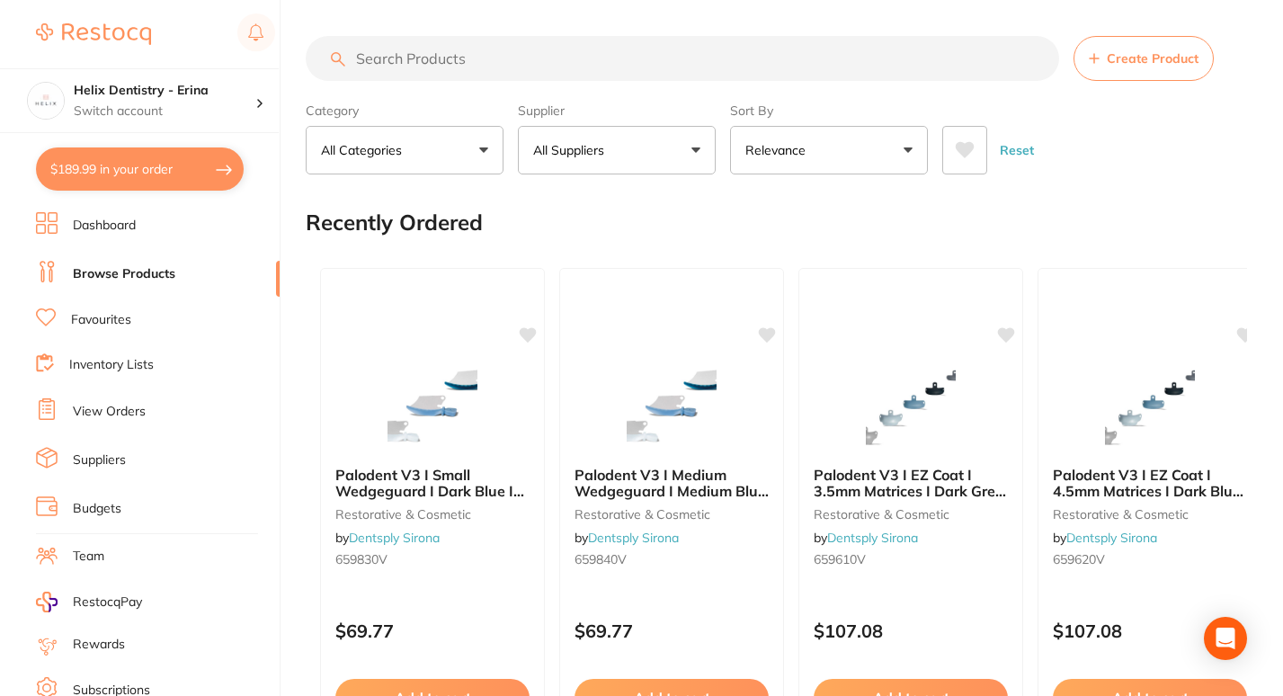
click at [435, 55] on input "search" at bounding box center [682, 58] width 753 height 45
type input "caries detecting"
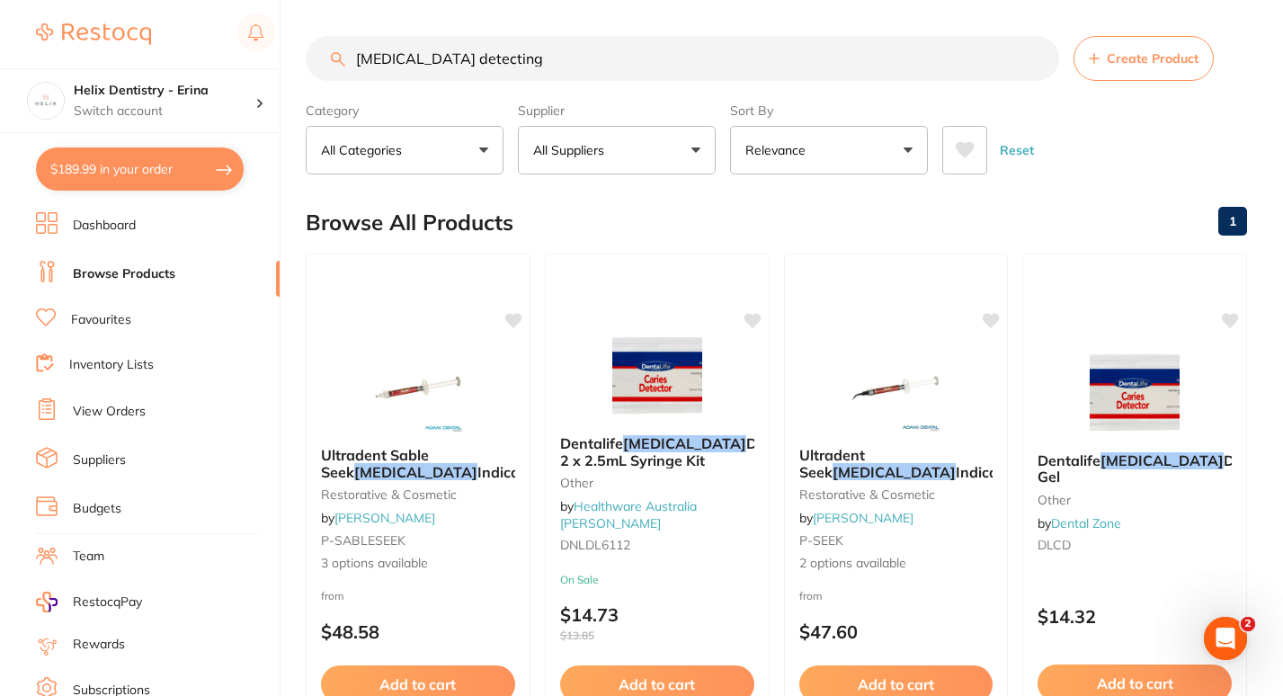
click at [176, 167] on button "$189.99 in your order" at bounding box center [140, 168] width 208 height 43
checkbox input "true"
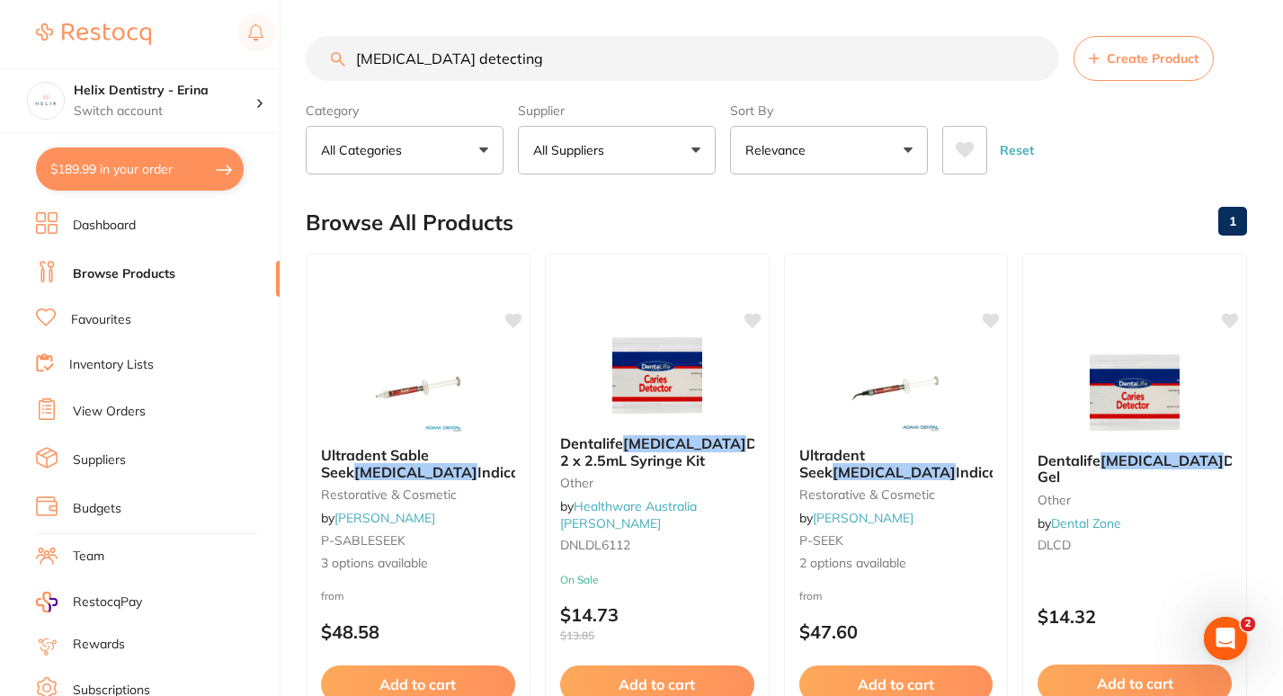
checkbox input "true"
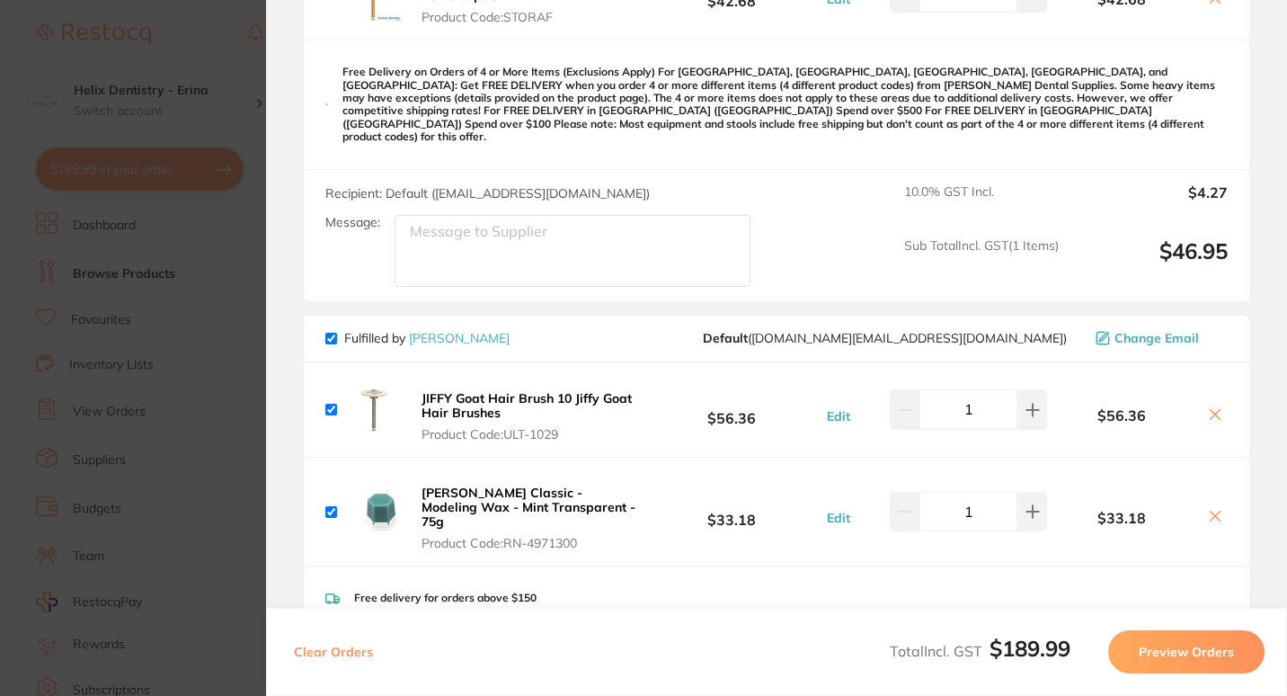
scroll to position [658, 0]
click at [246, 255] on section "Update RRP Set your pre negotiated price for this item. Item Agreed RRP (excl. …" at bounding box center [643, 348] width 1287 height 696
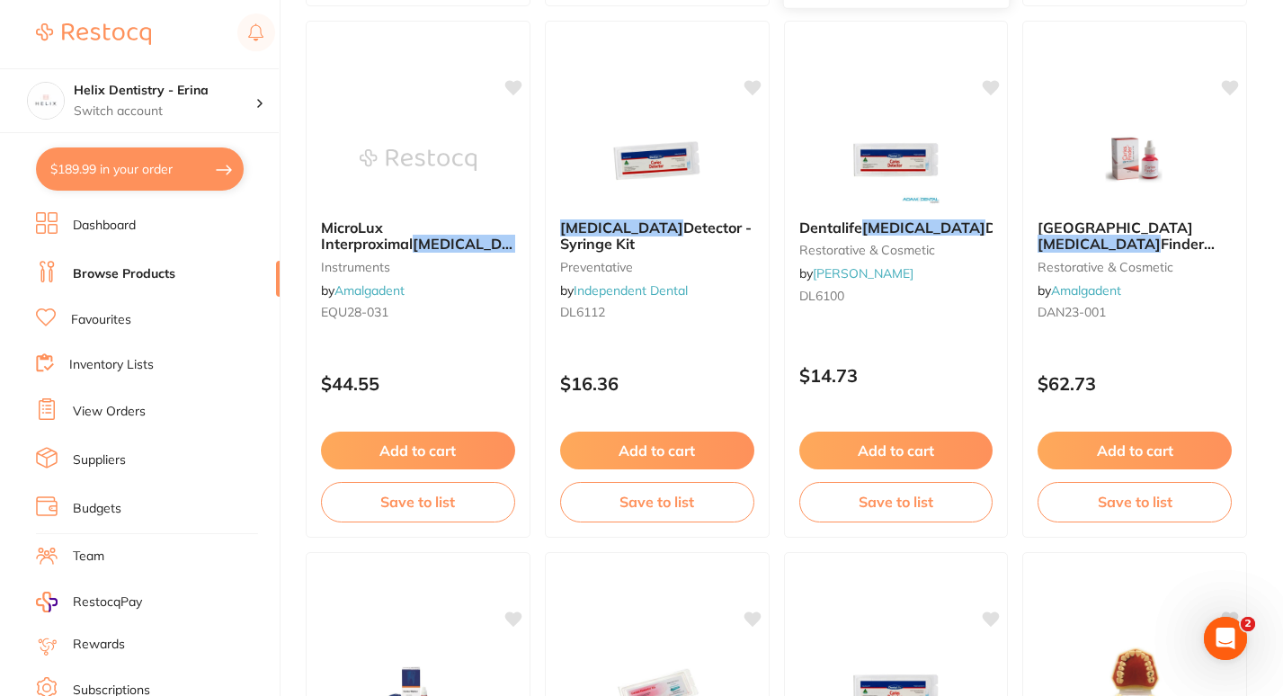
scroll to position [1846, 0]
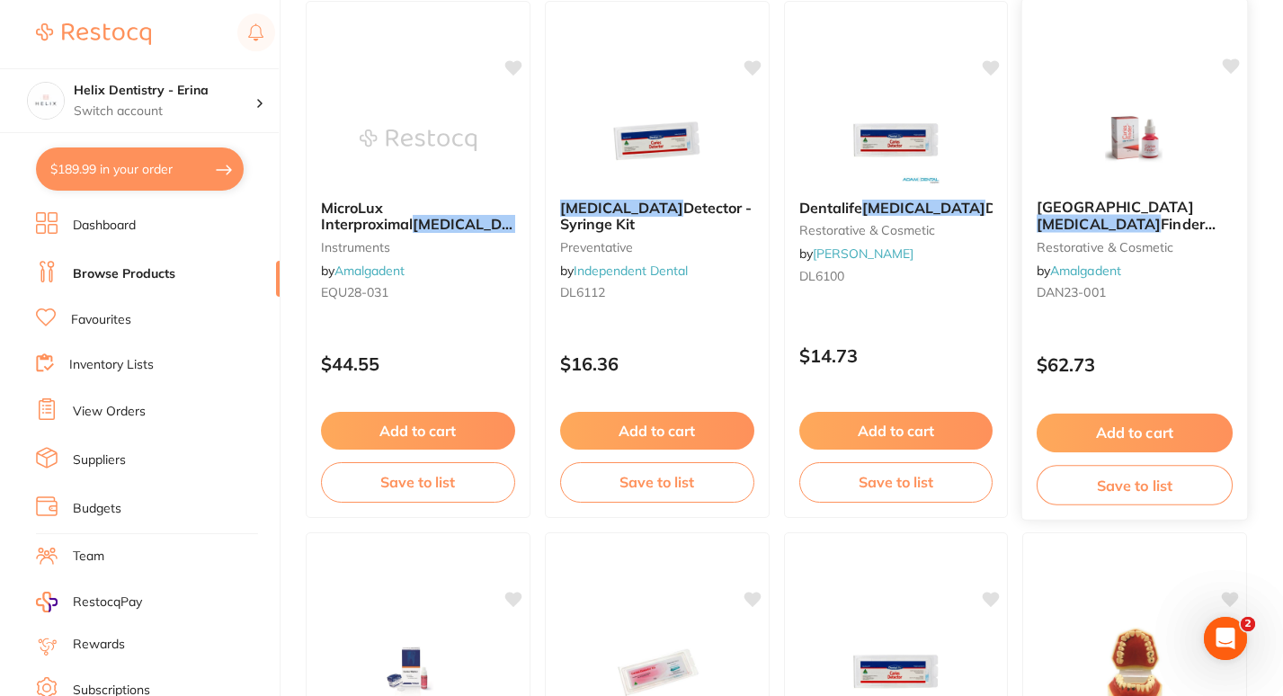
click at [1143, 131] on img at bounding box center [1134, 138] width 118 height 91
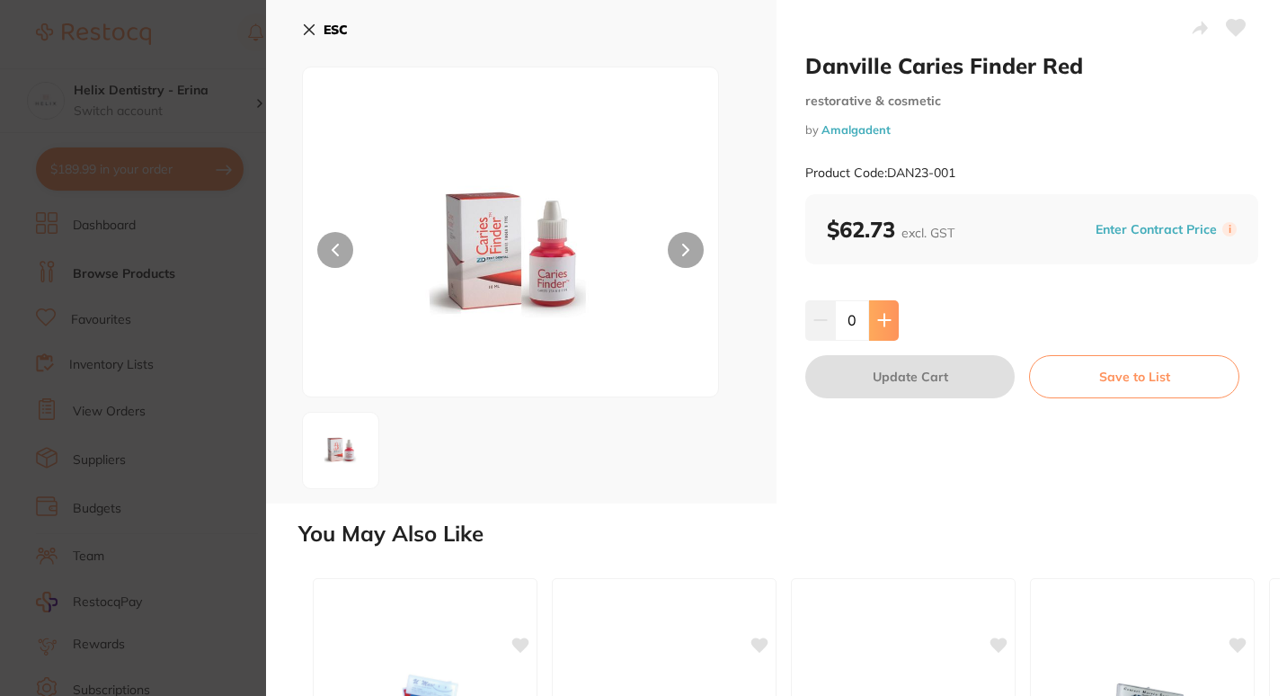
click at [874, 319] on button at bounding box center [884, 320] width 30 height 40
type input "1"
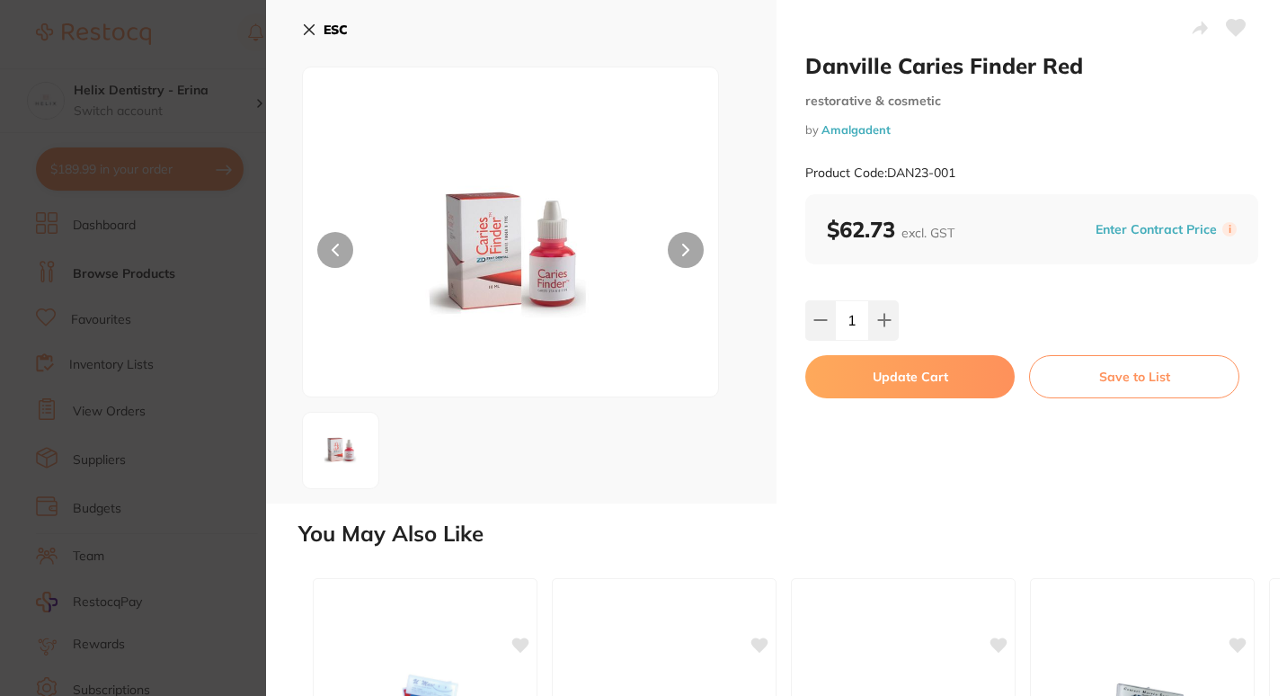
click at [959, 369] on button "Update Cart" at bounding box center [909, 376] width 209 height 43
checkbox input "false"
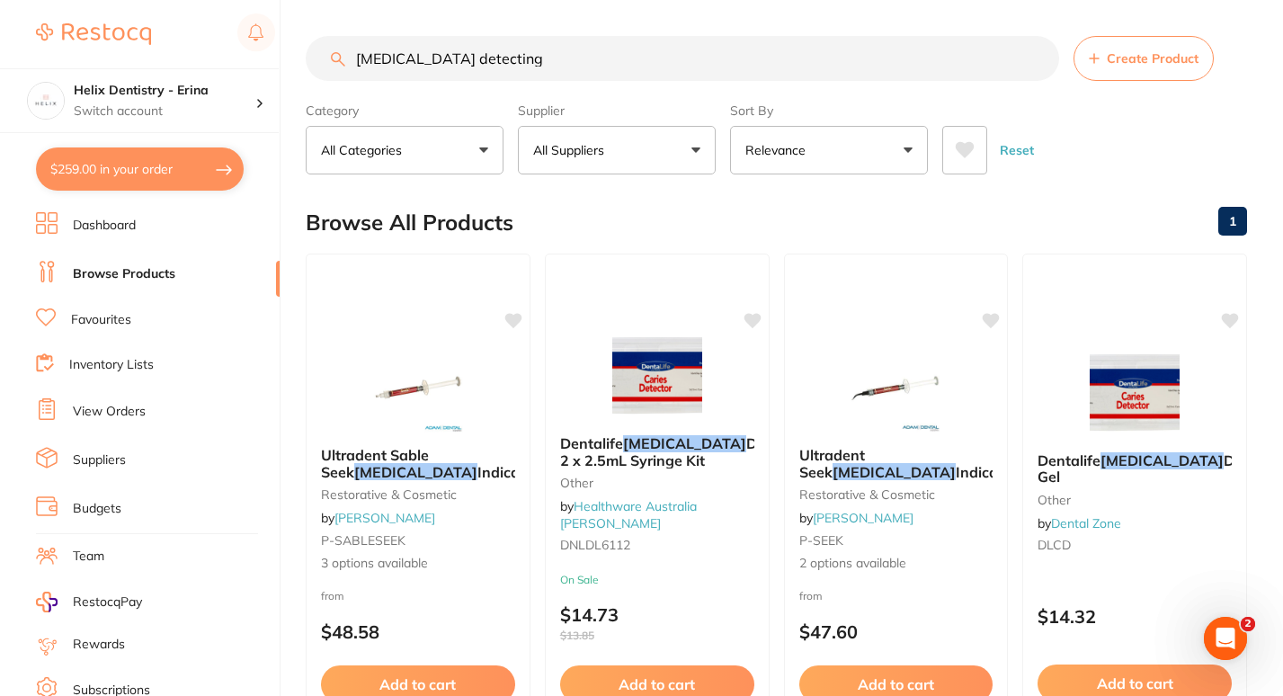
click at [469, 57] on input "caries detecting" at bounding box center [682, 58] width 753 height 45
type input "silver diamine"
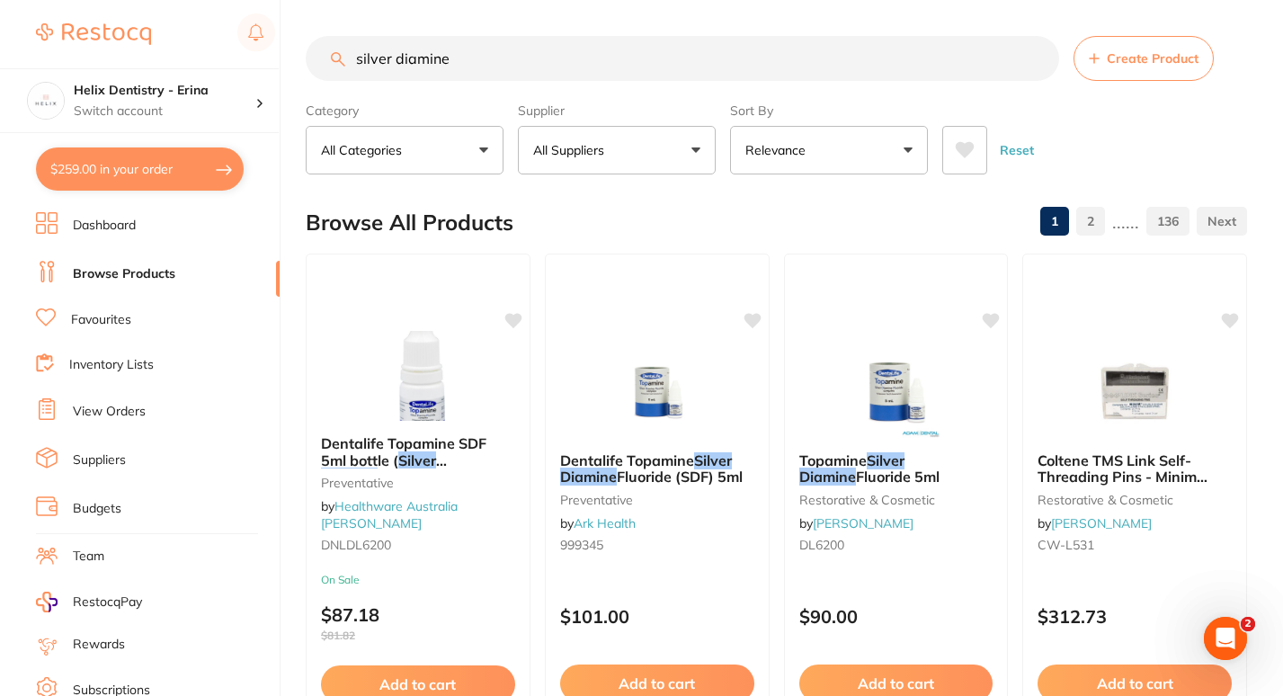
click at [495, 68] on input "silver diamine" at bounding box center [682, 58] width 753 height 45
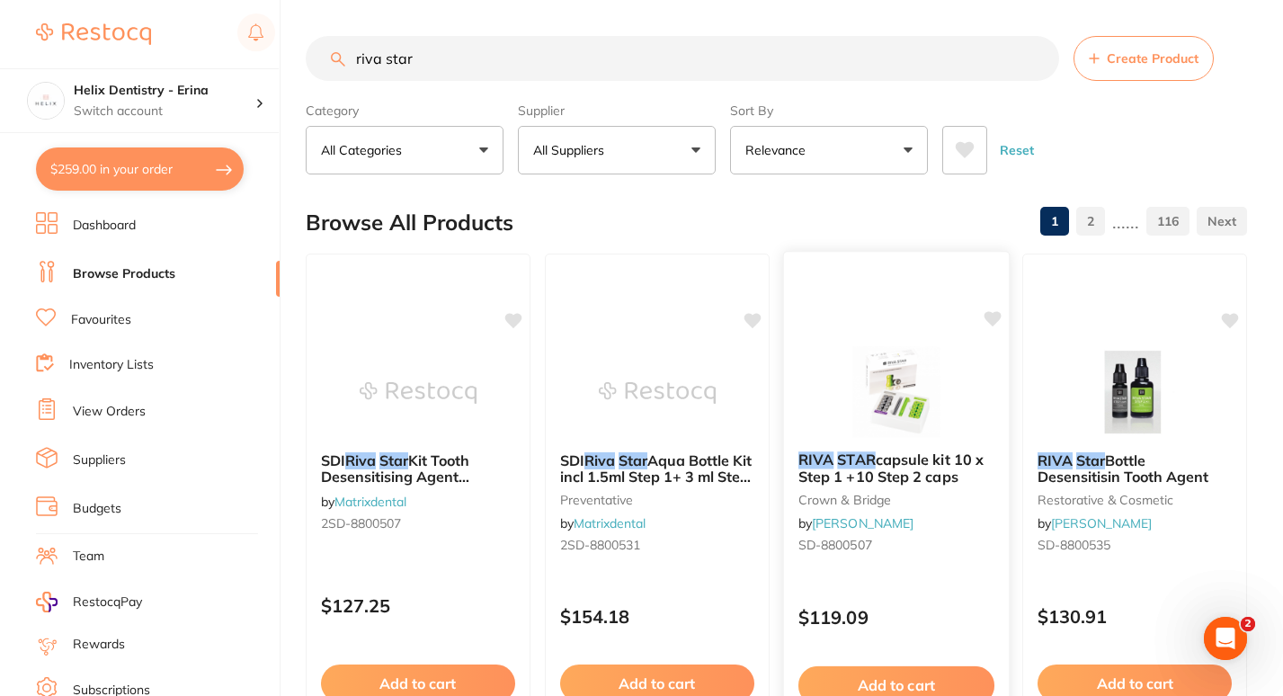
type input "riva star"
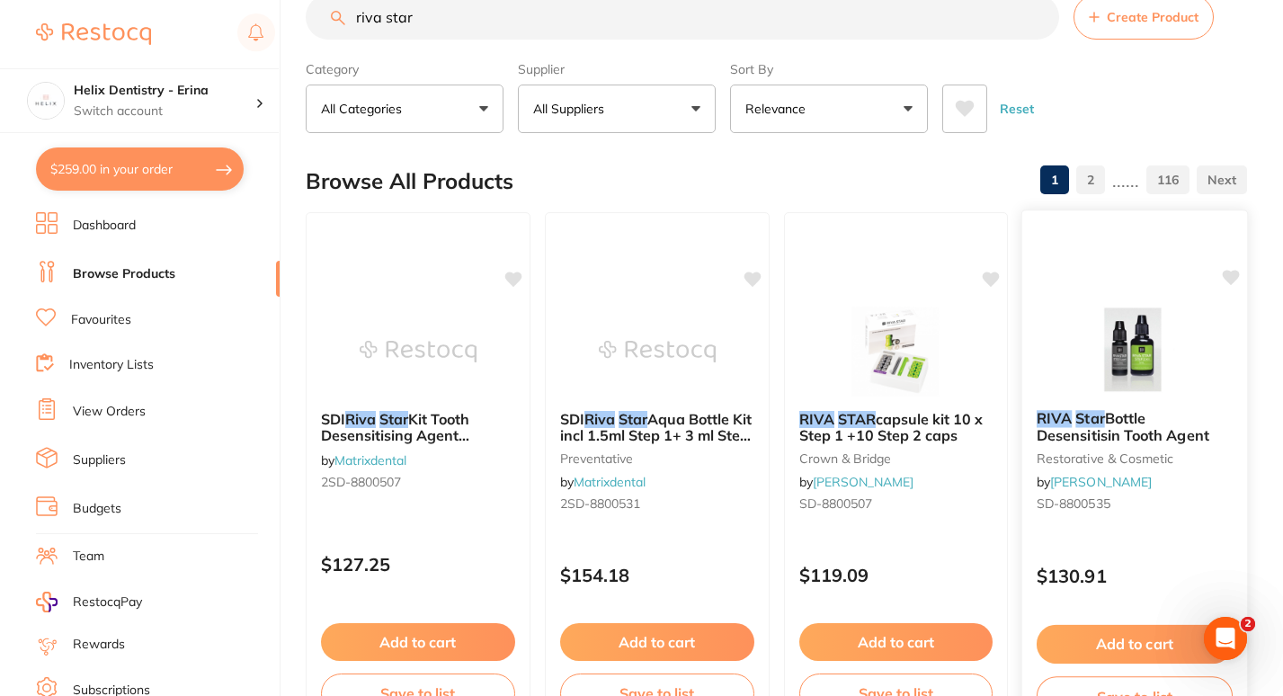
scroll to position [42, 0]
click at [1128, 342] on img at bounding box center [1134, 349] width 118 height 91
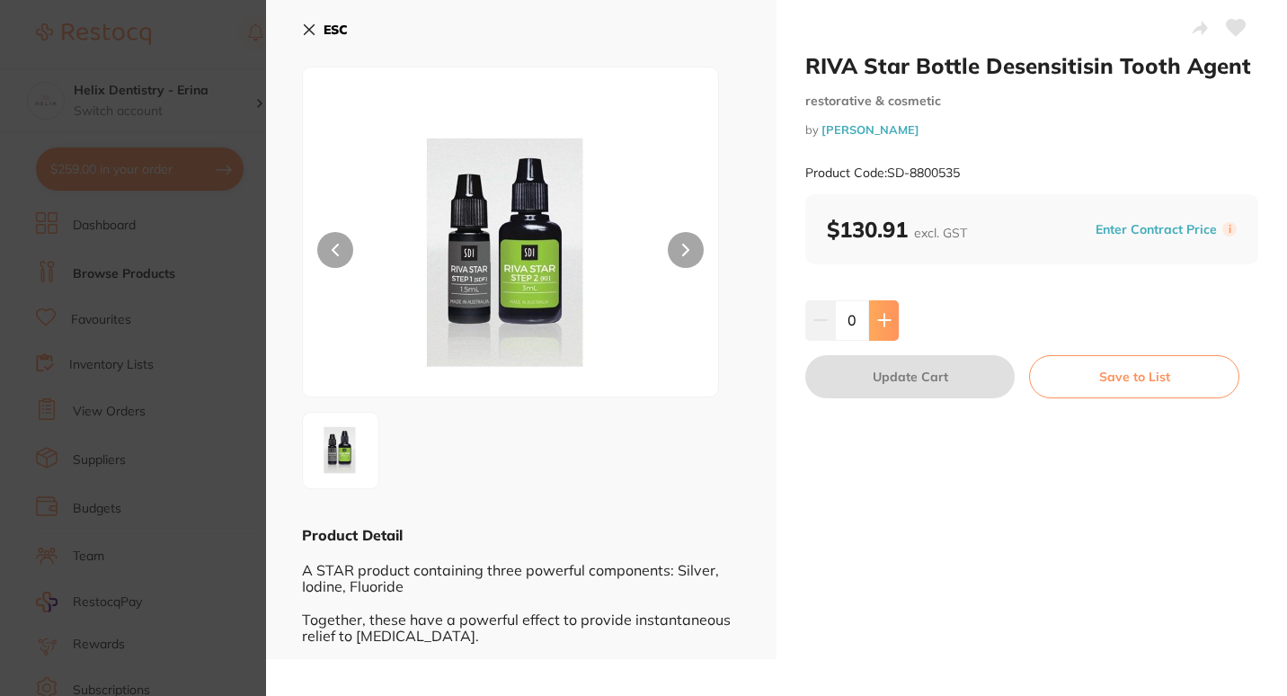
click at [882, 311] on button at bounding box center [884, 320] width 30 height 40
type input "1"
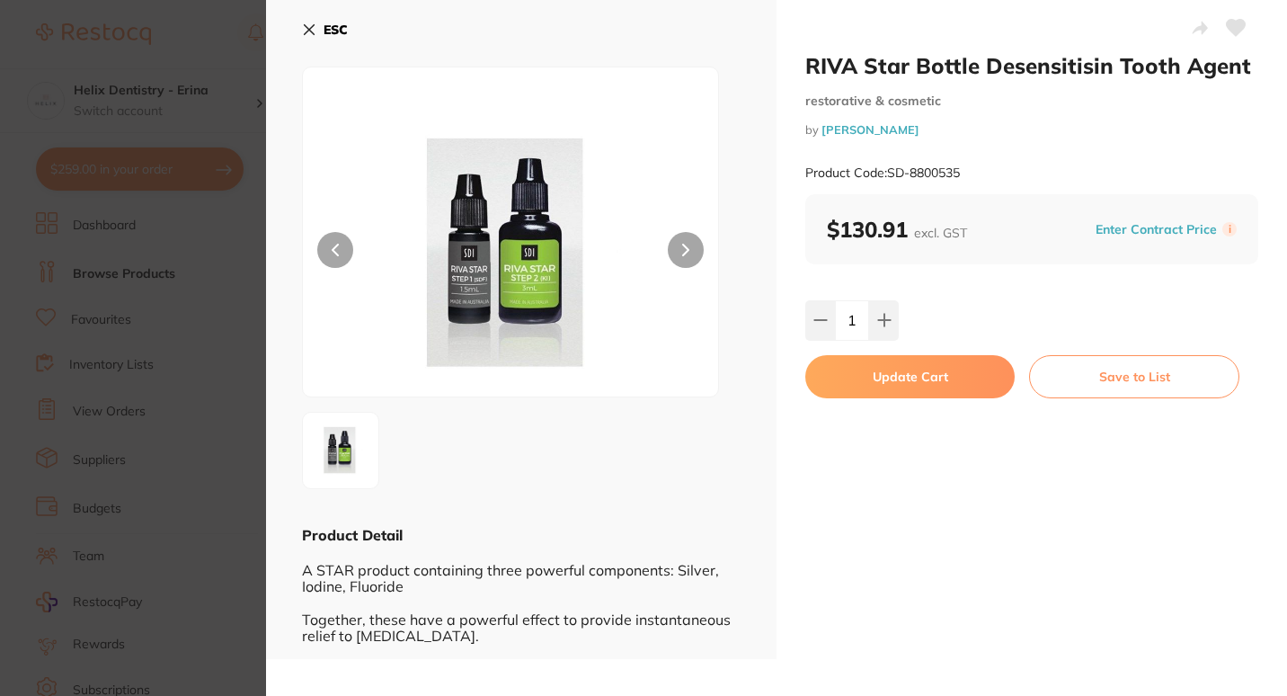
click at [915, 369] on button "Update Cart" at bounding box center [909, 376] width 209 height 43
checkbox input "false"
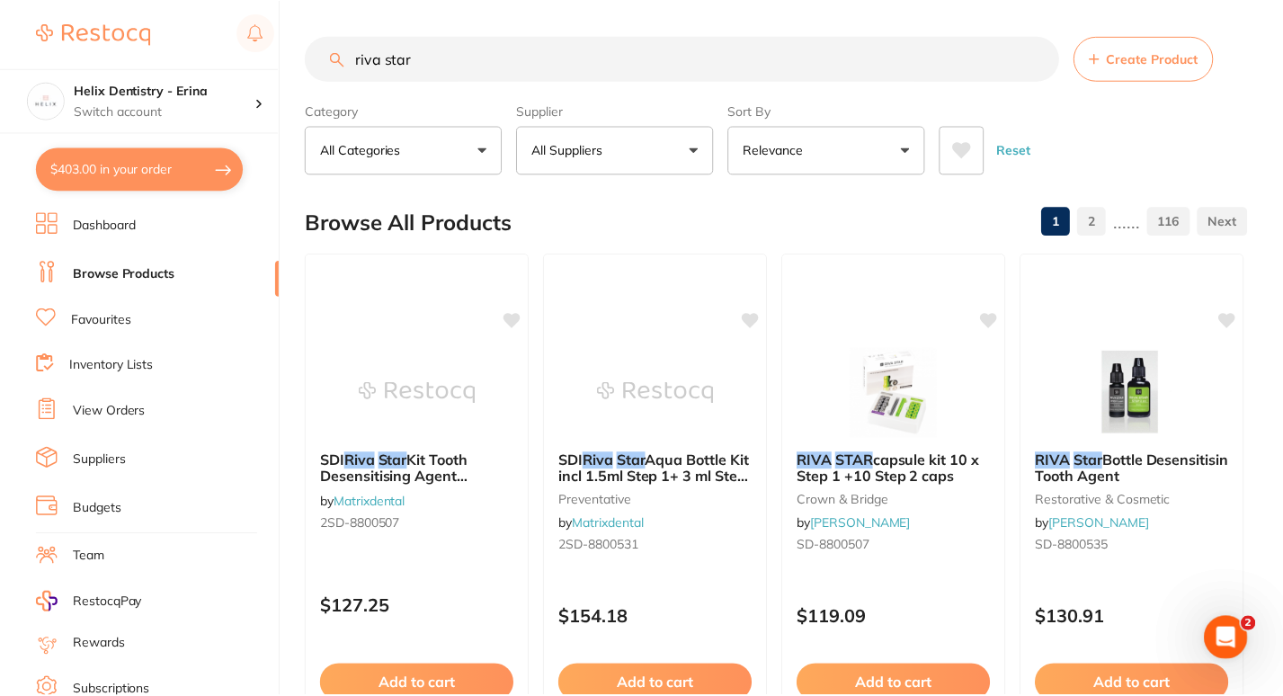
scroll to position [42, 0]
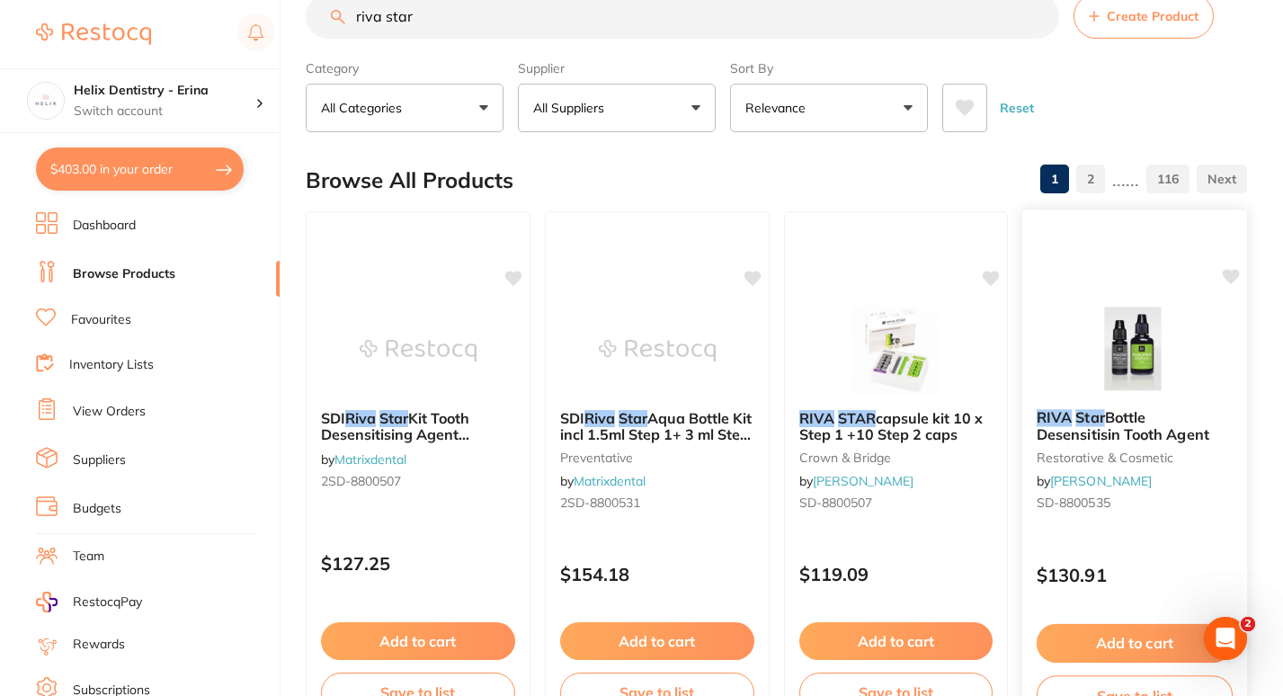
click at [1129, 346] on img at bounding box center [1134, 349] width 118 height 91
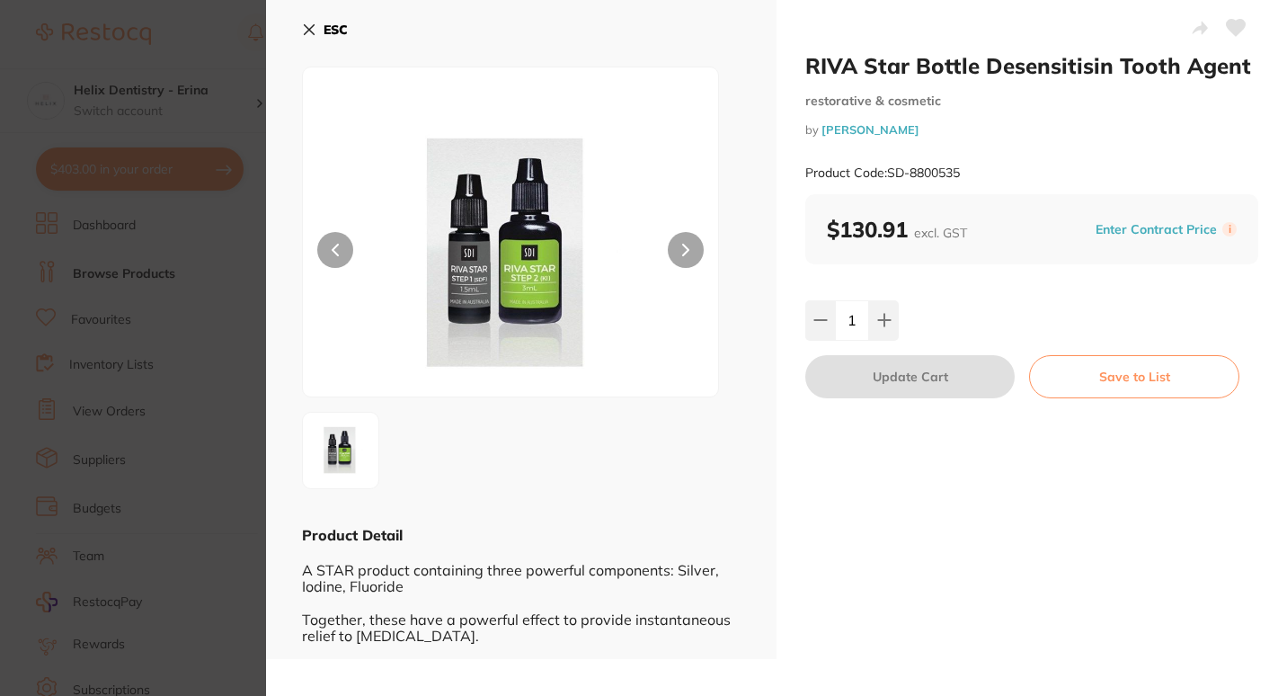
click at [224, 108] on section "RIVA Star Bottle Desensitisin Tooth Agent restorative & cosmetic by Henry Schei…" at bounding box center [643, 348] width 1287 height 696
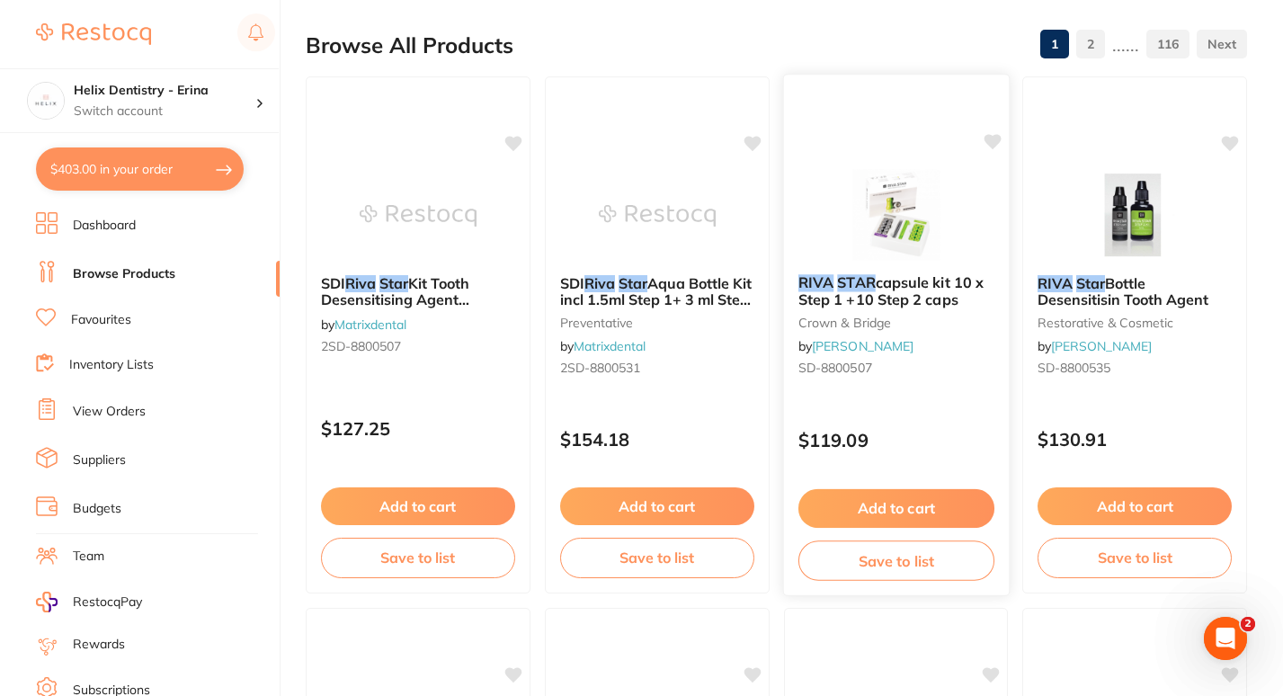
scroll to position [180, 0]
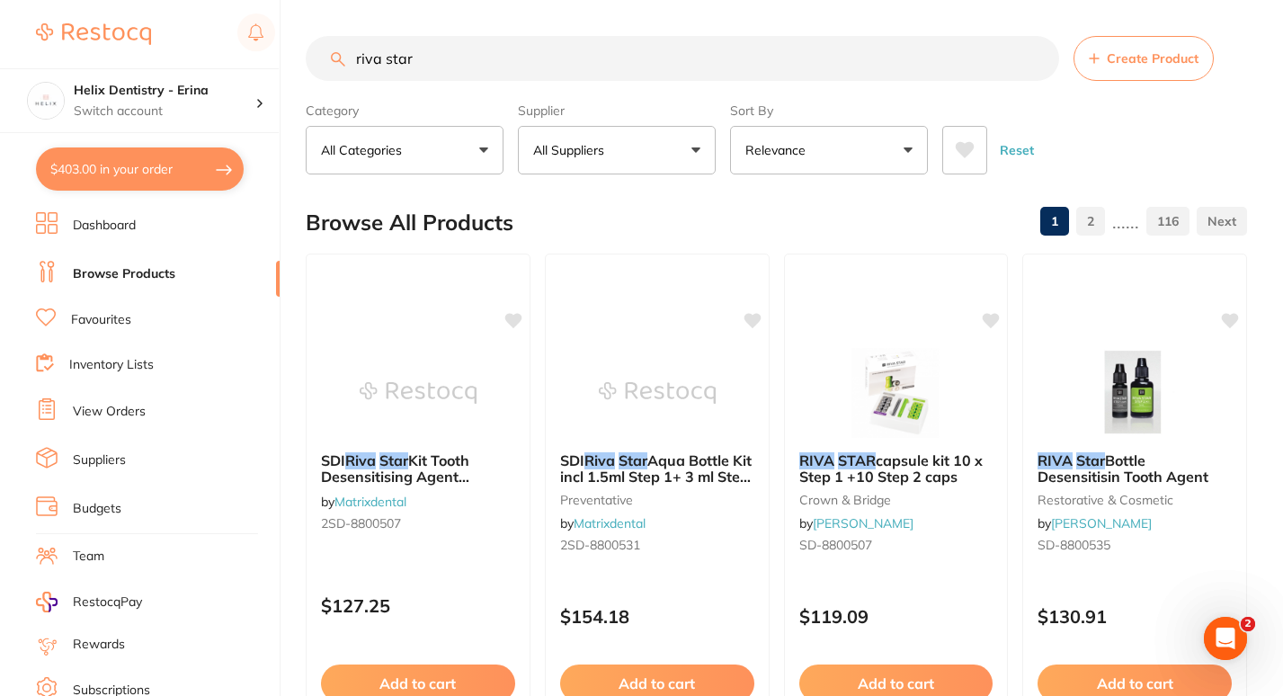
click at [190, 155] on button "$403.00 in your order" at bounding box center [140, 168] width 208 height 43
checkbox input "true"
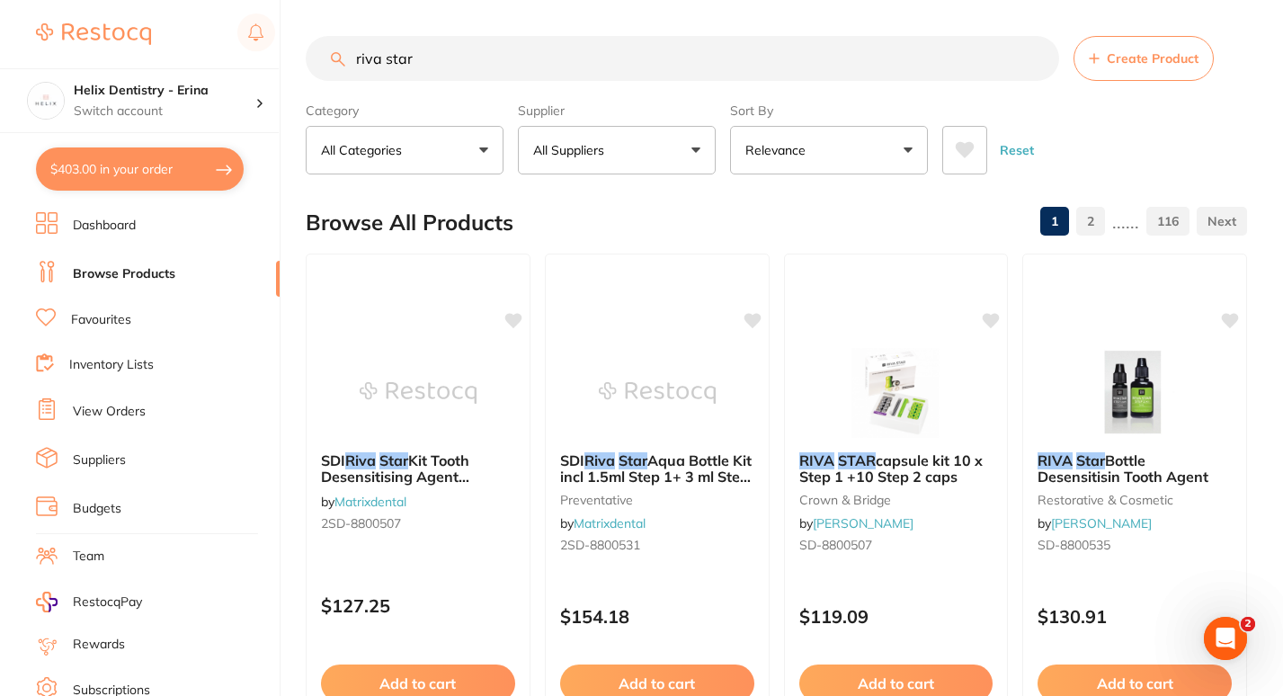
checkbox input "true"
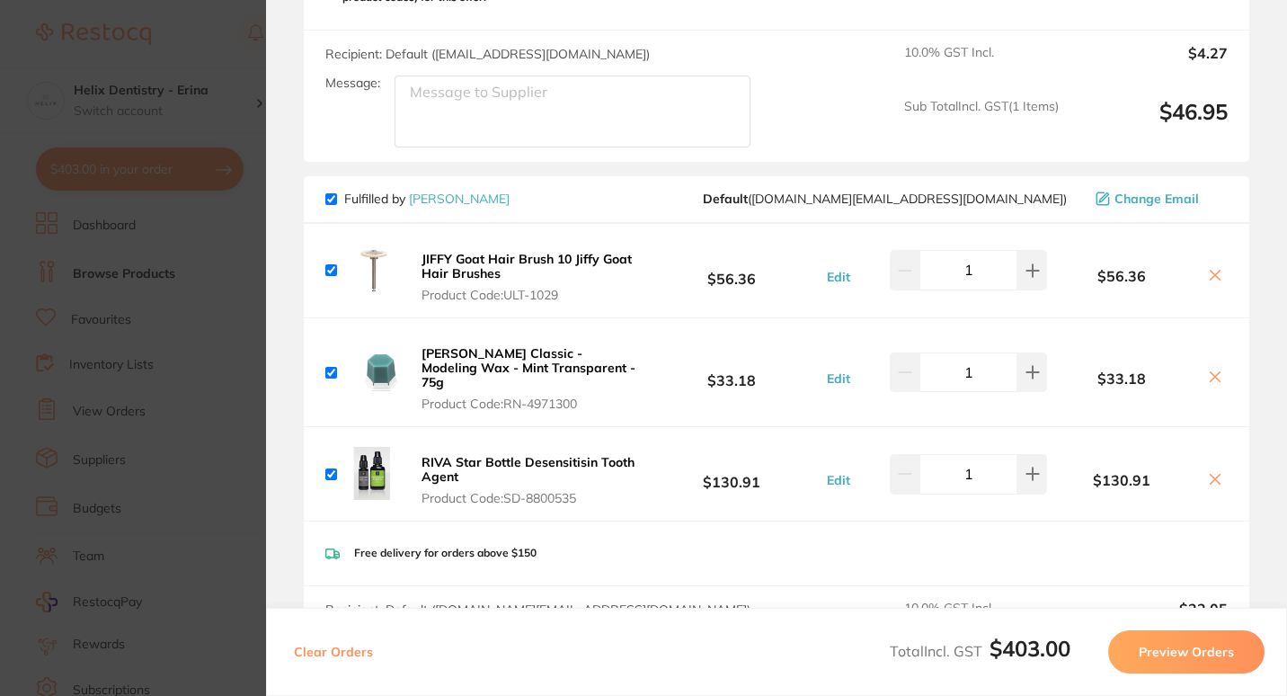
scroll to position [802, 0]
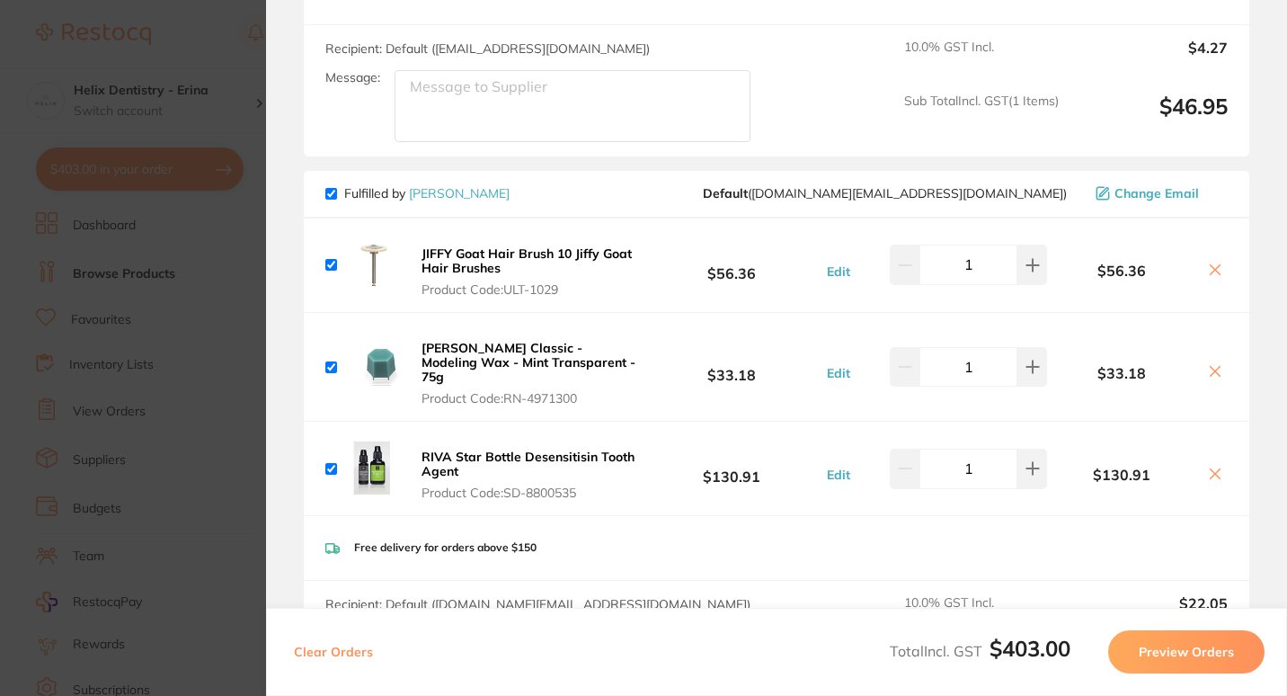
click at [226, 365] on section "Update RRP Set your pre negotiated price for this item. Item Agreed RRP (excl. …" at bounding box center [643, 348] width 1287 height 696
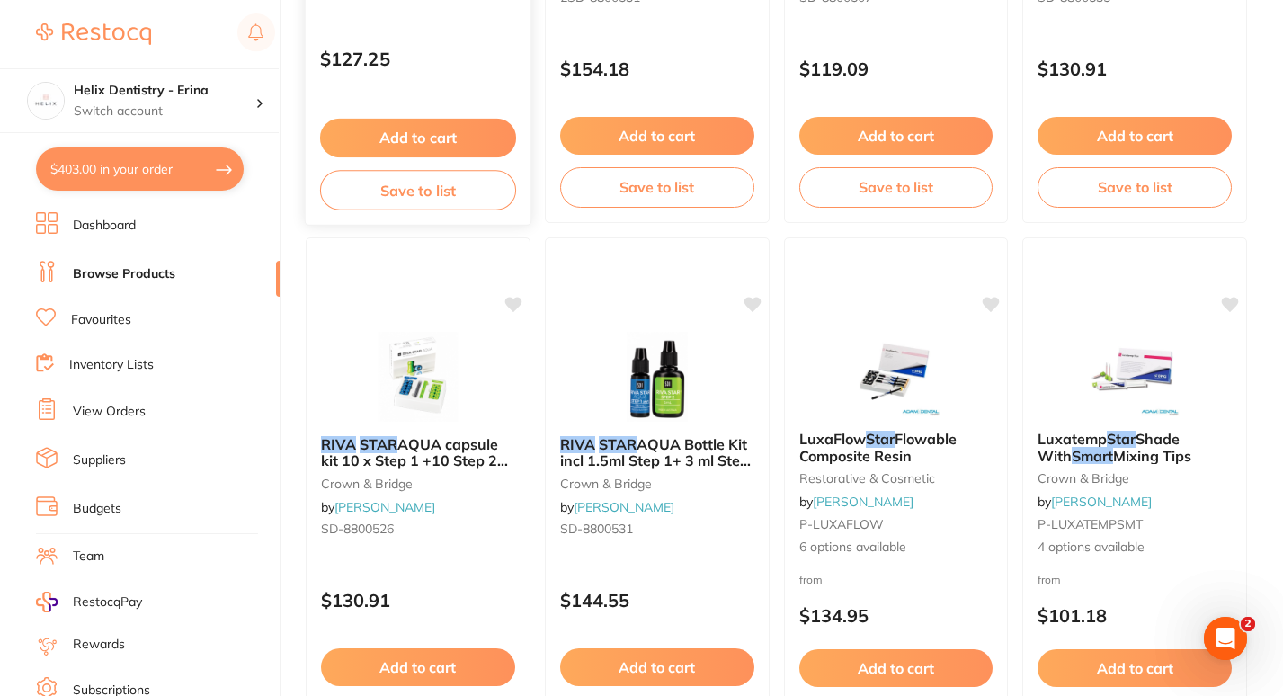
scroll to position [548, 0]
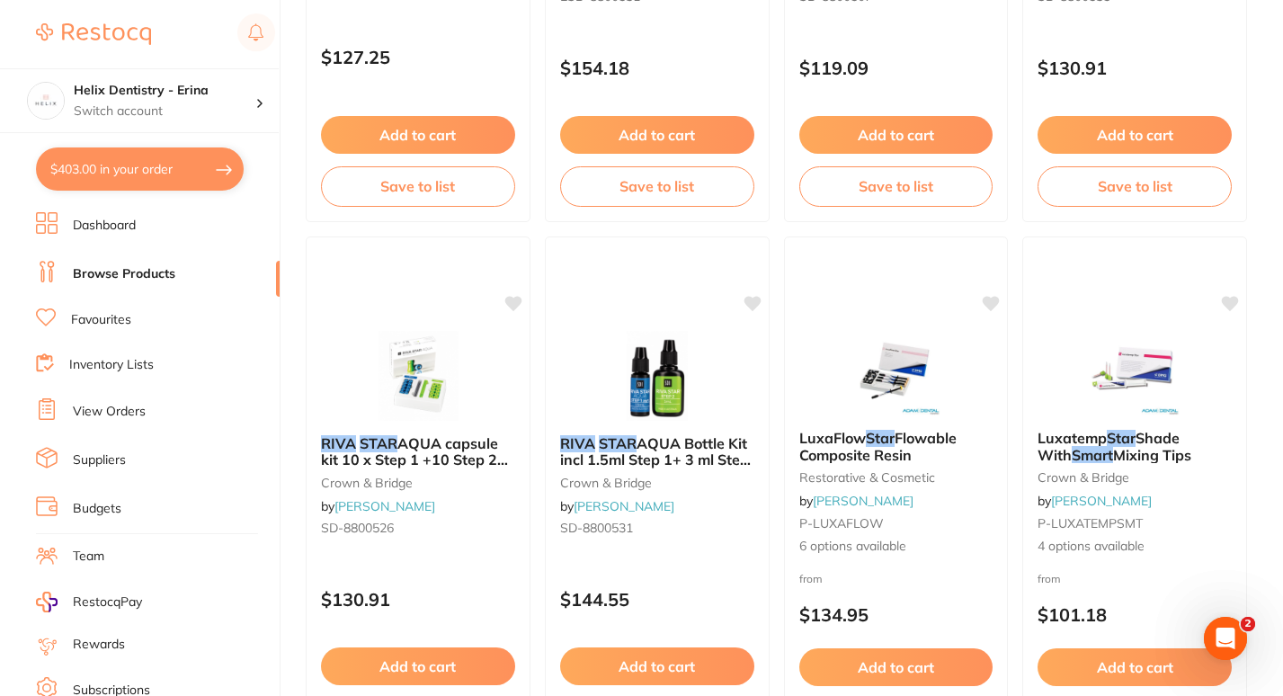
drag, startPoint x: 163, startPoint y: 169, endPoint x: 124, endPoint y: 164, distance: 39.0
click at [124, 164] on button "$403.00 in your order" at bounding box center [140, 168] width 208 height 43
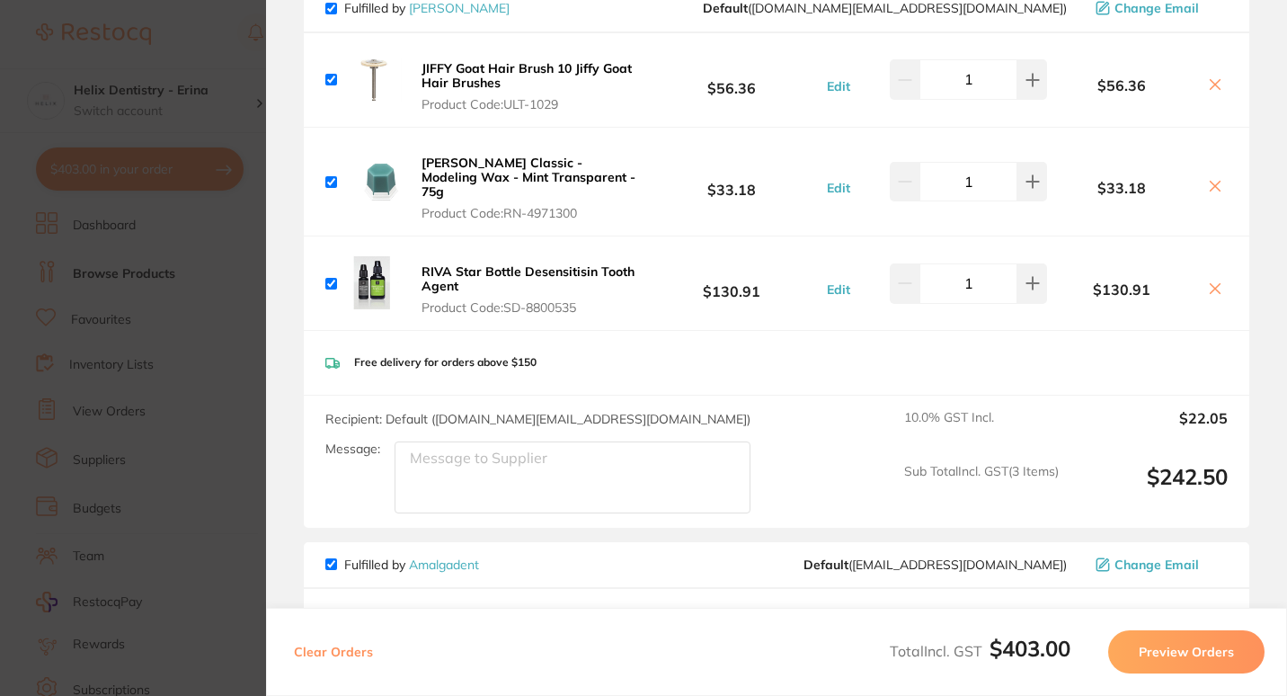
scroll to position [1381, 0]
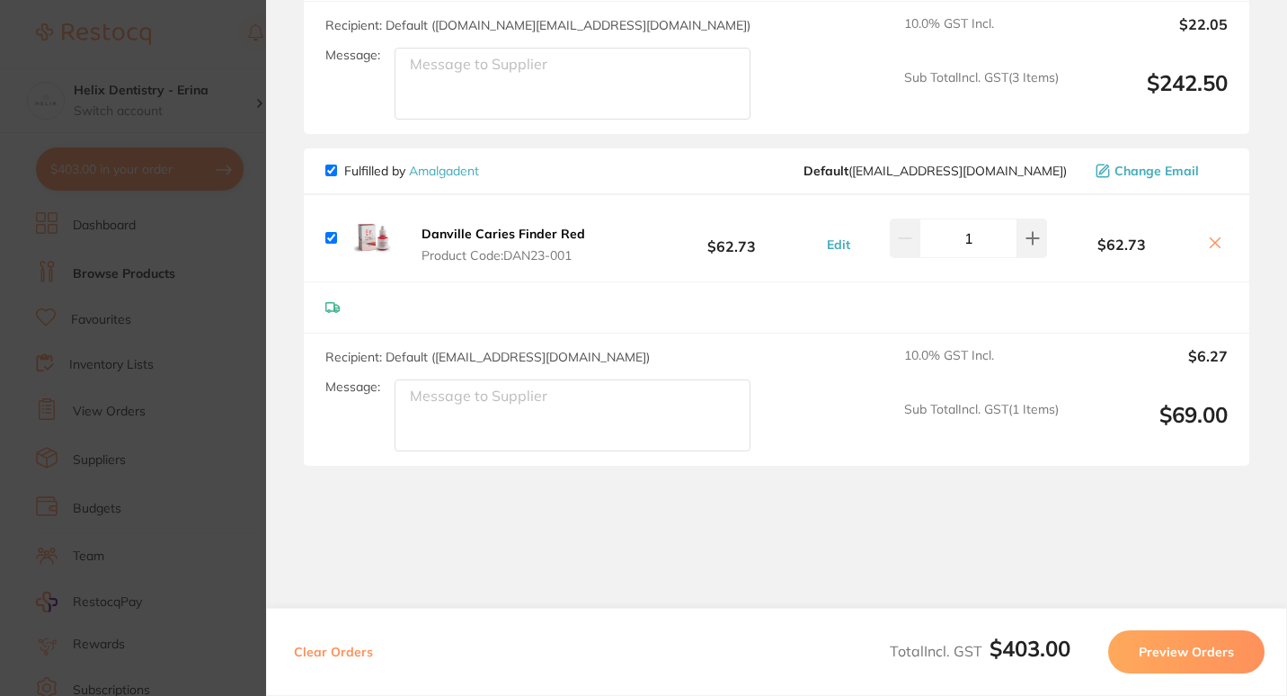
drag, startPoint x: 244, startPoint y: 263, endPoint x: 221, endPoint y: 161, distance: 104.9
click at [221, 161] on section "Update RRP Set your pre negotiated price for this item. Item Agreed RRP (excl. …" at bounding box center [643, 348] width 1287 height 696
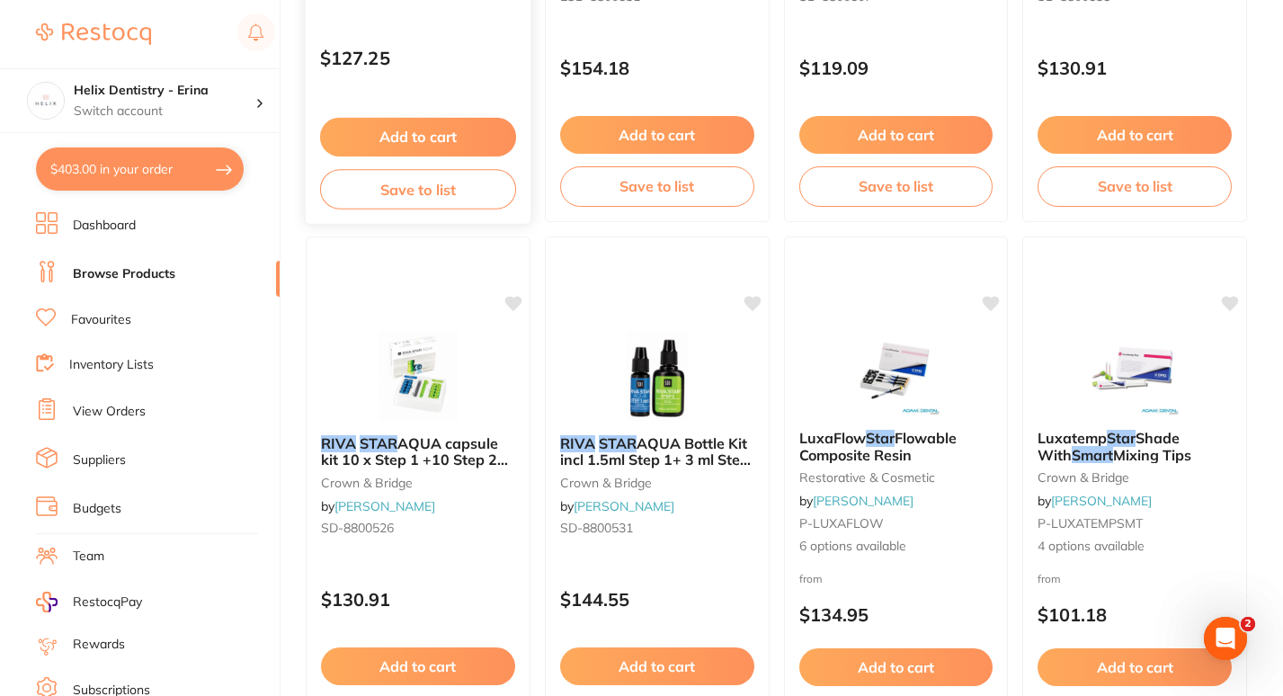
scroll to position [0, 0]
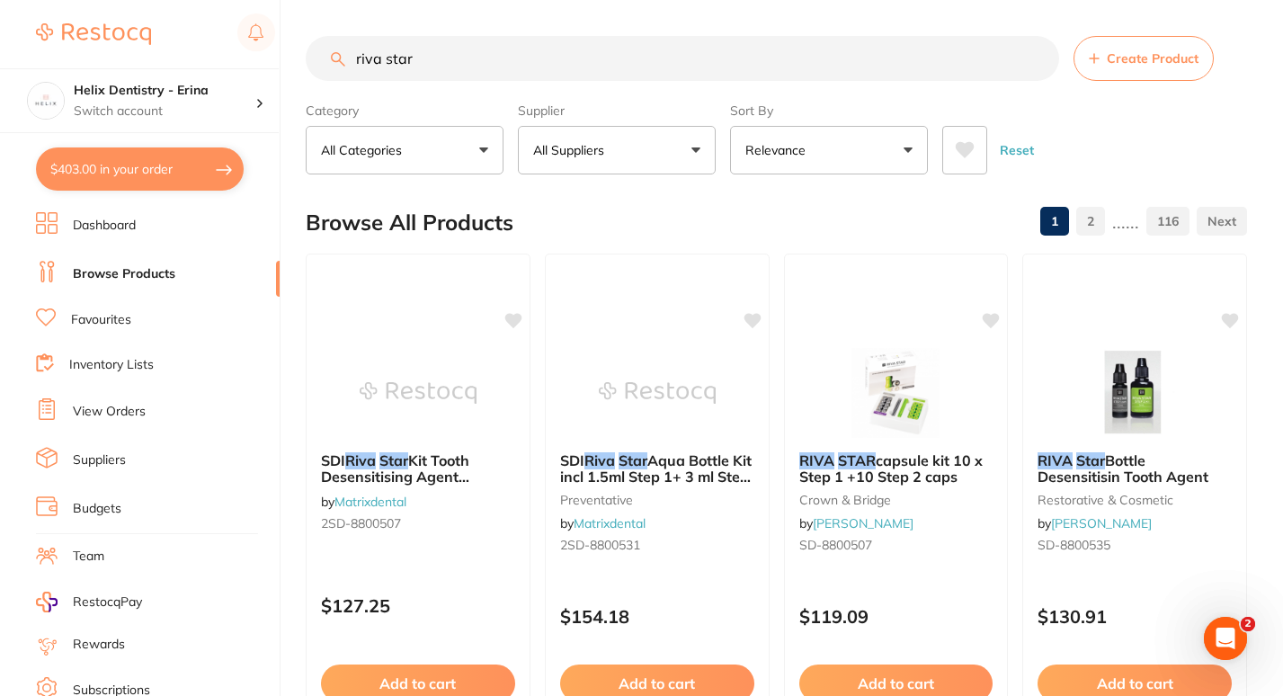
click at [440, 63] on input "riva star" at bounding box center [682, 58] width 753 height 45
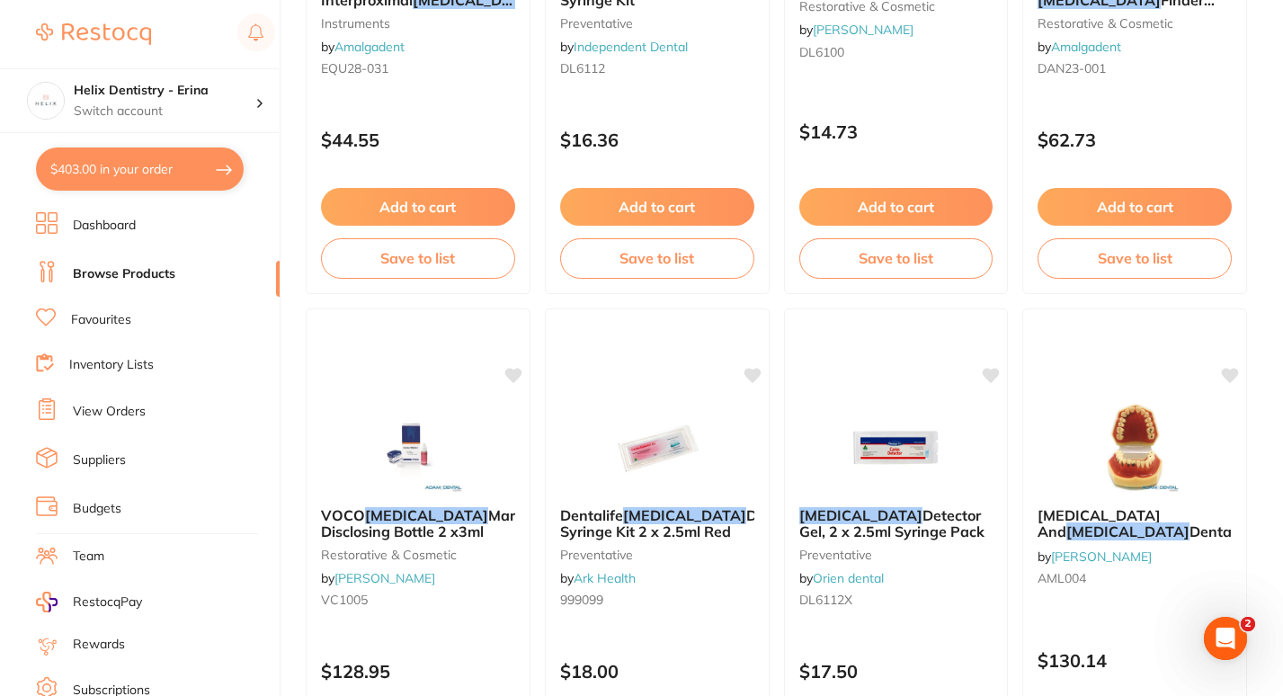
scroll to position [2238, 0]
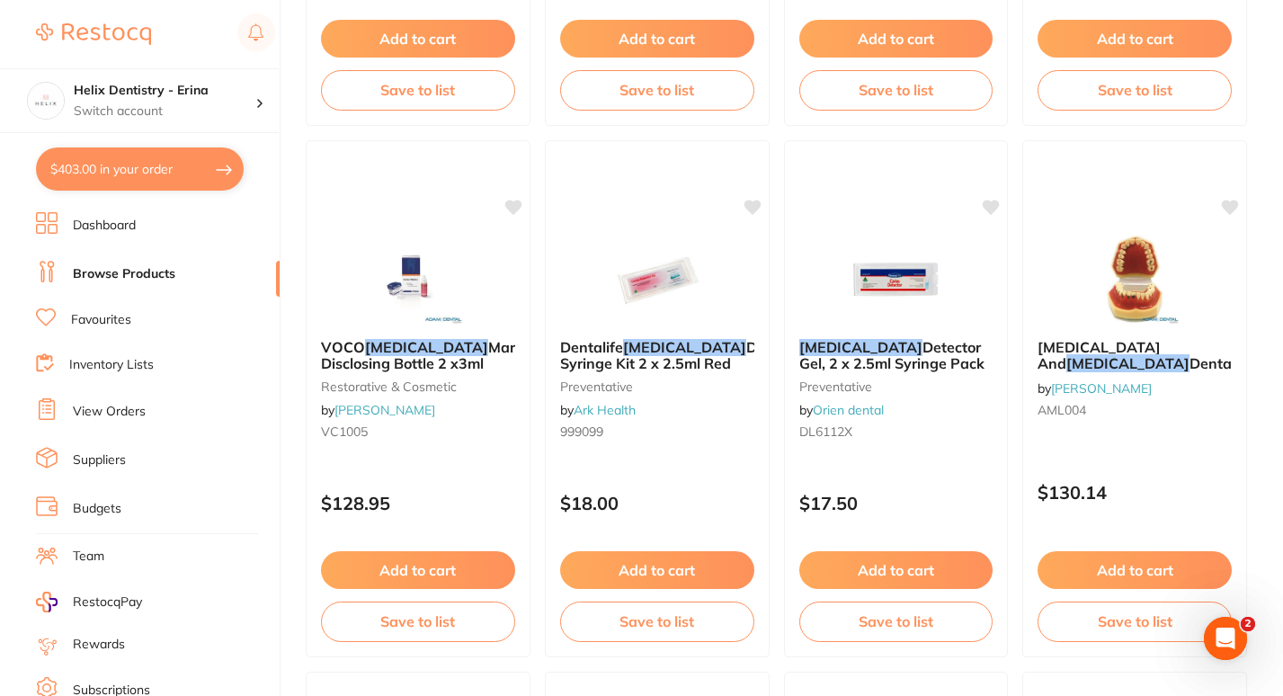
click at [187, 175] on button "$403.00 in your order" at bounding box center [140, 168] width 208 height 43
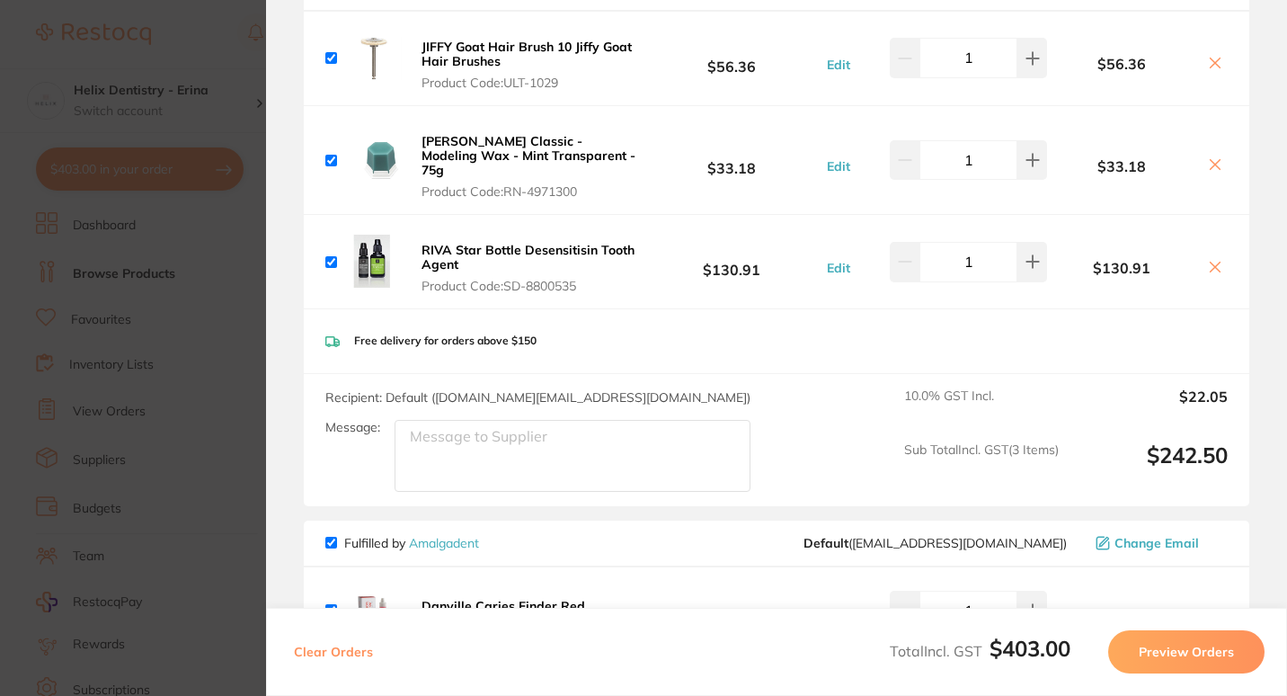
scroll to position [1381, 0]
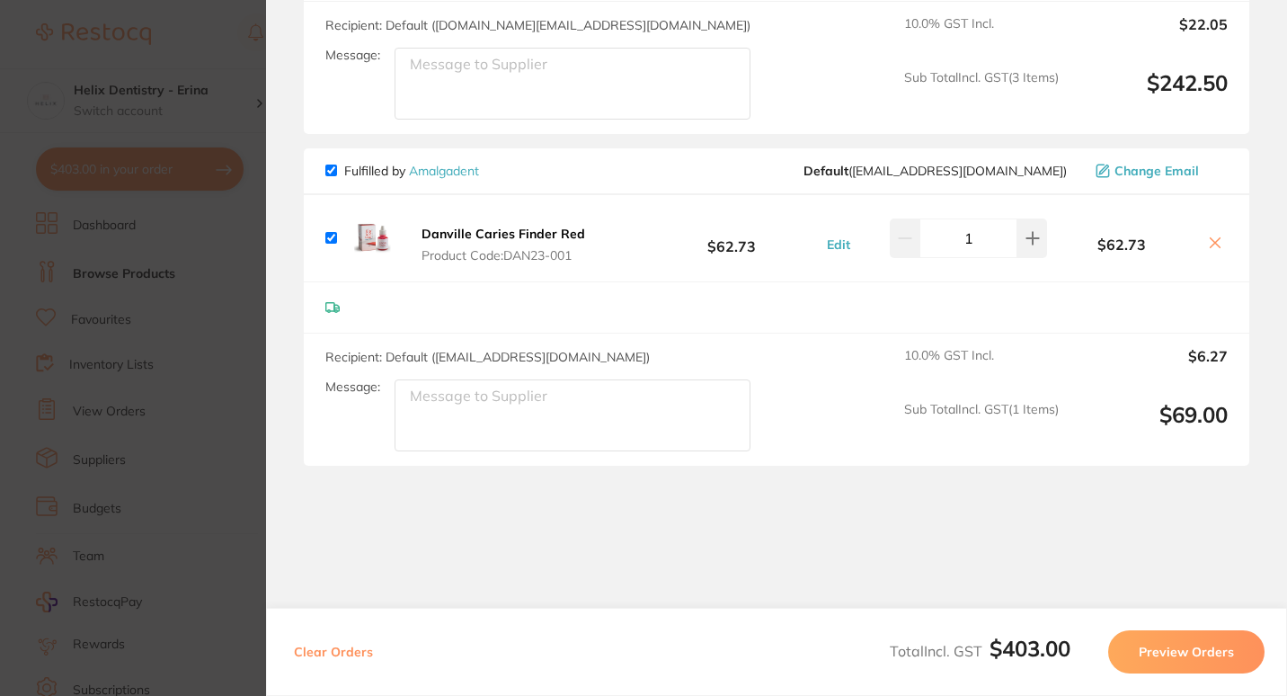
click at [171, 309] on section "Update RRP Set your pre negotiated price for this item. Item Agreed RRP (excl. …" at bounding box center [643, 348] width 1287 height 696
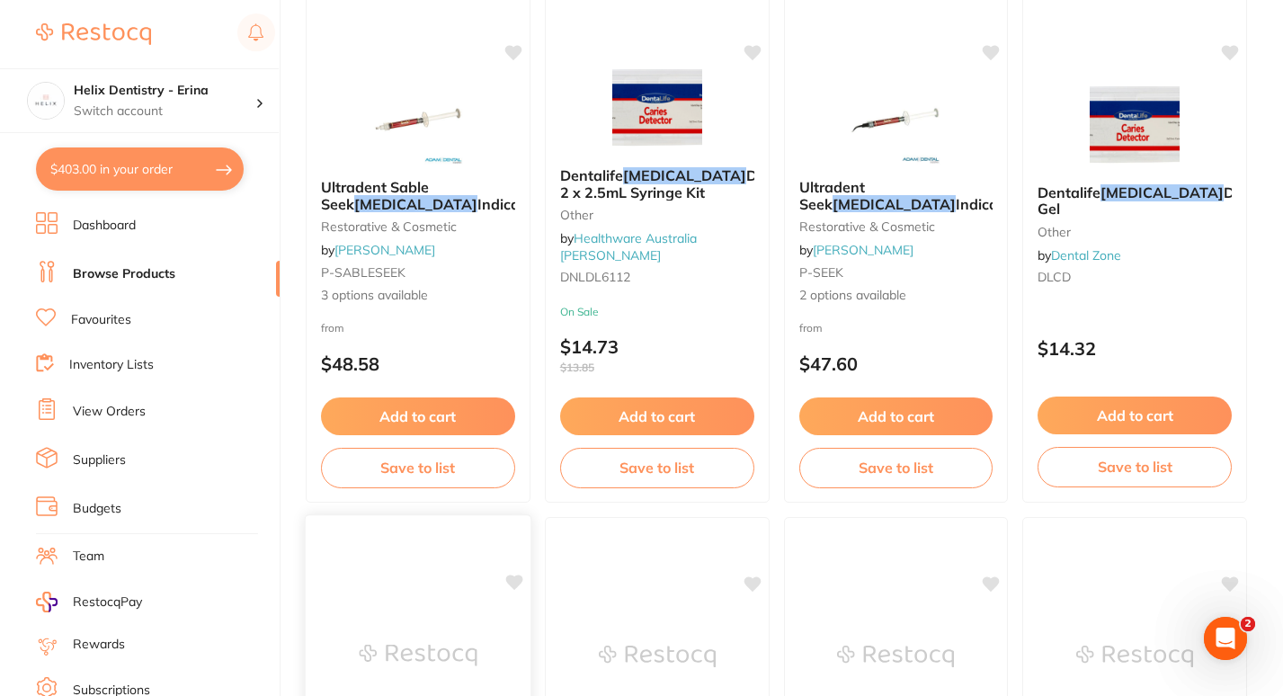
scroll to position [0, 0]
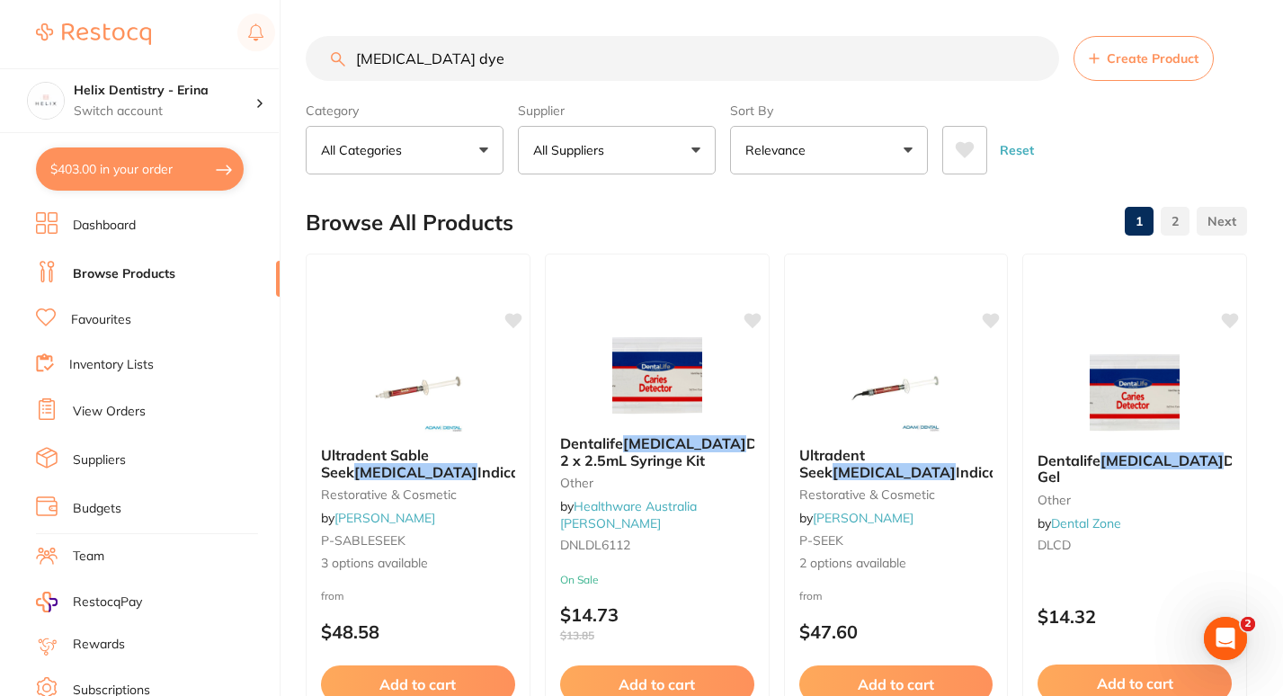
click at [422, 57] on input "caries dye" at bounding box center [682, 58] width 753 height 45
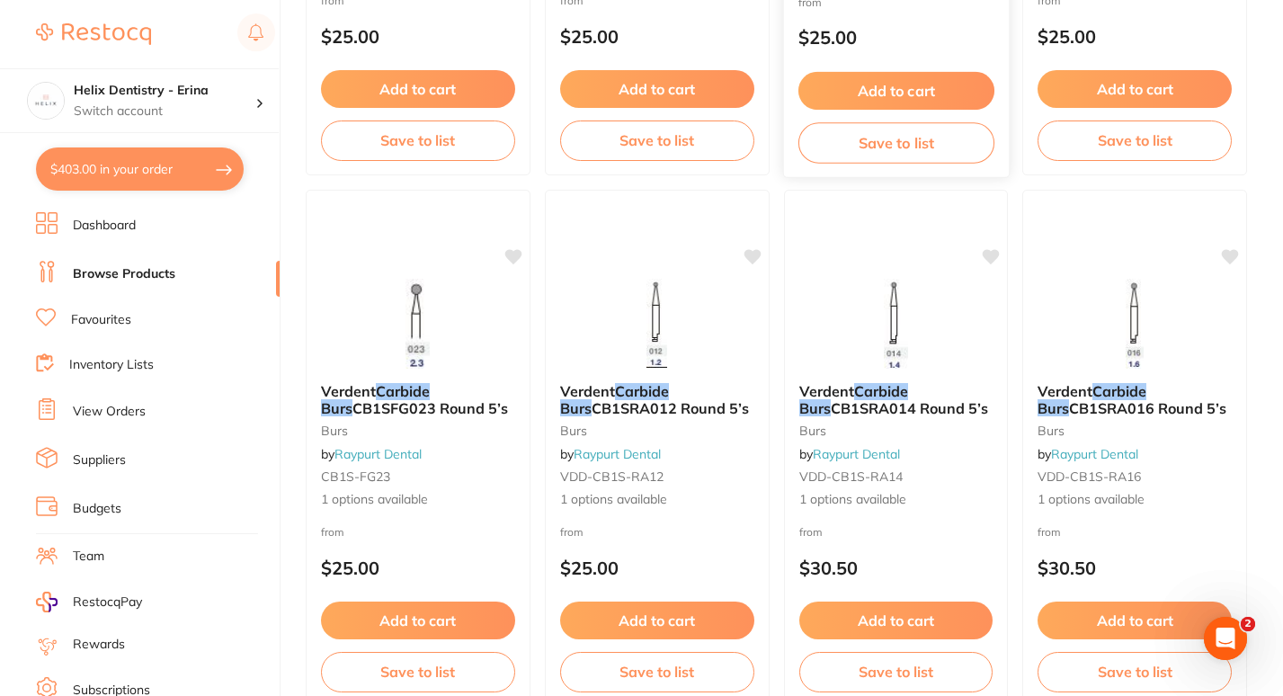
scroll to position [1674, 0]
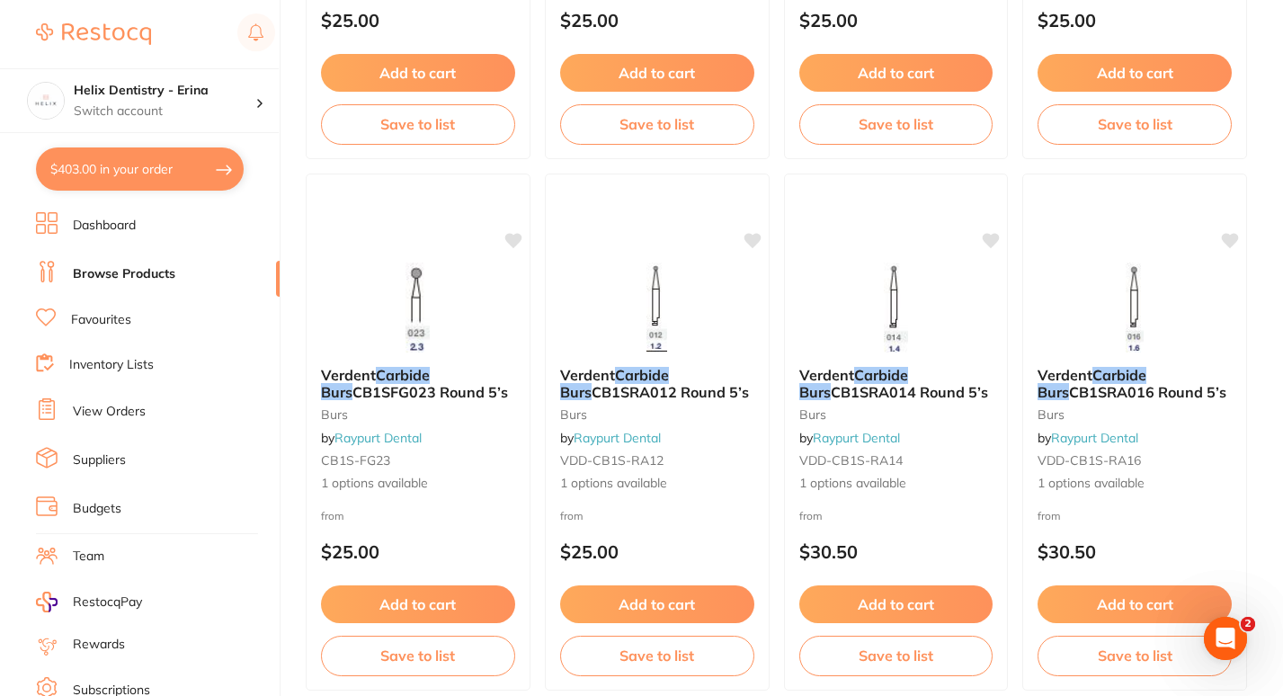
type input "carbide burs caries"
click at [104, 416] on link "View Orders" at bounding box center [109, 412] width 73 height 18
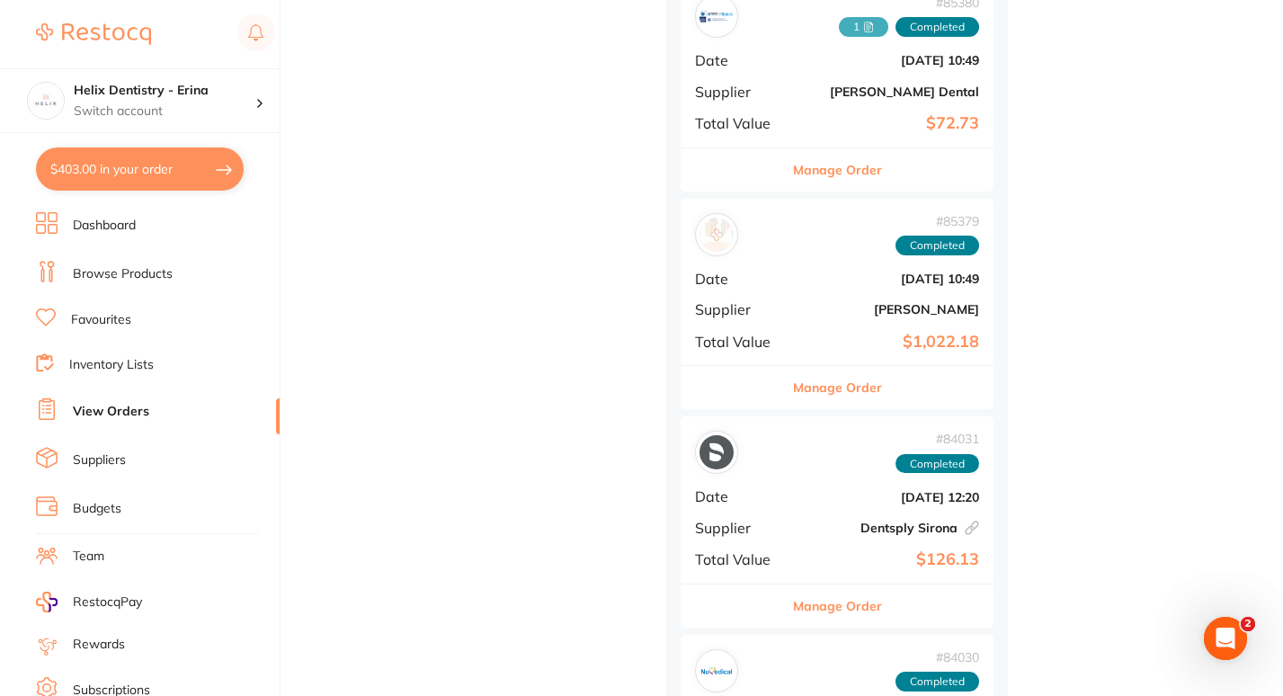
scroll to position [3339, 0]
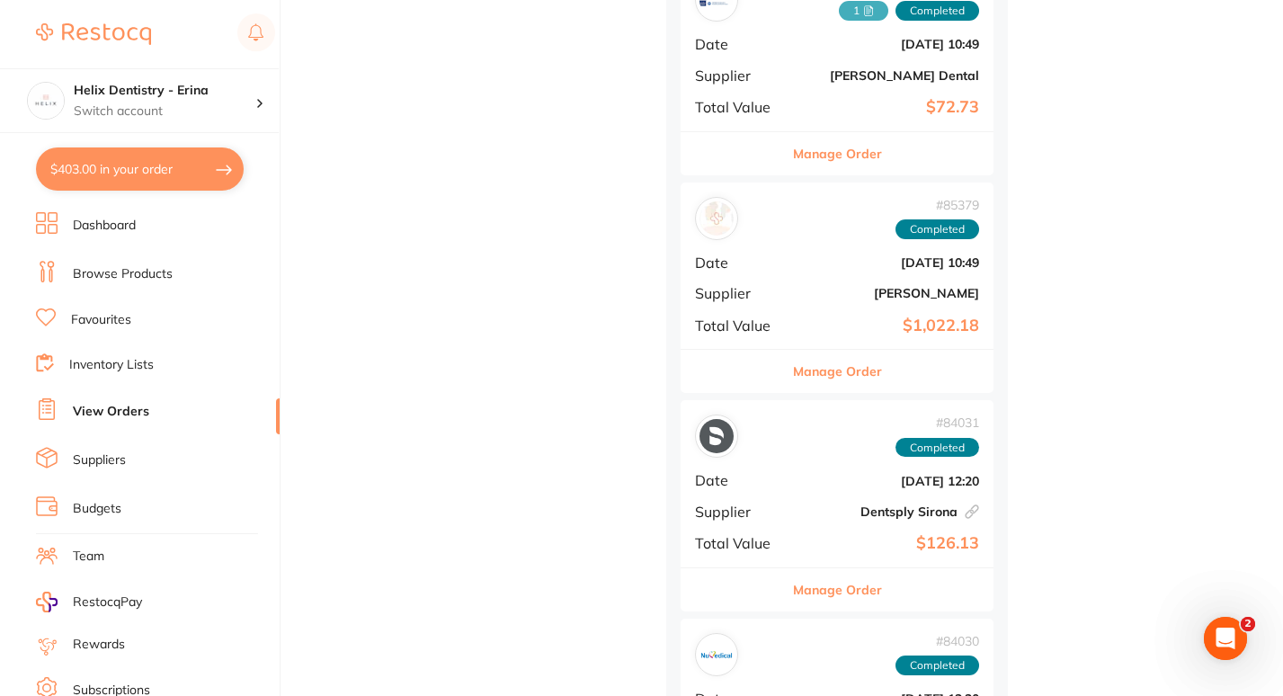
click at [830, 373] on button "Manage Order" at bounding box center [837, 371] width 89 height 43
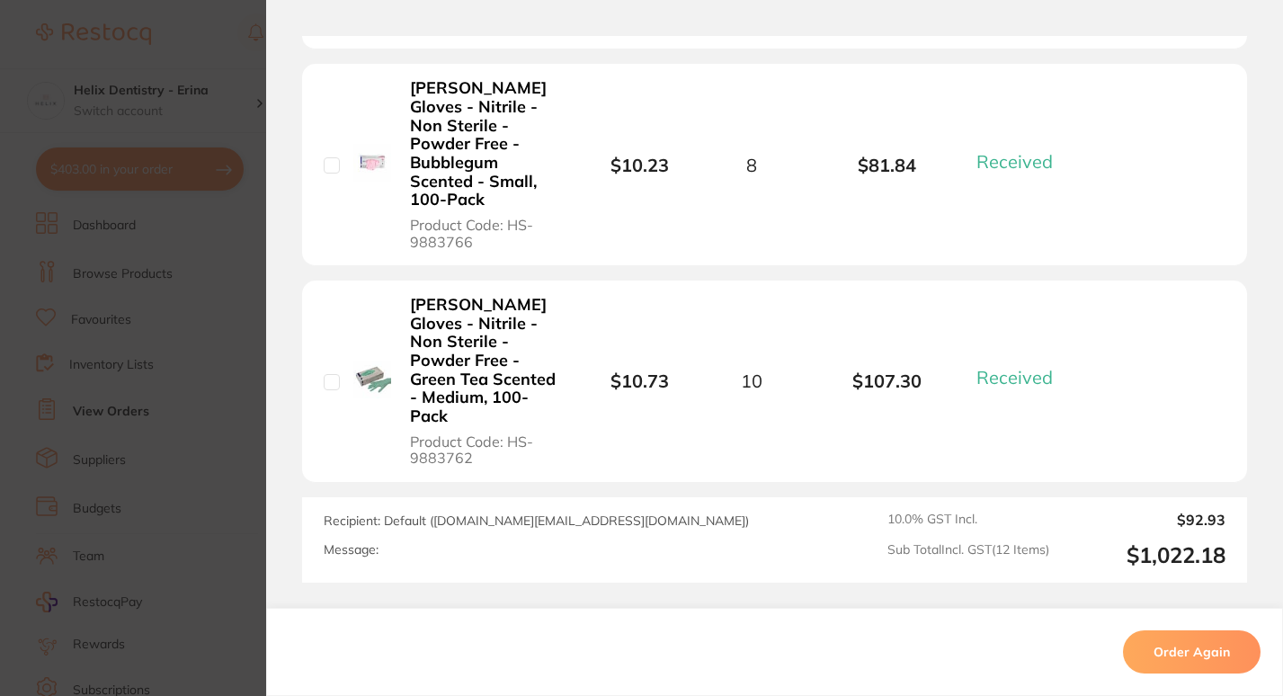
scroll to position [2359, 0]
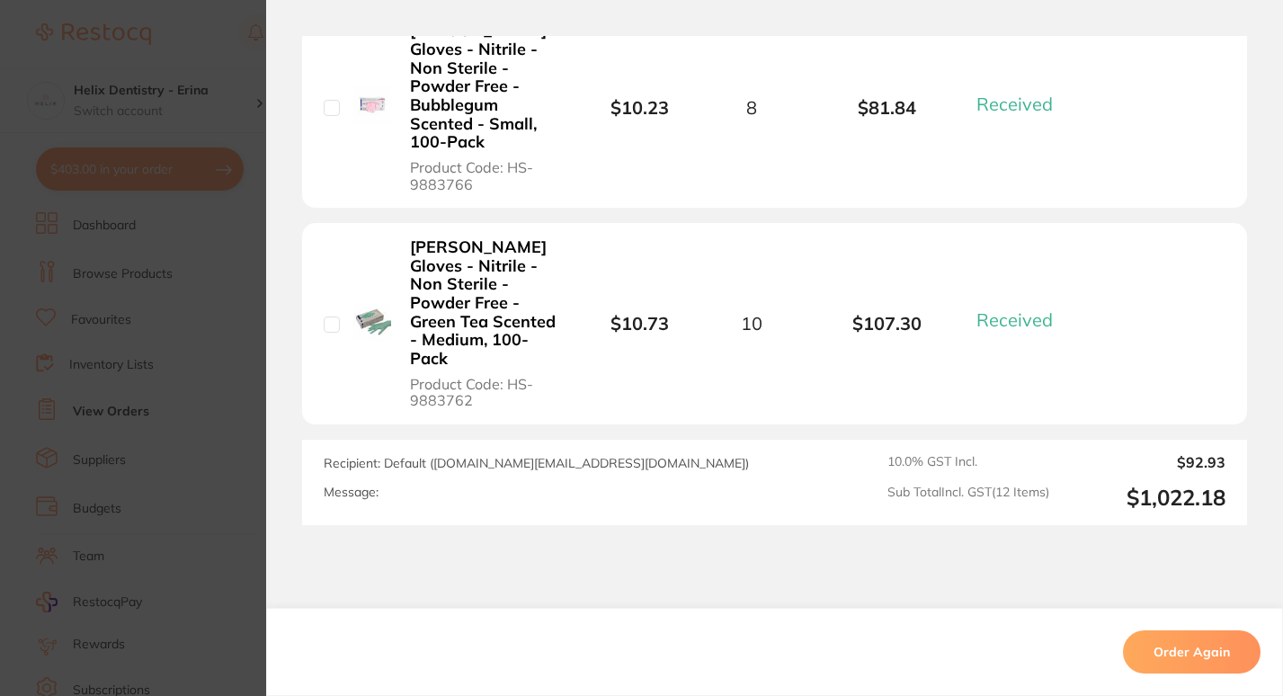
click at [191, 475] on section "Order ID: Restocq- 85379 Order Information 12 Received Completed Order Order Da…" at bounding box center [641, 348] width 1283 height 696
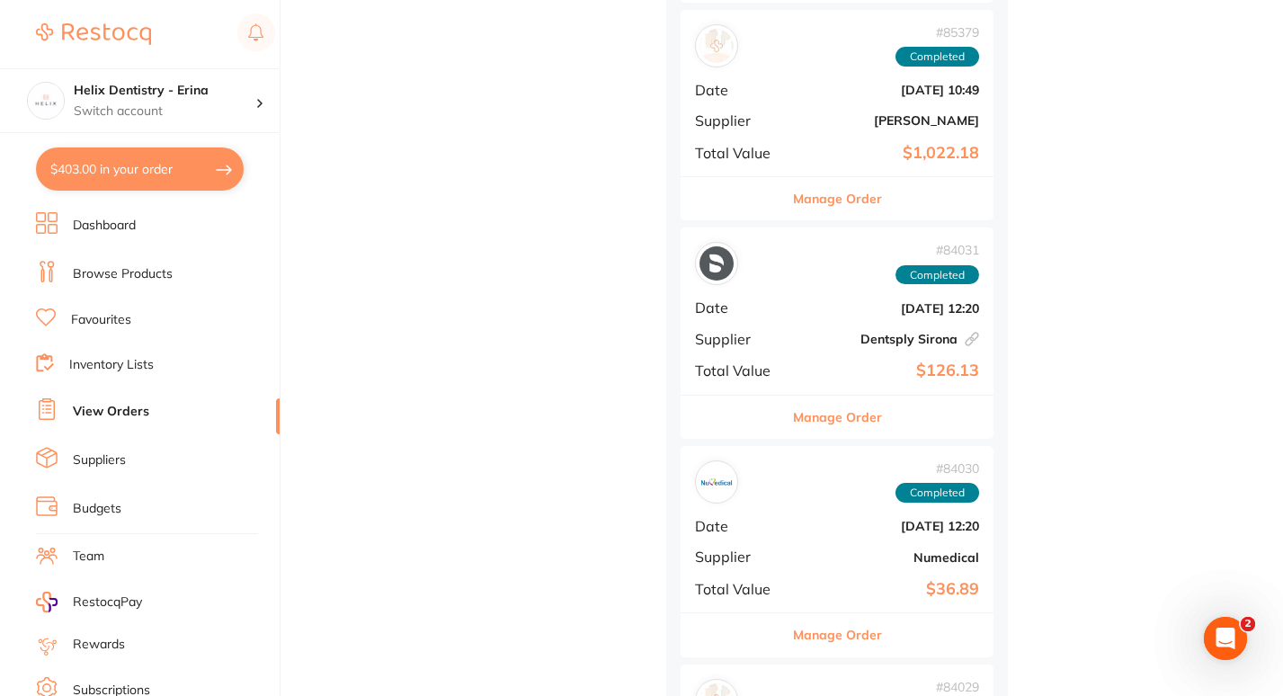
scroll to position [3513, 0]
click at [811, 405] on button "Manage Order" at bounding box center [837, 415] width 89 height 43
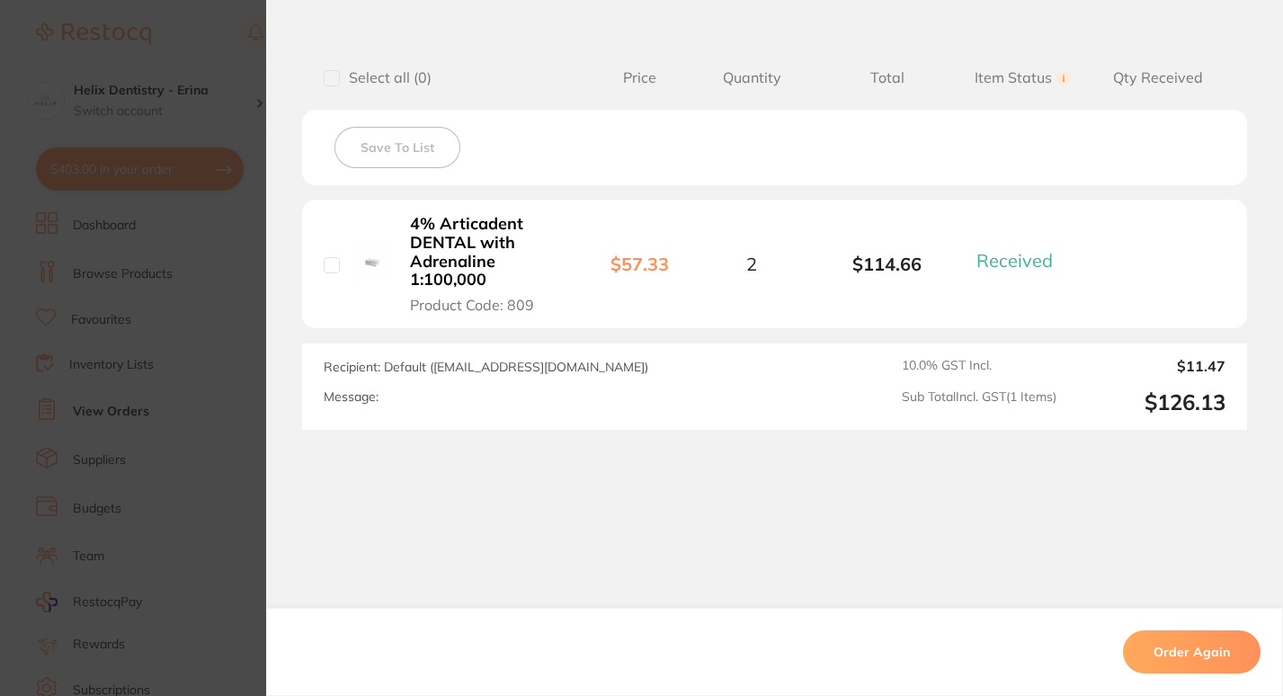
click at [251, 424] on section "Order ID: Restocq- 84031 Linked Order Order Information 1 Received Completed Or…" at bounding box center [641, 348] width 1283 height 696
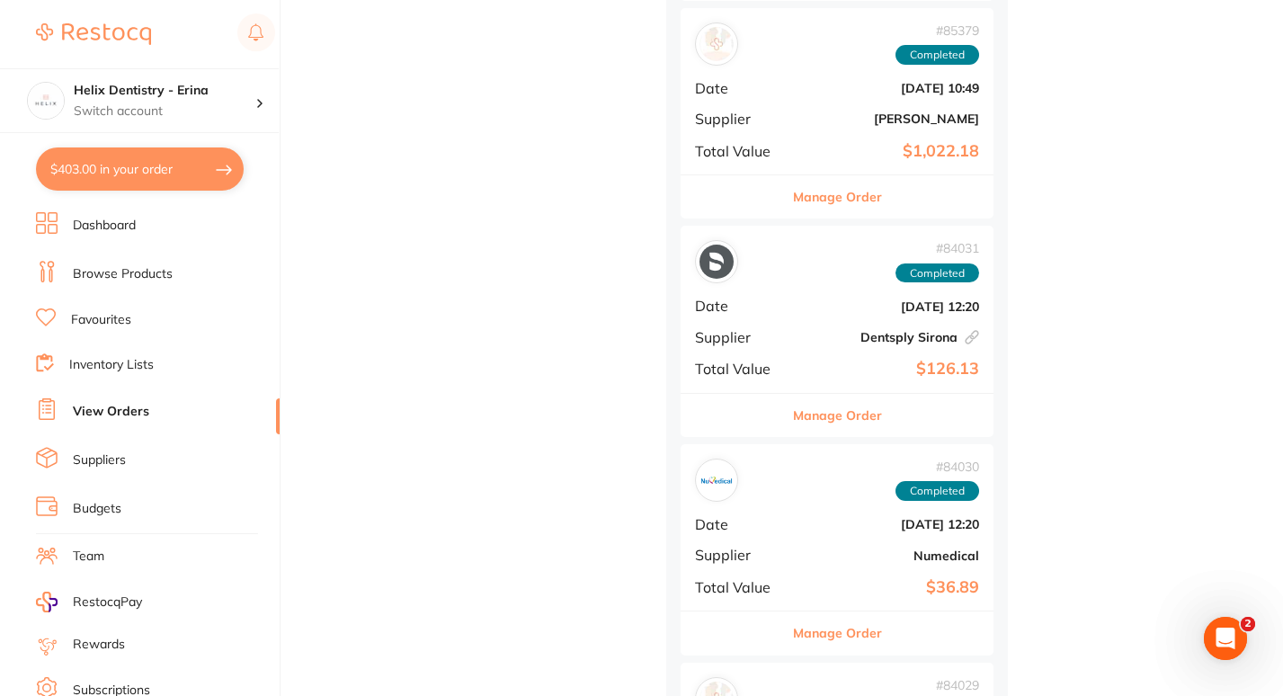
scroll to position [3802, 0]
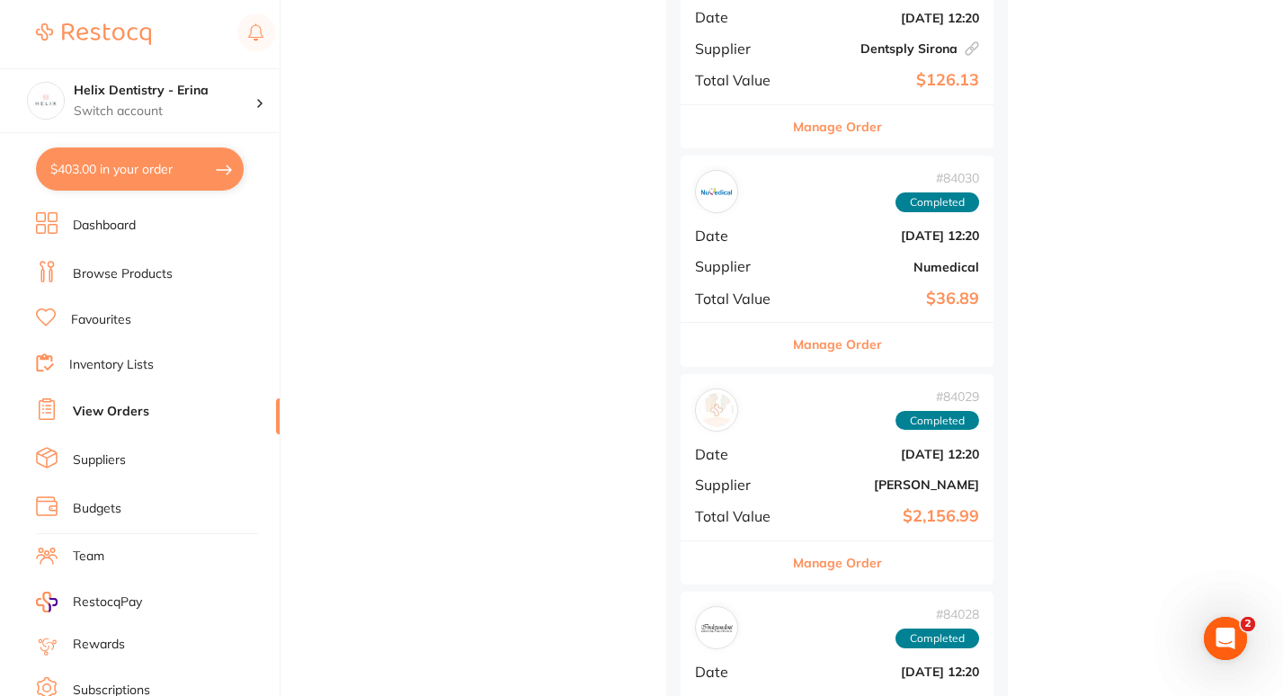
click at [813, 559] on button "Manage Order" at bounding box center [837, 562] width 89 height 43
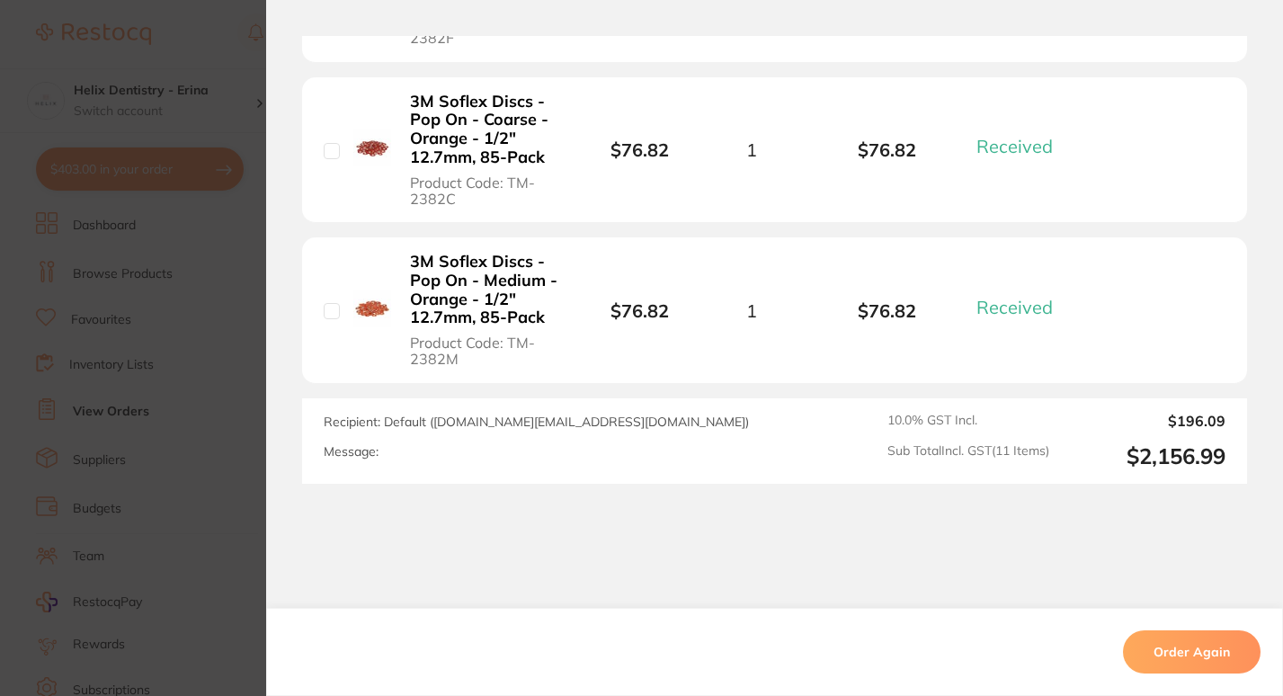
scroll to position [2127, 0]
click at [212, 399] on section "Order ID: Restocq- 84029 Order Information 11 Received Completed Order Order Da…" at bounding box center [641, 348] width 1283 height 696
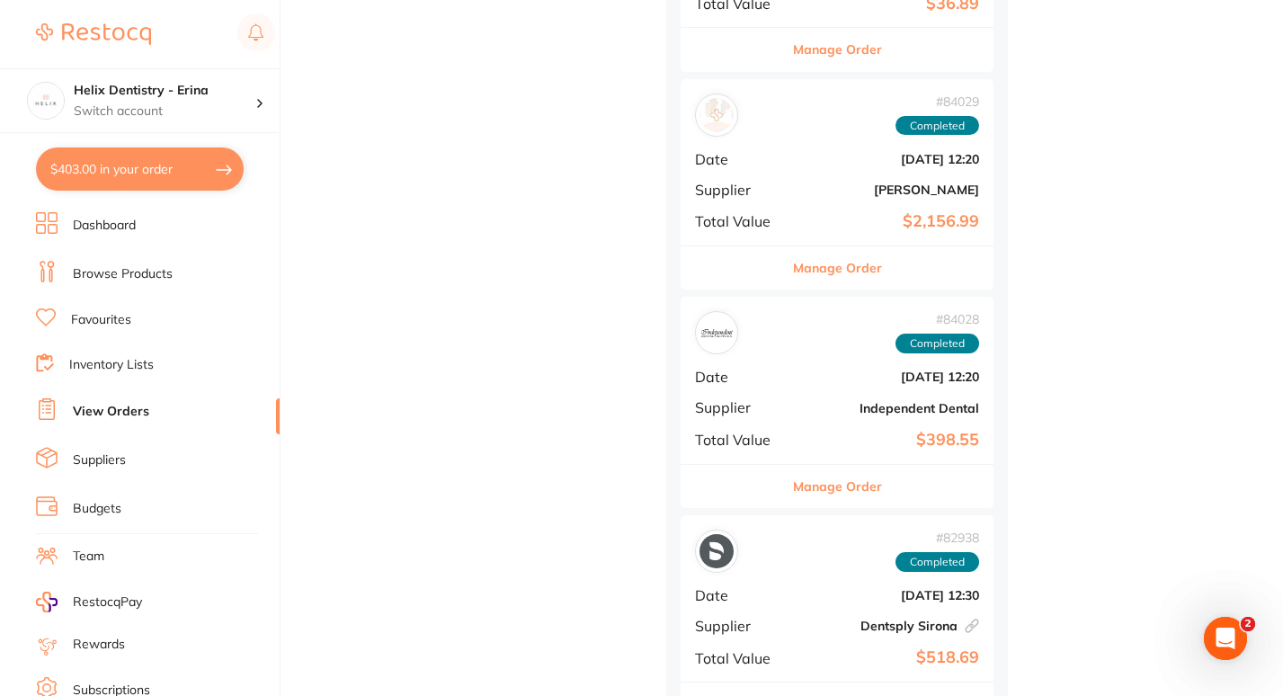
scroll to position [4099, 0]
click at [832, 484] on button "Manage Order" at bounding box center [837, 484] width 89 height 43
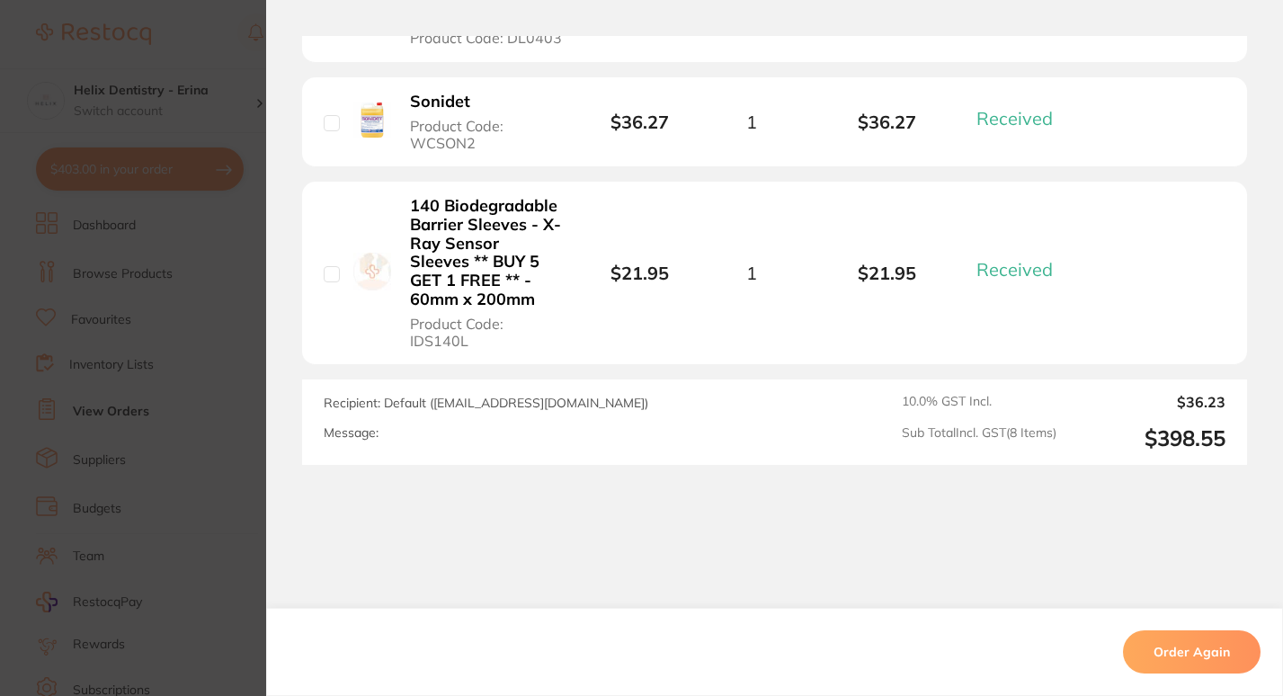
scroll to position [1395, 0]
click at [235, 449] on section "Order ID: Restocq- 84028 Order Information 8 Received Completed Order Order Dat…" at bounding box center [641, 348] width 1283 height 696
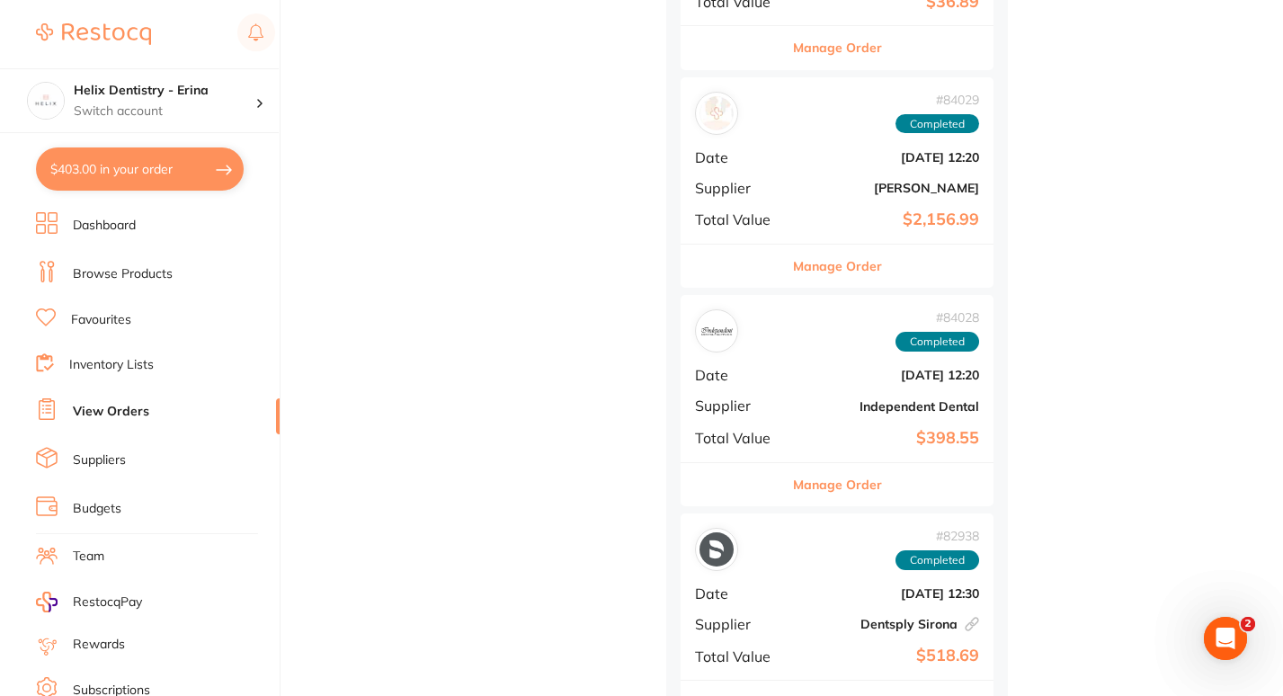
scroll to position [4480, 0]
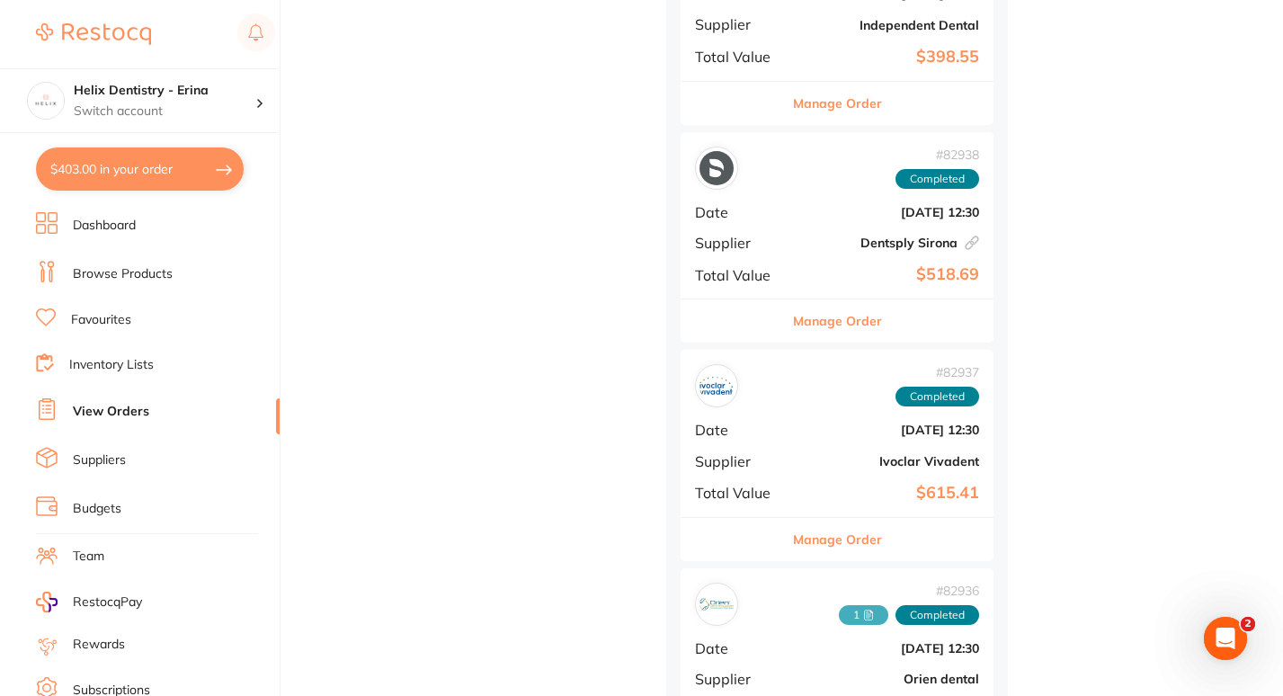
click at [839, 327] on button "Manage Order" at bounding box center [837, 320] width 89 height 43
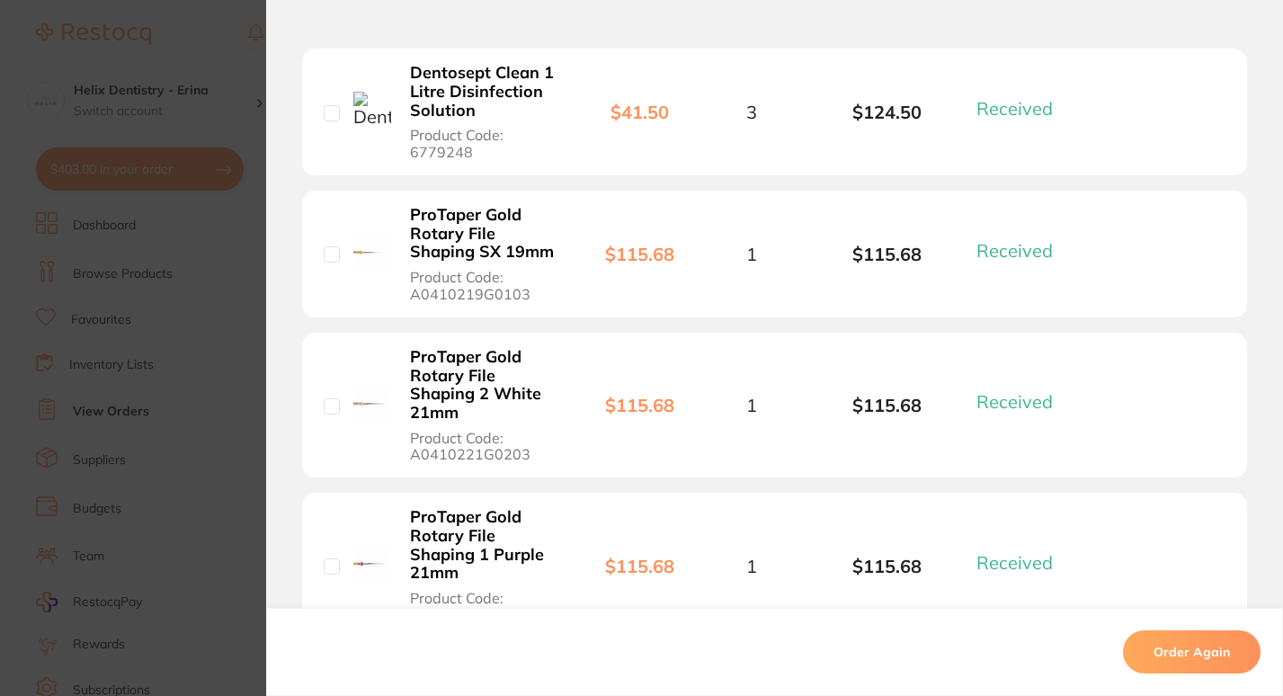
scroll to position [895, 0]
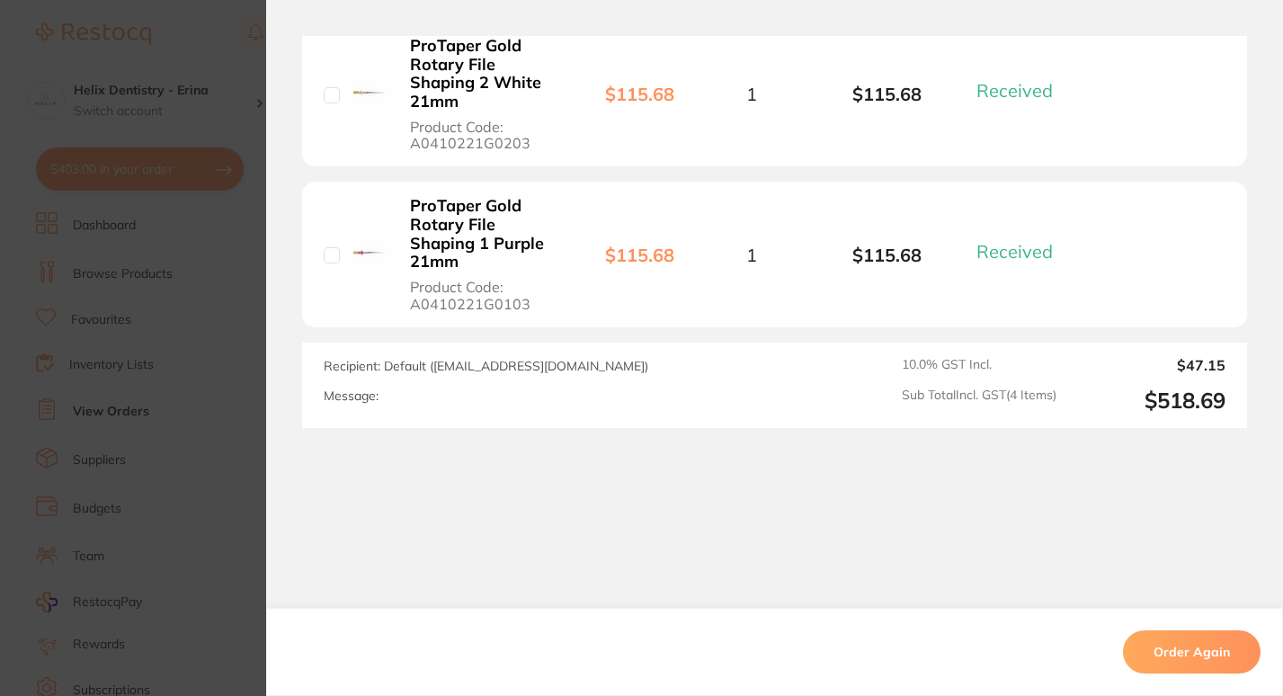
click at [147, 444] on section "Order ID: Restocq- 82938 Linked Order Order Information 4 Received Completed Or…" at bounding box center [641, 348] width 1283 height 696
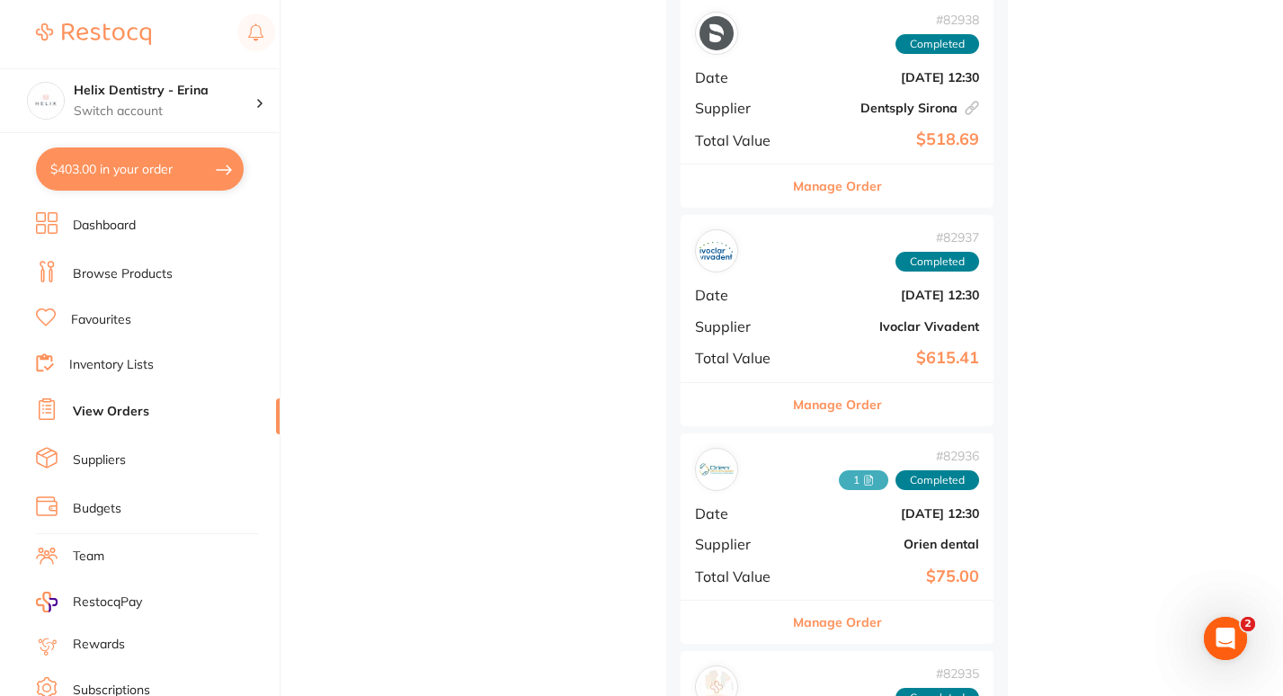
scroll to position [4615, 0]
click at [843, 400] on button "Manage Order" at bounding box center [837, 403] width 89 height 43
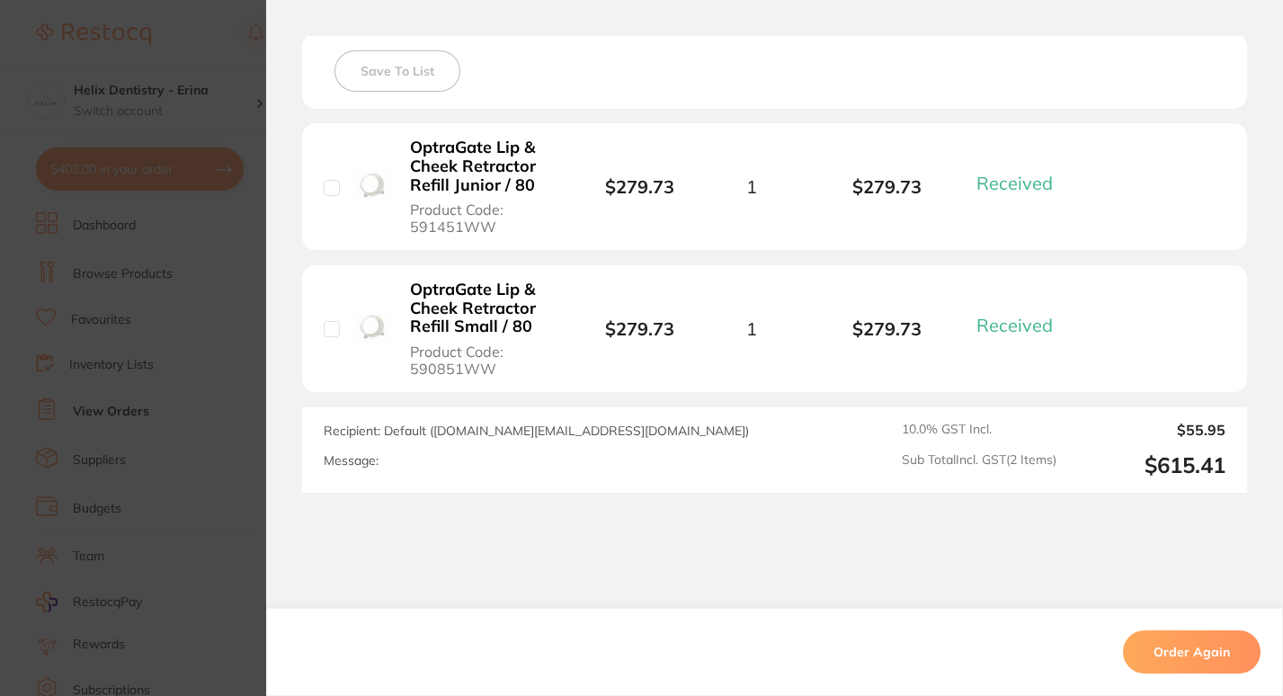
scroll to position [509, 0]
click at [161, 361] on section "Order ID: Restocq- 82937 Order Information 2 Received Completed Order Order Dat…" at bounding box center [641, 348] width 1283 height 696
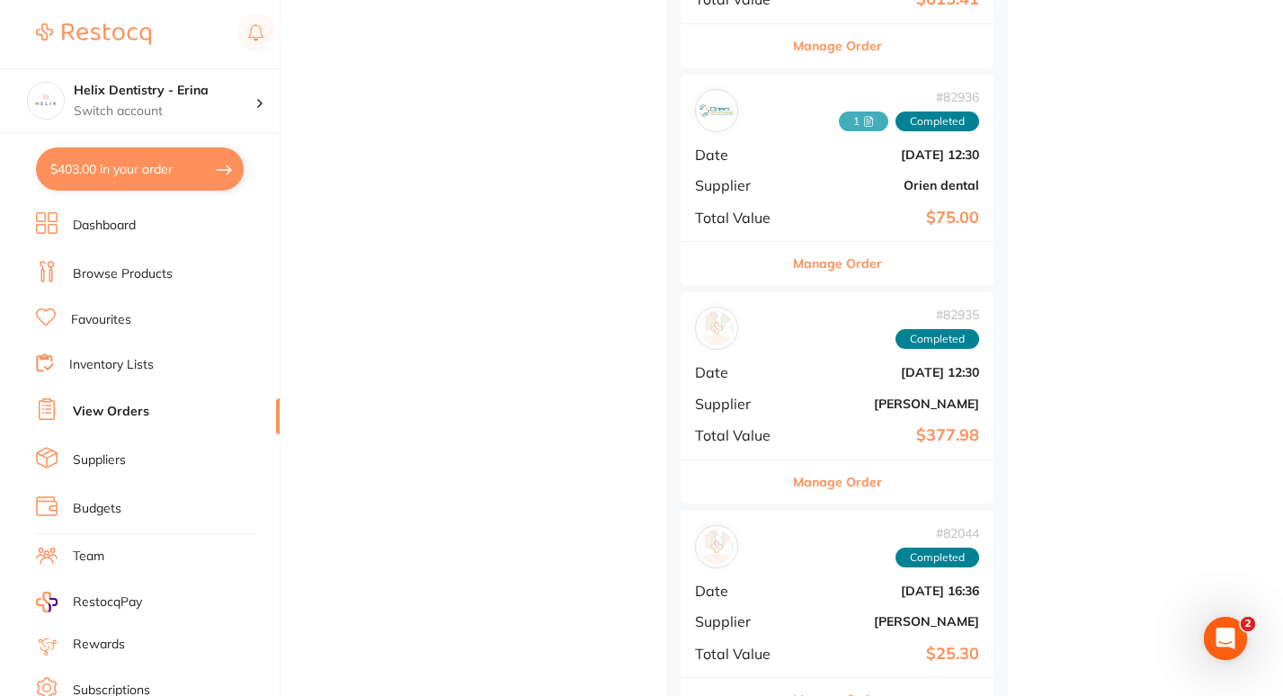
scroll to position [4987, 0]
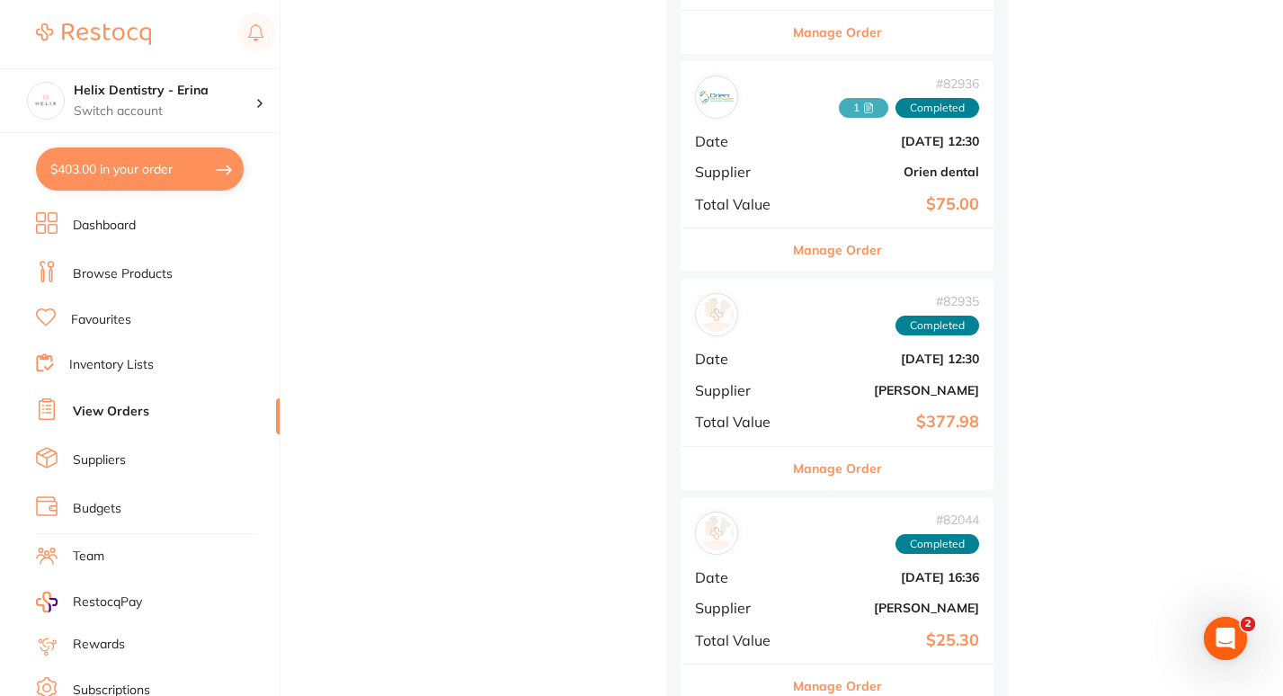
click at [841, 246] on button "Manage Order" at bounding box center [837, 249] width 89 height 43
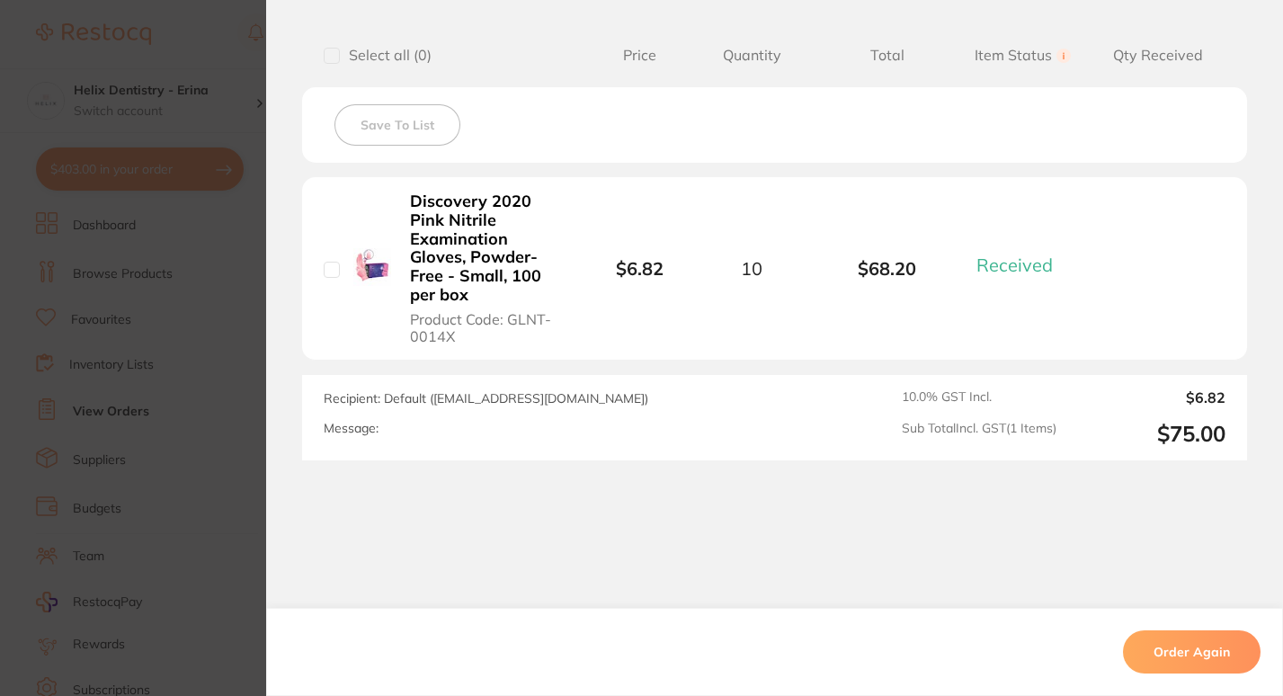
click at [202, 415] on section "Order ID: Restocq- 82936 Order Information 1 Received Completed Order Order Dat…" at bounding box center [641, 348] width 1283 height 696
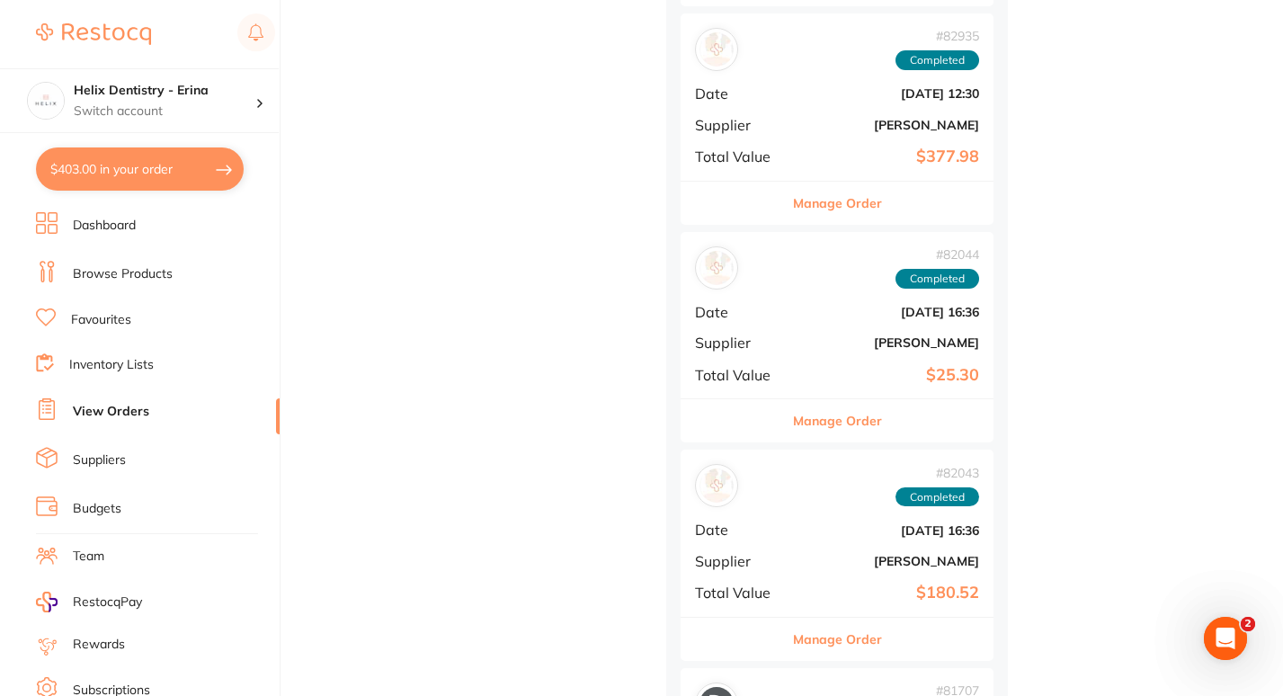
scroll to position [5301, 0]
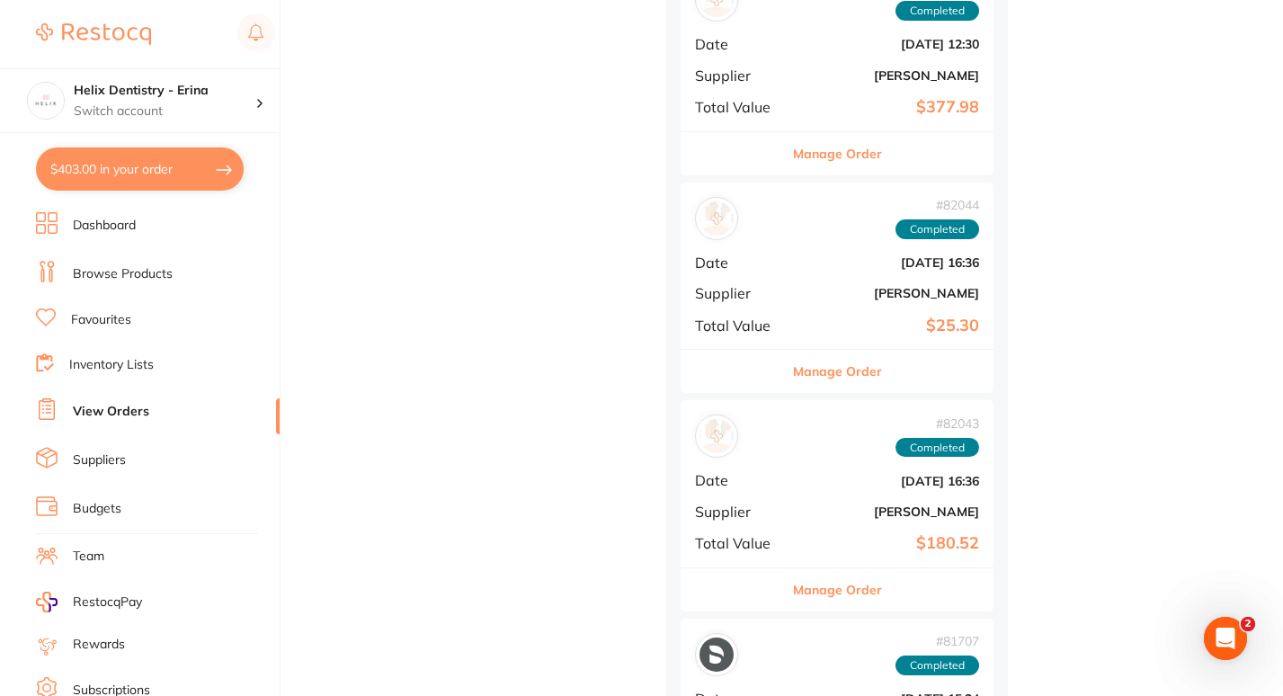
click at [844, 377] on button "Manage Order" at bounding box center [837, 371] width 89 height 43
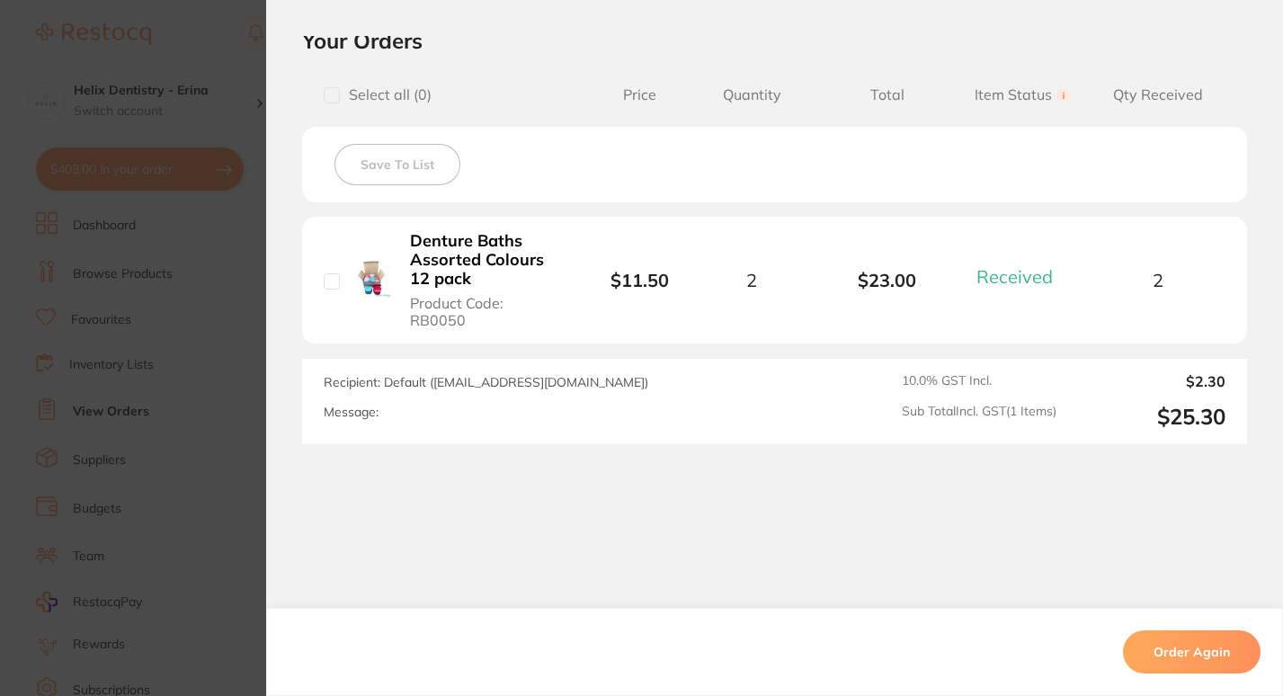
click at [243, 374] on section "Order ID: Restocq- 82044 Order Information 1 Received Completed Order Order Dat…" at bounding box center [641, 348] width 1283 height 696
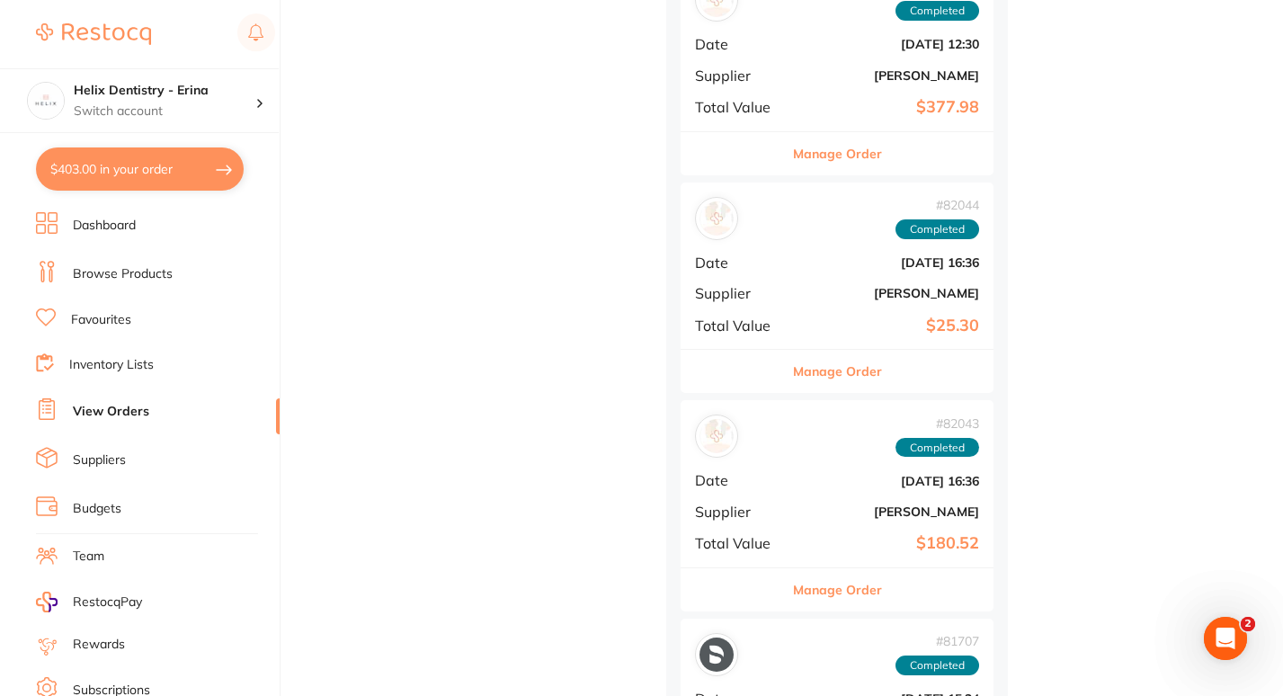
click at [850, 580] on button "Manage Order" at bounding box center [837, 589] width 89 height 43
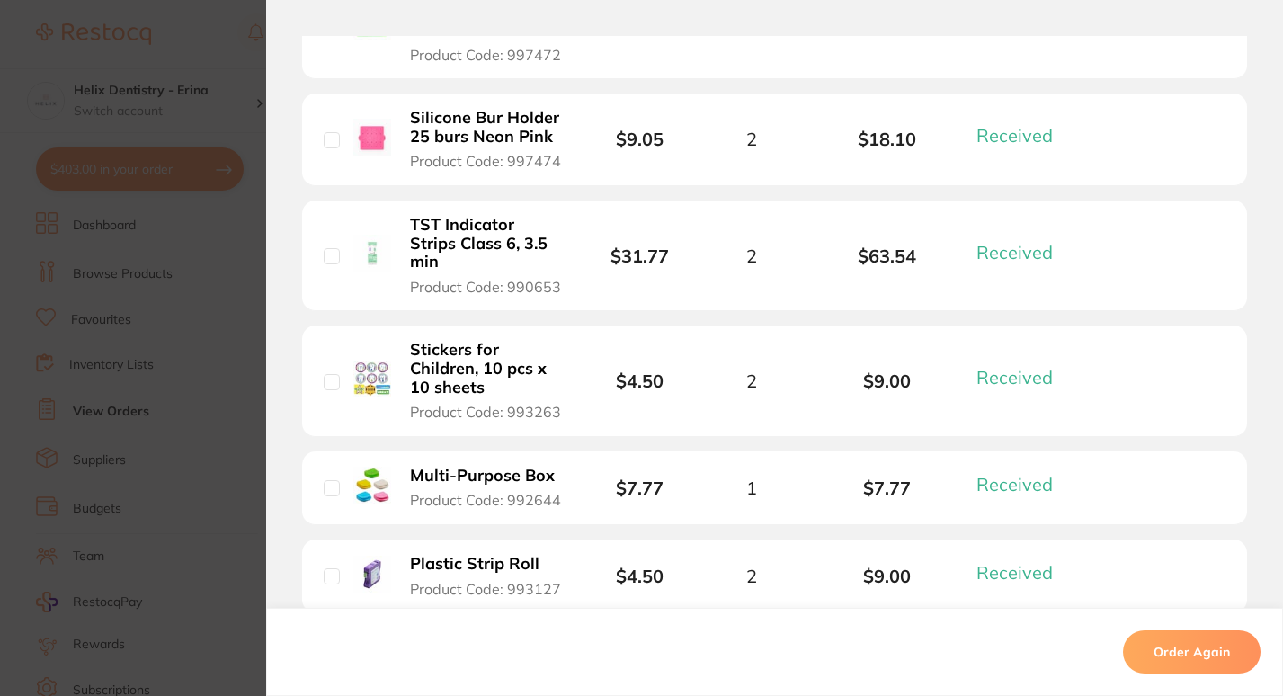
scroll to position [1068, 0]
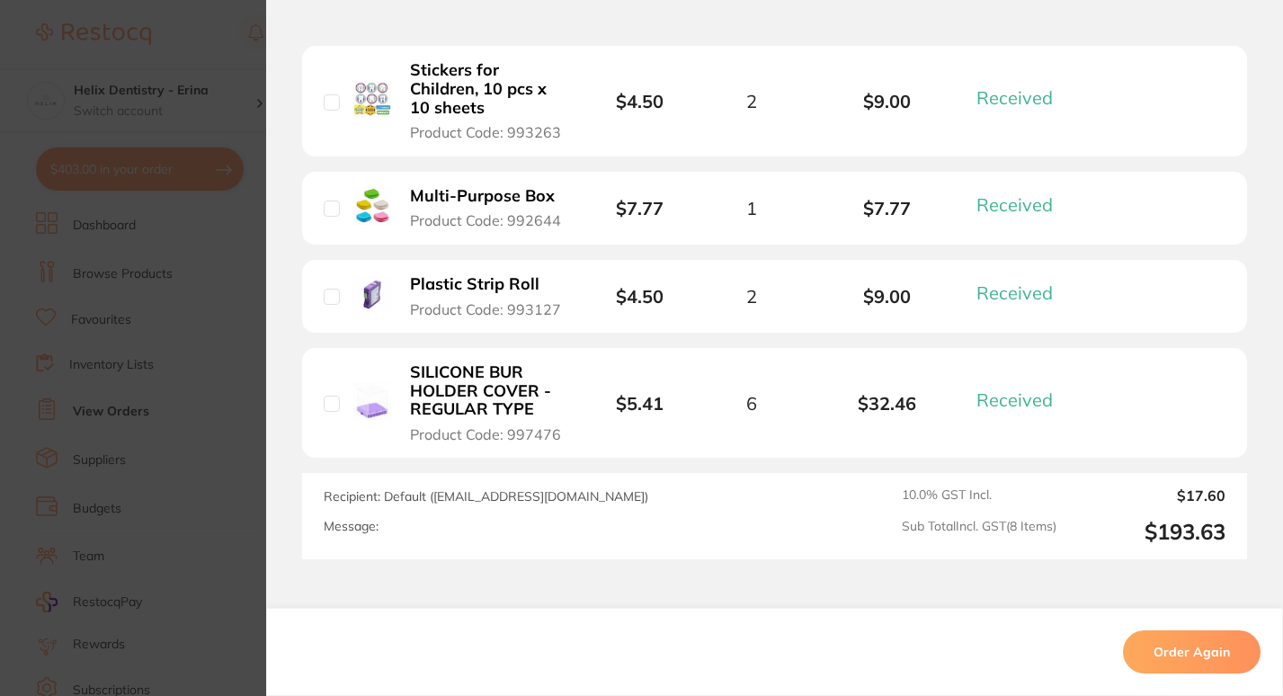
click at [231, 456] on section "Order ID: Restocq- 77701 Order Information 8 Received Completed Order Order Dat…" at bounding box center [641, 348] width 1283 height 696
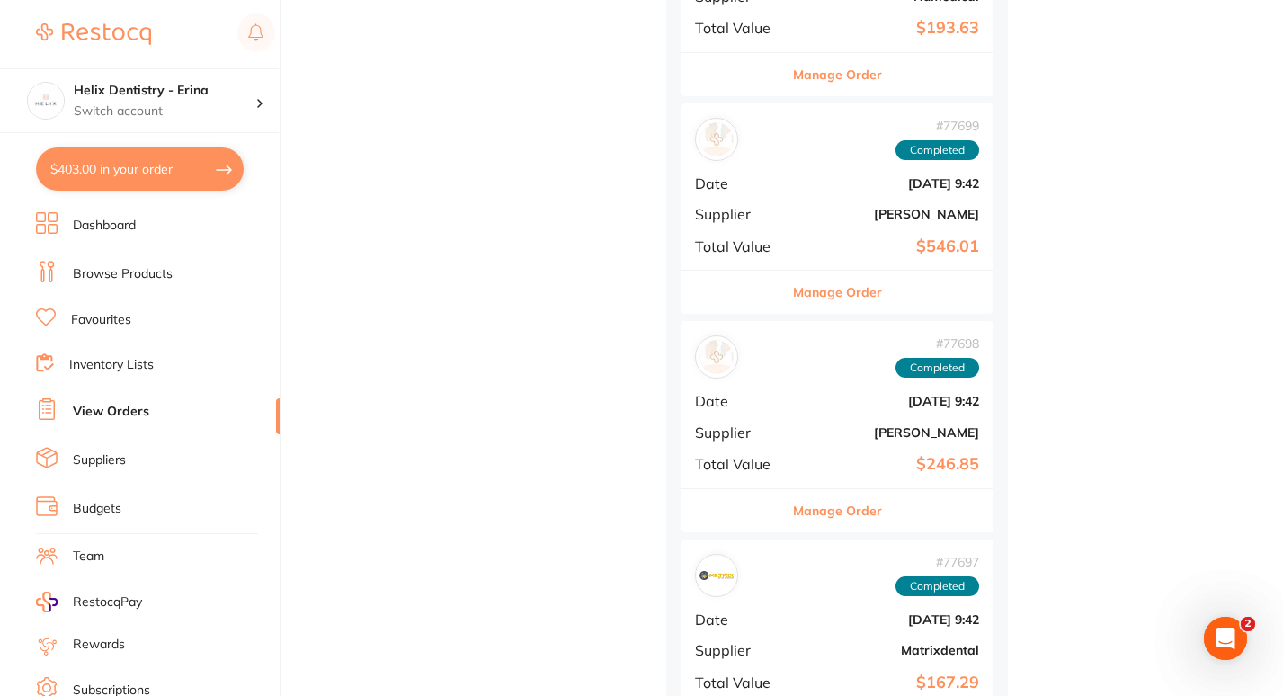
scroll to position [8431, 0]
click at [813, 519] on button "Manage Order" at bounding box center [837, 512] width 89 height 43
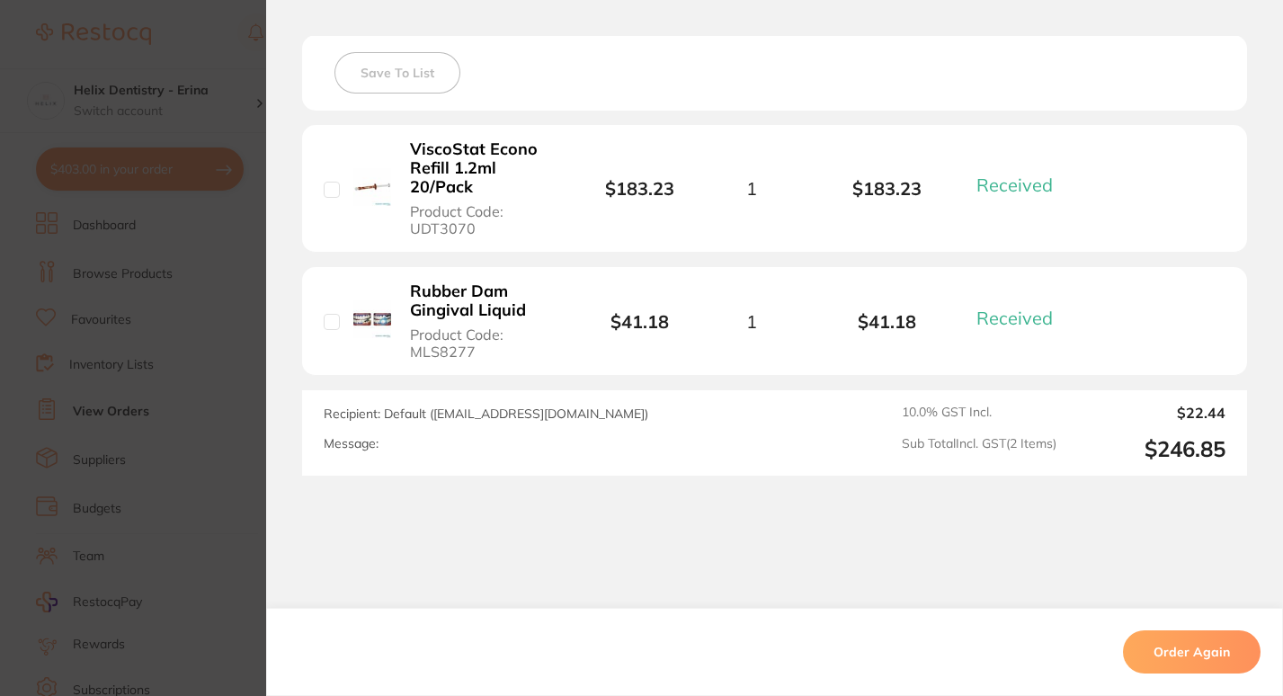
scroll to position [507, 0]
click at [216, 351] on section "Order ID: Restocq- 77698 Order Information 2 Received Completed Order Order Dat…" at bounding box center [641, 348] width 1283 height 696
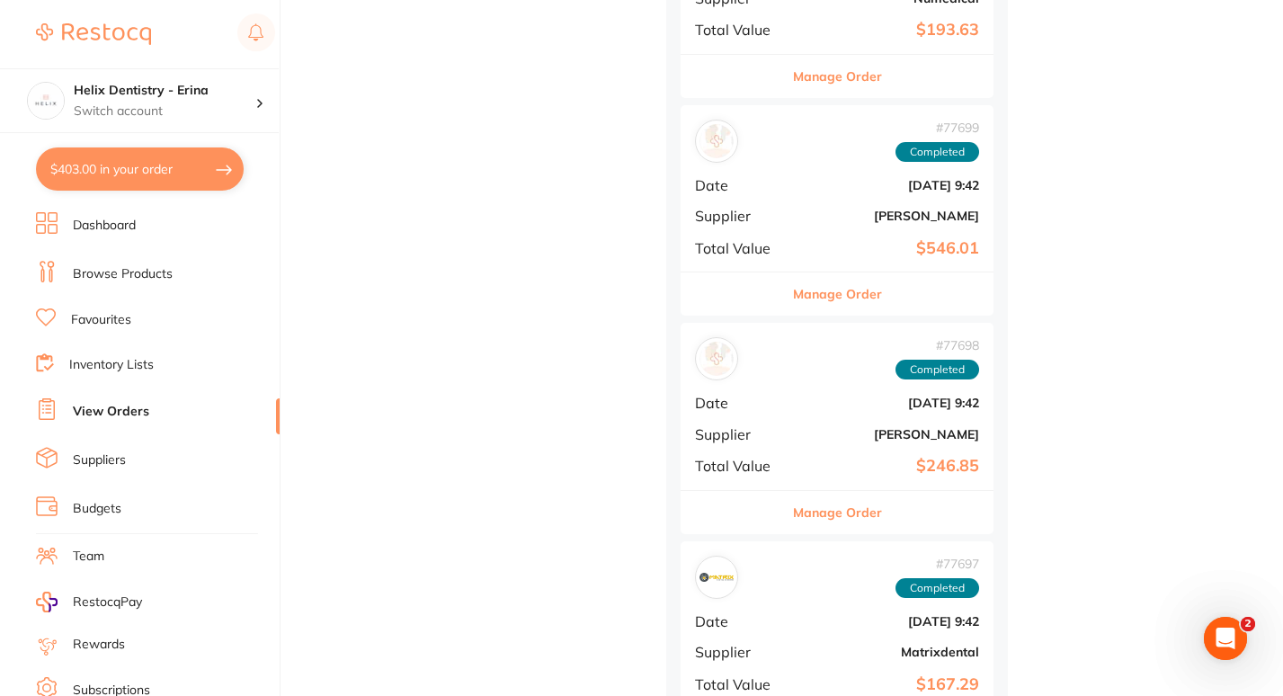
scroll to position [8775, 0]
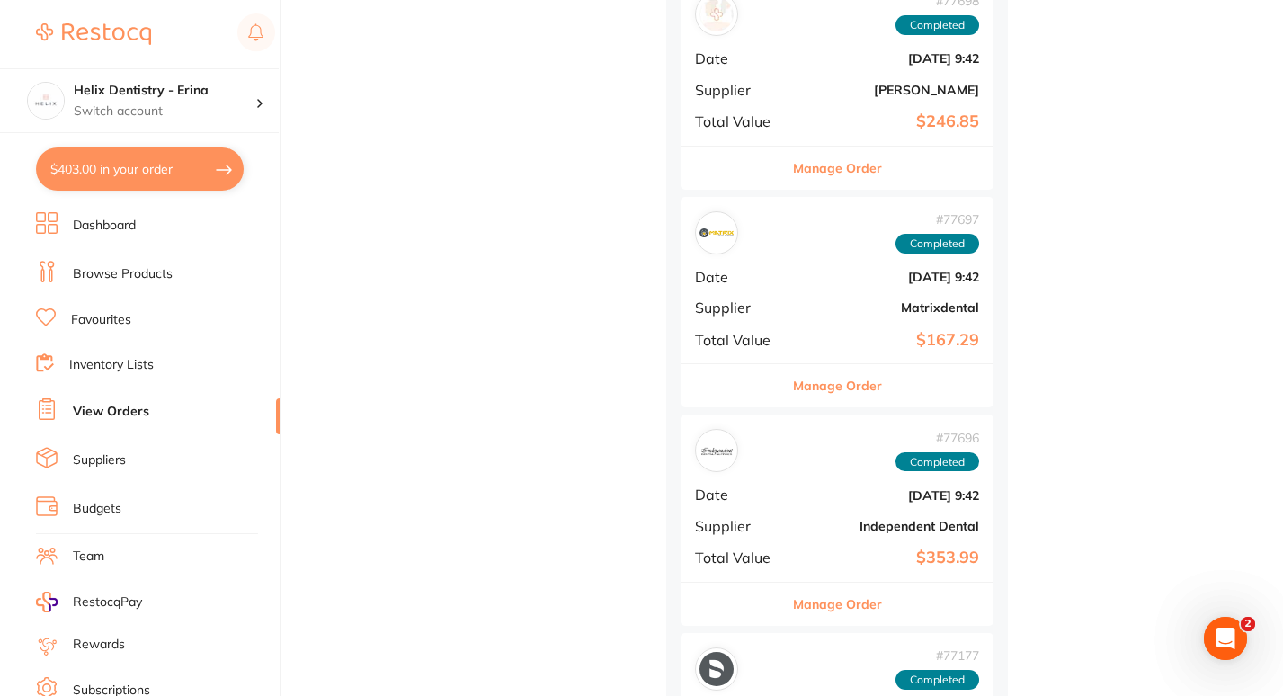
click at [823, 389] on button "Manage Order" at bounding box center [837, 385] width 89 height 43
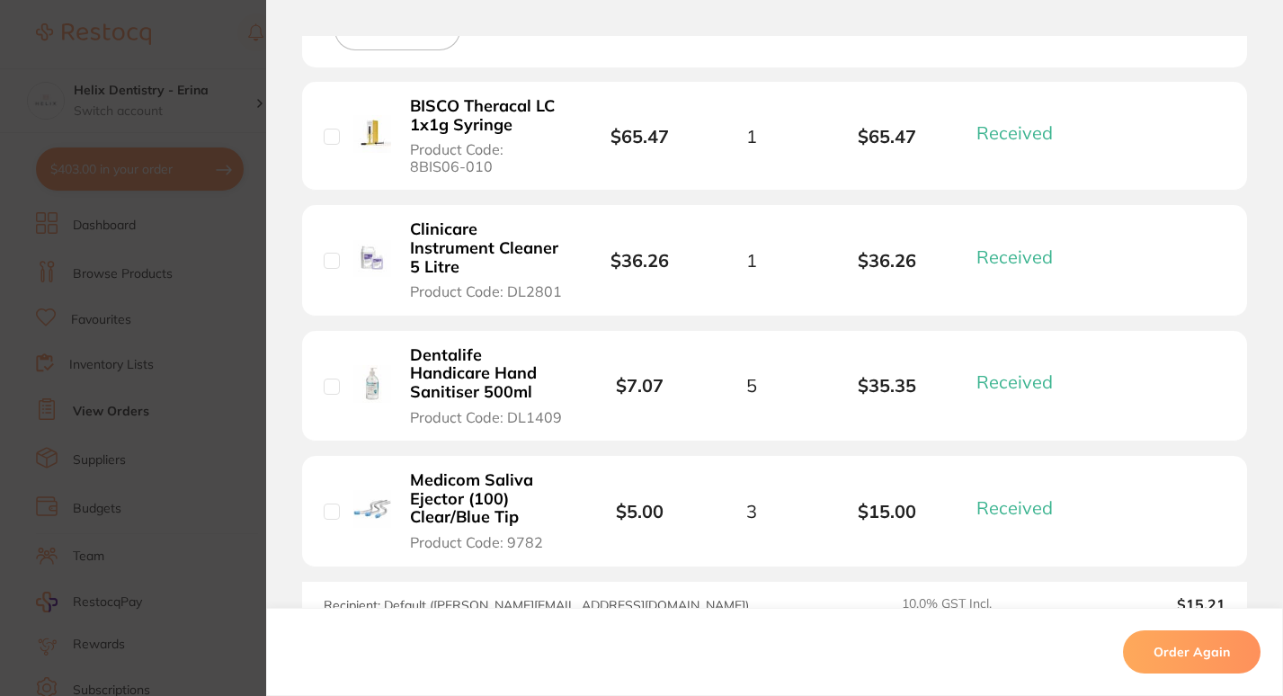
scroll to position [945, 0]
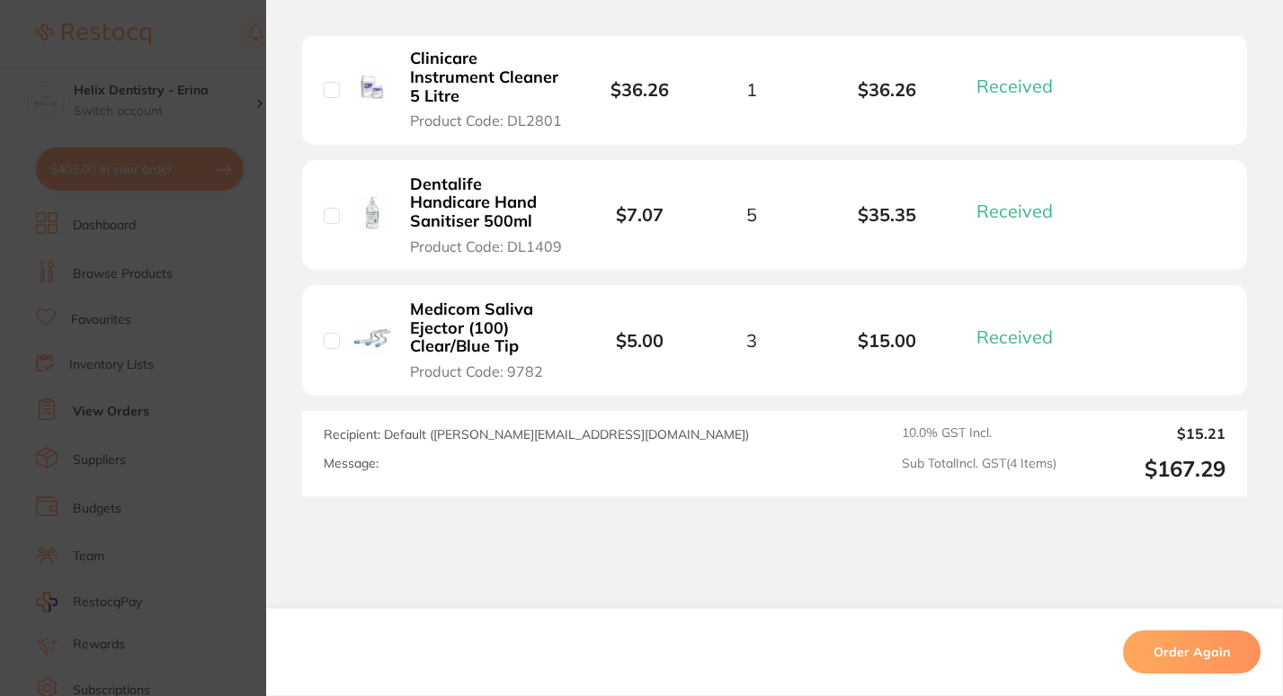
click at [243, 382] on section "Order ID: Restocq- 77697 Order Information 4 Received Completed Order Order Dat…" at bounding box center [641, 348] width 1283 height 696
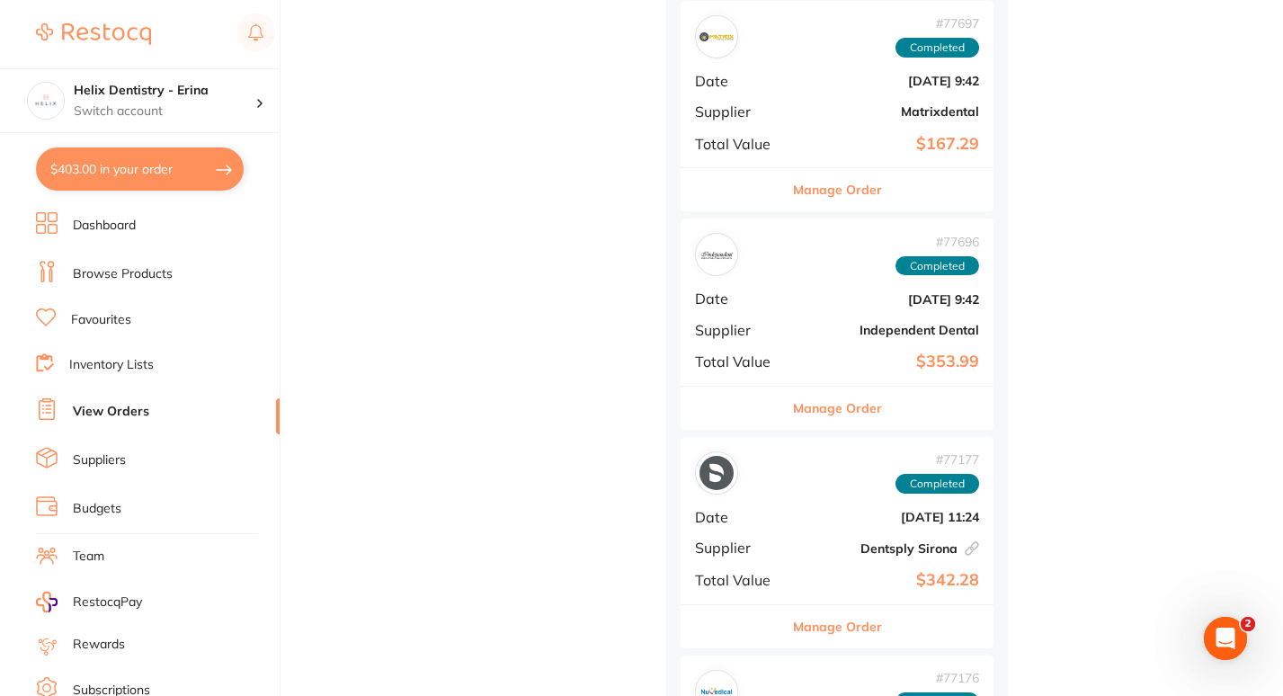
scroll to position [8972, 0]
click at [838, 619] on button "Manage Order" at bounding box center [837, 625] width 89 height 43
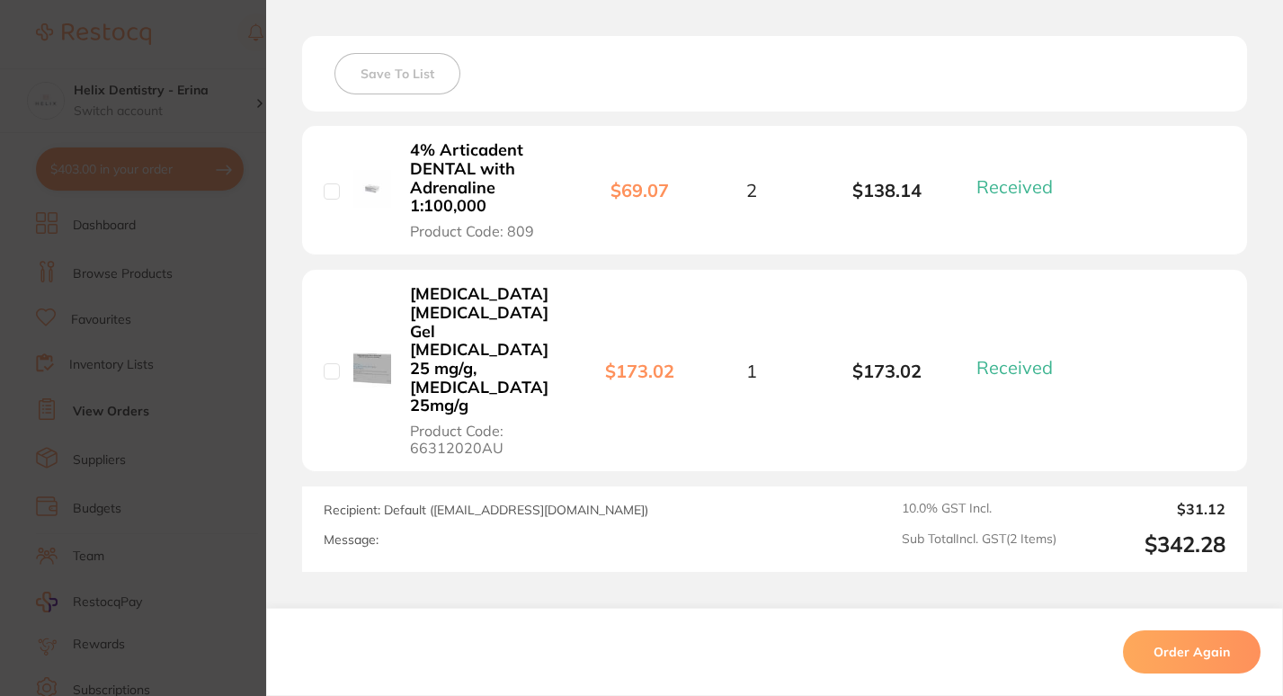
scroll to position [595, 0]
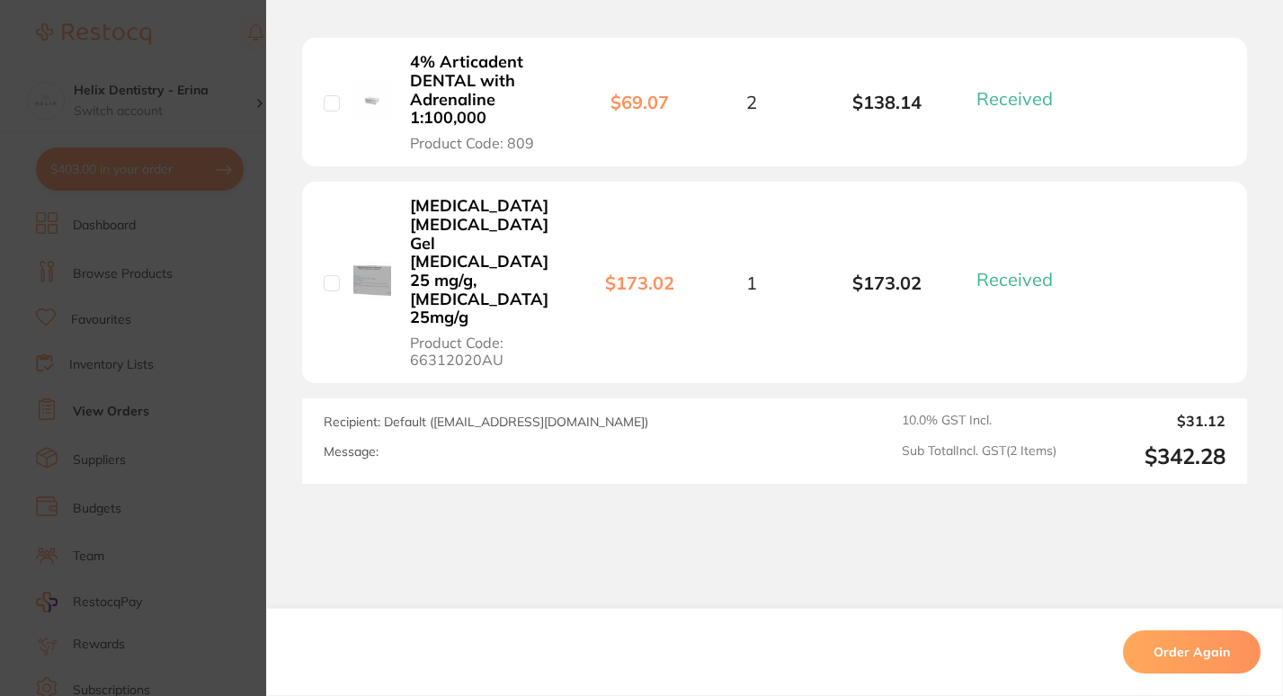
click at [244, 383] on section "Order ID: Restocq- 77177 Linked Order Order Information 2 Received Completed Or…" at bounding box center [641, 348] width 1283 height 696
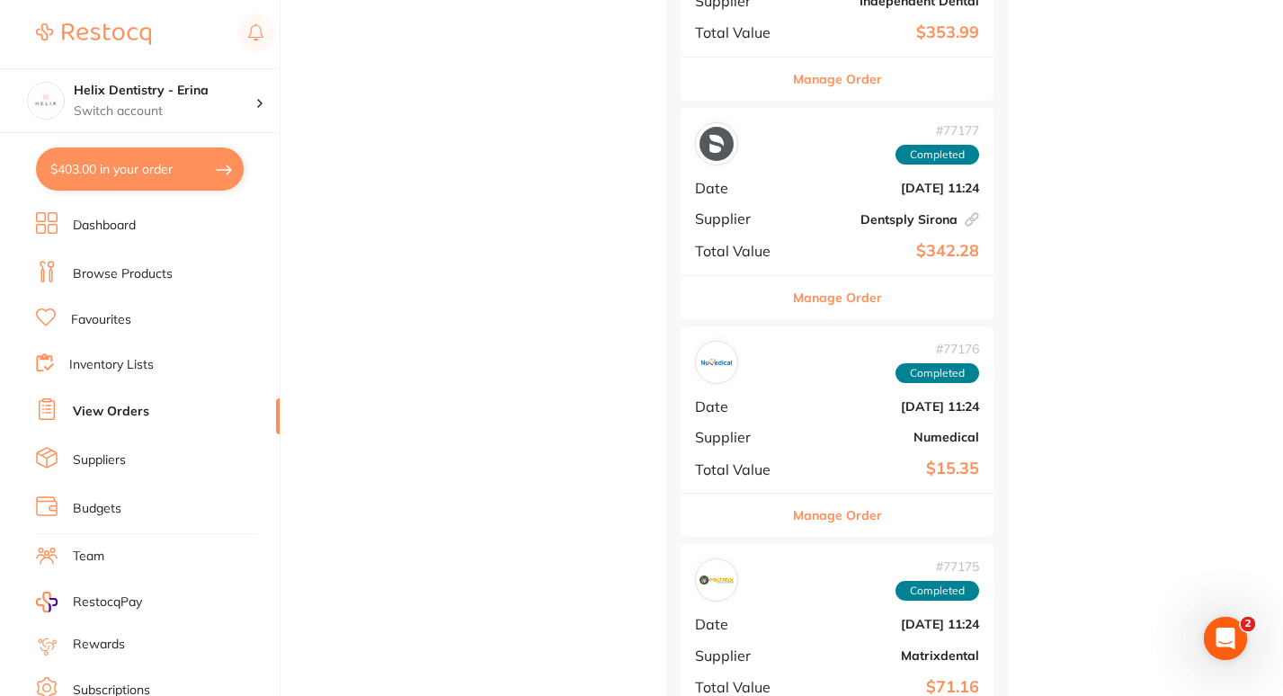
scroll to position [9306, 0]
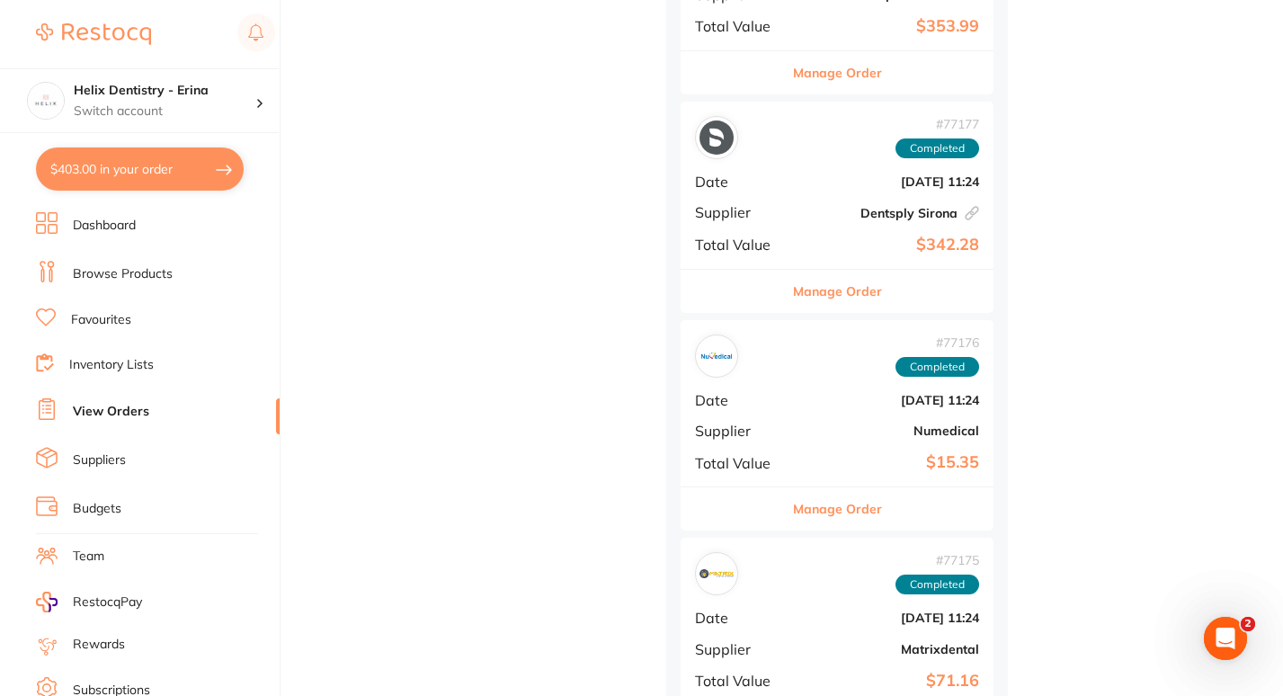
click at [825, 511] on button "Manage Order" at bounding box center [837, 508] width 89 height 43
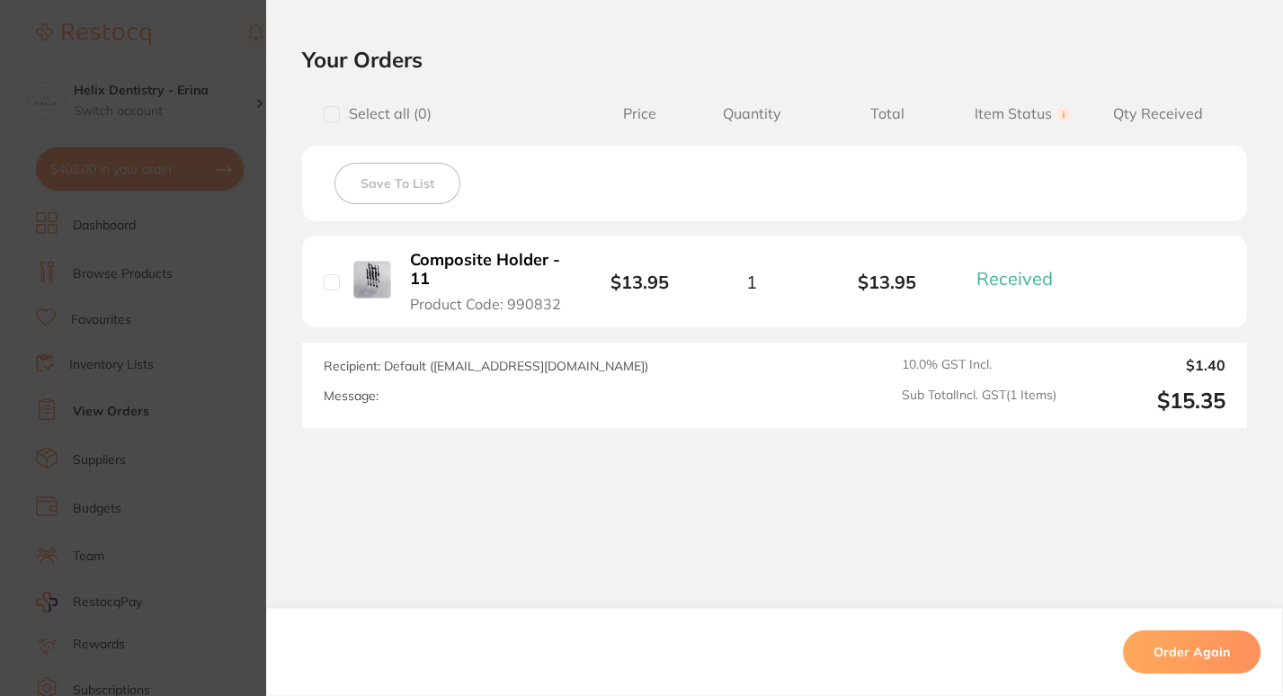
click at [211, 431] on section "Order ID: Restocq- 77176 Order Information 1 Received Completed Order Order Dat…" at bounding box center [641, 348] width 1283 height 696
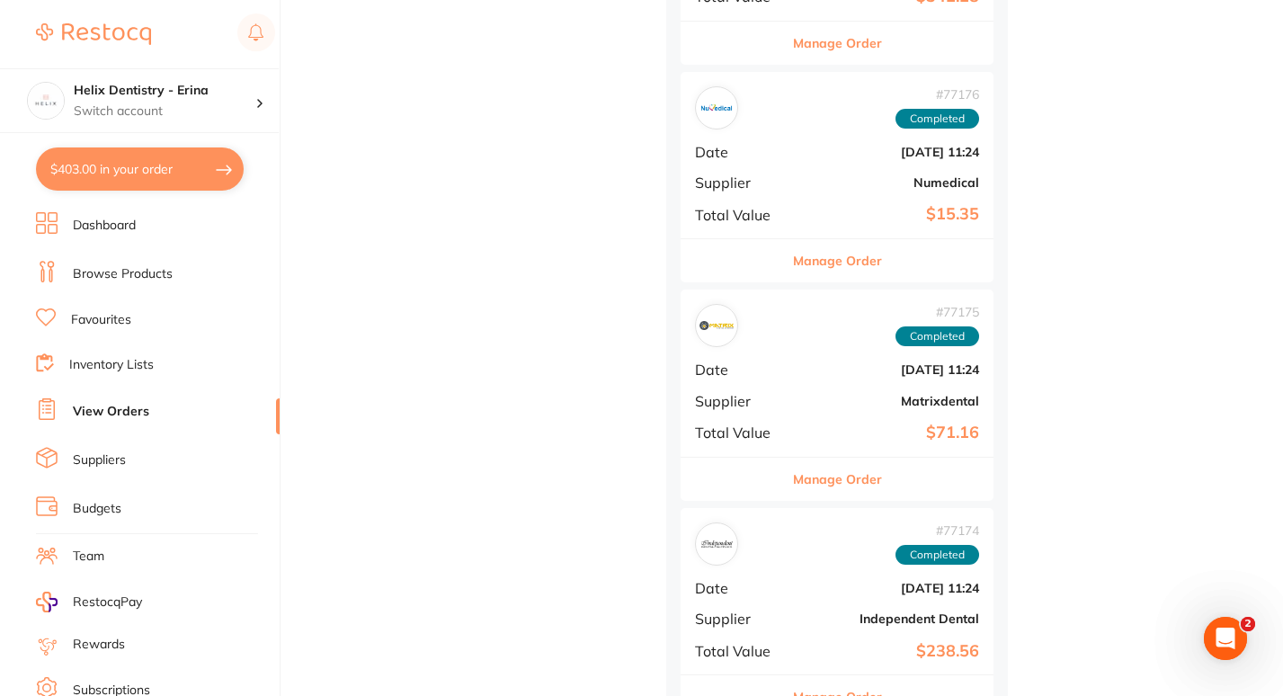
scroll to position [9555, 0]
click at [820, 475] on button "Manage Order" at bounding box center [837, 478] width 89 height 43
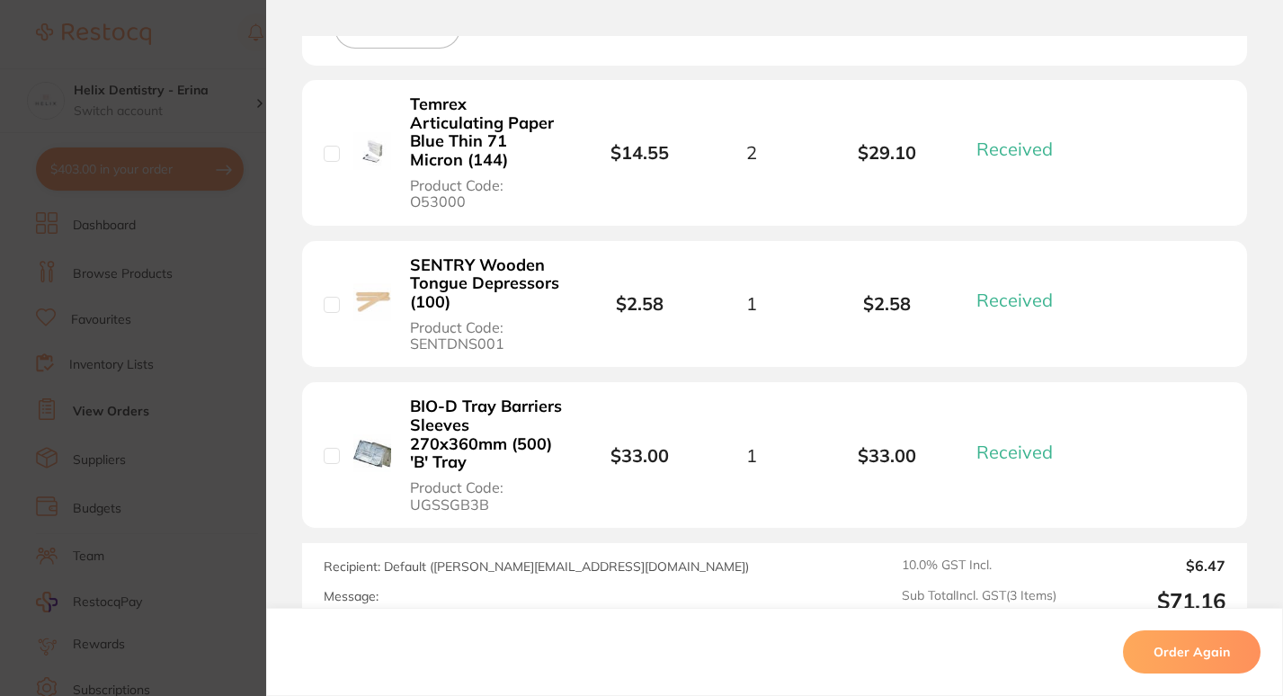
scroll to position [777, 0]
click at [233, 397] on section "Order ID: Restocq- 77175 Order Information 3 Received Completed Order Order Dat…" at bounding box center [641, 348] width 1283 height 696
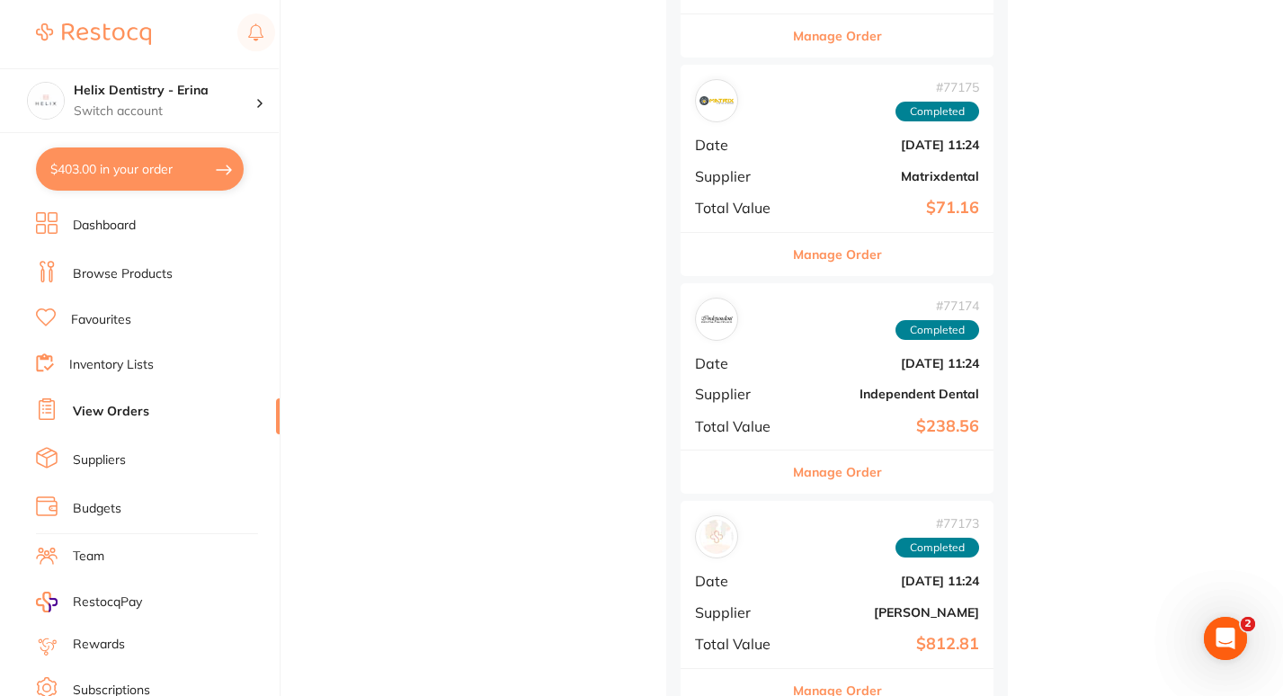
scroll to position [9785, 0]
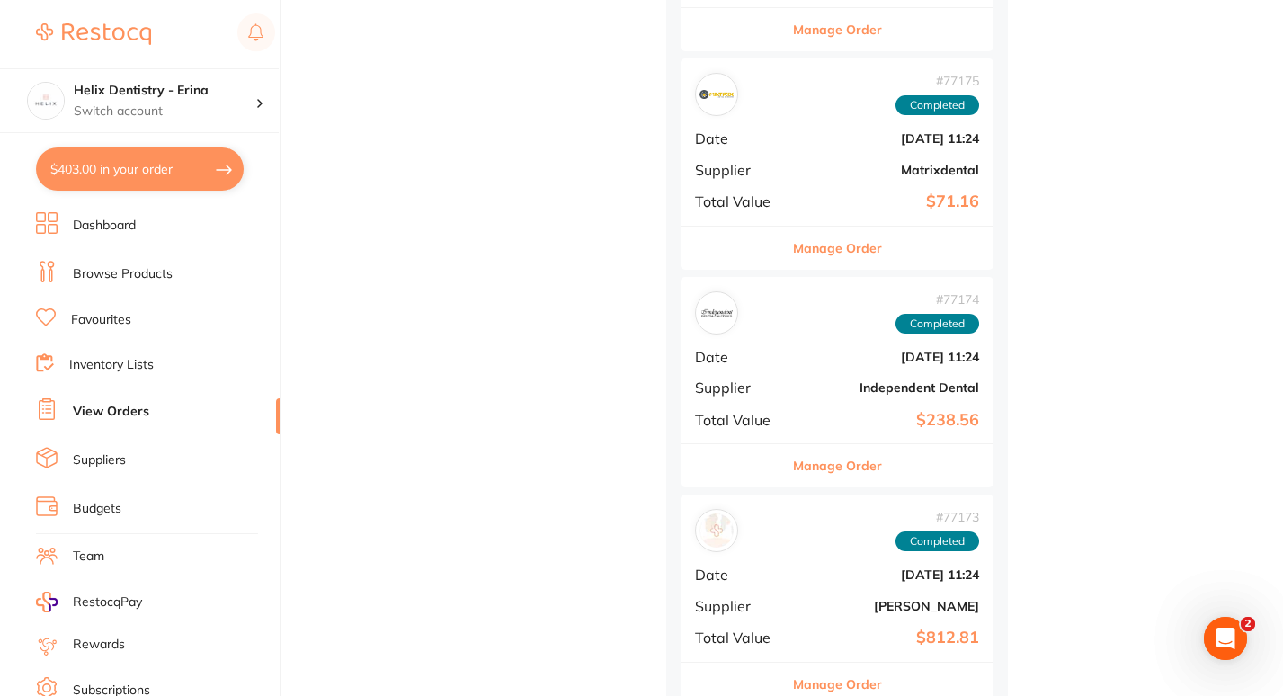
click at [822, 464] on button "Manage Order" at bounding box center [837, 465] width 89 height 43
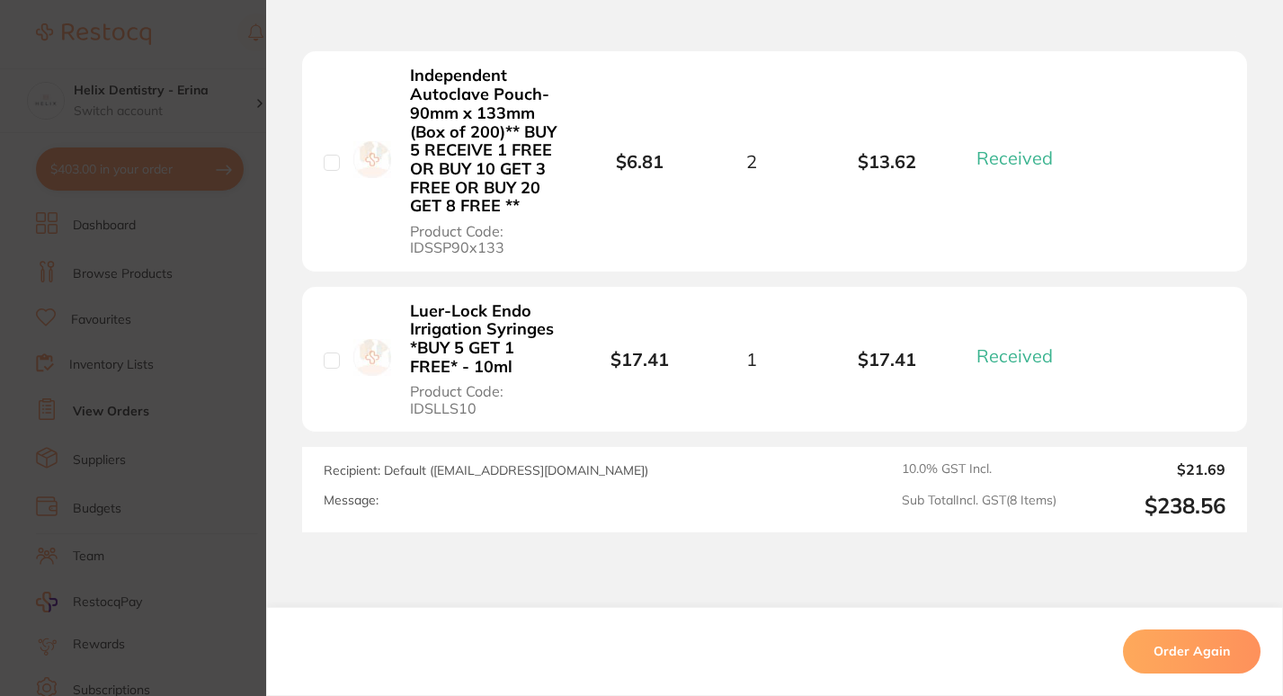
click at [245, 393] on section "Order ID: Restocq- 77174 Order Information 8 Received Completed Order Order Dat…" at bounding box center [641, 348] width 1283 height 696
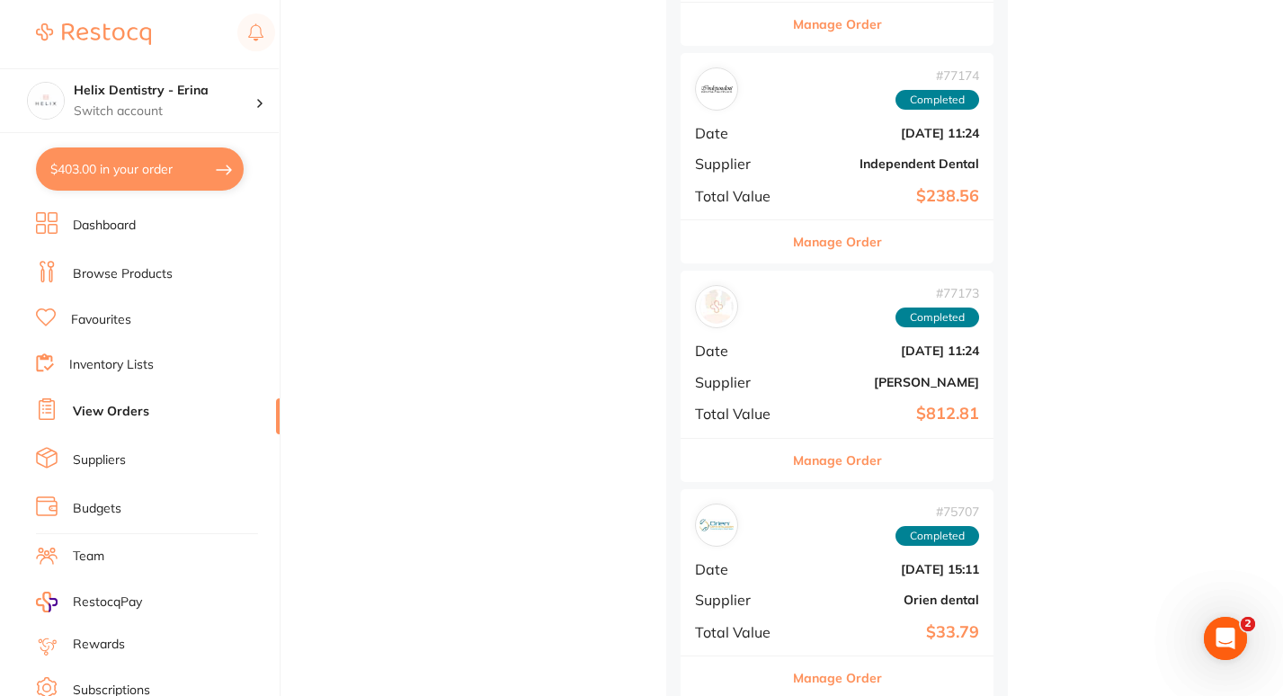
click at [819, 462] on button "Manage Order" at bounding box center [837, 460] width 89 height 43
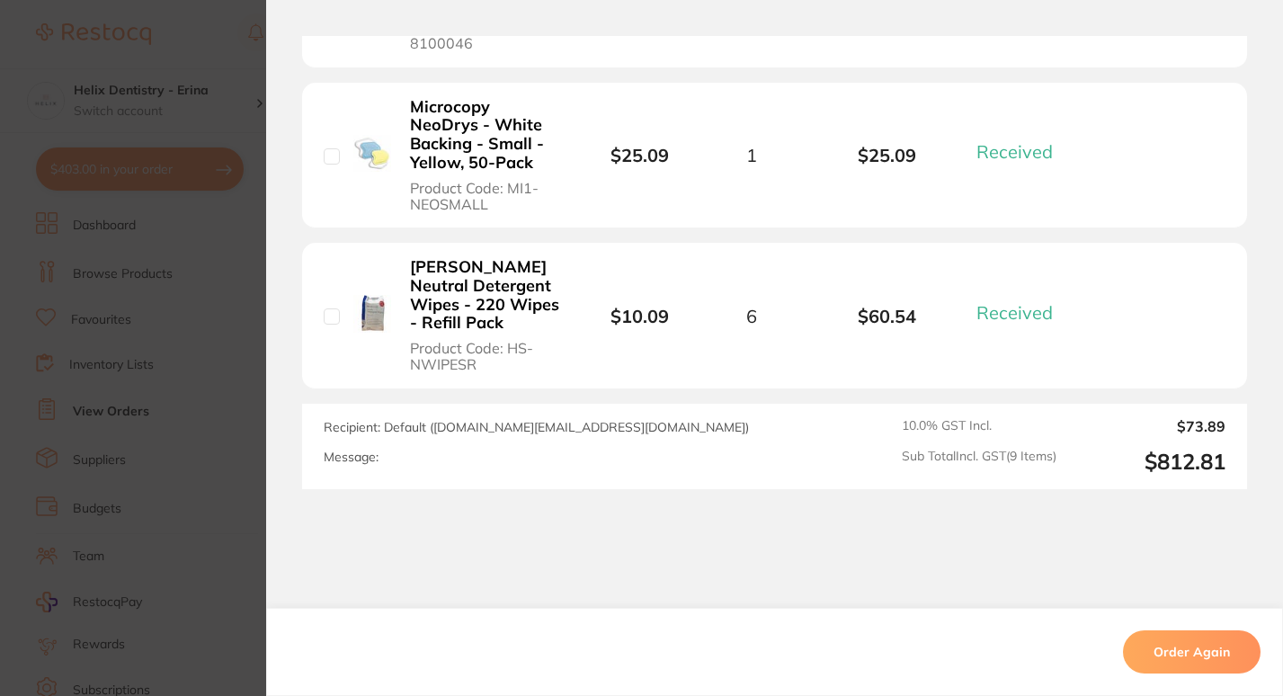
click at [230, 423] on section "Order ID: Restocq- 77173 Order Information 9 Received Completed Order Order Dat…" at bounding box center [641, 348] width 1283 height 696
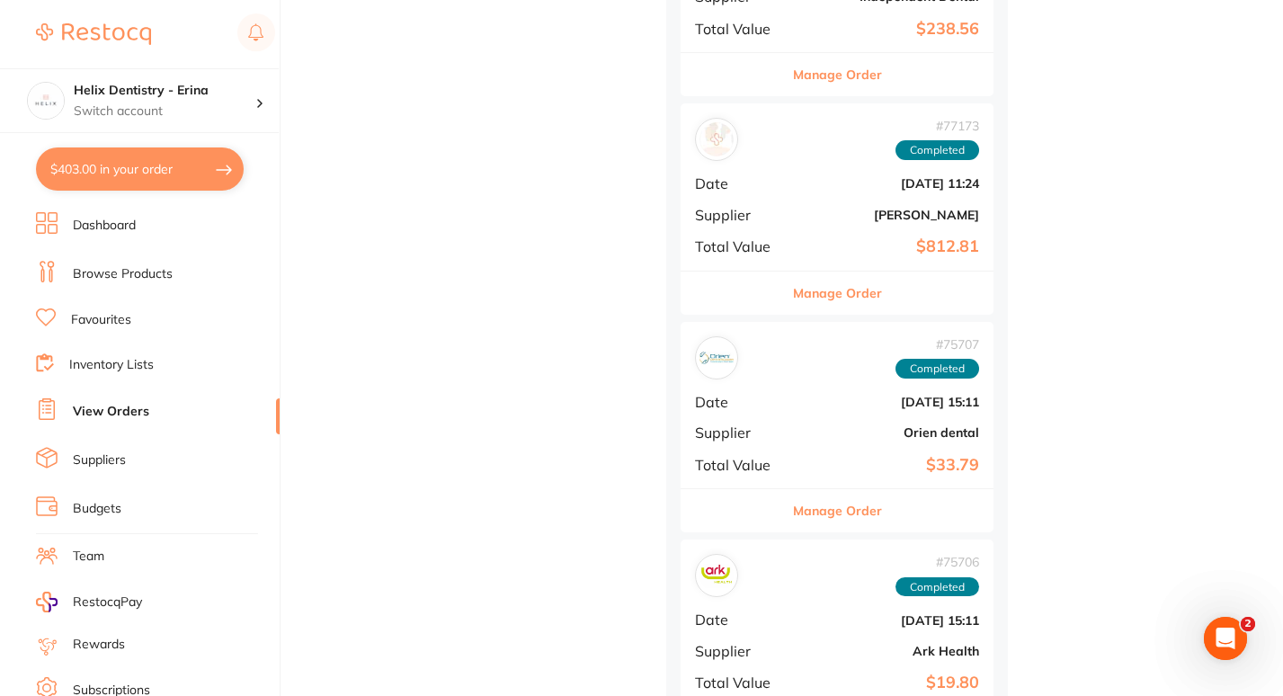
click at [844, 512] on button "Manage Order" at bounding box center [837, 510] width 89 height 43
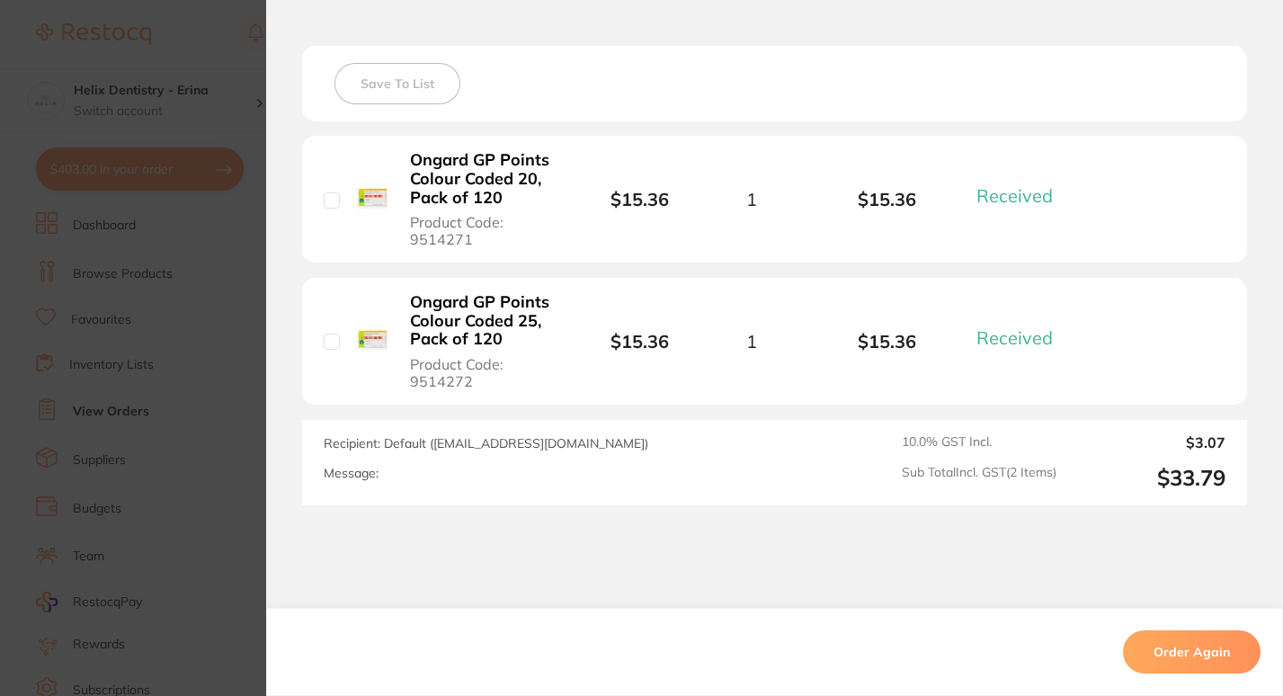
click at [229, 432] on section "Order ID: Restocq- 75707 Order Information 2 Received Completed Order Order Dat…" at bounding box center [641, 348] width 1283 height 696
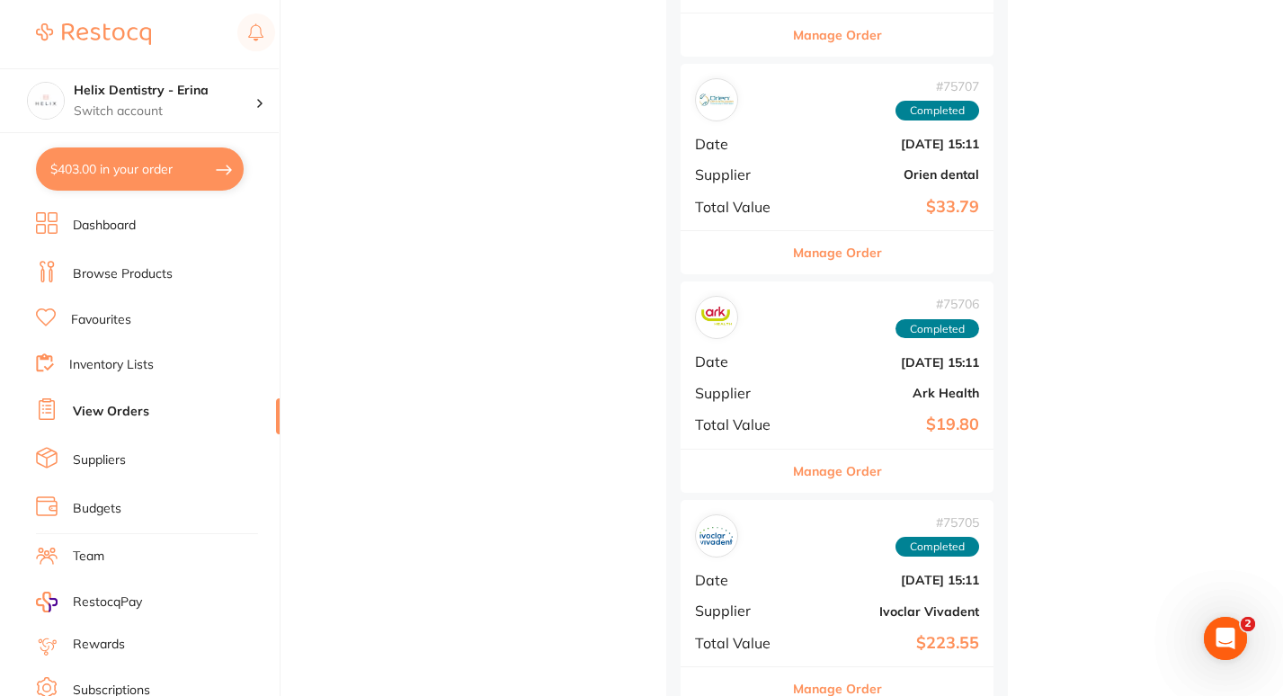
click at [857, 471] on button "Manage Order" at bounding box center [837, 470] width 89 height 43
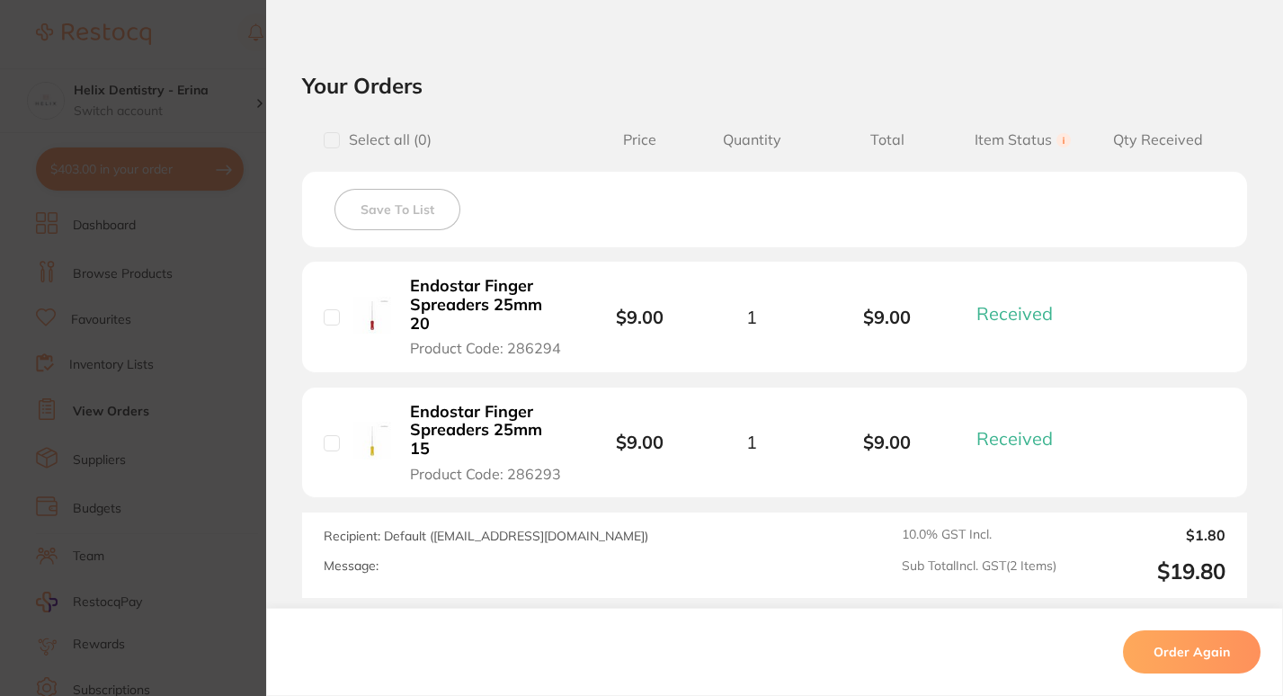
click at [221, 406] on section "Order ID: Restocq- 75706 Order Information 2 Received Completed Order Order Dat…" at bounding box center [641, 348] width 1283 height 696
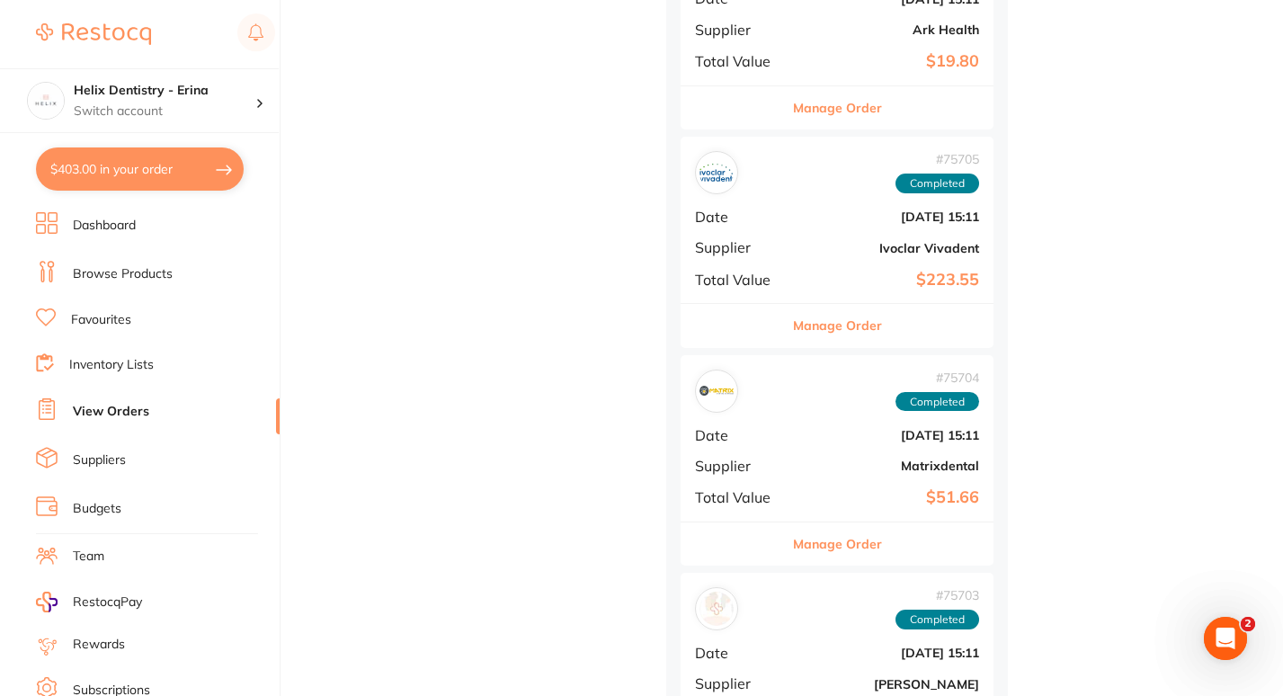
click at [803, 329] on button "Manage Order" at bounding box center [837, 325] width 89 height 43
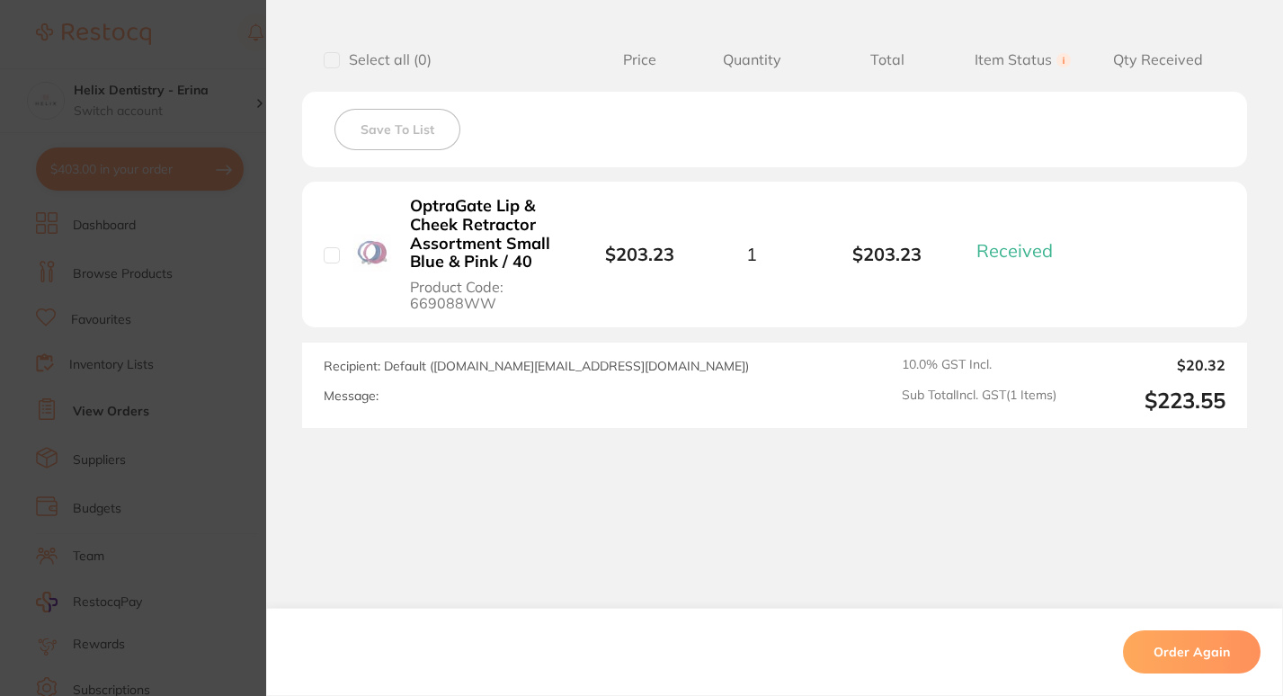
click at [209, 385] on section "Order ID: Restocq- 75705 Order Information 1 Received Completed Order Order Dat…" at bounding box center [641, 348] width 1283 height 696
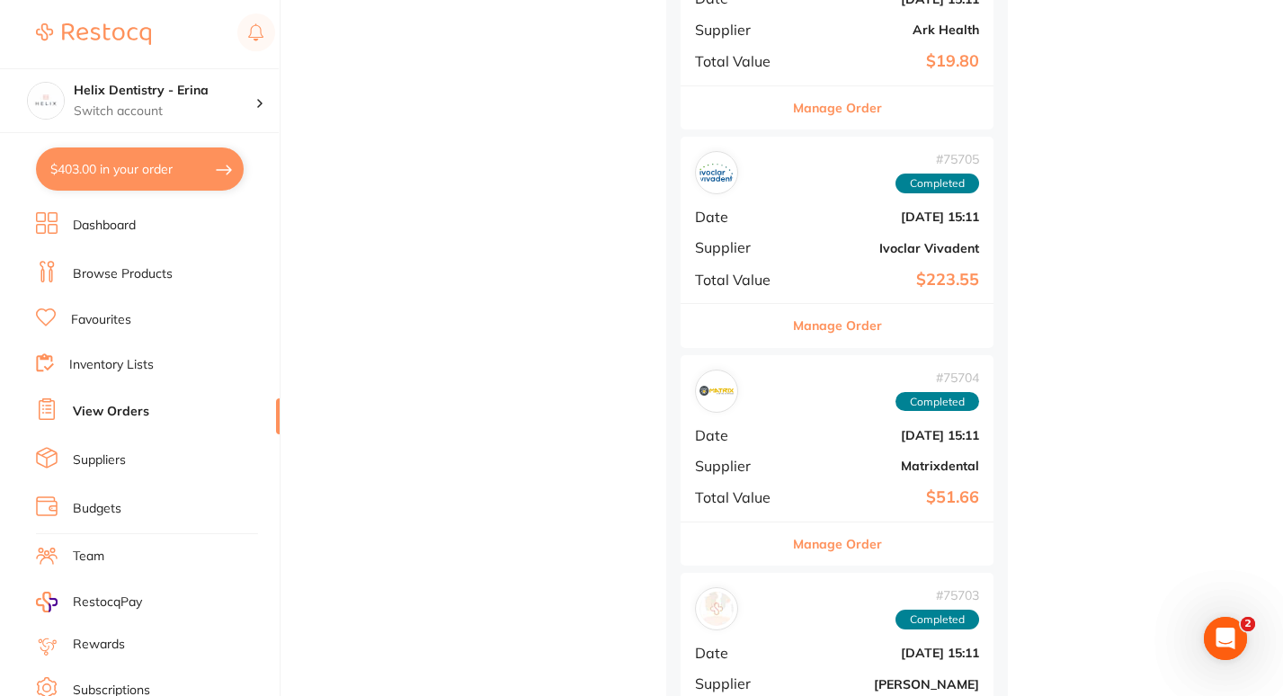
click at [842, 546] on button "Manage Order" at bounding box center [837, 543] width 89 height 43
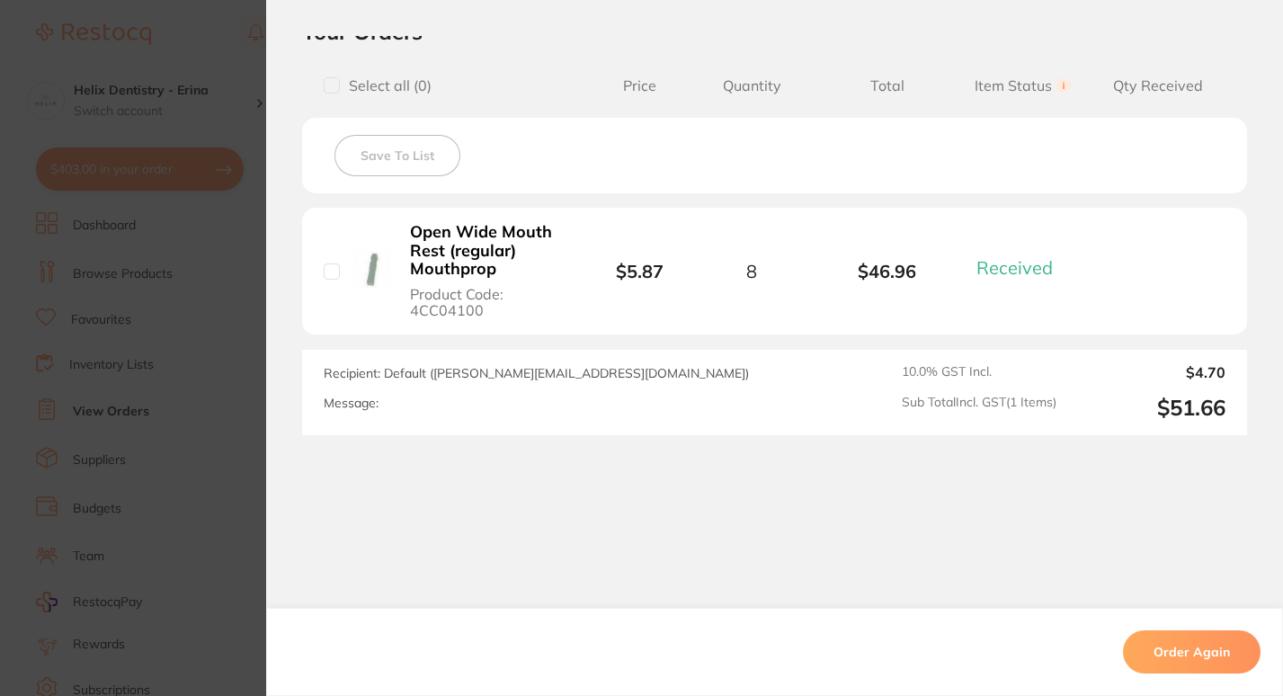
click at [232, 426] on section "Order ID: Restocq- 75704 Order Information 1 Received Completed Order Order Dat…" at bounding box center [641, 348] width 1283 height 696
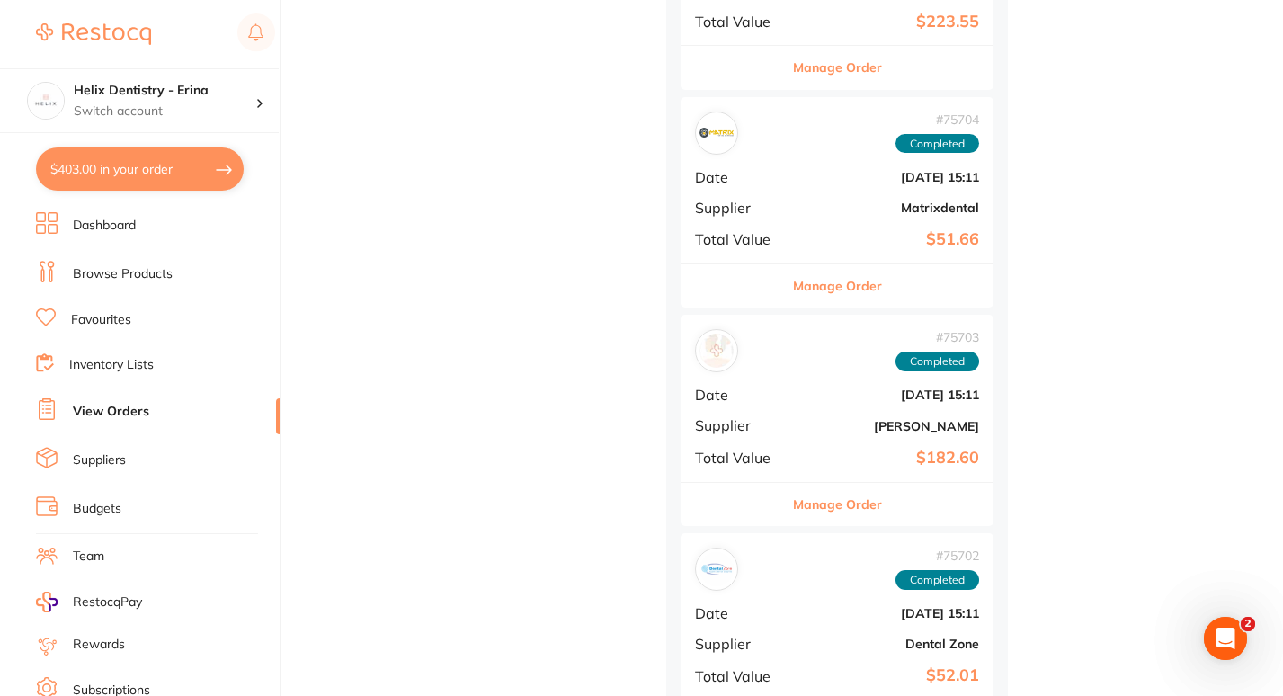
click at [845, 507] on button "Manage Order" at bounding box center [837, 504] width 89 height 43
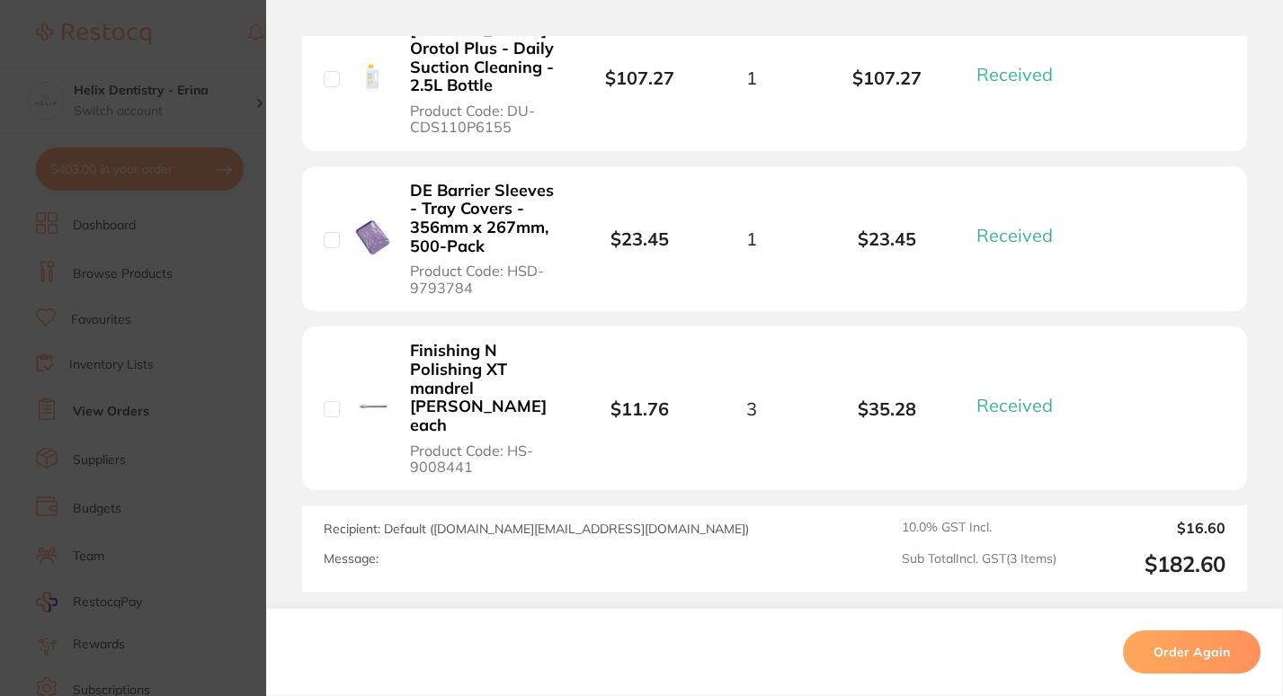
click at [224, 410] on section "Order ID: Restocq- 75703 Order Information 3 Received Completed Order Order Dat…" at bounding box center [641, 348] width 1283 height 696
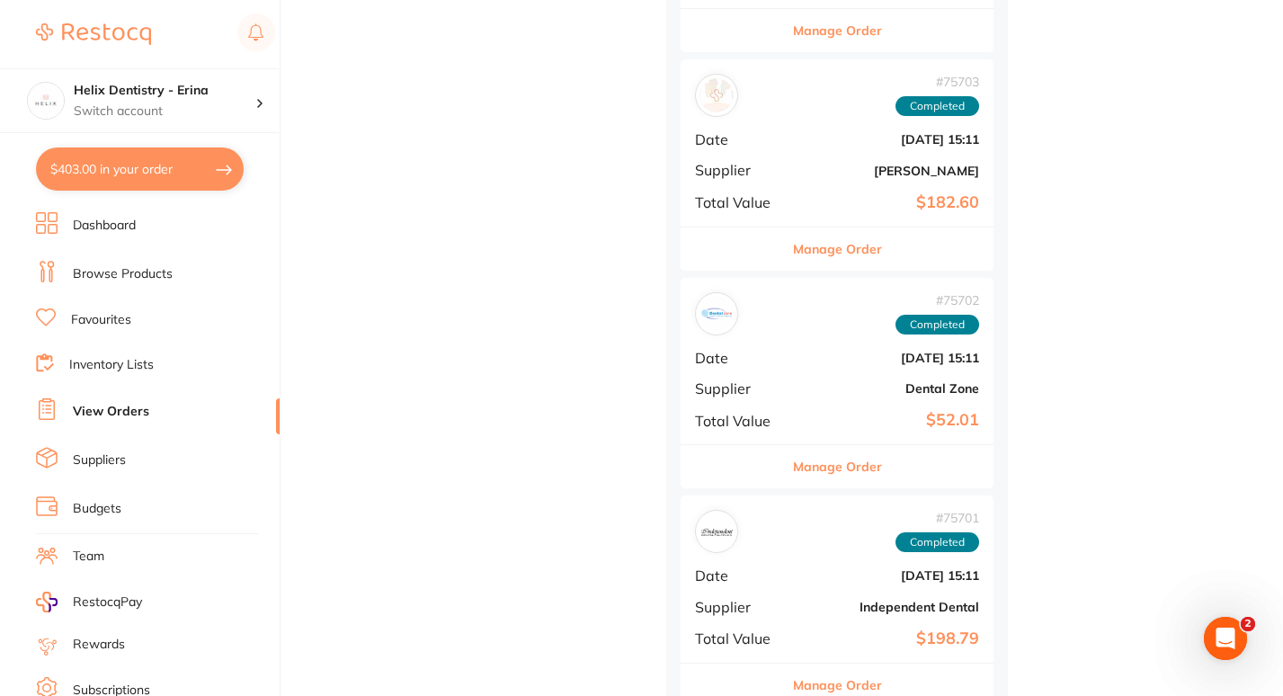
click at [823, 471] on button "Manage Order" at bounding box center [837, 466] width 89 height 43
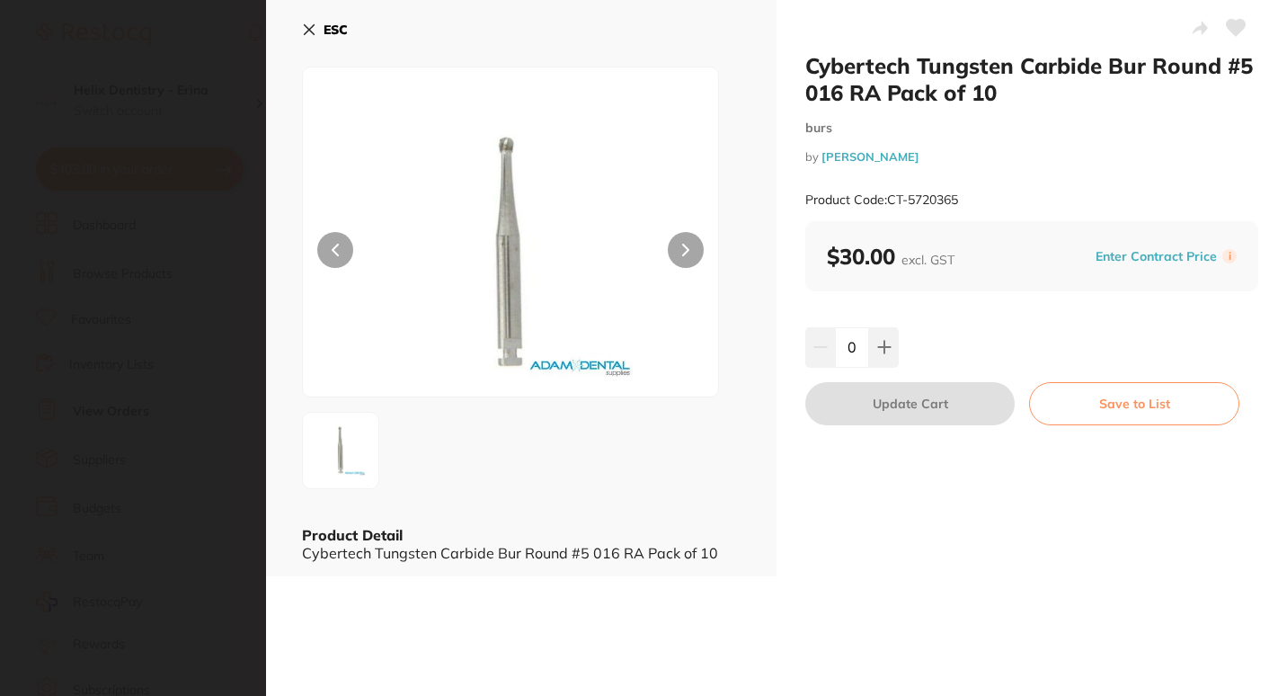
scroll to position [1381, 0]
click at [235, 355] on section "Cybertech Tungsten Carbide Bur Round #5 016 RA Pack of 10 burs by [PERSON_NAME]…" at bounding box center [643, 348] width 1287 height 696
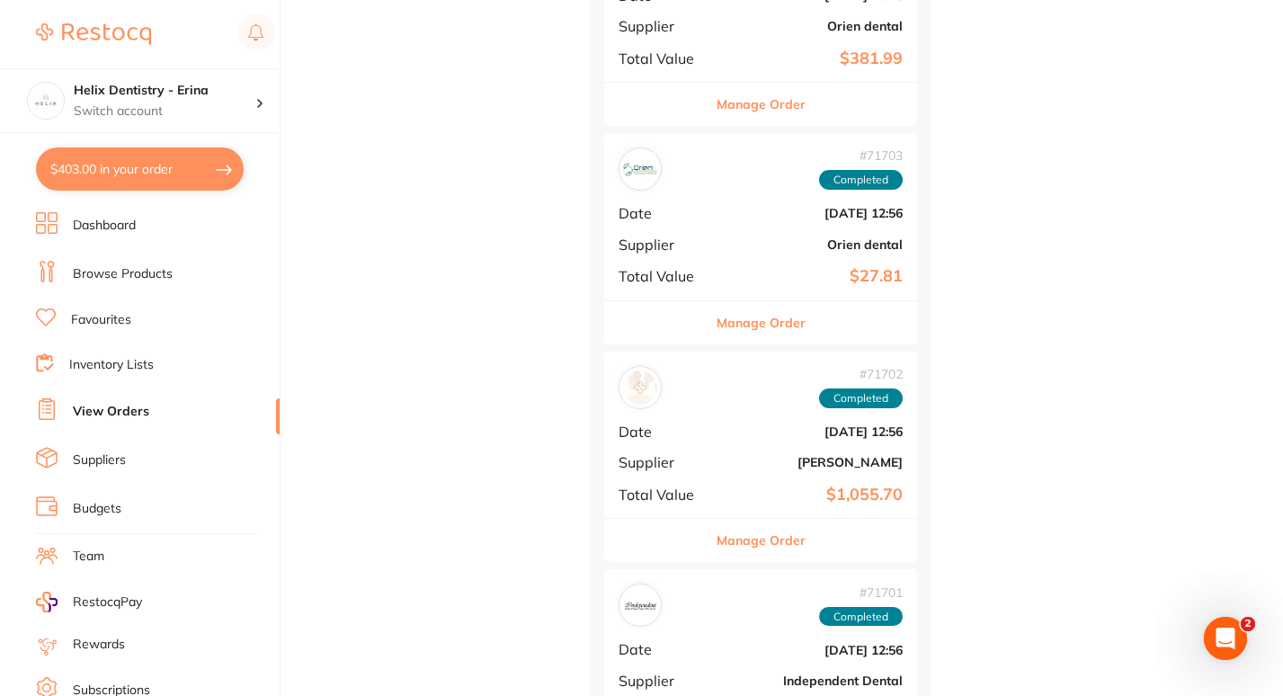
scroll to position [15608, 0]
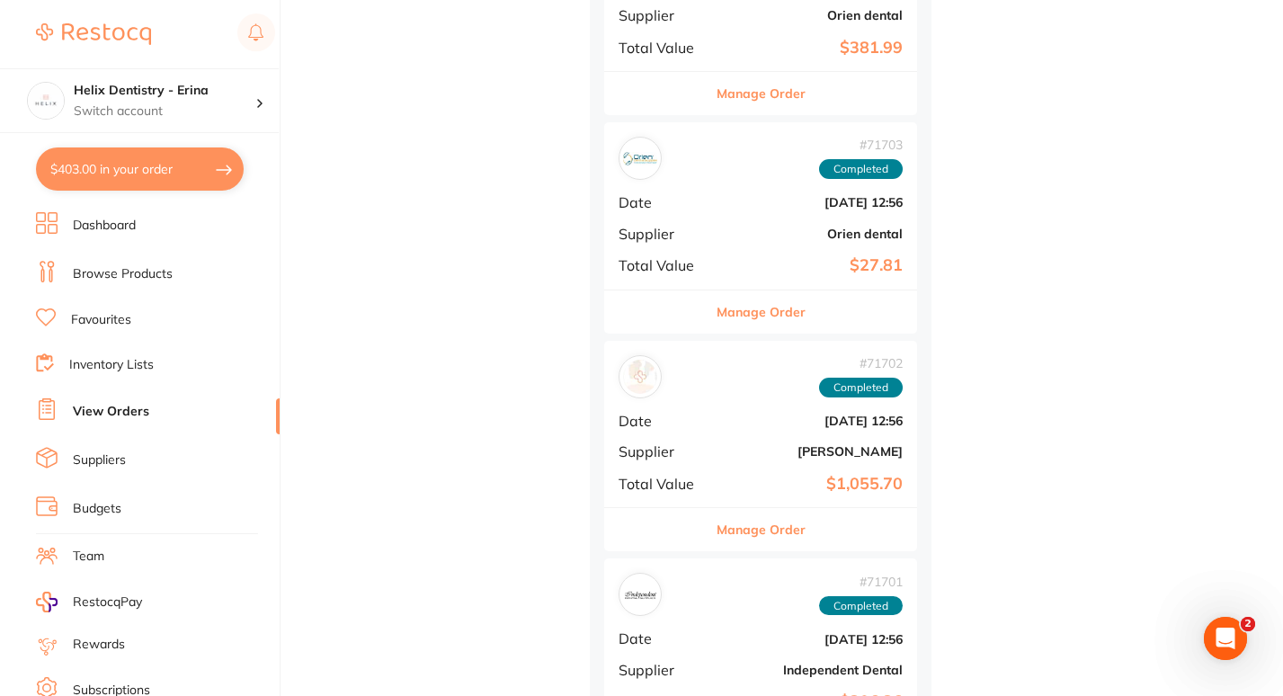
click at [778, 319] on button "Manage Order" at bounding box center [760, 311] width 89 height 43
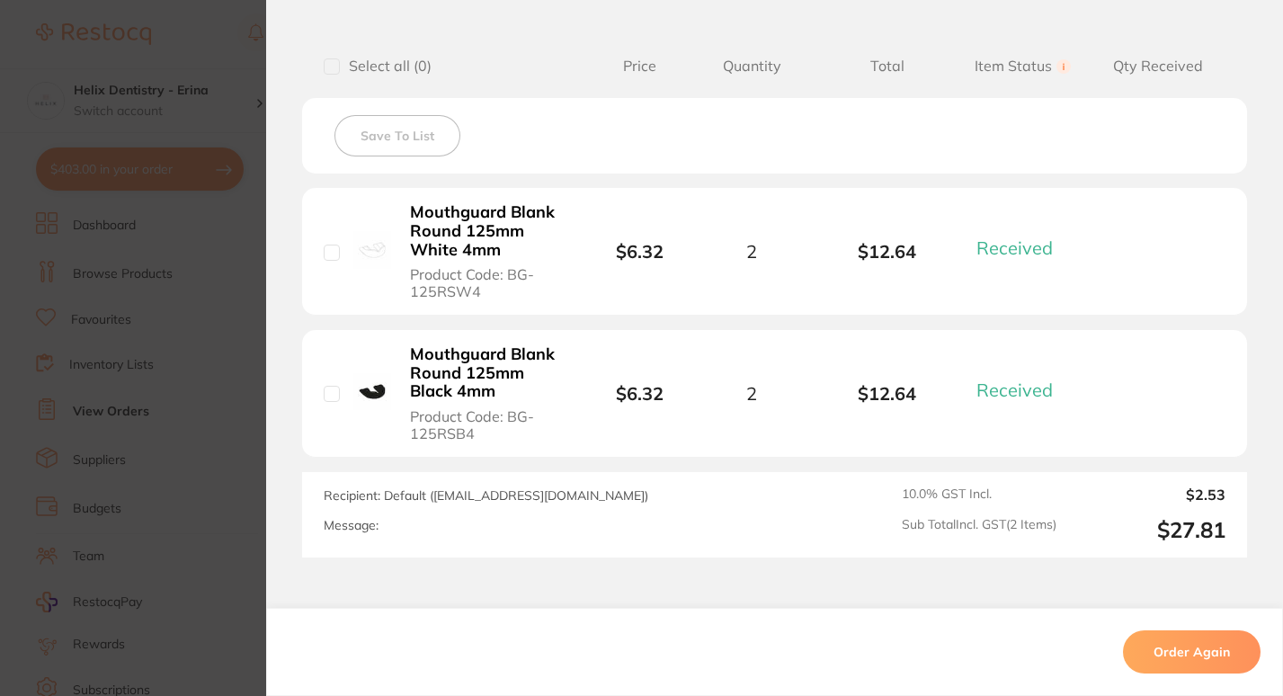
click at [212, 366] on section "Order ID: Restocq- 71703 Order Information 2 Received Completed Order Order Dat…" at bounding box center [641, 348] width 1283 height 696
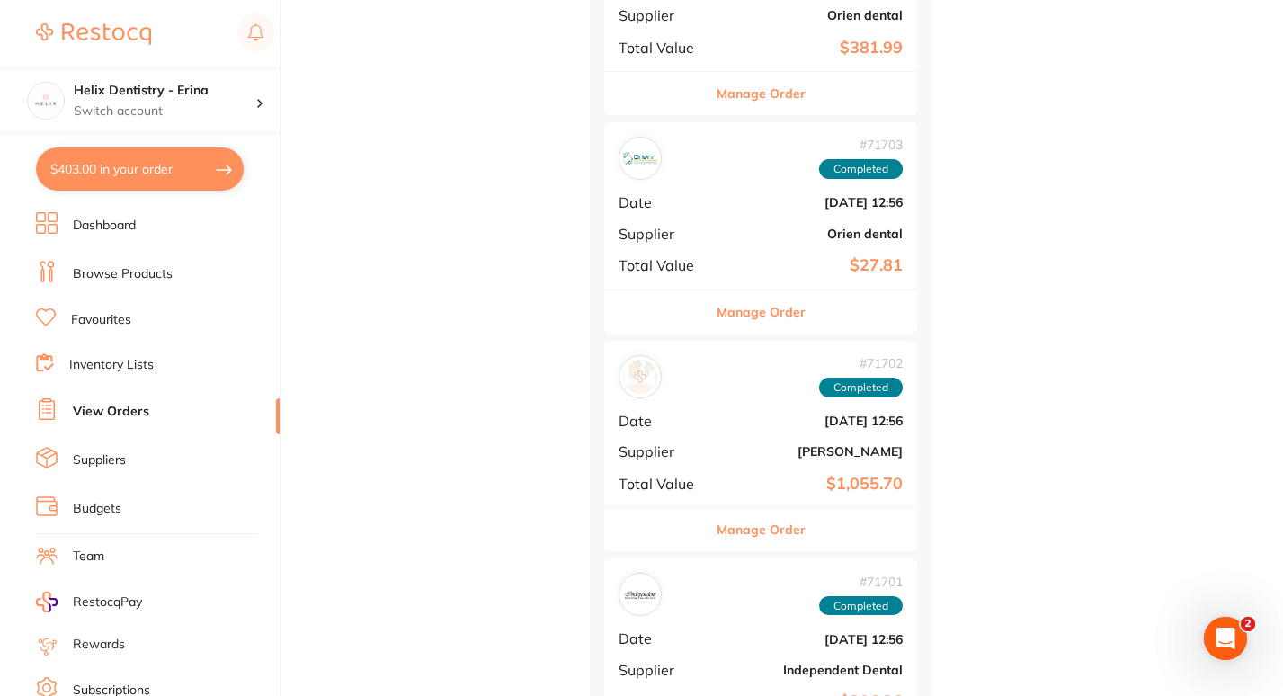
click at [733, 526] on button "Manage Order" at bounding box center [760, 529] width 89 height 43
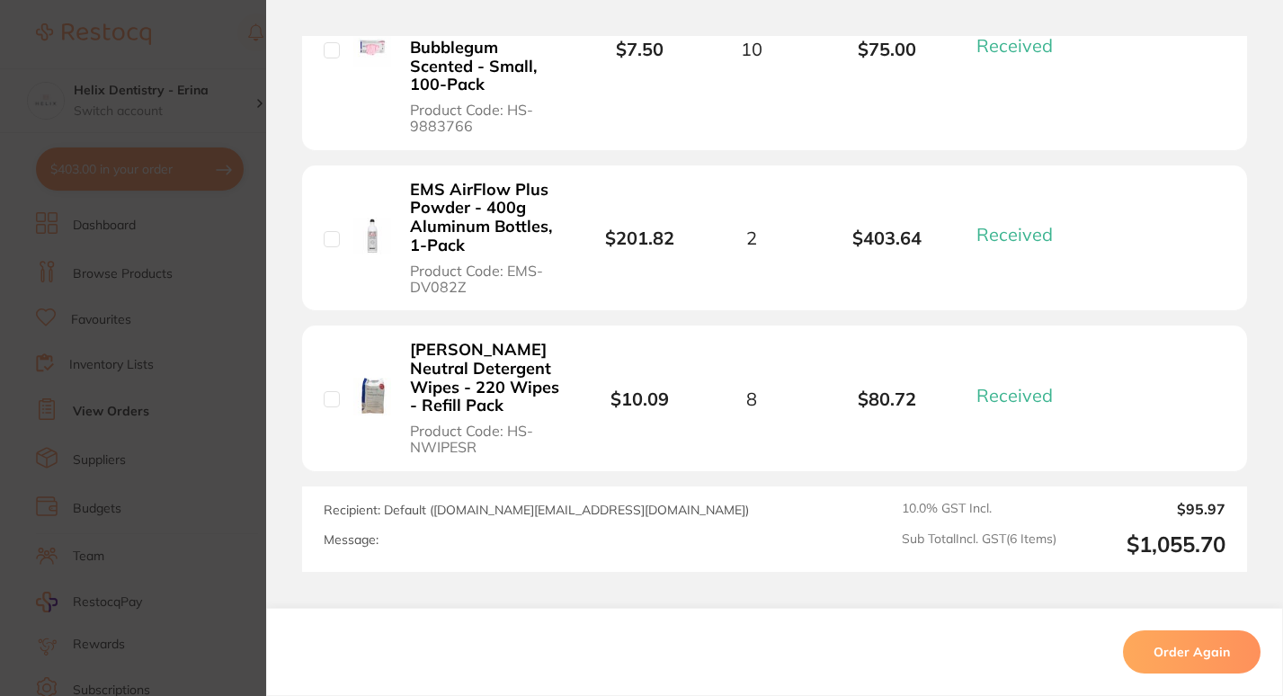
scroll to position [1271, 0]
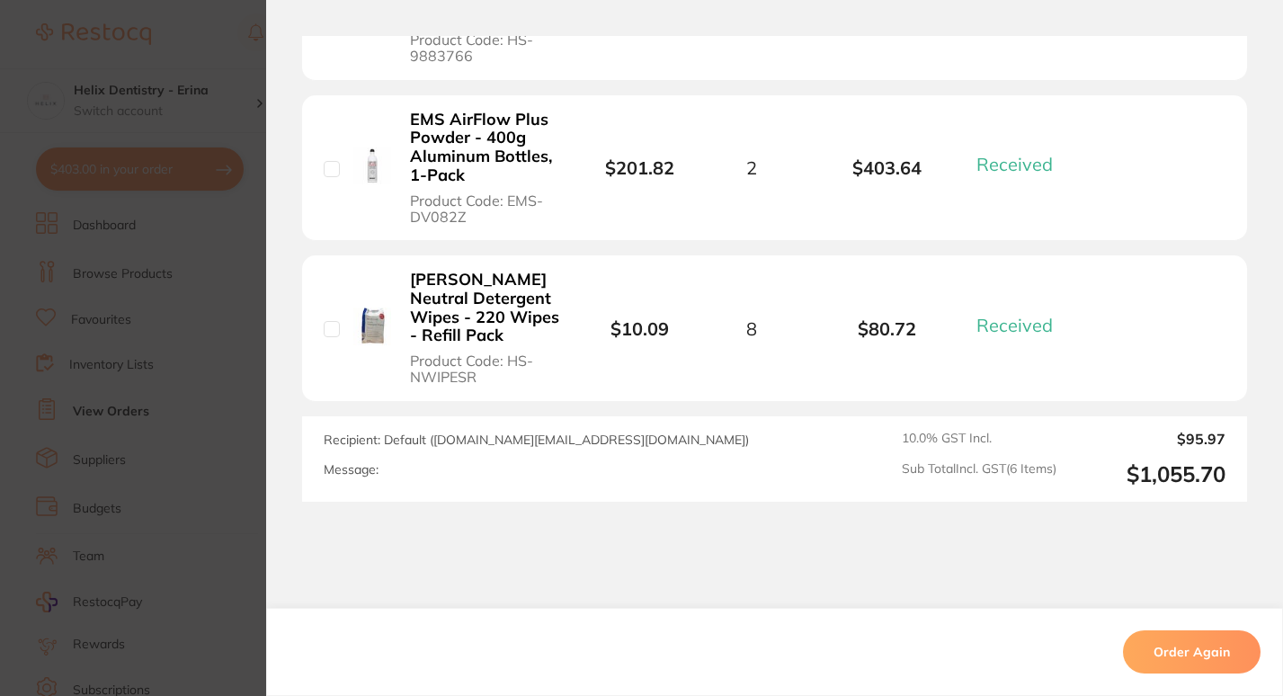
click at [218, 391] on section "Order ID: Restocq- 71702 Order Information 6 Received Completed Order Order Dat…" at bounding box center [641, 348] width 1283 height 696
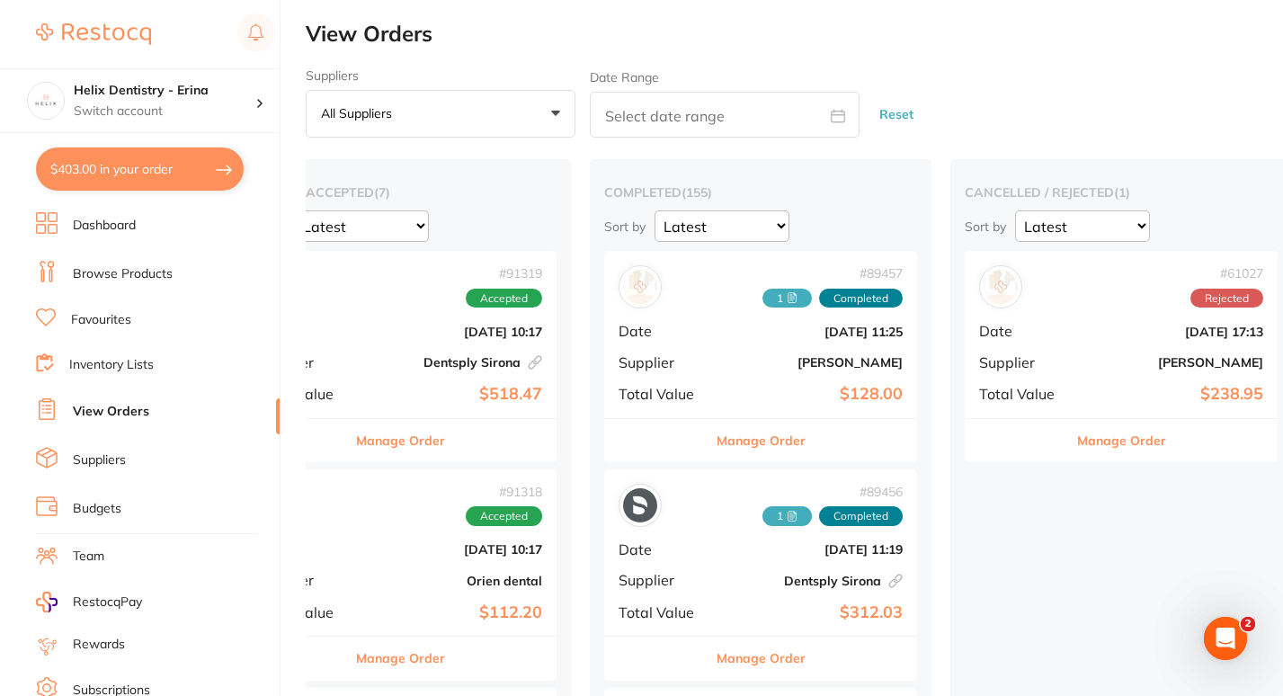
click at [109, 270] on link "Browse Products" at bounding box center [123, 274] width 100 height 18
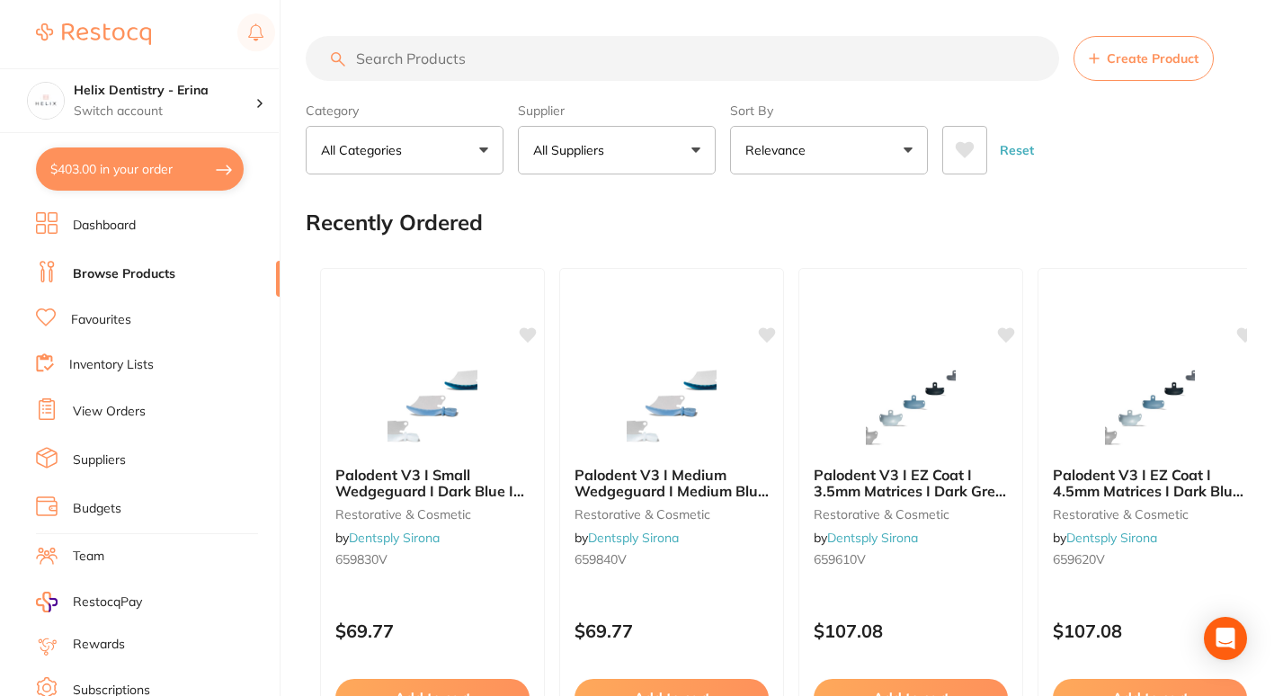
click at [396, 50] on input "search" at bounding box center [682, 58] width 753 height 45
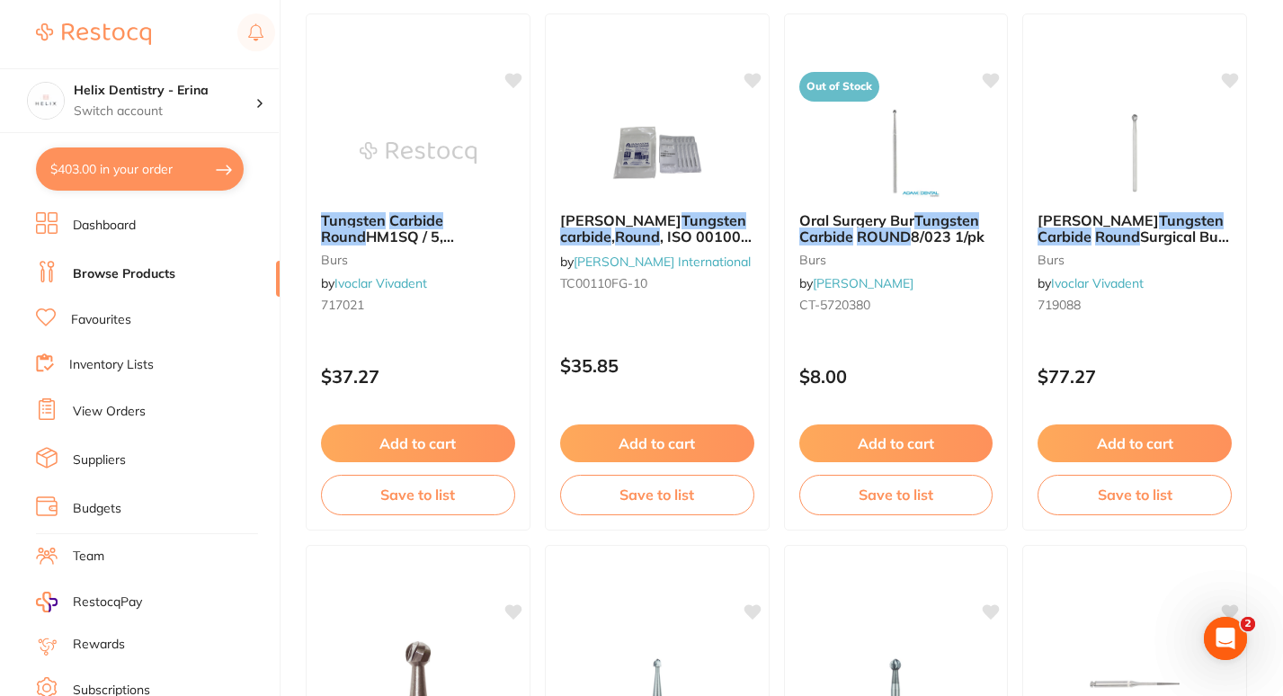
scroll to position [1690, 0]
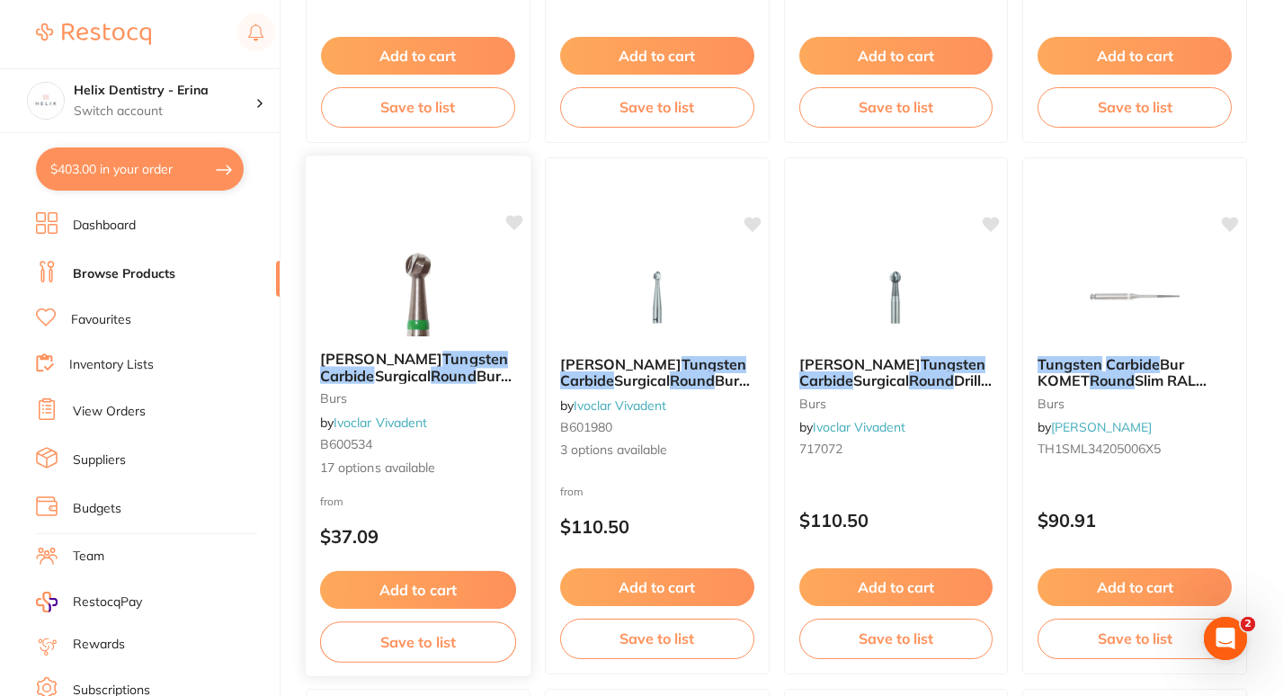
type input "tugsten carbide round"
click at [386, 355] on span "[PERSON_NAME]" at bounding box center [381, 359] width 122 height 18
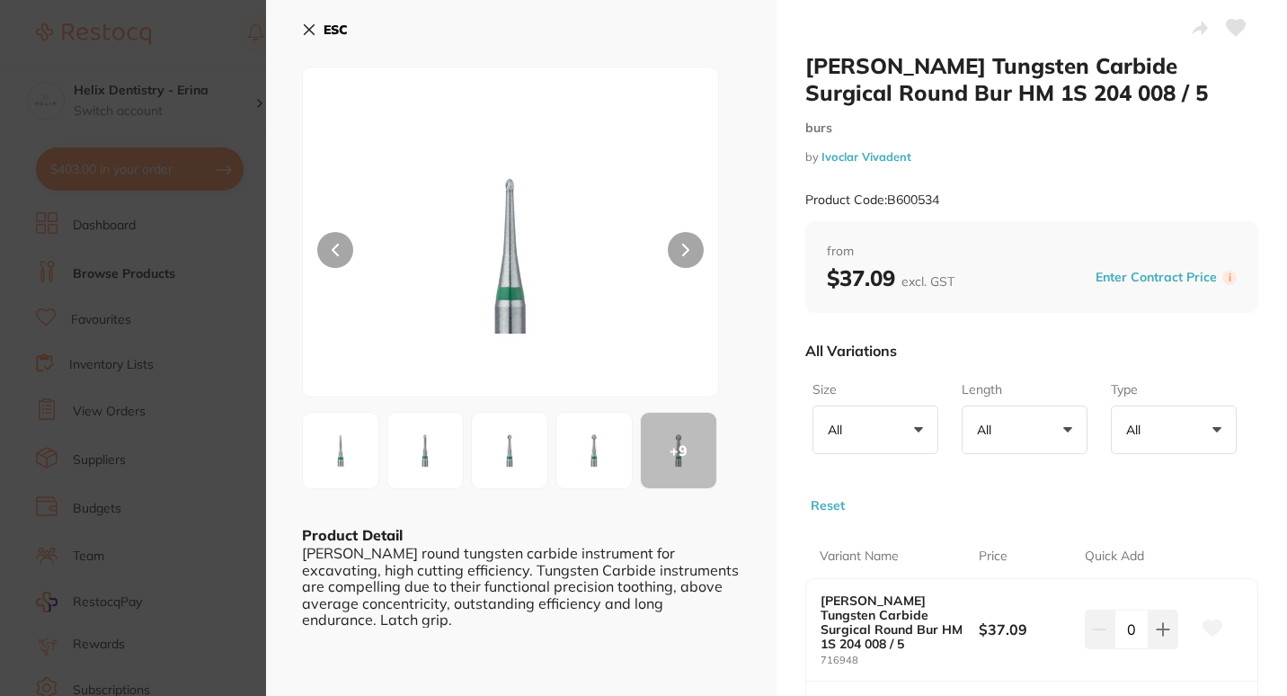
click at [869, 435] on button "All +0" at bounding box center [876, 429] width 126 height 49
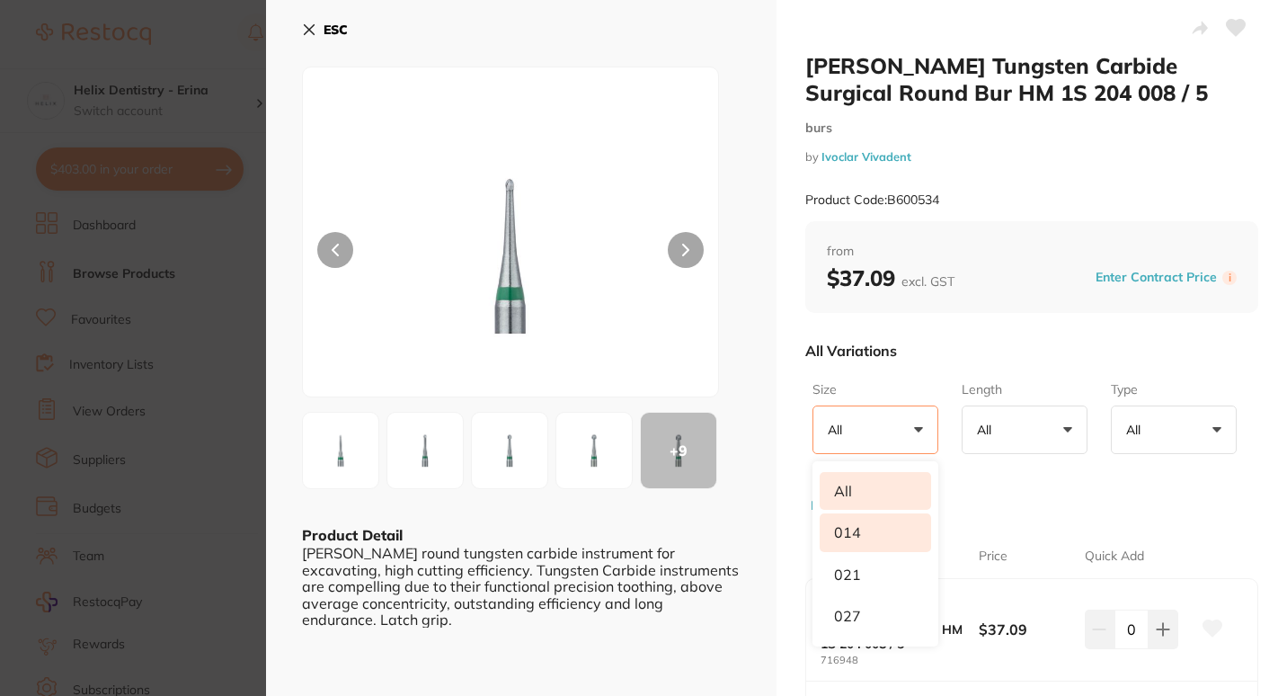
click at [864, 534] on li "014" at bounding box center [875, 532] width 111 height 38
click at [1016, 436] on button "All +0" at bounding box center [1025, 429] width 126 height 49
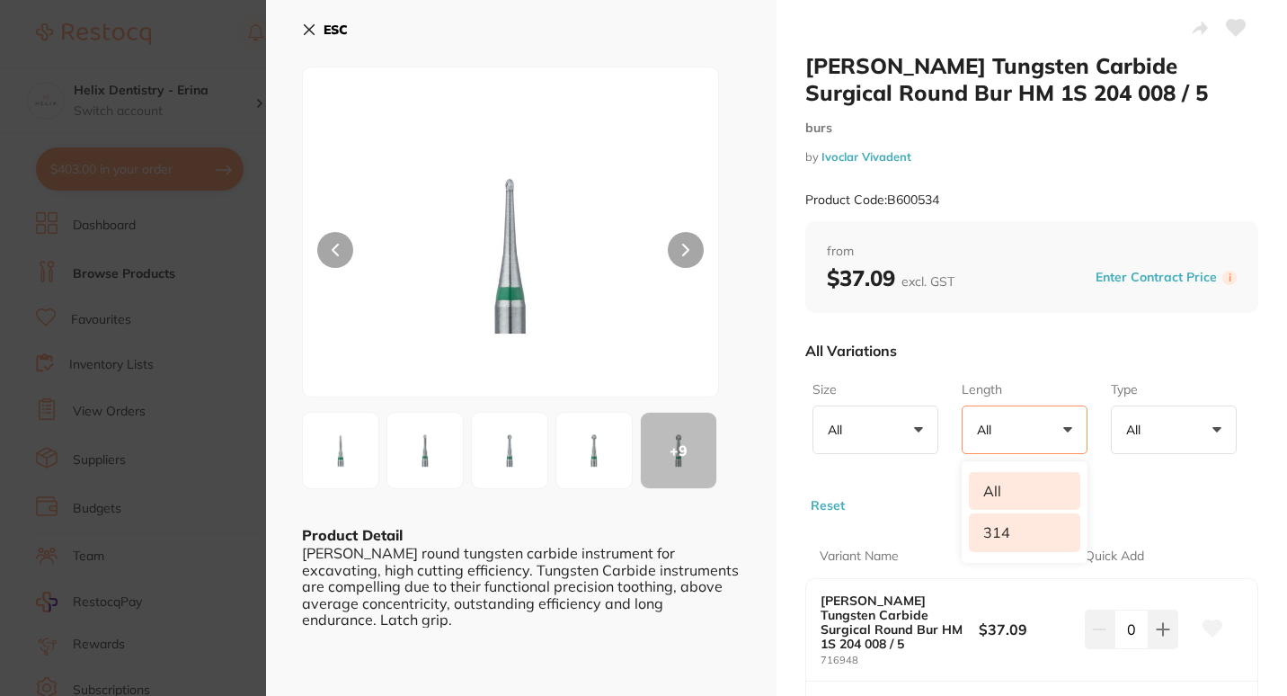
click at [1001, 529] on li "314" at bounding box center [1024, 532] width 111 height 38
click at [1001, 529] on li "204" at bounding box center [1024, 532] width 111 height 38
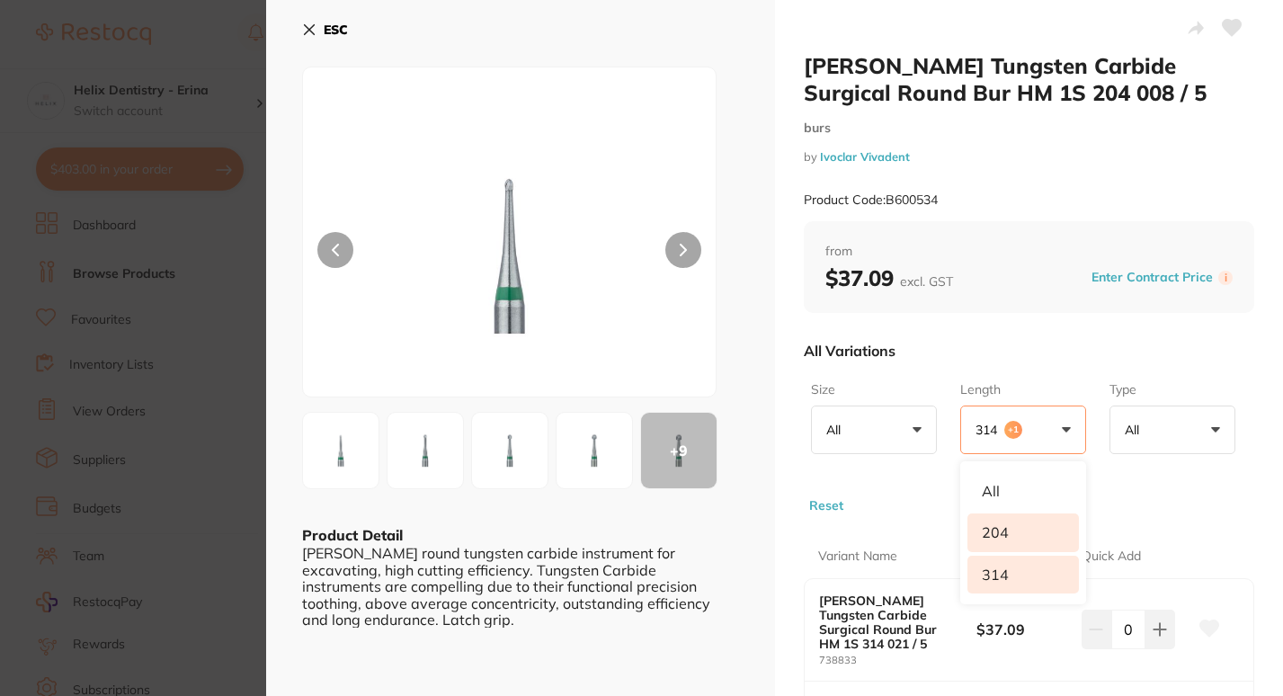
click at [857, 519] on div "Variant Name Price Quick Add Meisinger Tungsten Carbide Surgical Round Bur HM 1…" at bounding box center [1029, 699] width 451 height 373
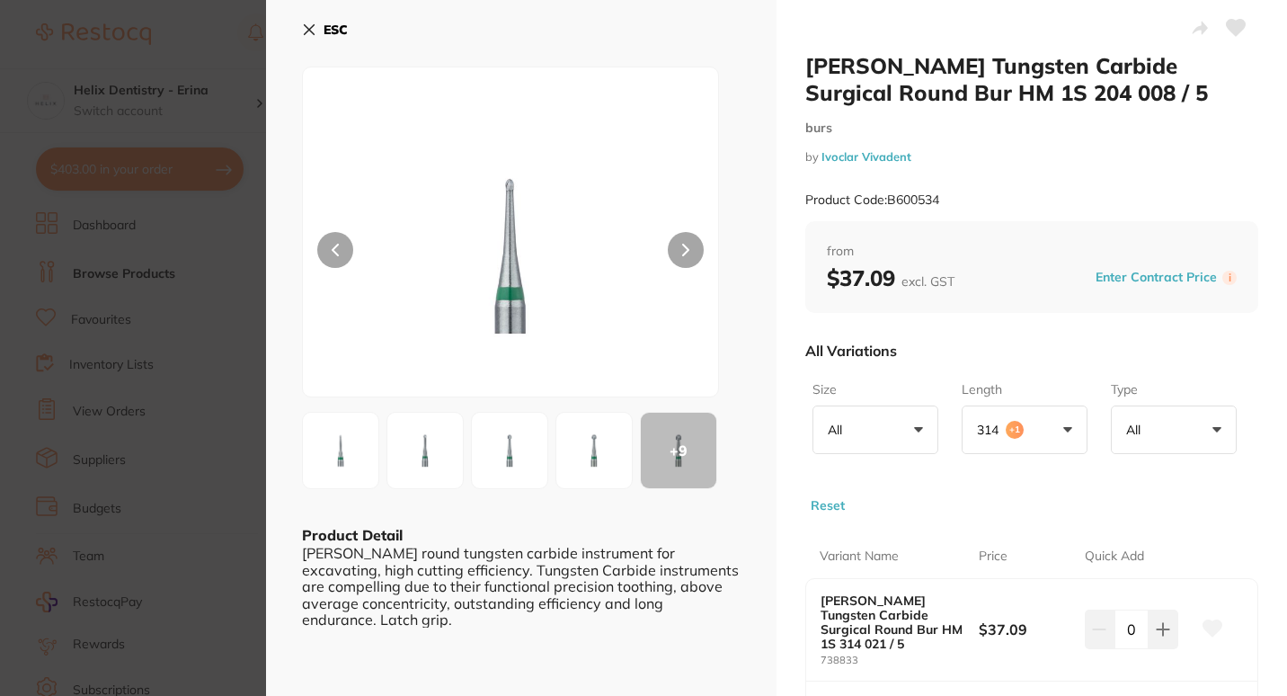
click at [238, 90] on section "Meisinger Tungsten Carbide Surgical Round Bur HM 1S 204 008 / 5 burs by Ivoclar…" at bounding box center [643, 348] width 1287 height 696
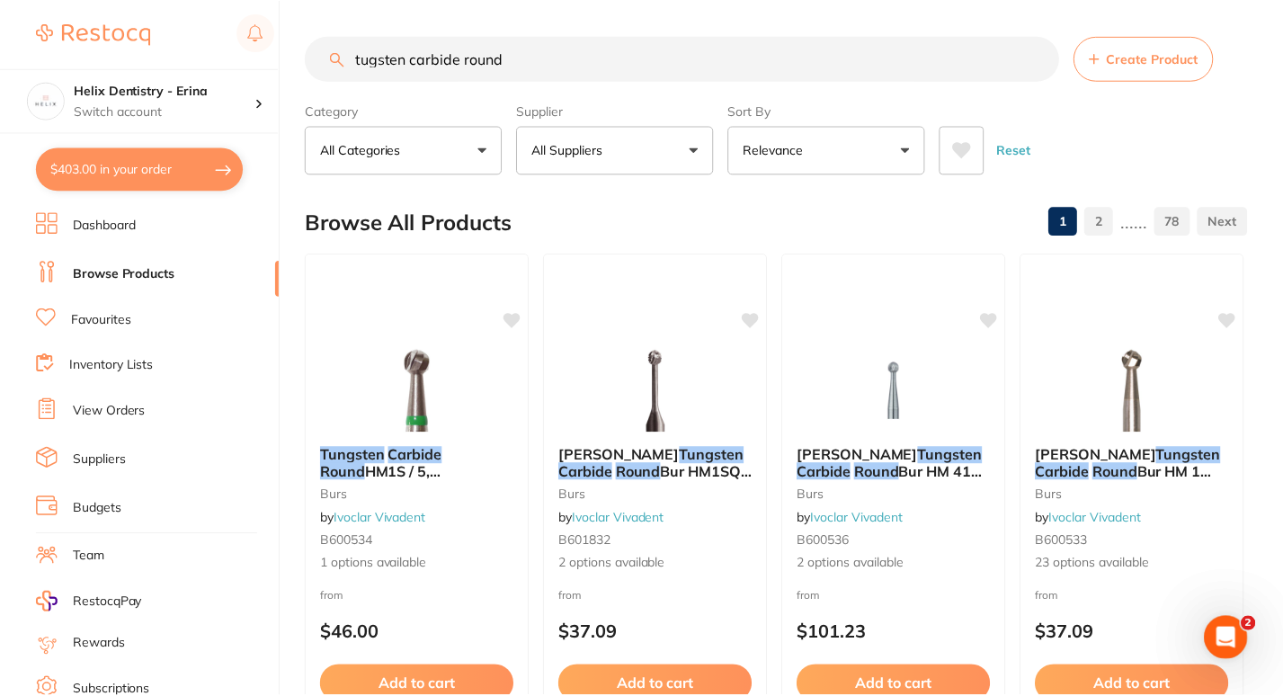
scroll to position [1690, 0]
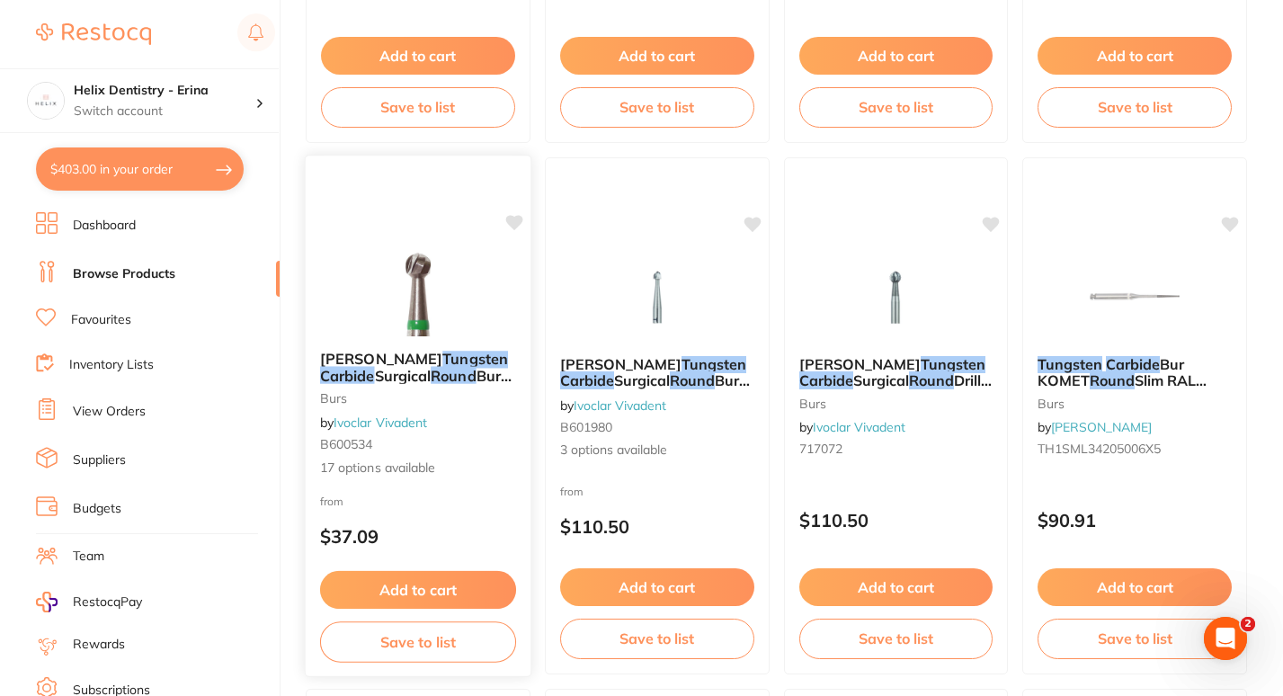
click at [452, 352] on em "Tungsten" at bounding box center [475, 359] width 66 height 18
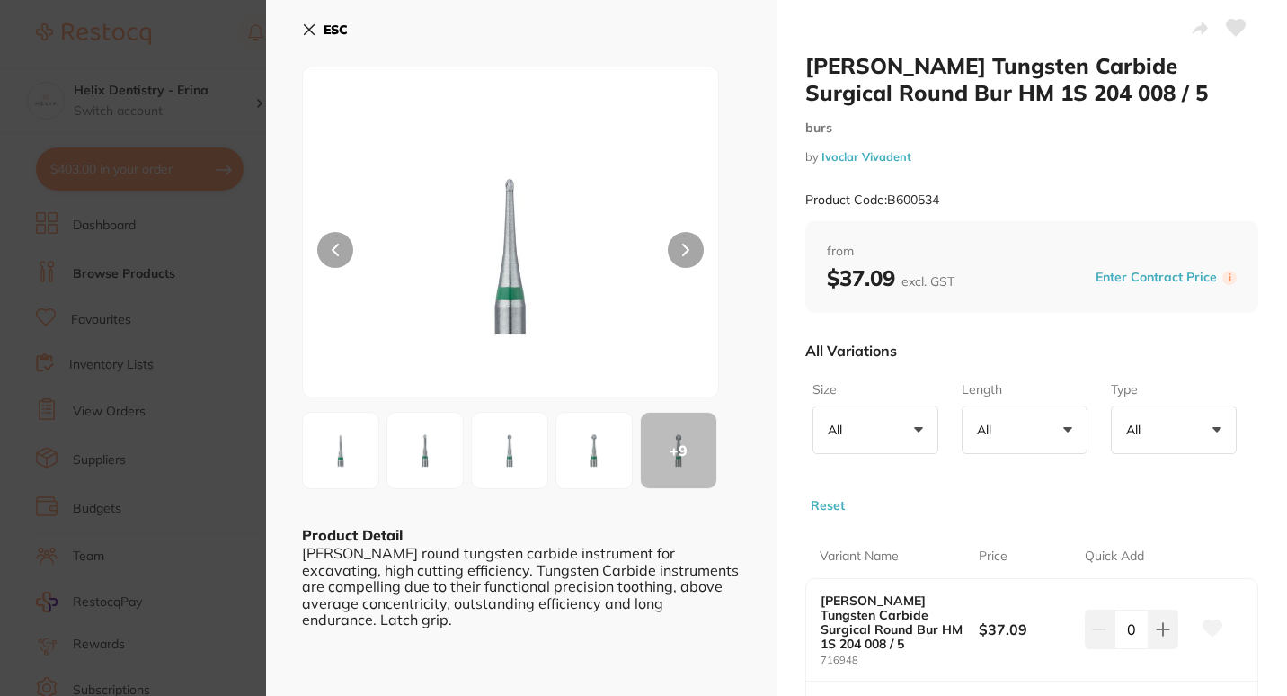
click at [310, 26] on icon at bounding box center [309, 29] width 14 height 14
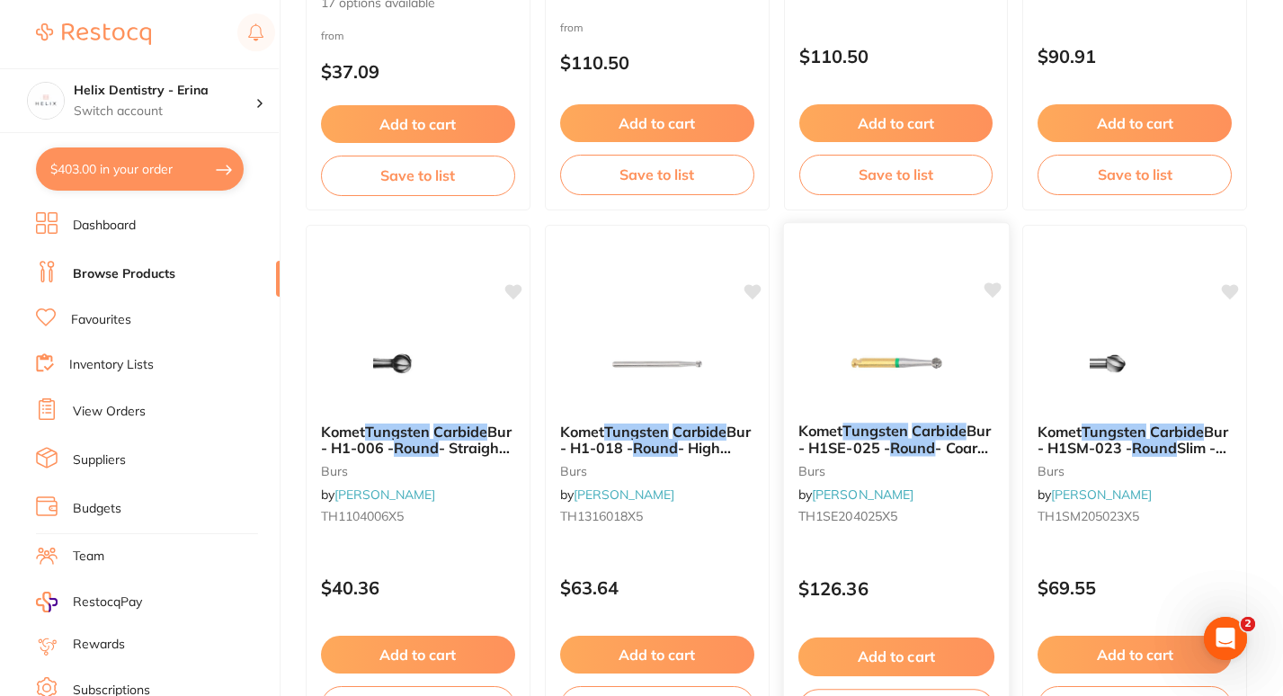
scroll to position [2154, 0]
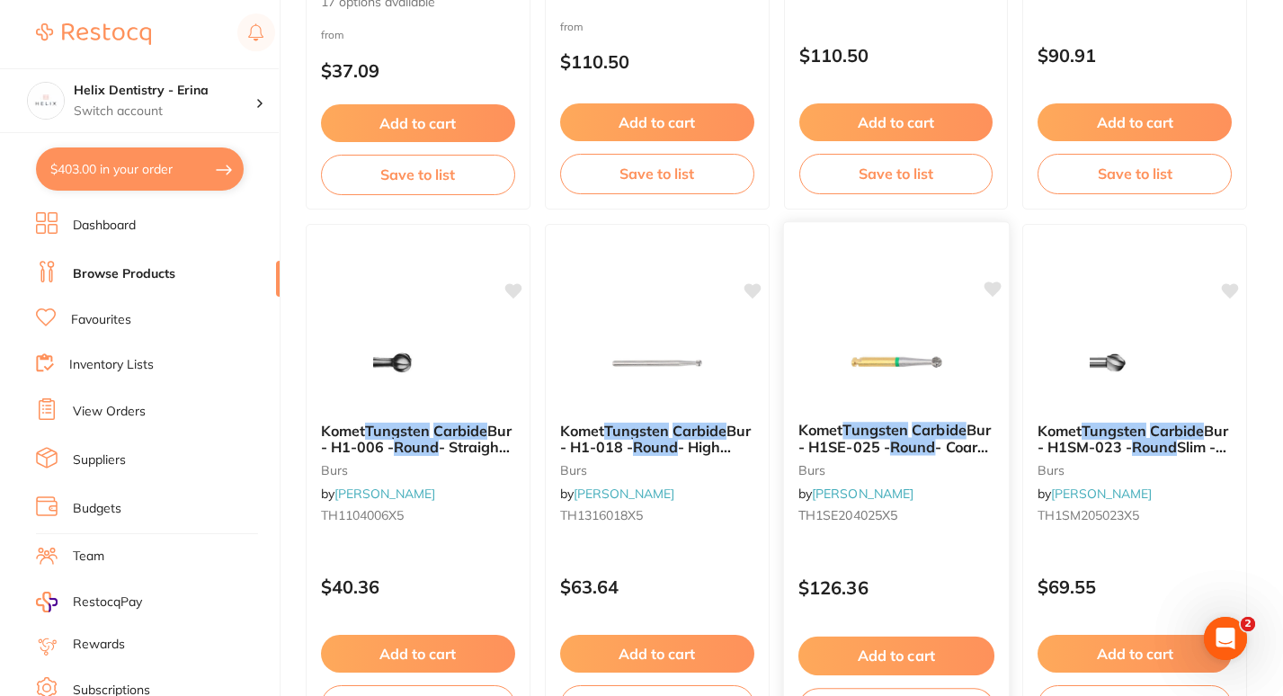
click at [900, 436] on em "Tungsten" at bounding box center [875, 430] width 66 height 18
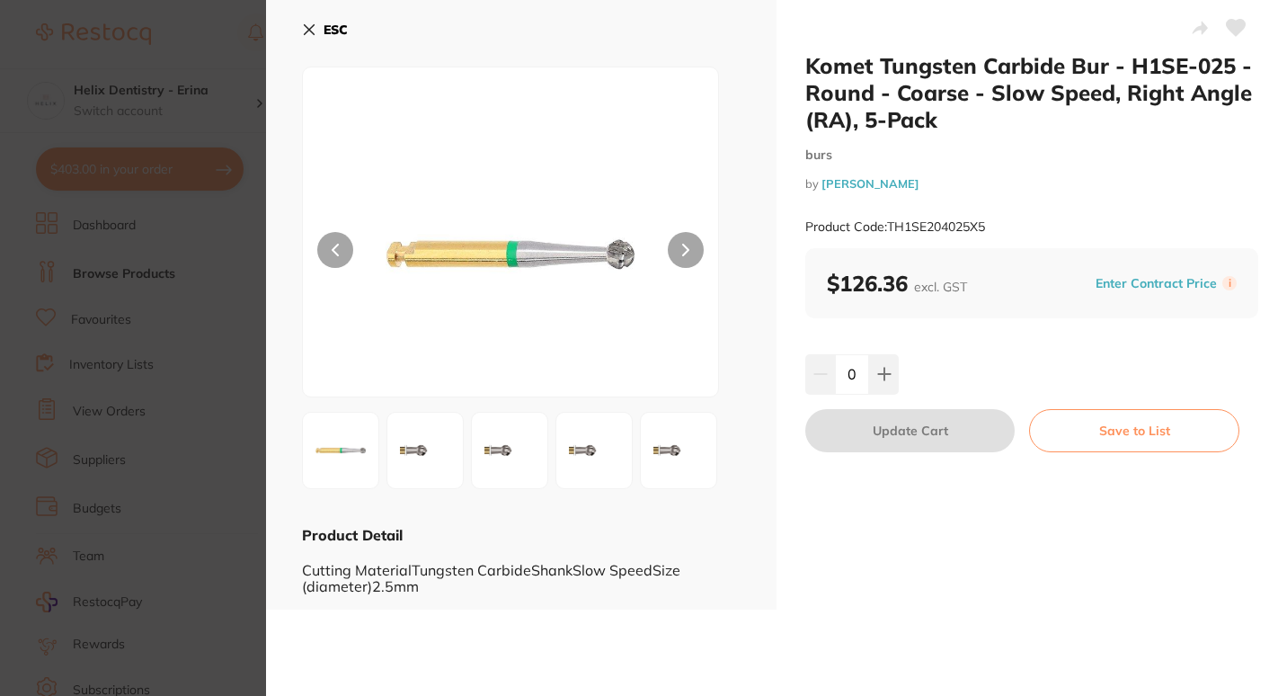
click at [426, 457] on img at bounding box center [425, 450] width 65 height 65
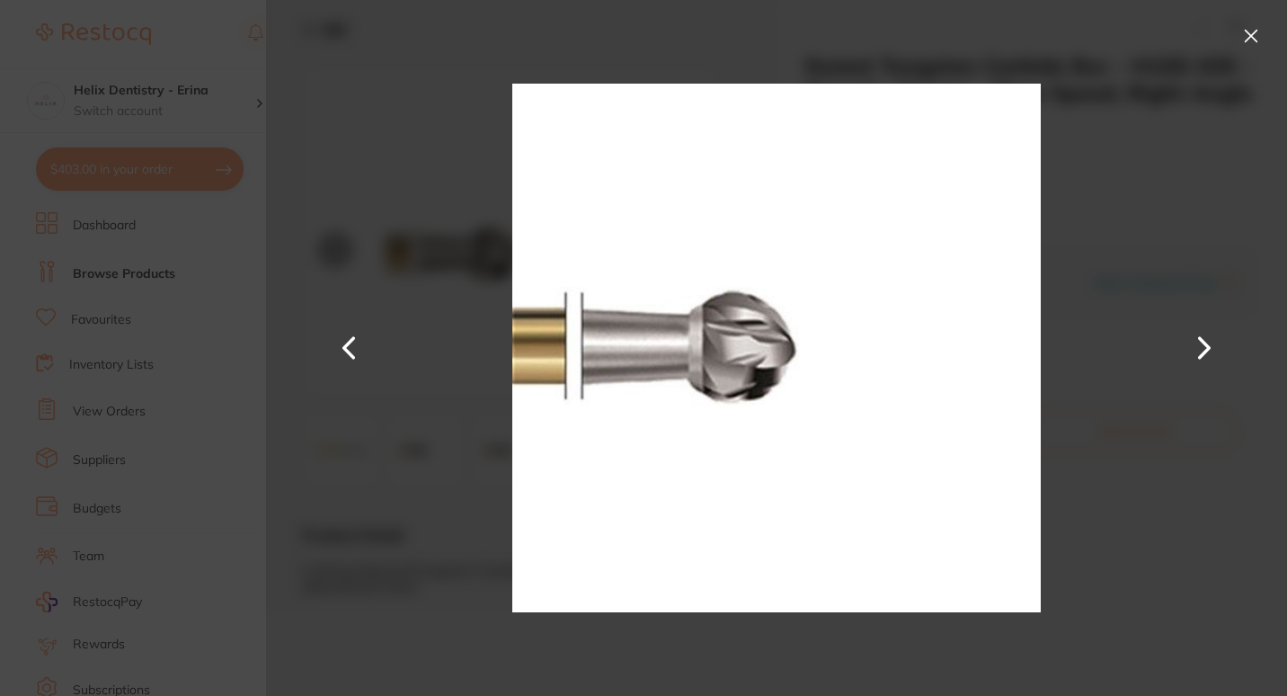
click at [138, 526] on section "Komet Tungsten Carbide Bur - H1SE-025 - Round - Coarse - Slow Speed, Right Angl…" at bounding box center [643, 348] width 1287 height 696
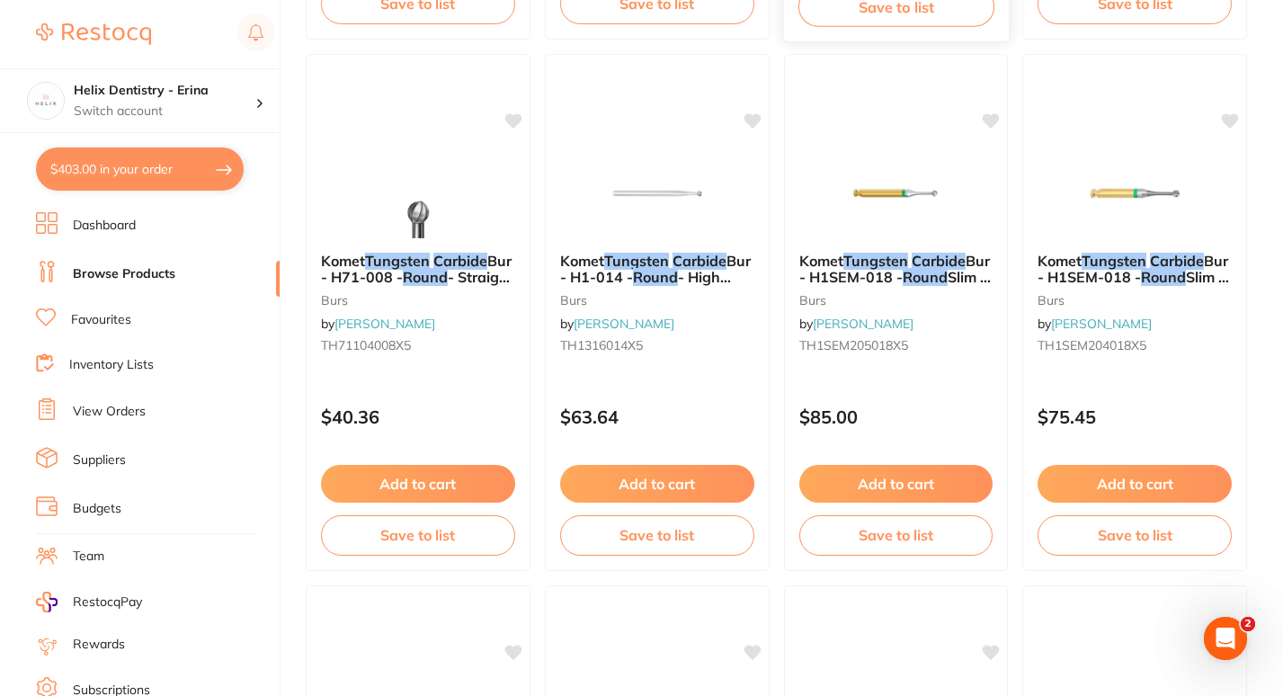
scroll to position [3388, 0]
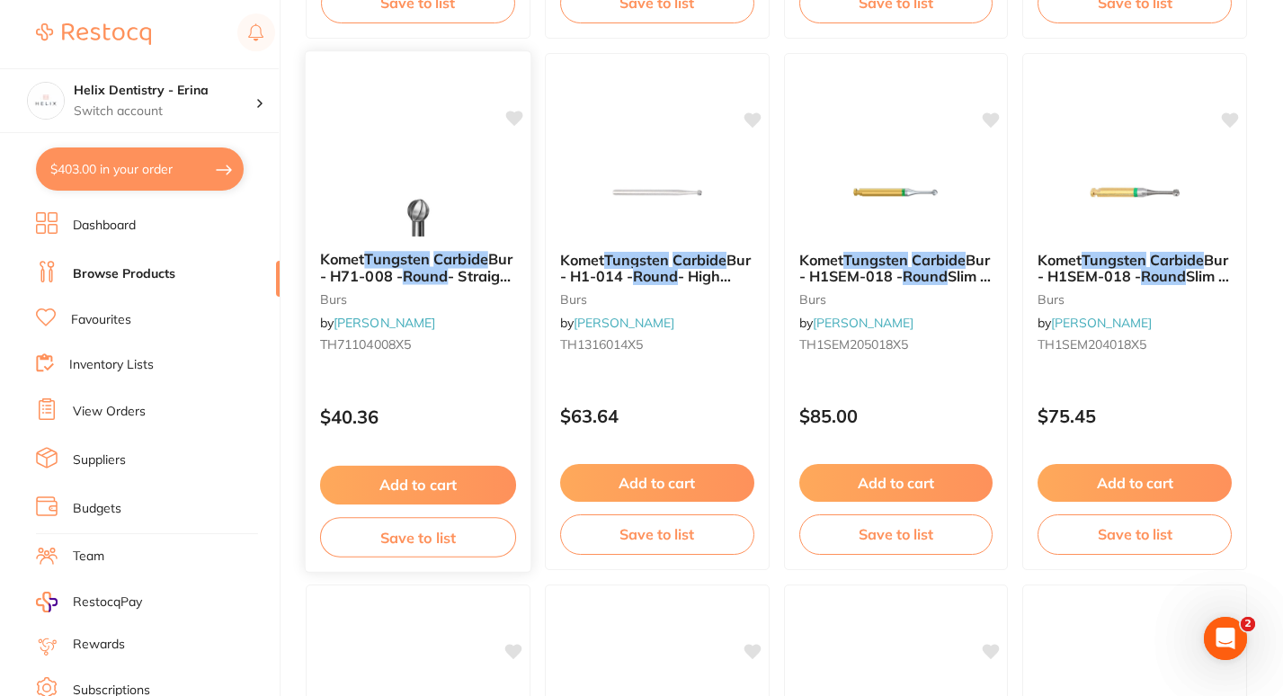
click at [395, 250] on em "Tungsten" at bounding box center [397, 259] width 66 height 18
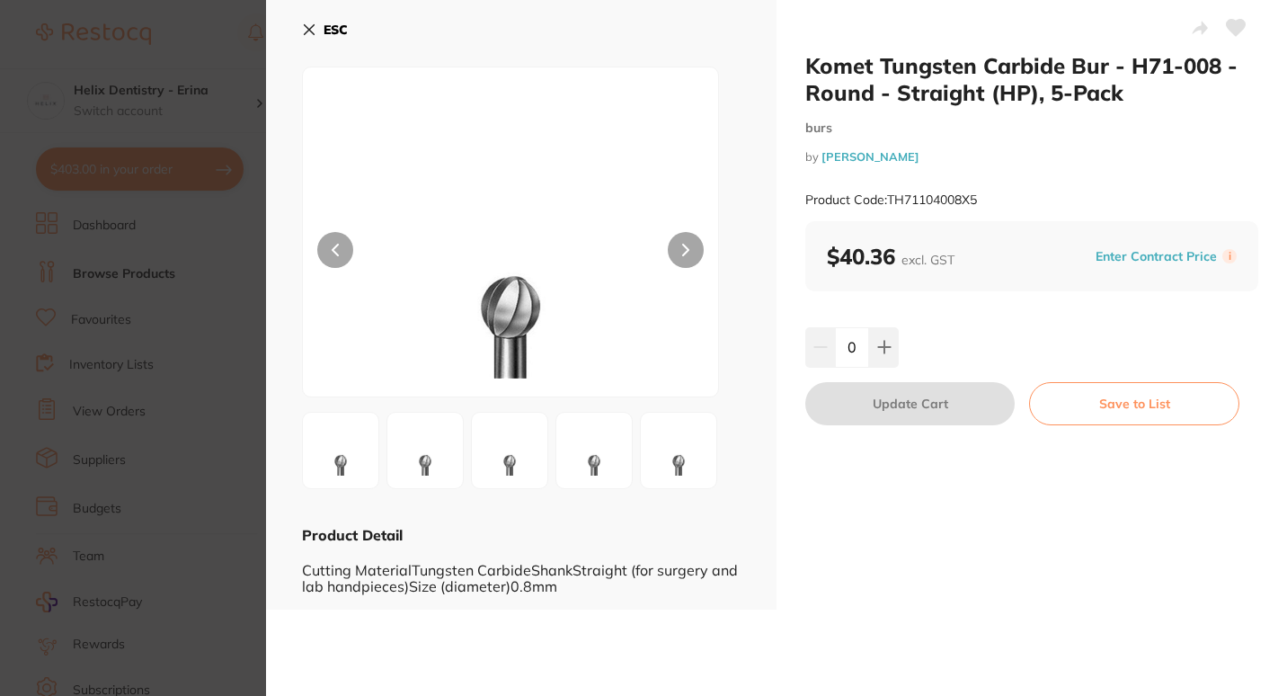
click at [441, 460] on img at bounding box center [425, 450] width 65 height 65
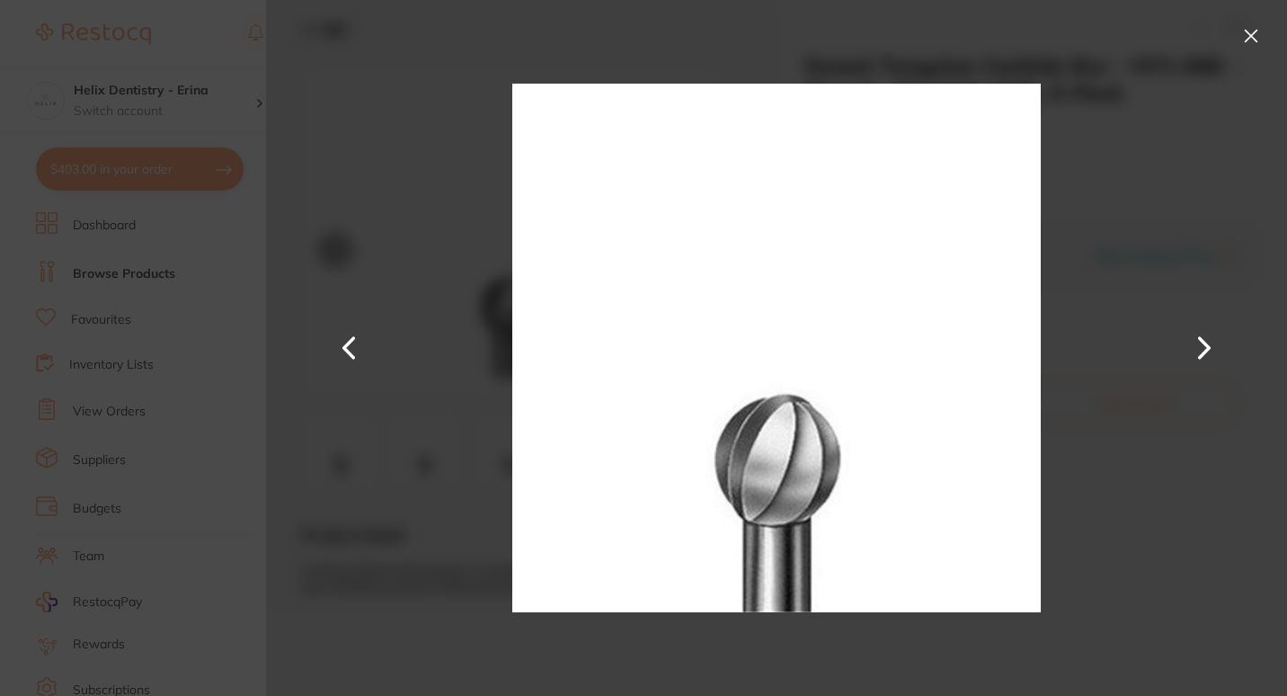
click at [1162, 377] on div at bounding box center [776, 348] width 1021 height 696
click at [1255, 40] on button at bounding box center [1251, 36] width 29 height 29
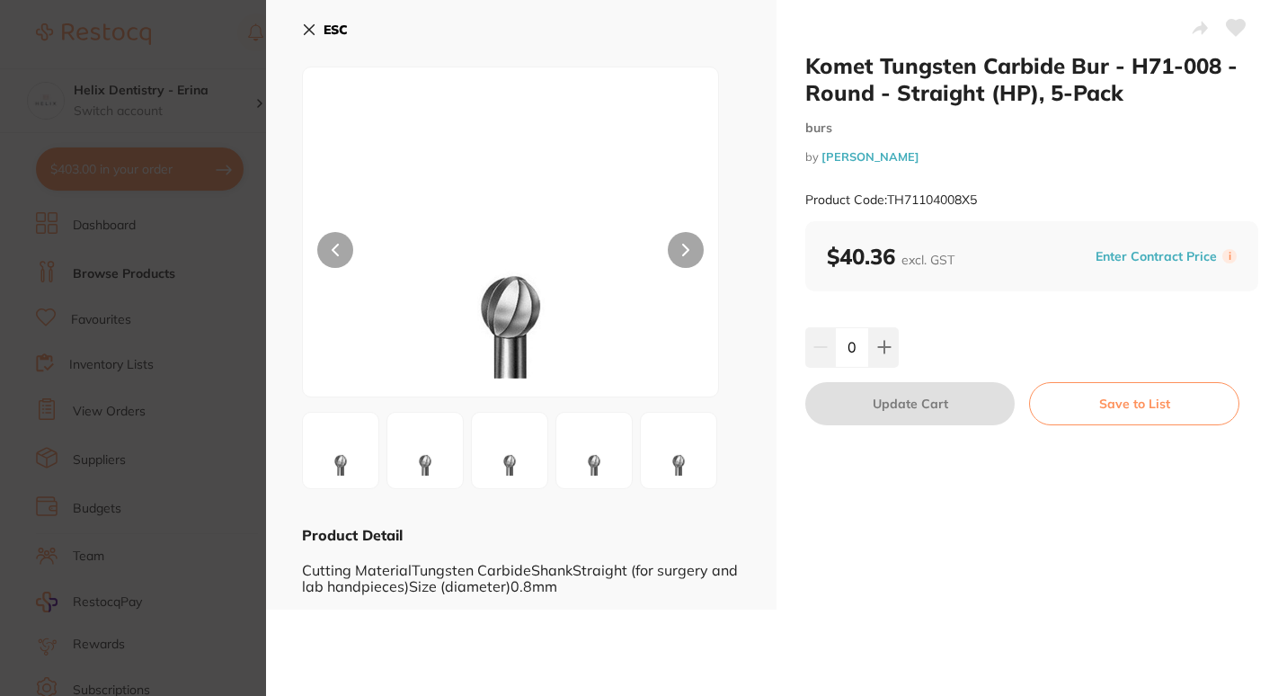
click at [218, 306] on section "Komet Tungsten Carbide Bur - H71-008 - Round - Straight (HP), 5-Pack burs by He…" at bounding box center [643, 348] width 1287 height 696
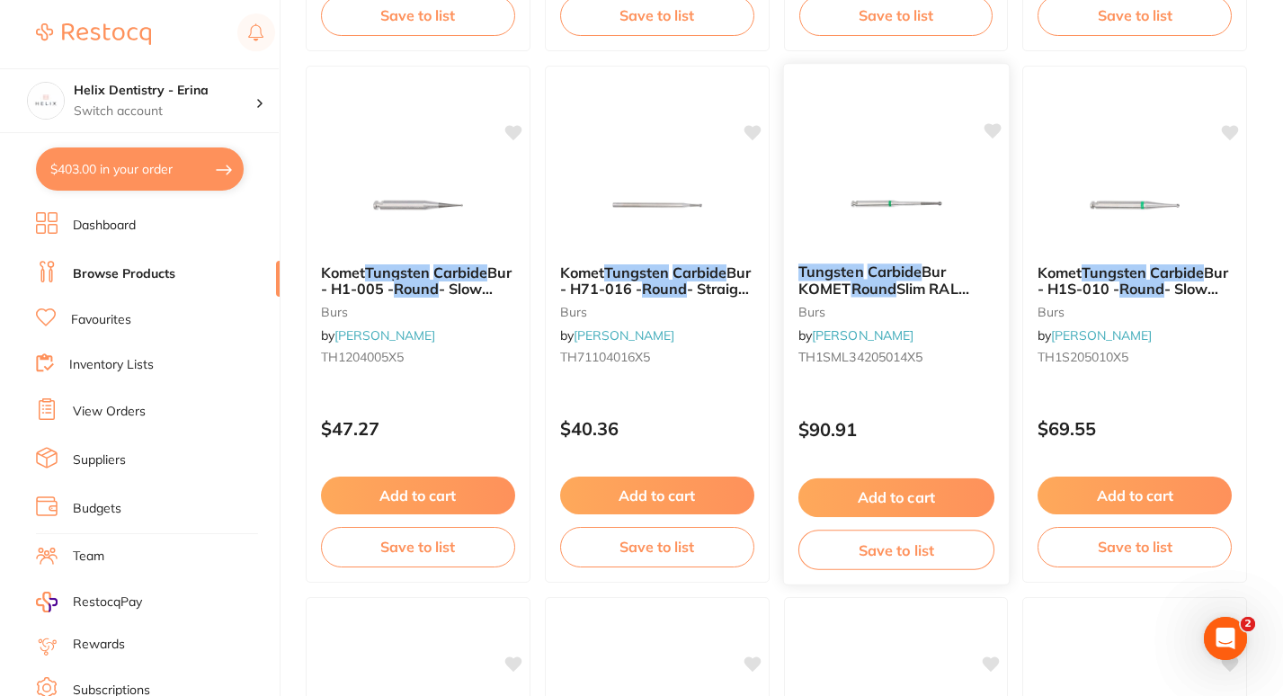
scroll to position [4324, 0]
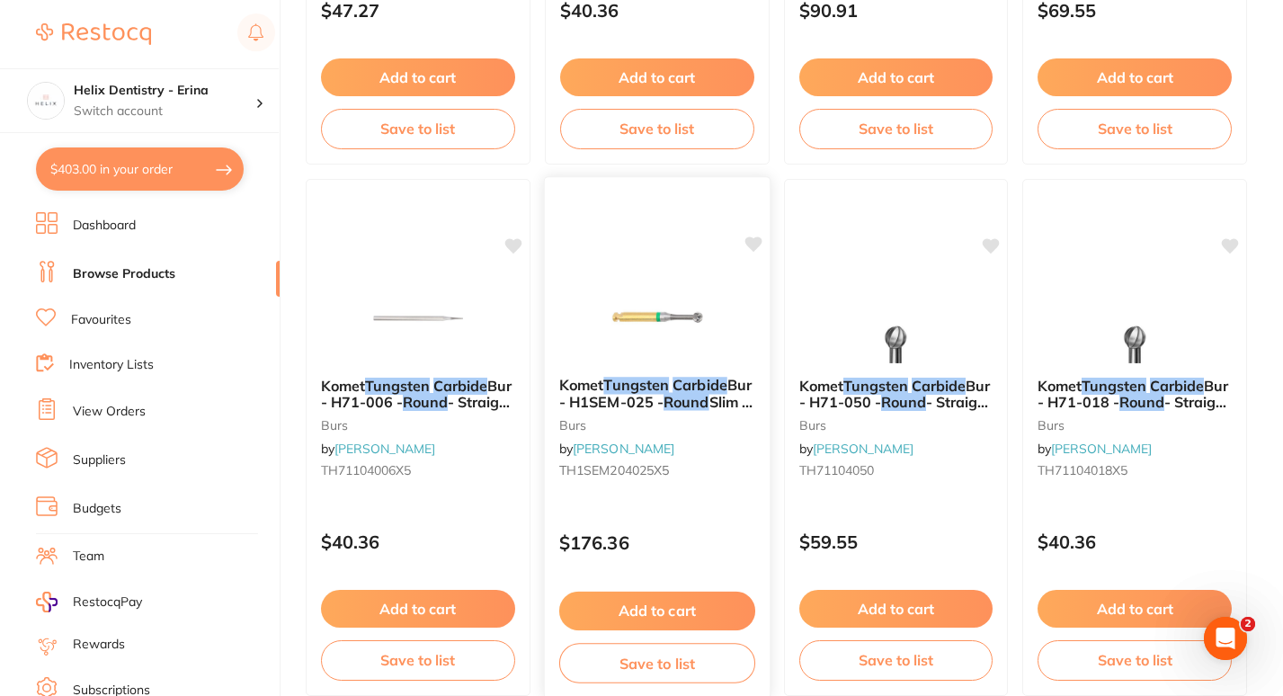
click at [654, 337] on img at bounding box center [657, 316] width 118 height 91
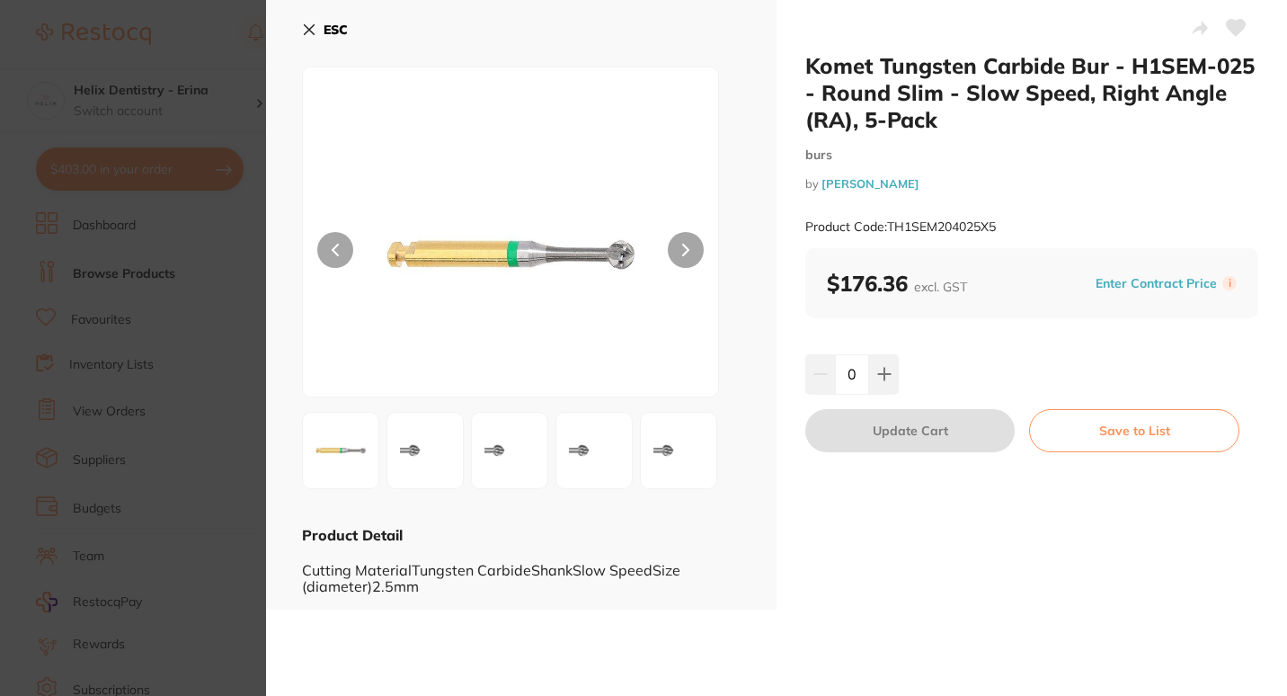
click at [226, 312] on section "Komet Tungsten Carbide Bur - H1SEM-025 - Round Slim - Slow Speed, Right Angle (…" at bounding box center [643, 348] width 1287 height 696
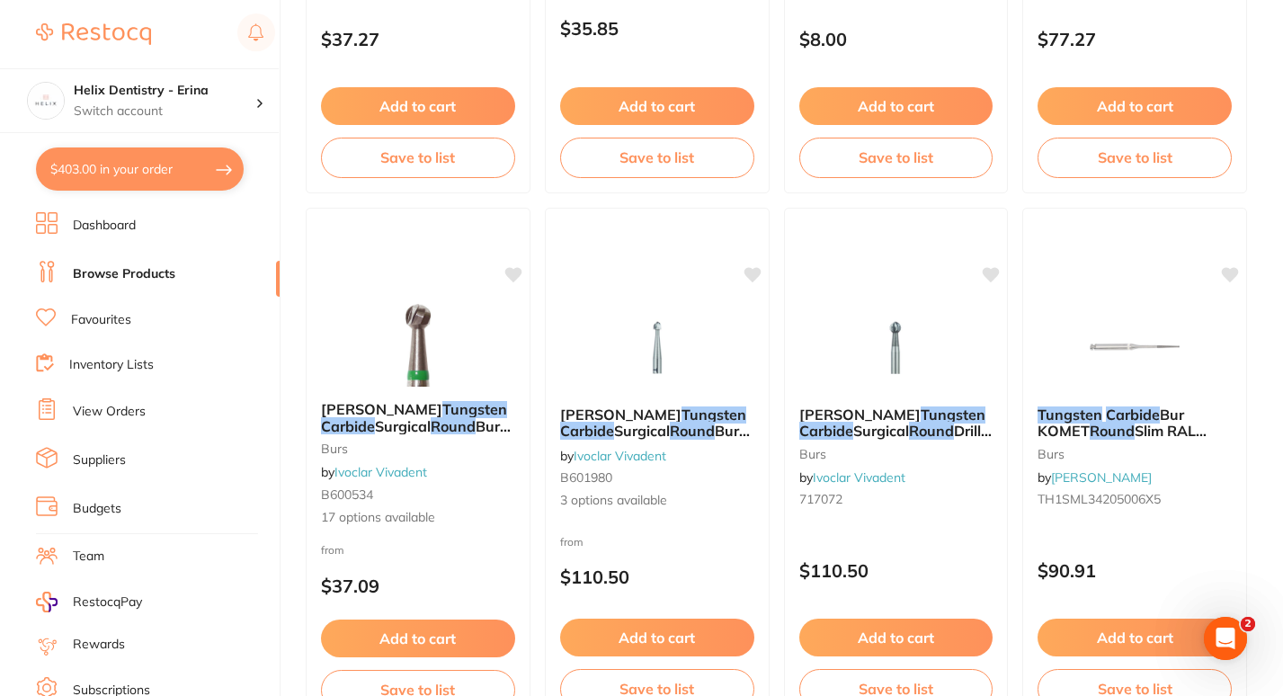
scroll to position [1635, 0]
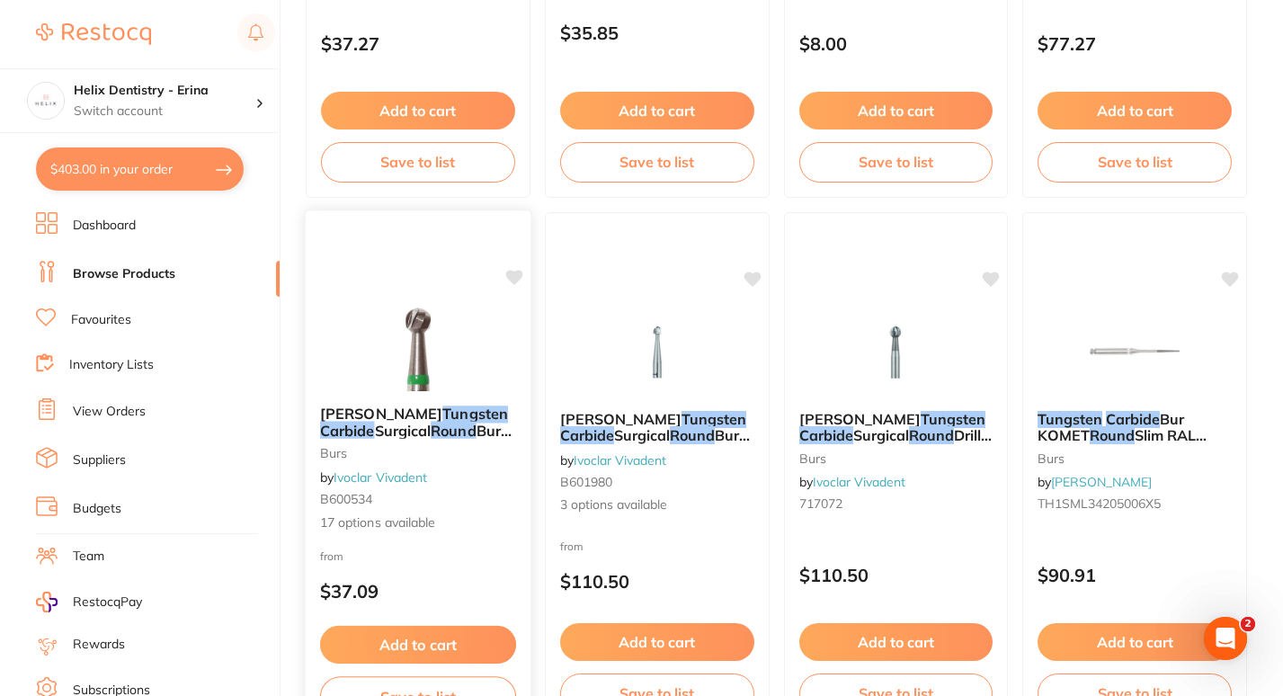
click at [375, 421] on em "Carbide" at bounding box center [347, 430] width 55 height 18
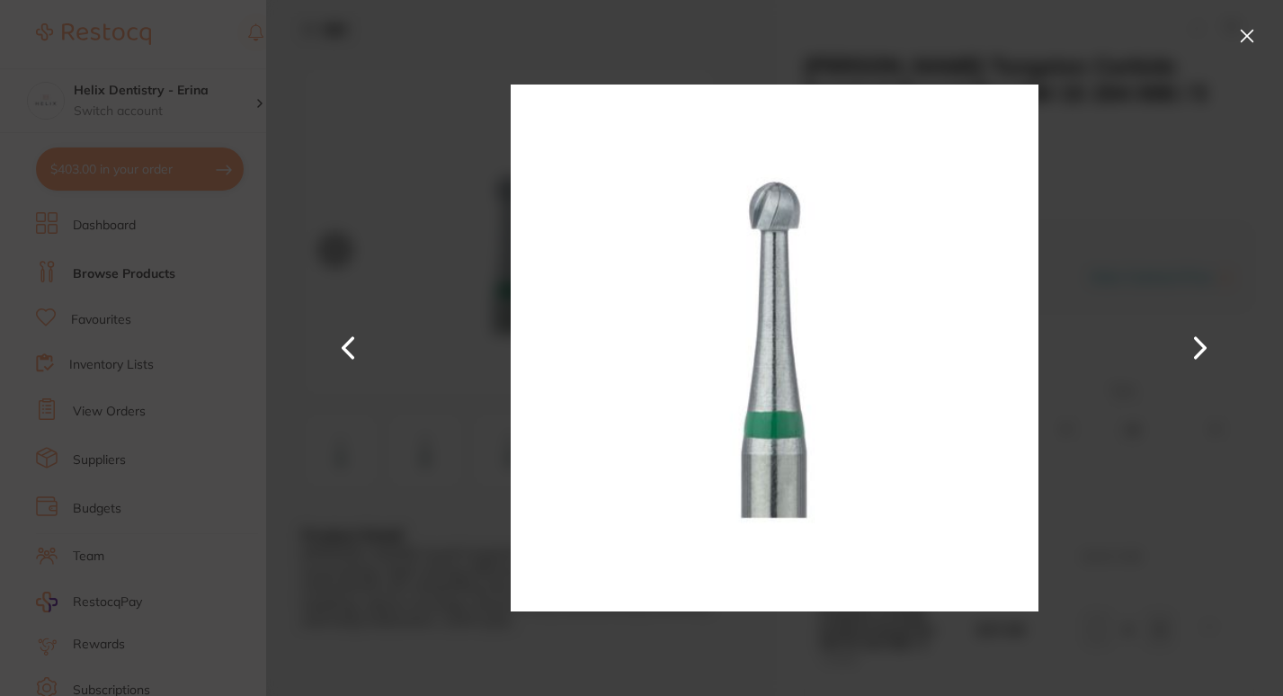
click at [609, 445] on img at bounding box center [774, 348] width 527 height 696
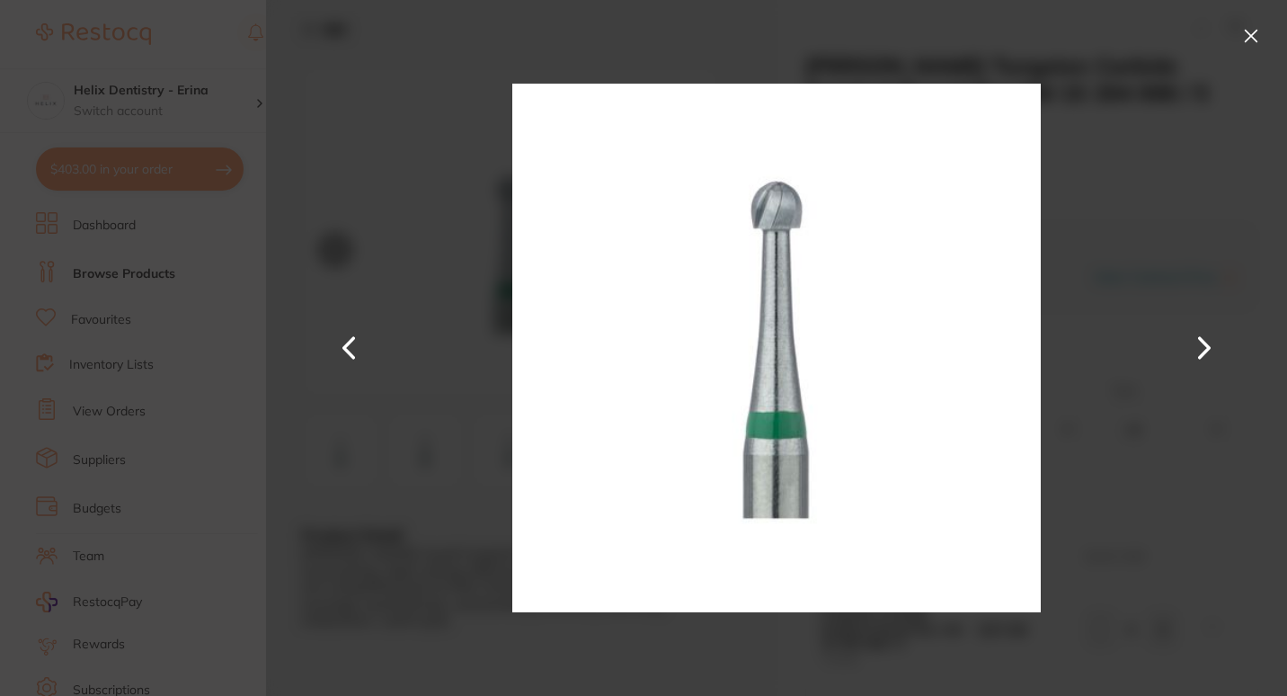
click at [1261, 22] on button at bounding box center [1251, 36] width 29 height 29
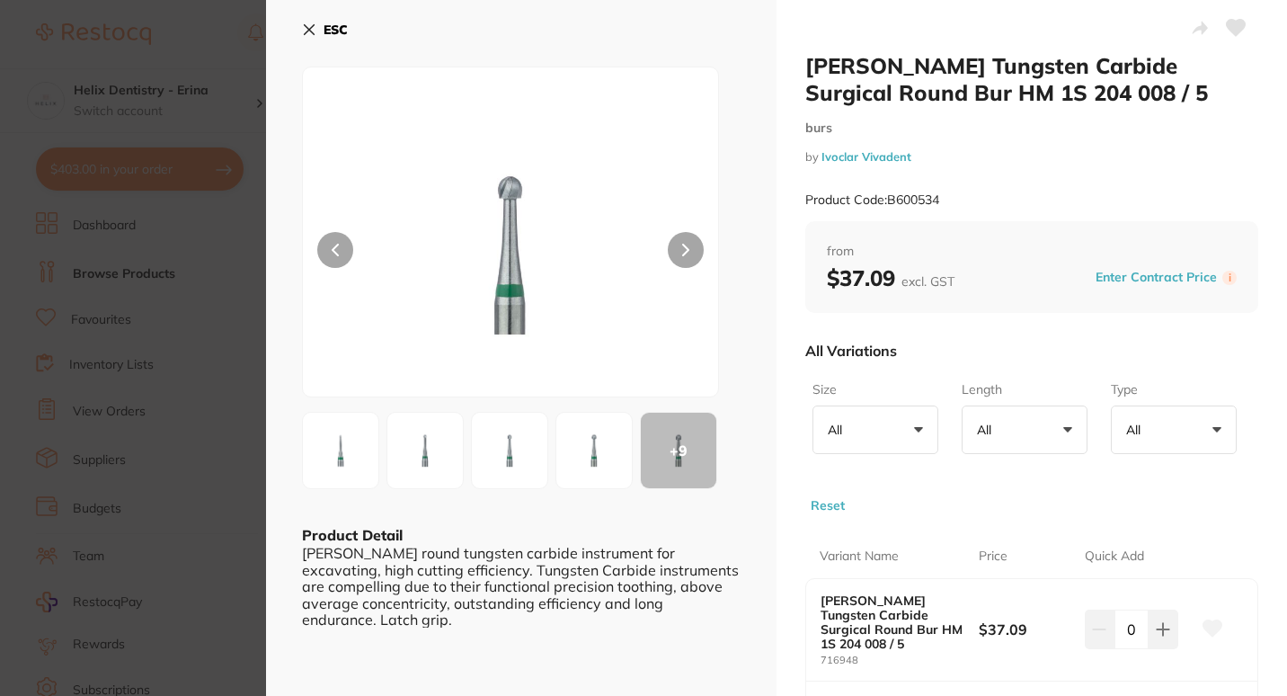
click at [1133, 429] on p "All" at bounding box center [1137, 430] width 22 height 16
click at [1156, 535] on li "HM1S" at bounding box center [1173, 532] width 111 height 38
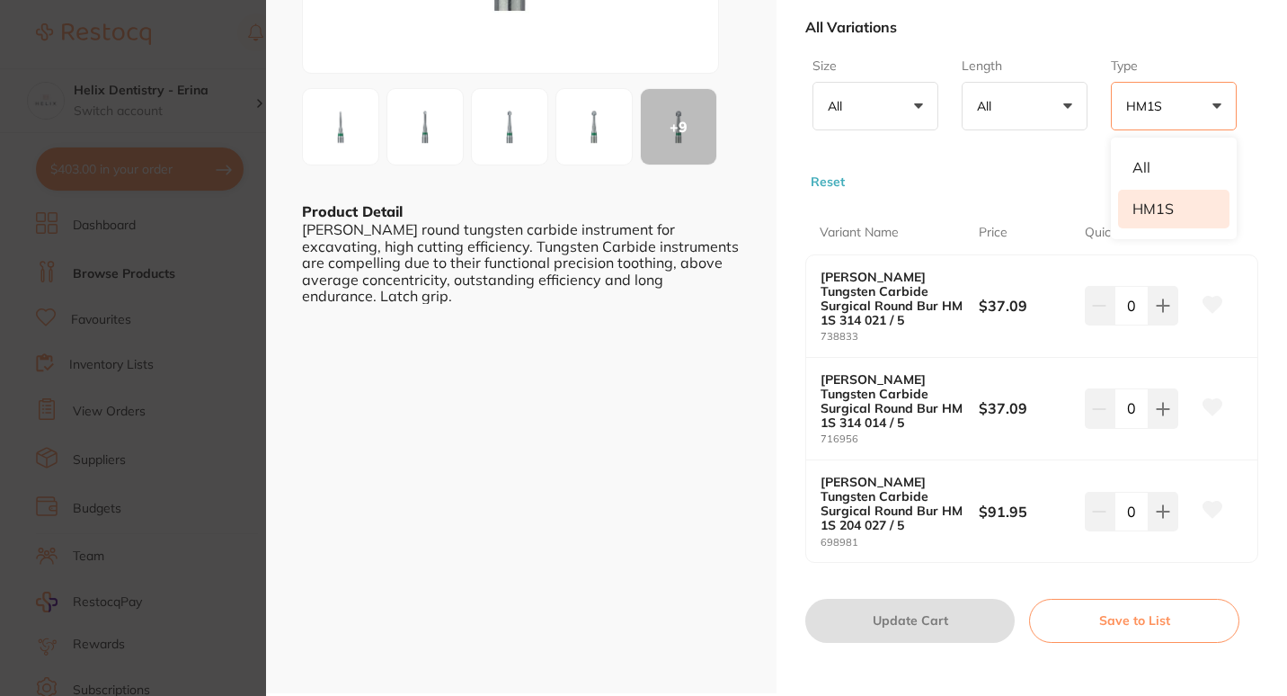
click at [152, 289] on section "Meisinger Tungsten Carbide Surgical Round Bur HM 1S 204 008 / 5 burs by Ivoclar…" at bounding box center [643, 348] width 1287 height 696
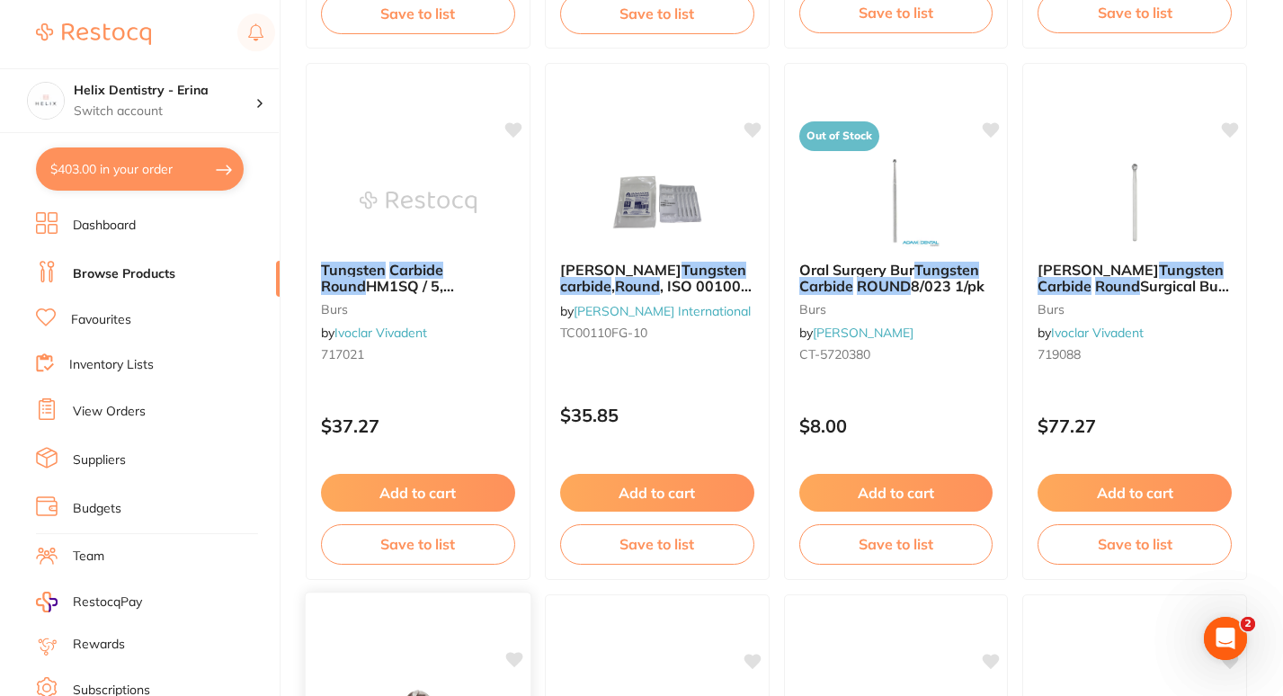
scroll to position [1255, 0]
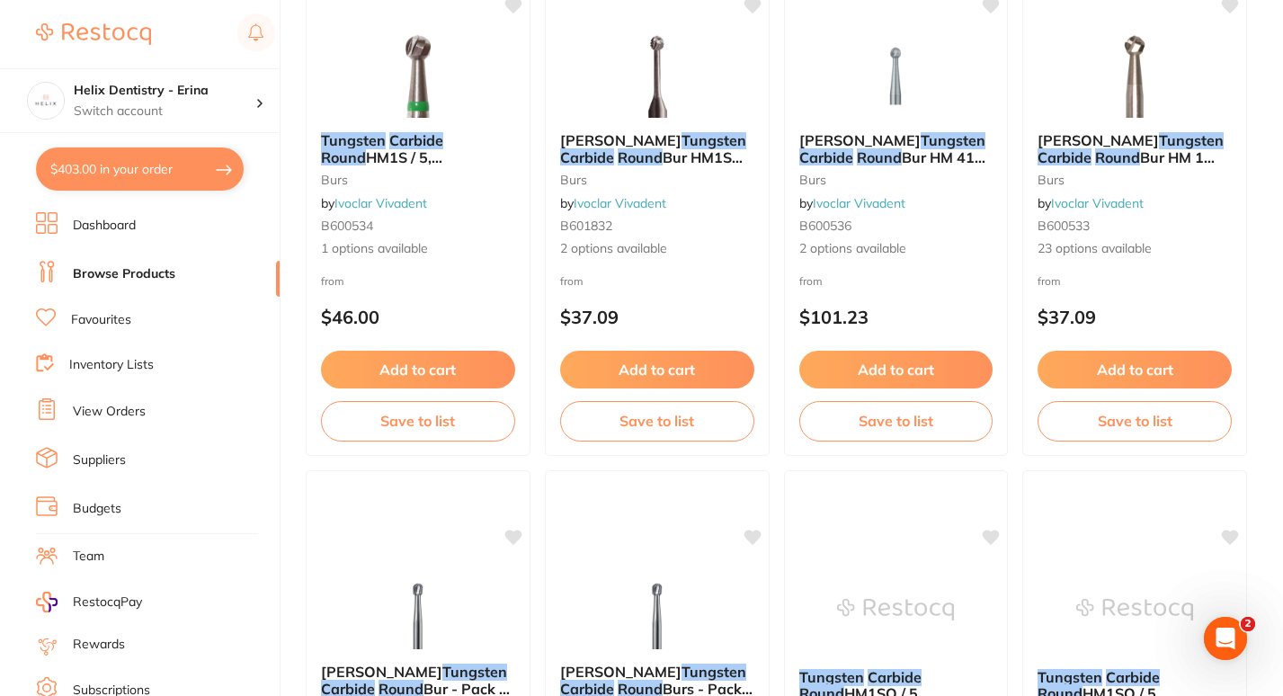
scroll to position [206, 0]
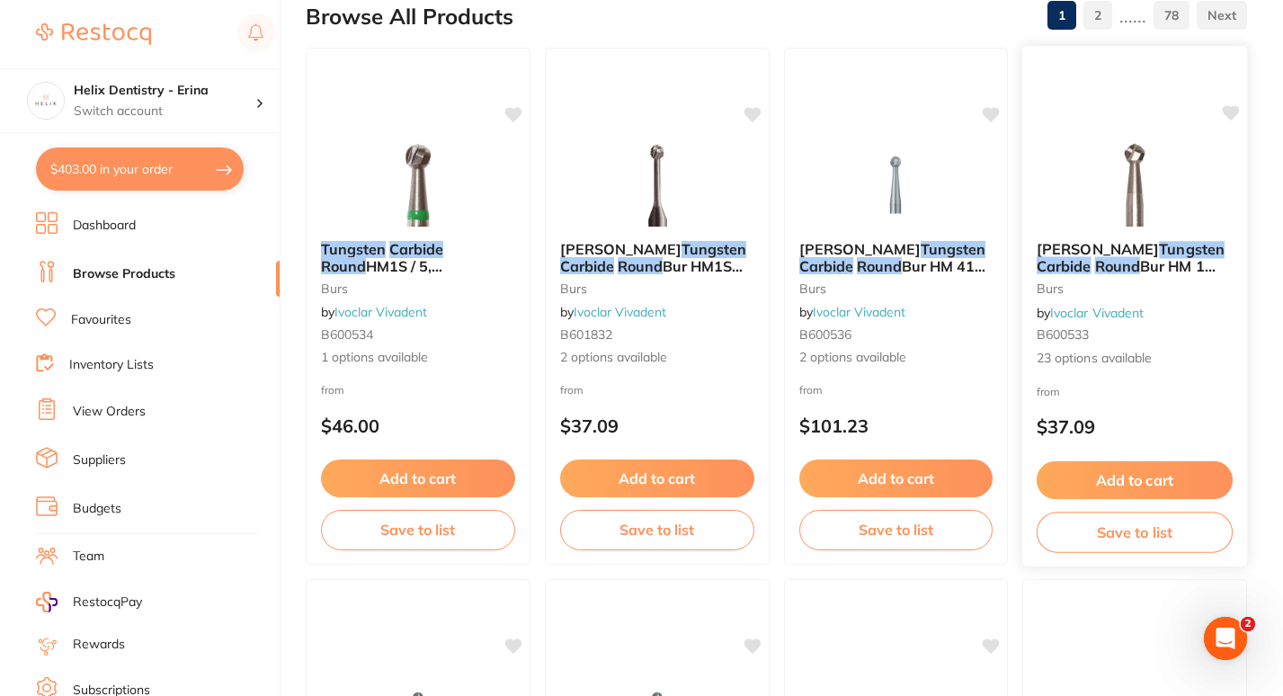
click at [1104, 254] on span "[PERSON_NAME]" at bounding box center [1097, 249] width 122 height 18
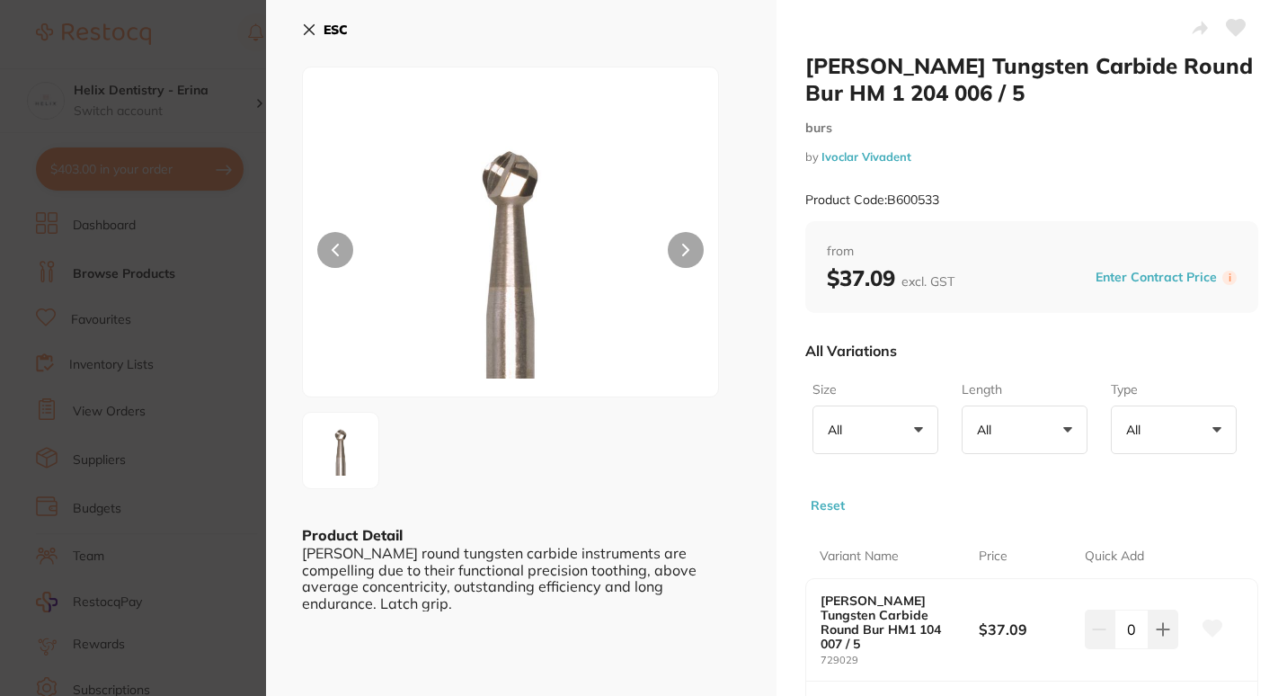
click at [838, 430] on p "All" at bounding box center [839, 430] width 22 height 16
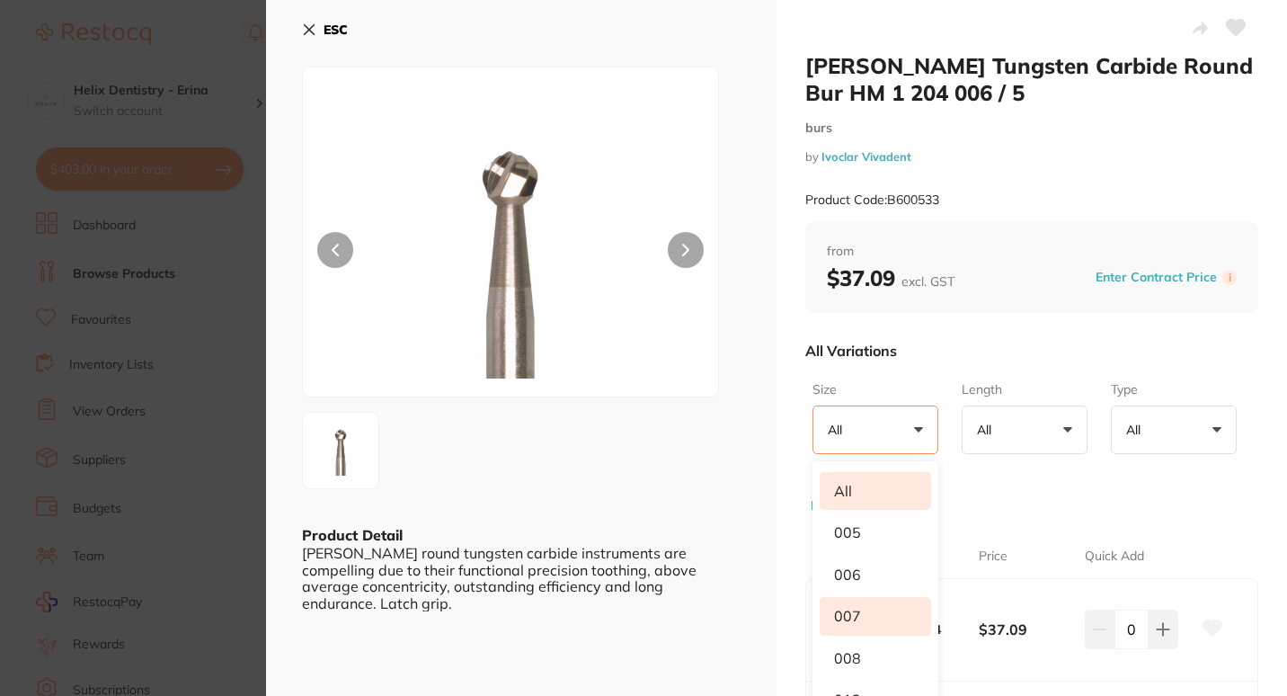
scroll to position [298, 0]
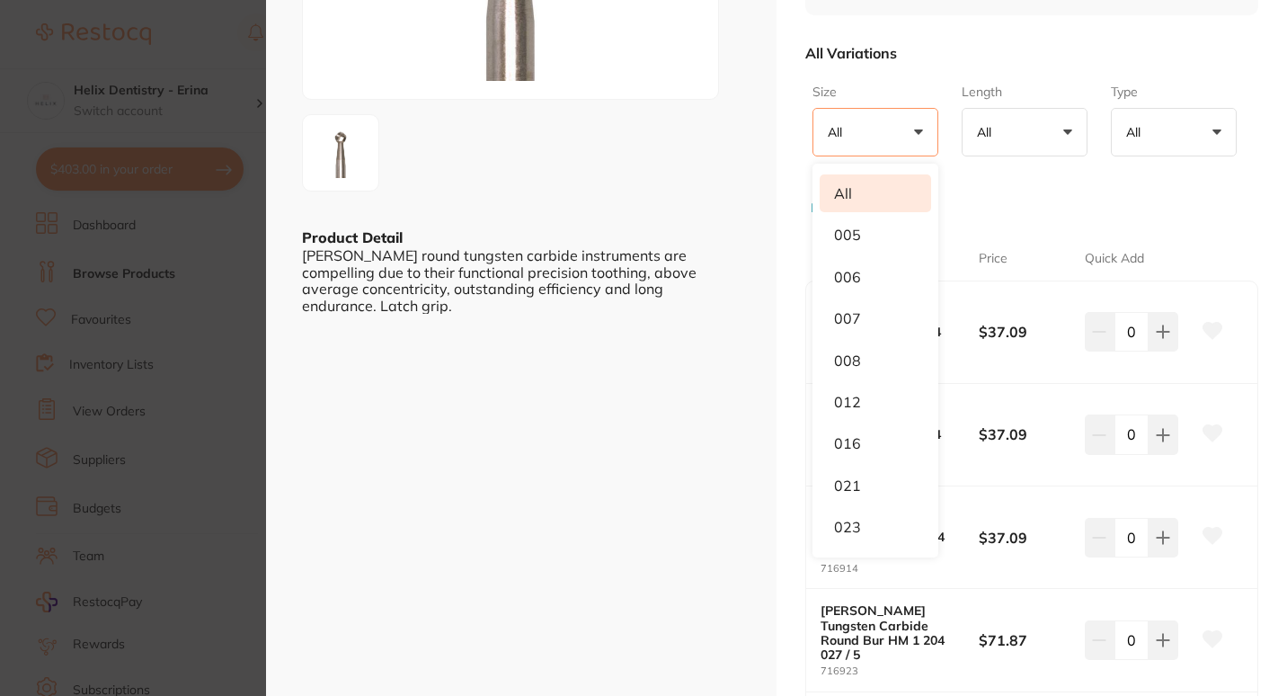
click at [1005, 205] on div "Size All +0 All 005 006 007 008 012 016 021 023 Length All +0 All 104 314 Type …" at bounding box center [1031, 145] width 453 height 139
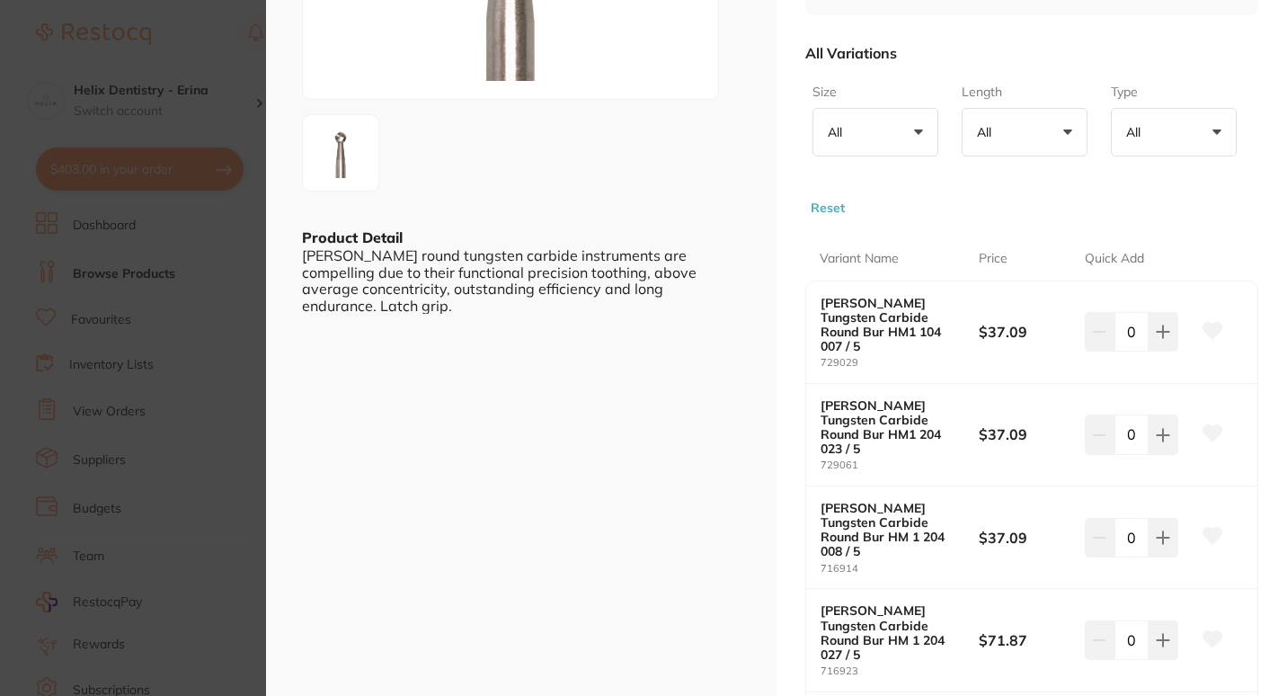
click at [122, 108] on section "[PERSON_NAME] Tungsten Carbide Round Bur HM 1 204 006 / 5 burs by Ivoclar Vivad…" at bounding box center [643, 348] width 1287 height 696
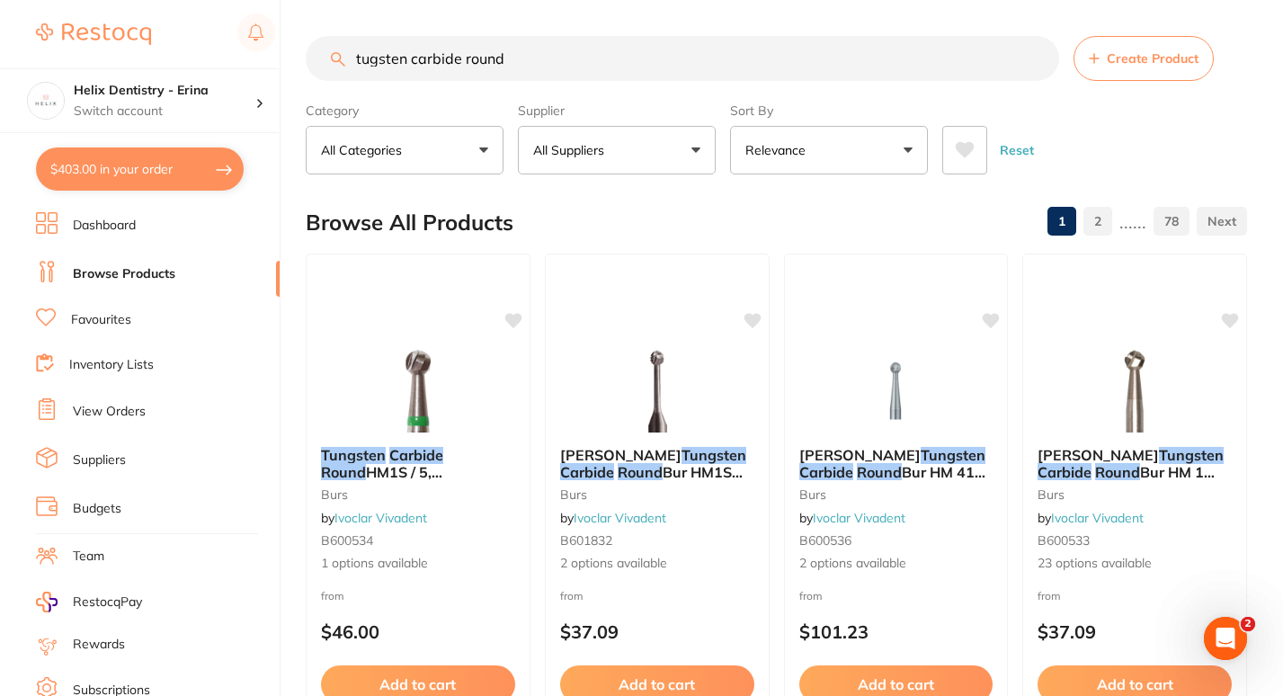
click at [1096, 216] on link "2" at bounding box center [1097, 221] width 29 height 36
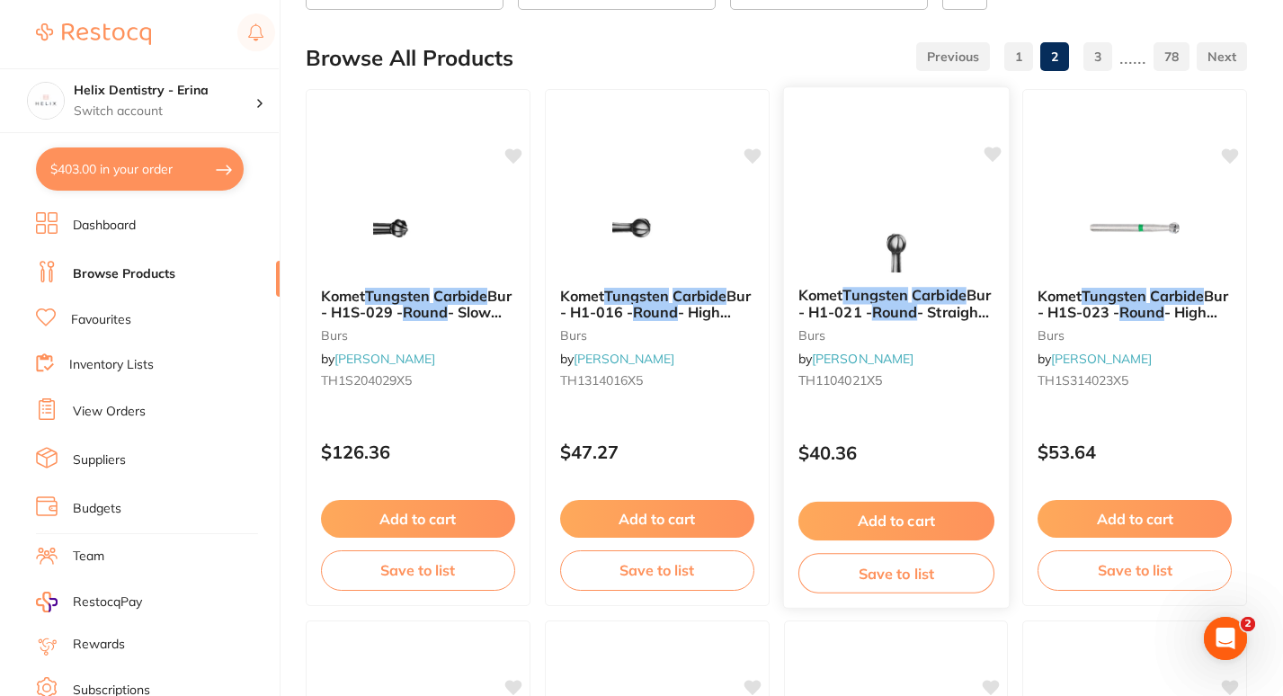
scroll to position [165, 0]
click at [904, 235] on img at bounding box center [896, 226] width 118 height 91
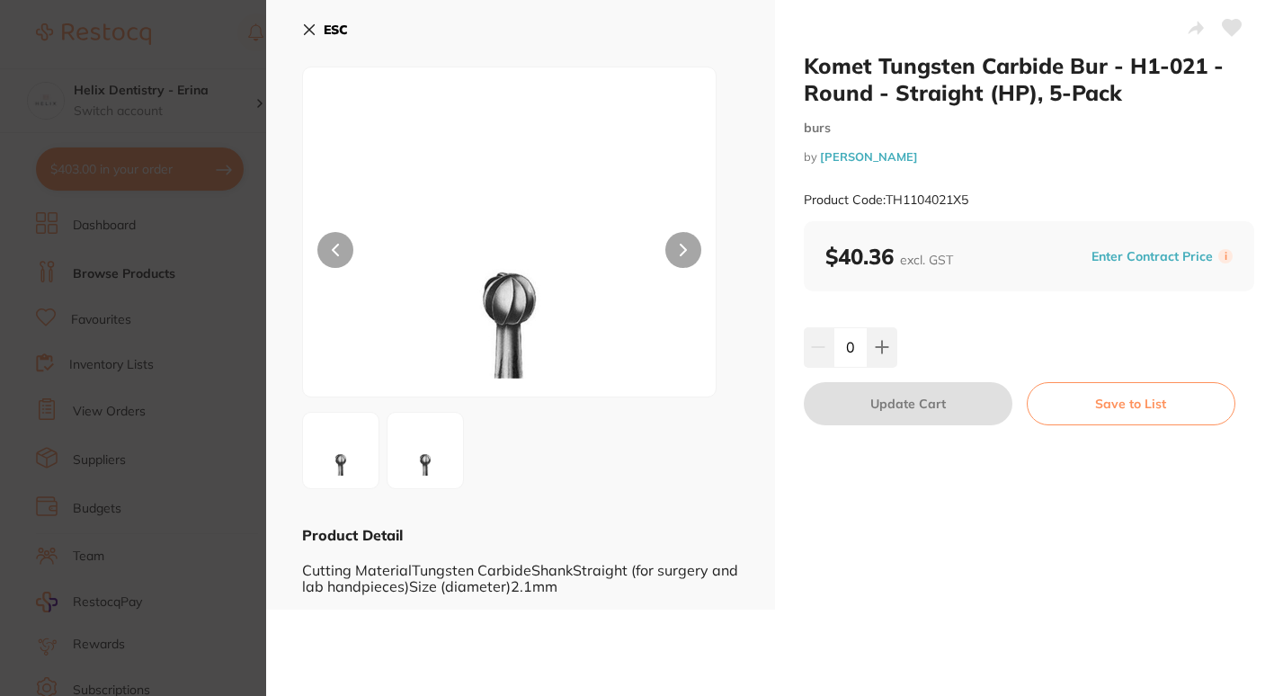
click at [96, 262] on section "Komet Tungsten Carbide Bur - H1-021 - Round - Straight (HP), 5-Pack burs by [PE…" at bounding box center [641, 348] width 1283 height 696
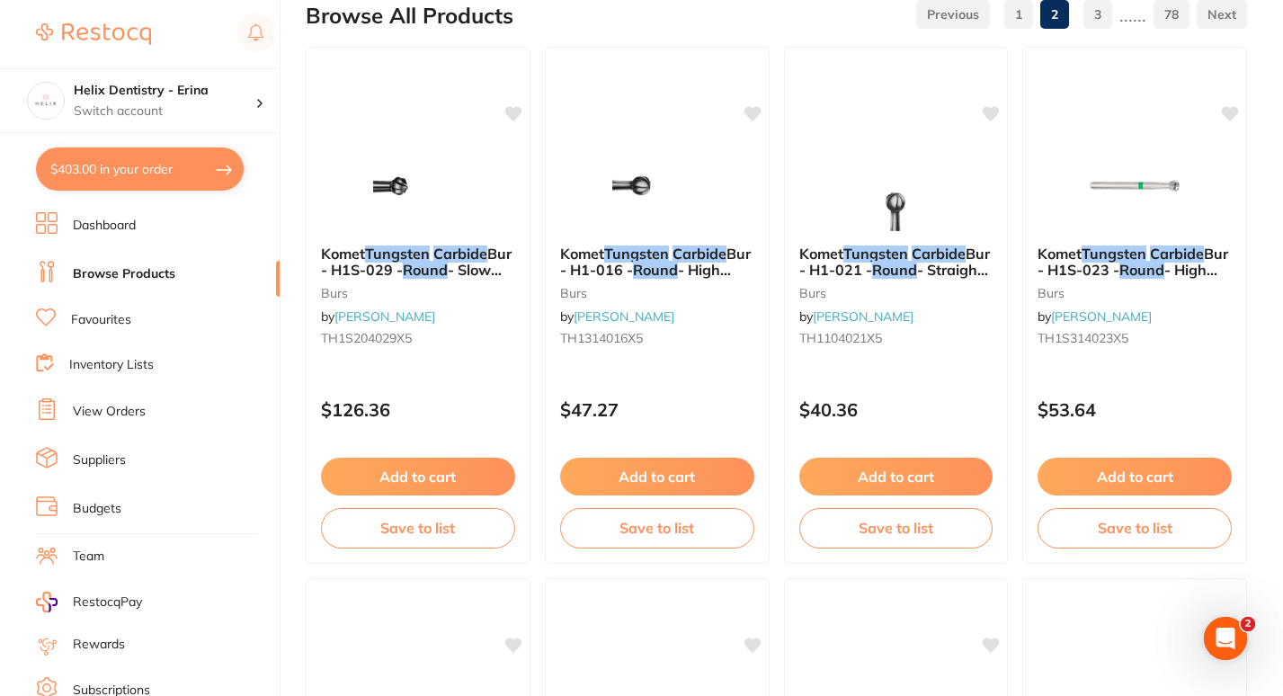
scroll to position [208, 0]
click at [398, 167] on img at bounding box center [418, 183] width 118 height 91
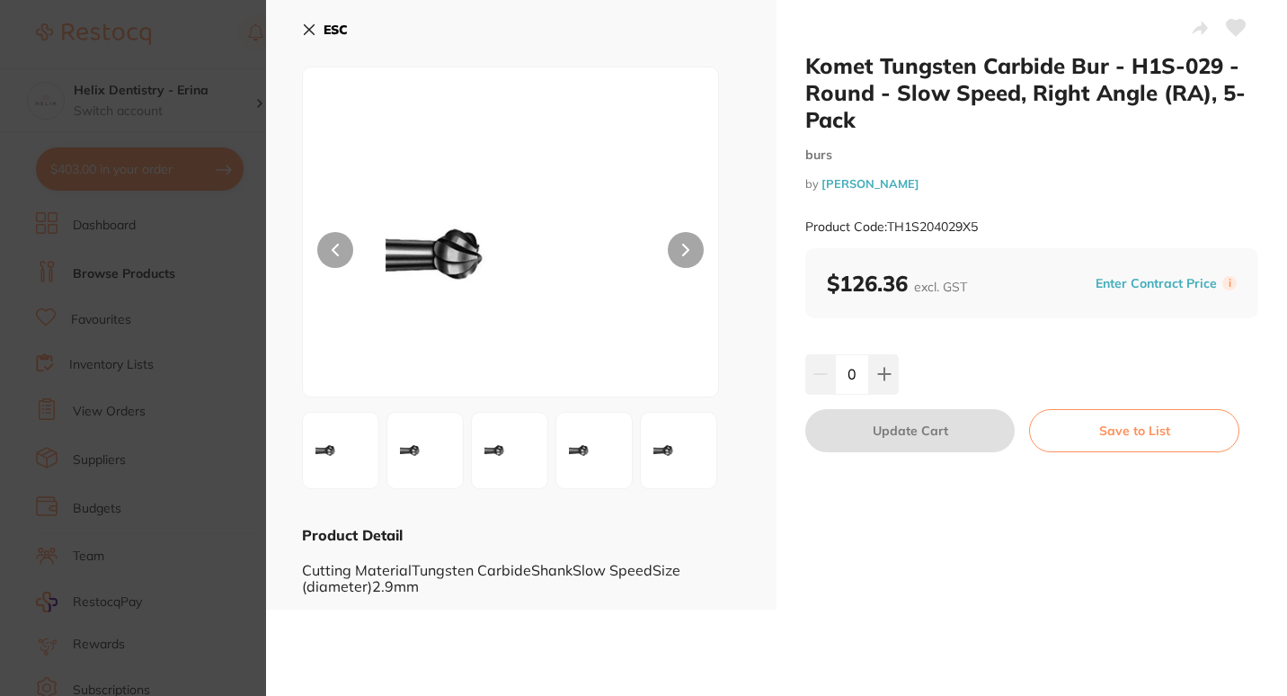
click at [223, 311] on section "Komet Tungsten Carbide Bur - H1S-029 - Round - Slow Speed, Right Angle (RA), 5-…" at bounding box center [643, 348] width 1287 height 696
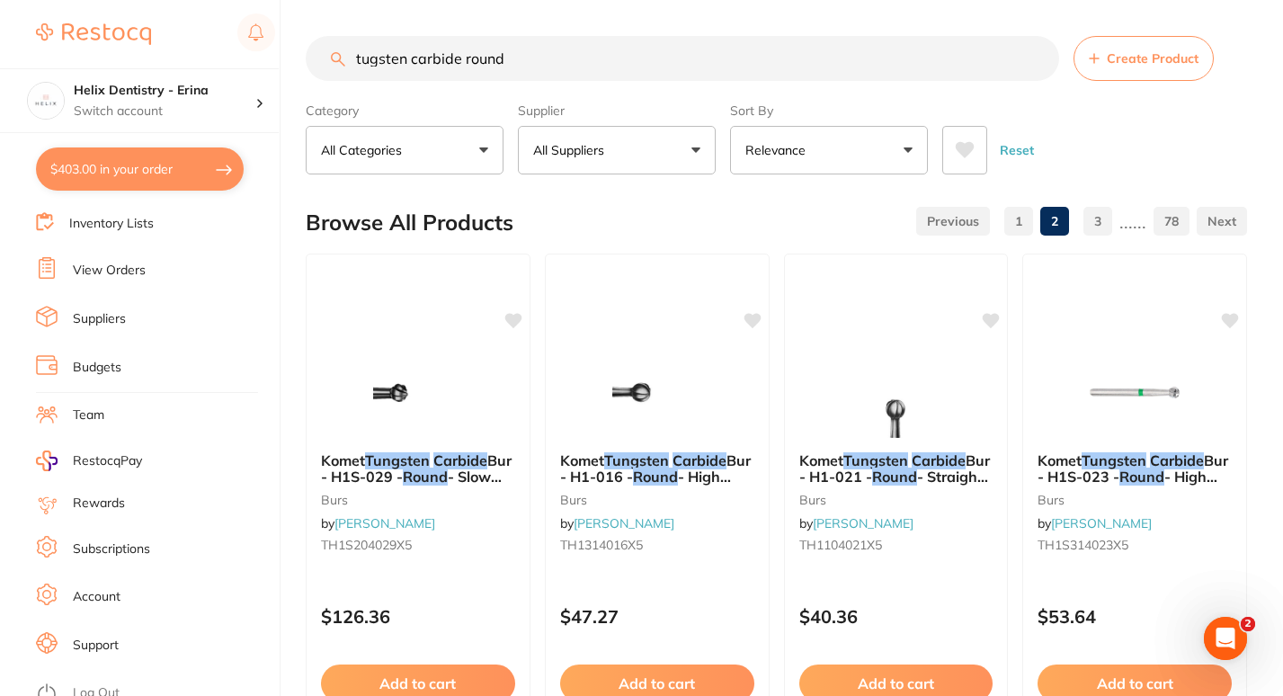
click at [128, 155] on button "$403.00 in your order" at bounding box center [140, 168] width 208 height 43
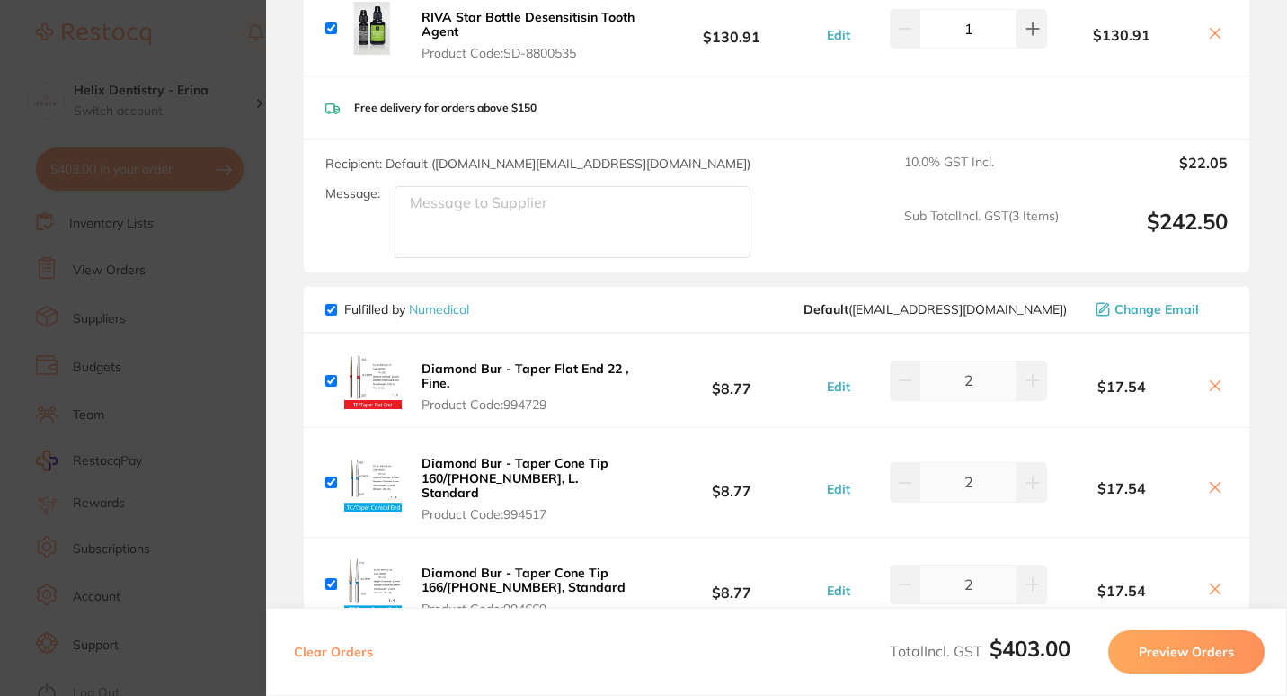
checkbox input "true"
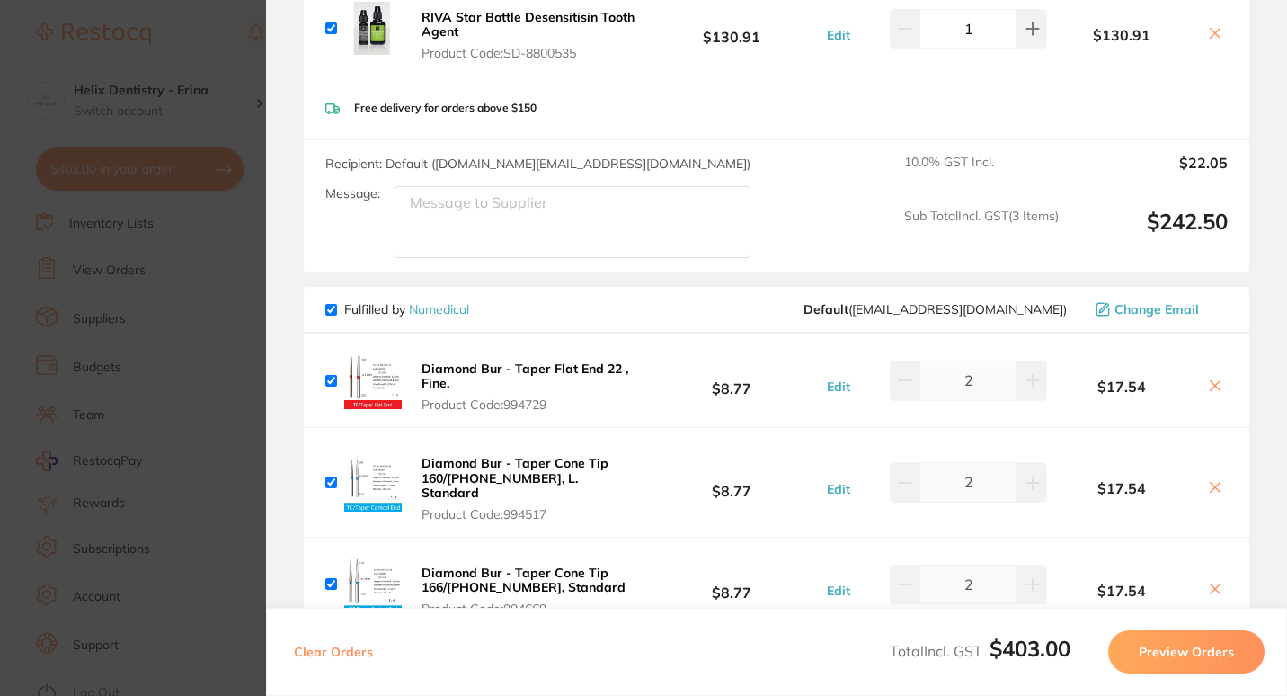
checkbox input "true"
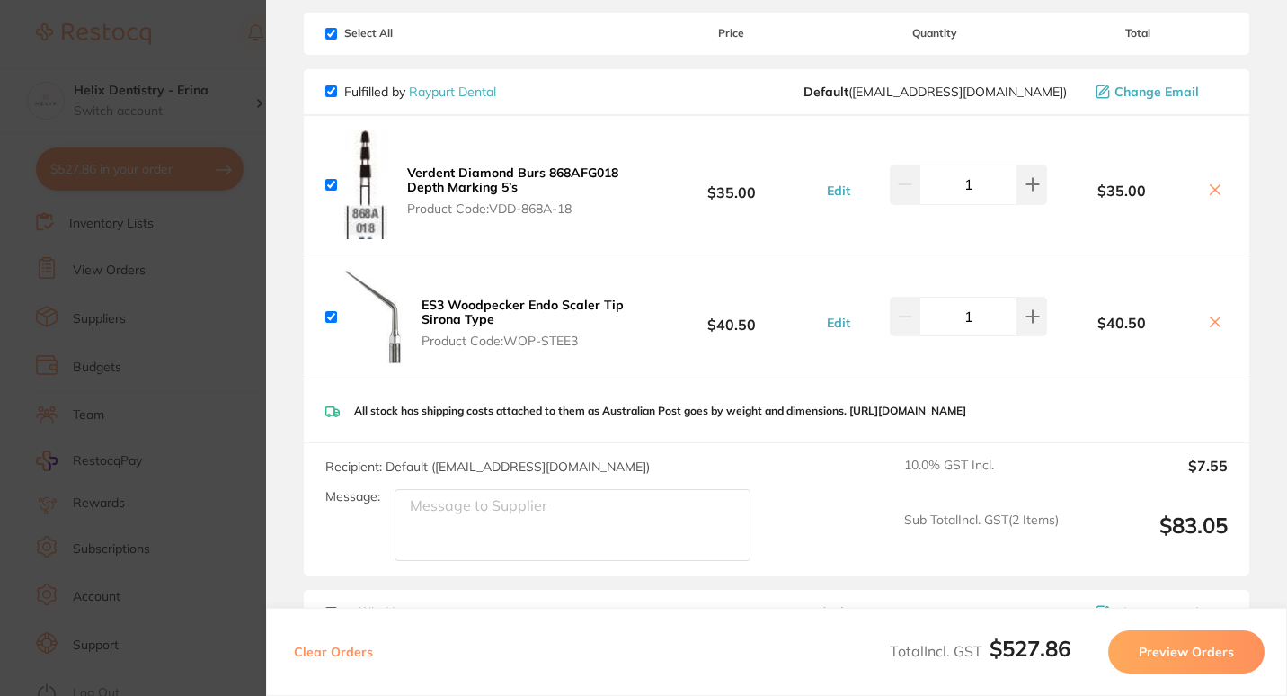
scroll to position [104, 0]
